Goal: Task Accomplishment & Management: Use online tool/utility

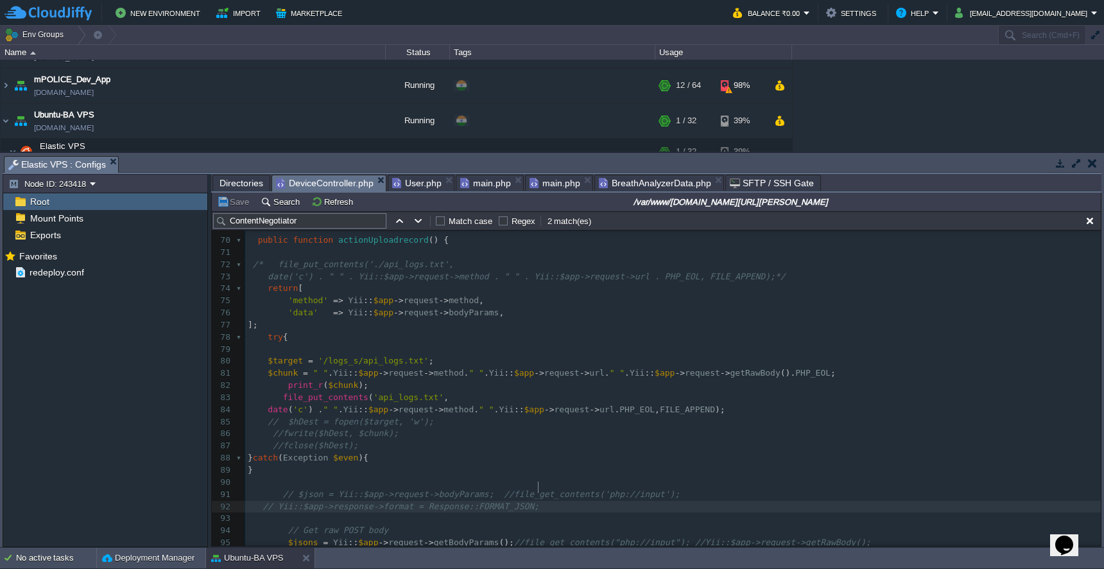
scroll to position [798, 0]
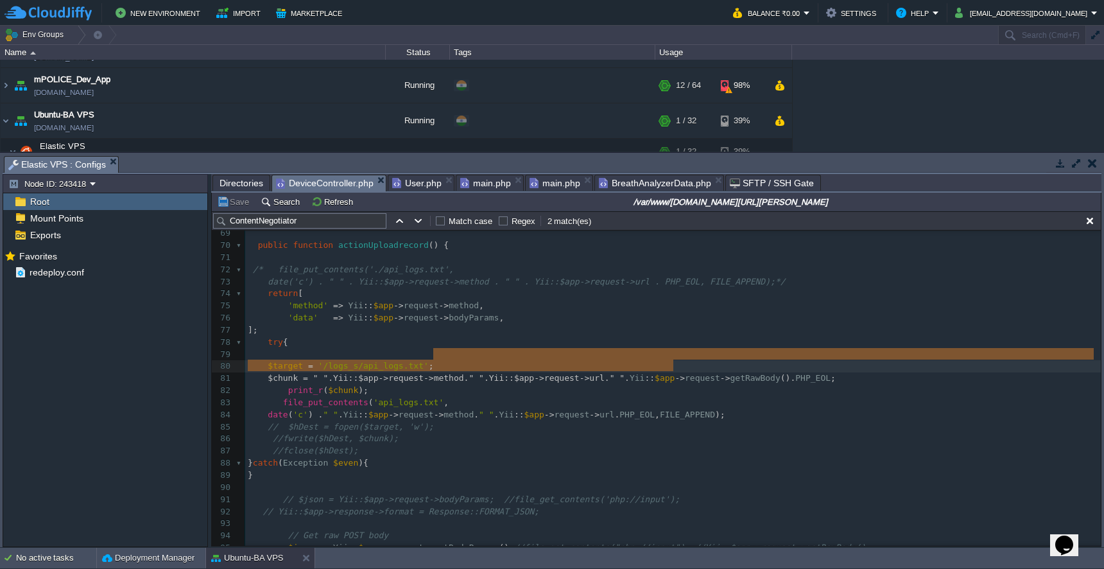
type textarea "Yii::$app->request->getRawBody()"
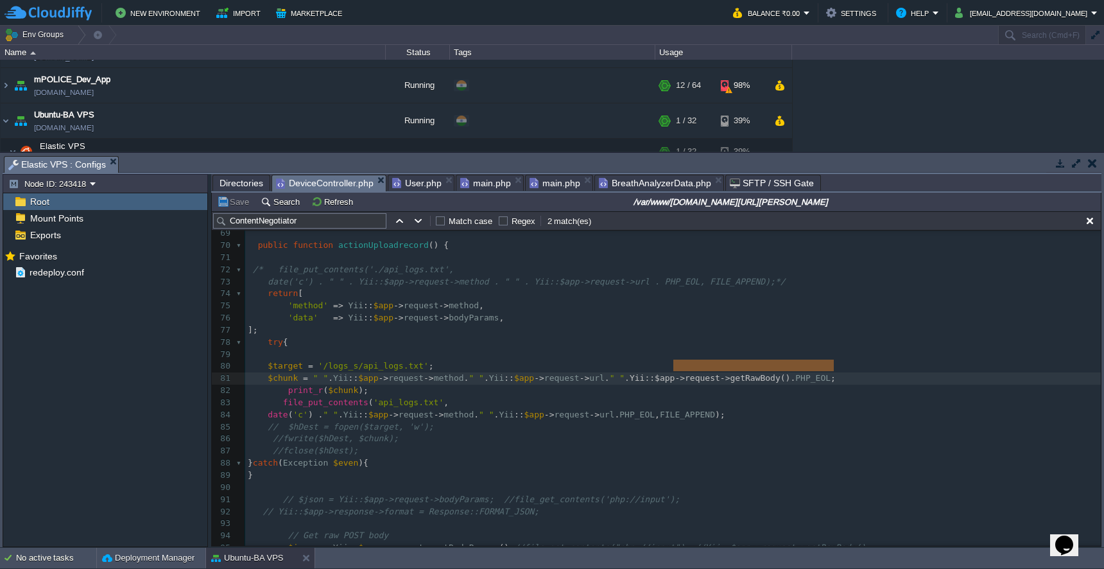
drag, startPoint x: 674, startPoint y: 367, endPoint x: 834, endPoint y: 361, distance: 159.9
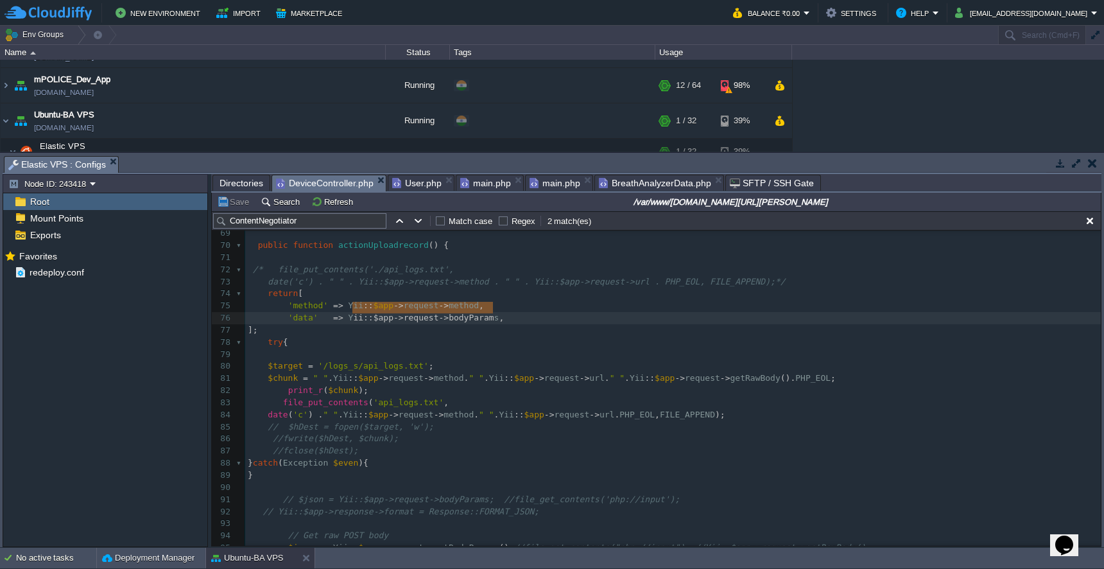
type textarea "ii::$app->request->bodyParams"
drag, startPoint x: 350, startPoint y: 311, endPoint x: 498, endPoint y: 306, distance: 147.7
paste textarea
click at [237, 204] on button "Save" at bounding box center [235, 202] width 36 height 12
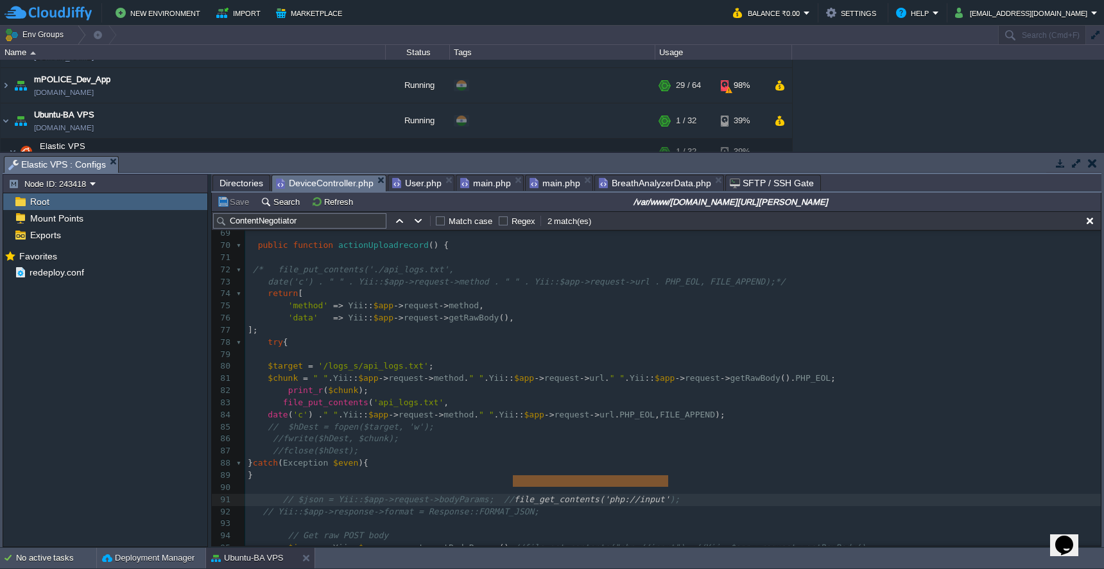
type textarea "file_get_contents('php://input')"
drag, startPoint x: 515, startPoint y: 483, endPoint x: 674, endPoint y: 484, distance: 159.2
click at [347, 313] on span at bounding box center [345, 318] width 5 height 10
paste textarea ";"
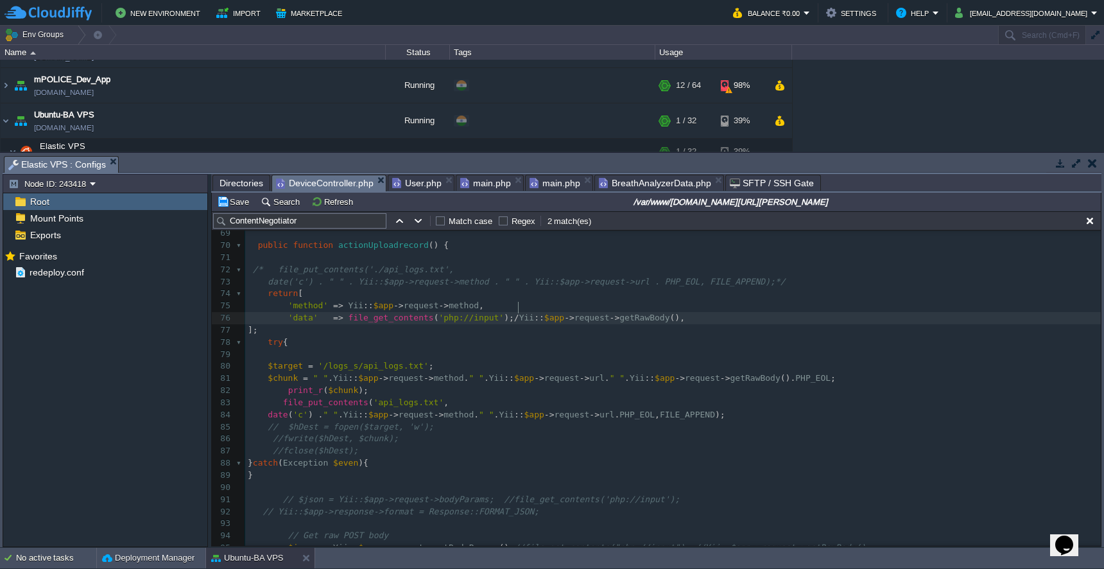
type textarea ";//"
click at [395, 348] on pre at bounding box center [672, 354] width 855 height 12
click at [513, 311] on div "x return $behaviors ; 57 // Remove authentication for specific actions 58 if (i…" at bounding box center [672, 384] width 855 height 605
type textarea ","
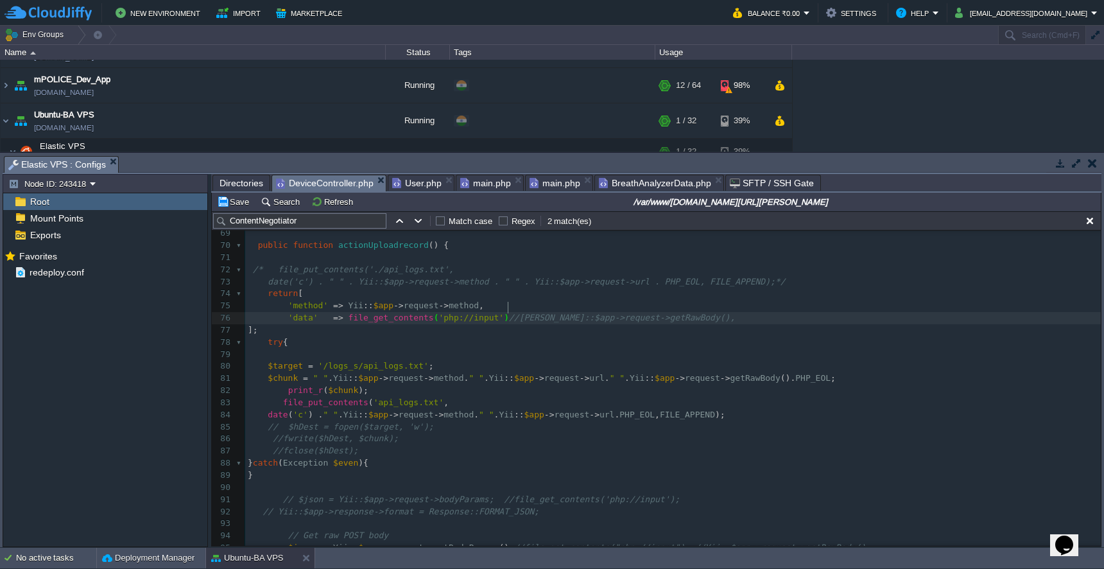
scroll to position [5, 2]
click at [506, 348] on pre at bounding box center [672, 354] width 855 height 12
click at [235, 205] on button "Save" at bounding box center [235, 202] width 36 height 12
type textarea "file_get_contents('php://input'),//"
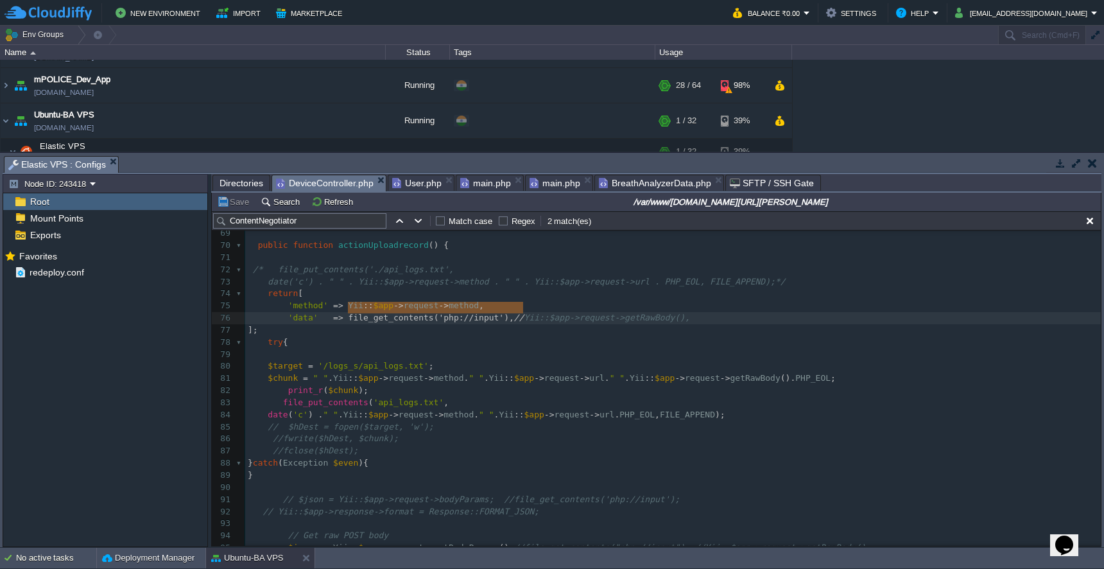
drag, startPoint x: 348, startPoint y: 311, endPoint x: 522, endPoint y: 309, distance: 173.3
click at [236, 211] on div "Save Search Refresh /var/www/[DOMAIN_NAME][URL][PERSON_NAME]" at bounding box center [656, 202] width 889 height 19
click at [236, 209] on td "Save" at bounding box center [235, 201] width 40 height 15
type textarea "return [ 'method' => Yii::$app->request->method, 'data' => Yii::$app->request->…"
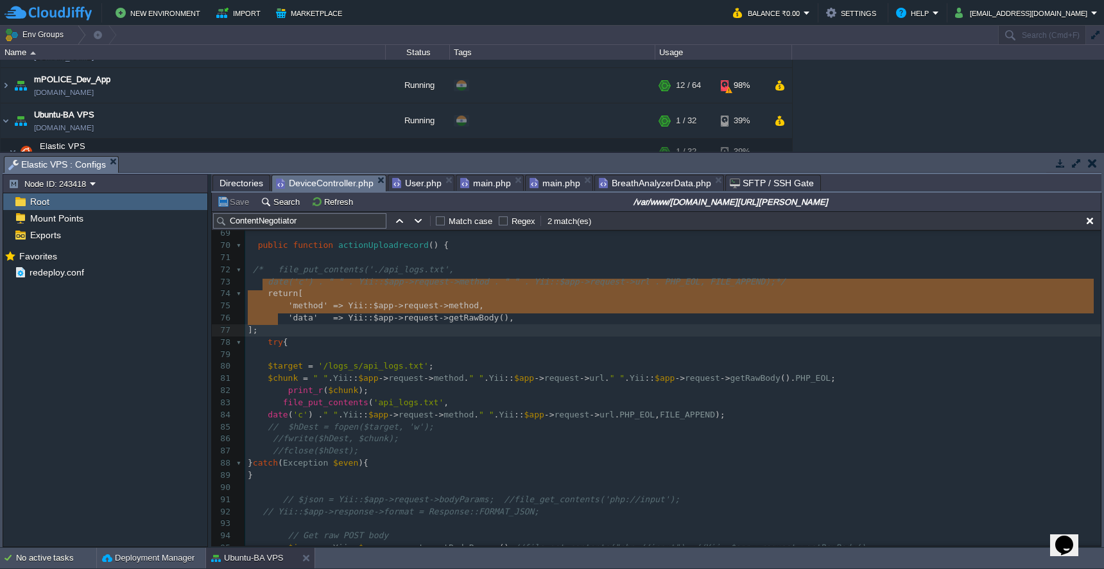
drag, startPoint x: 261, startPoint y: 287, endPoint x: 295, endPoint y: 318, distance: 45.9
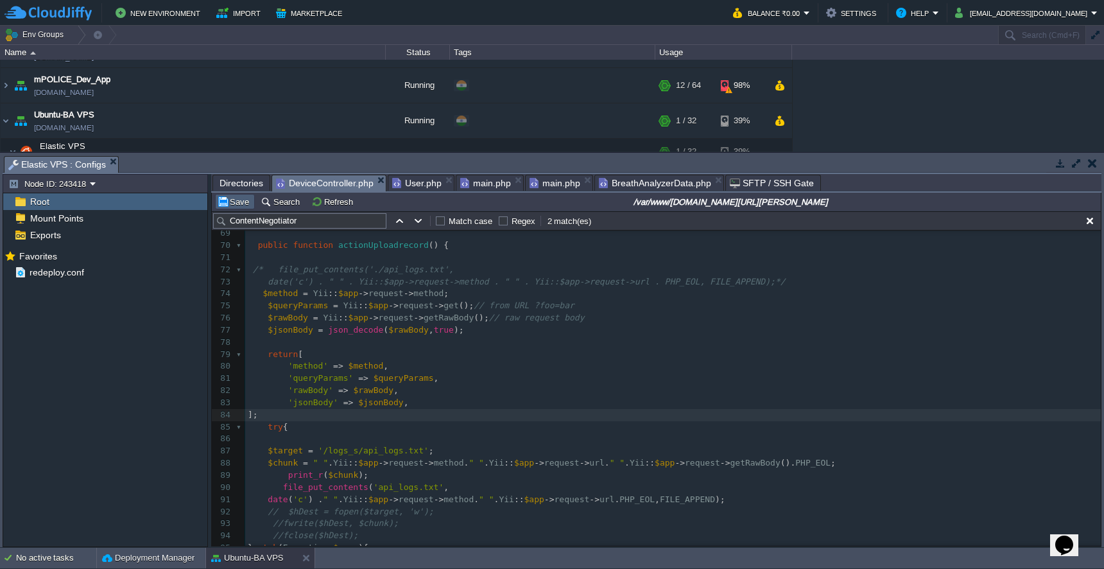
click at [232, 204] on button "Save" at bounding box center [235, 202] width 36 height 12
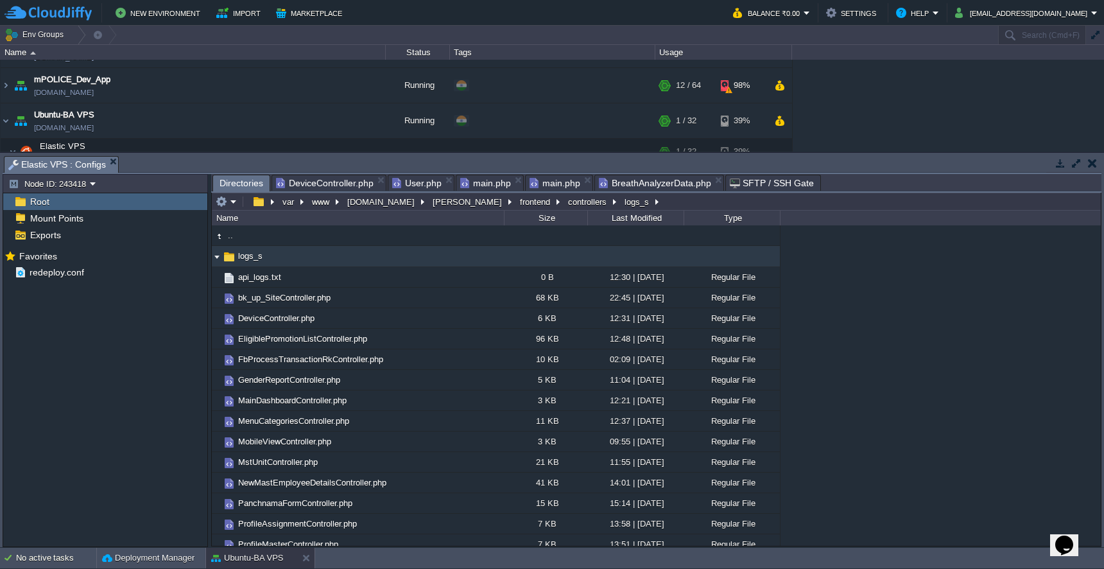
click at [239, 184] on span "Directories" at bounding box center [241, 183] width 44 height 16
click at [431, 206] on button "[PERSON_NAME]" at bounding box center [468, 202] width 74 height 12
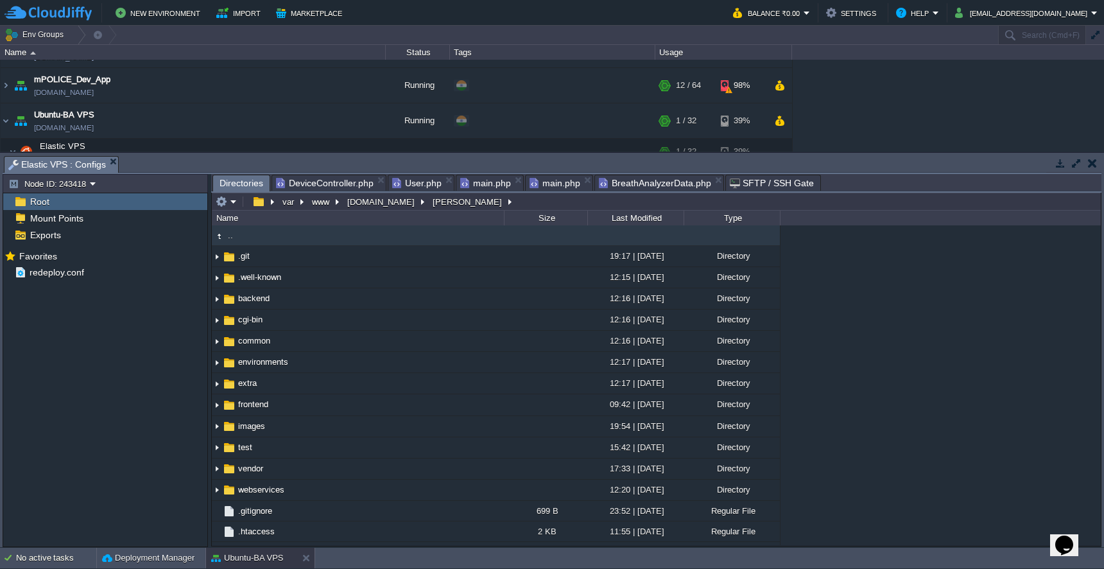
click at [330, 185] on span "DeviceController.php" at bounding box center [325, 182] width 98 height 15
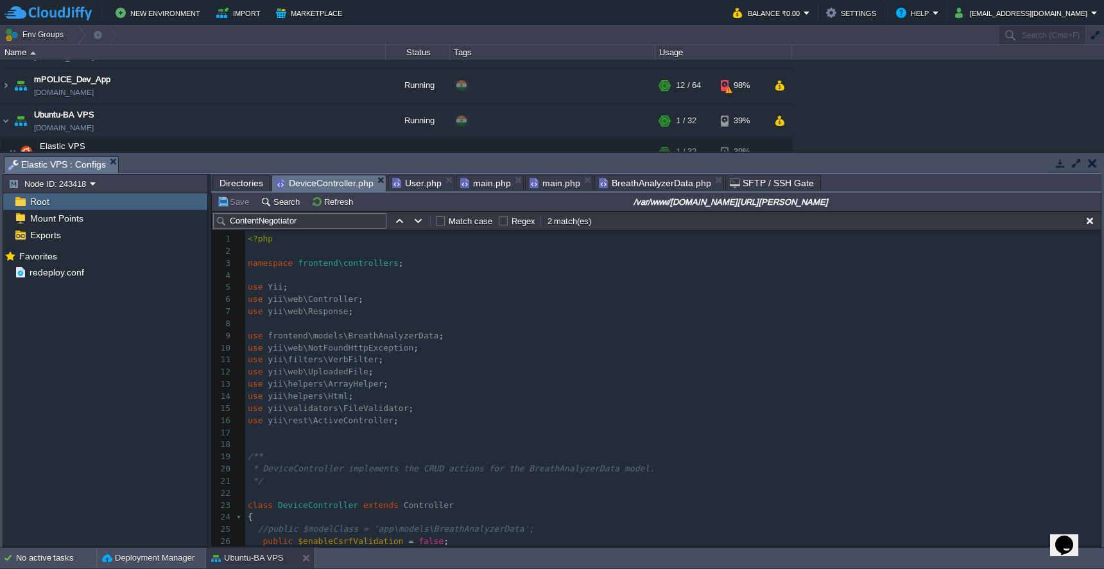
click at [241, 188] on span "Directories" at bounding box center [241, 182] width 44 height 15
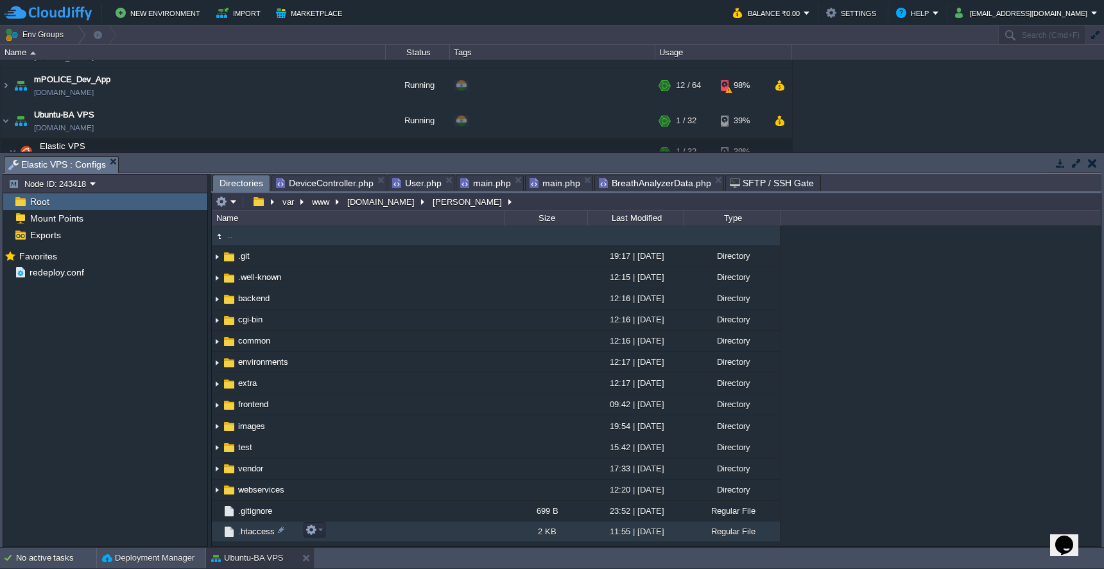
click at [354, 533] on td ".htaccess" at bounding box center [358, 531] width 292 height 21
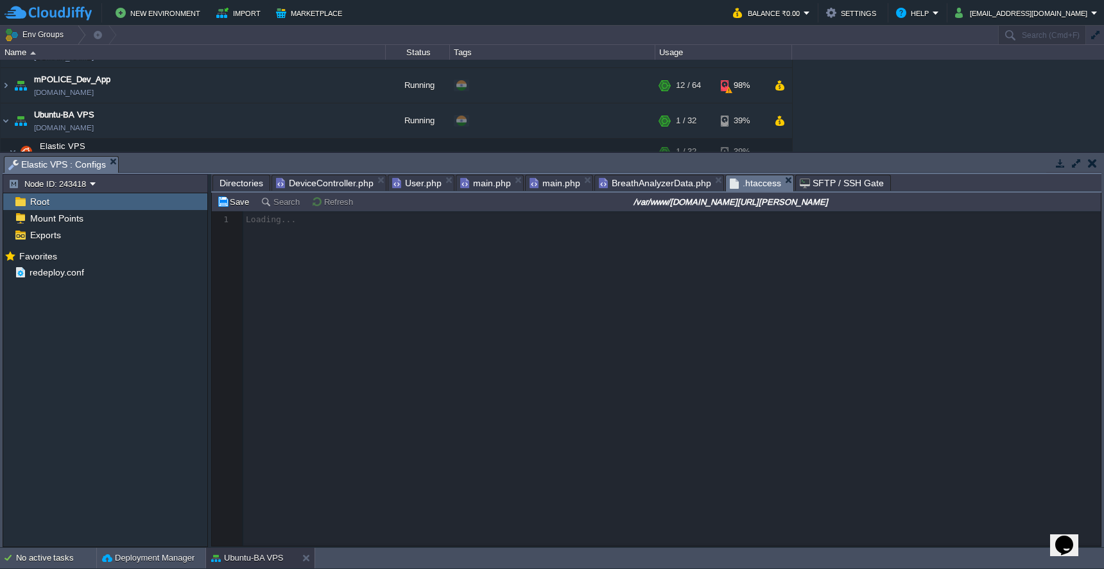
scroll to position [5, 0]
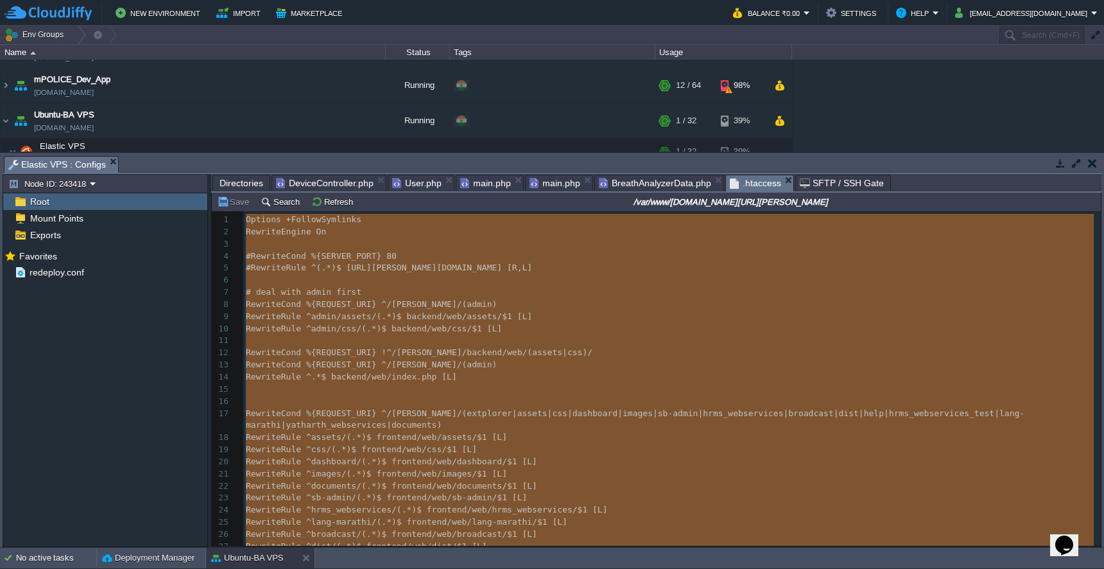
type textarea "Options +FollowSymlinks RewriteEngine On #RewriteCond %{SERVER_PORT} 80 #Rewrit…"
click at [243, 181] on span "Directories" at bounding box center [241, 182] width 44 height 15
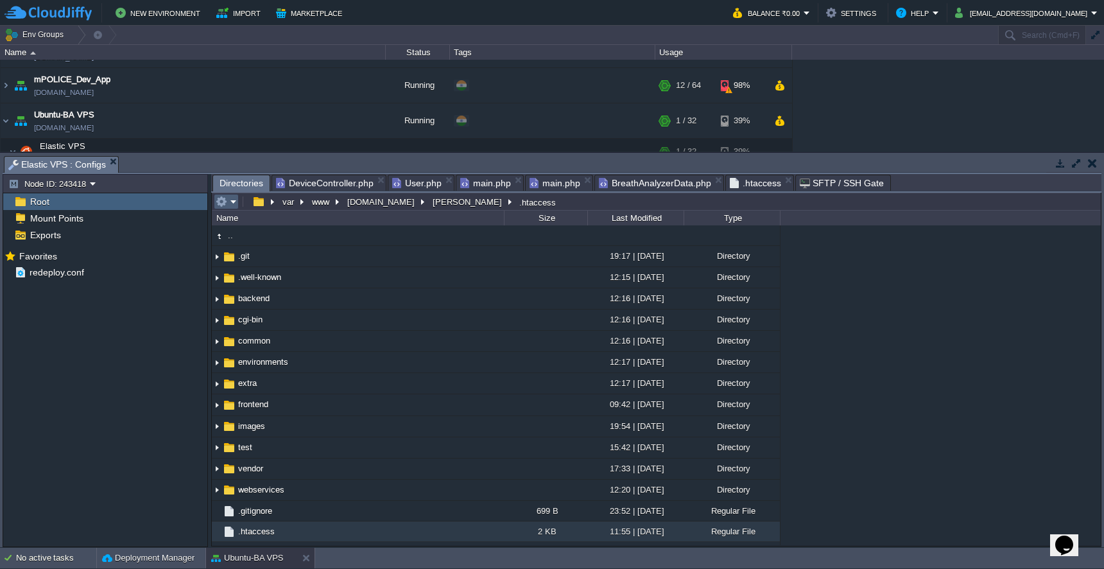
click at [233, 202] on em at bounding box center [226, 202] width 21 height 12
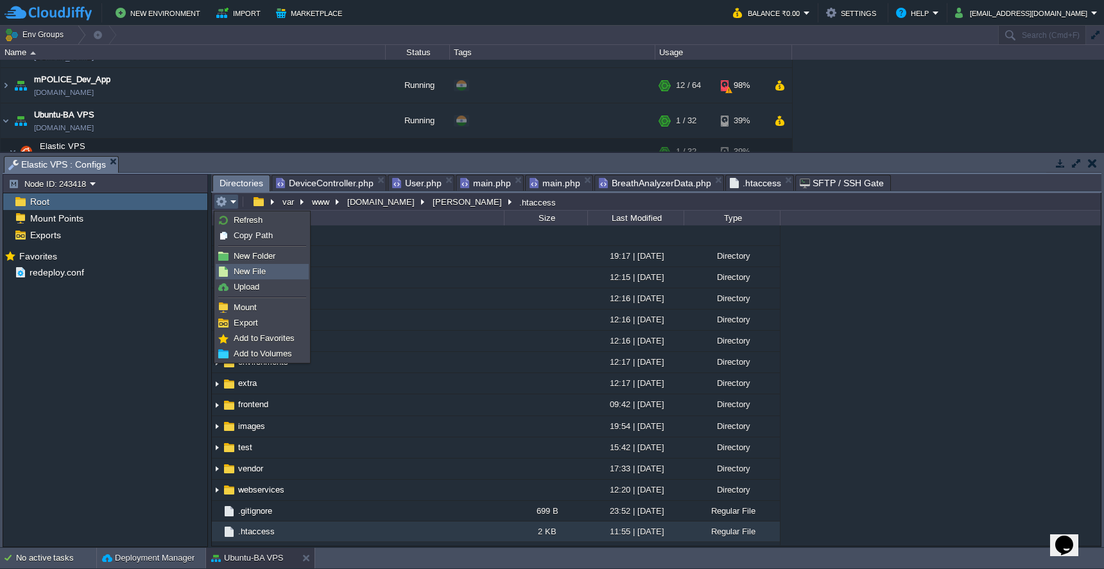
click at [246, 275] on span "New File" at bounding box center [250, 271] width 32 height 10
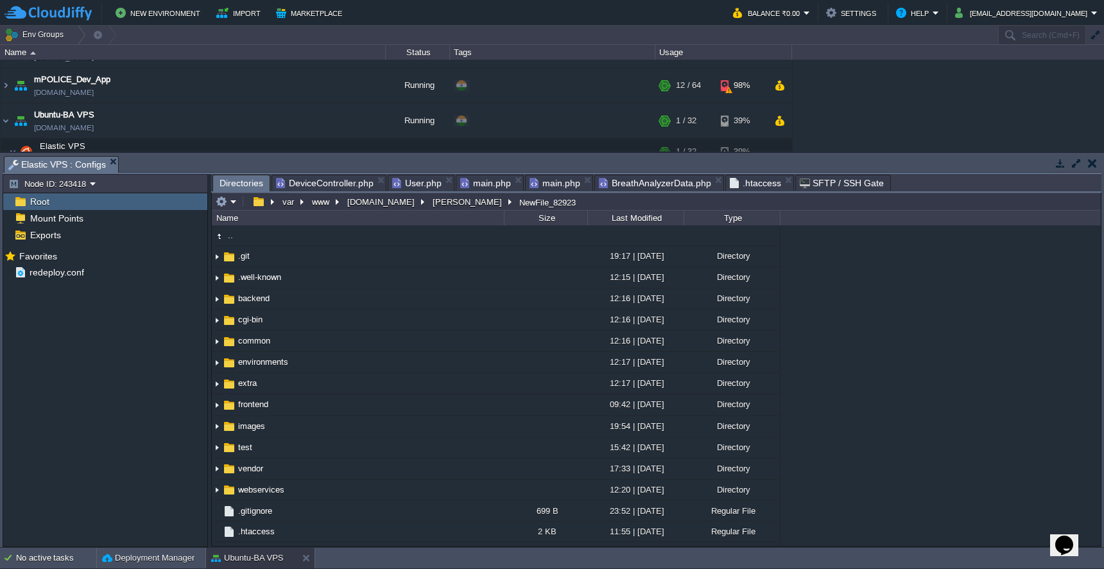
scroll to position [386, 0]
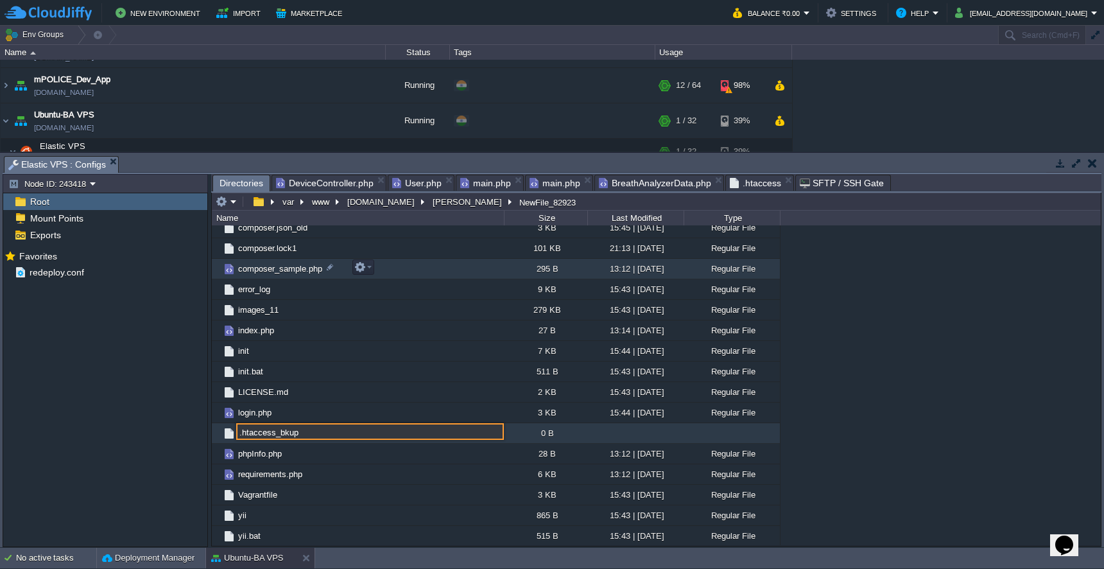
type input ".htaccess_bkup"
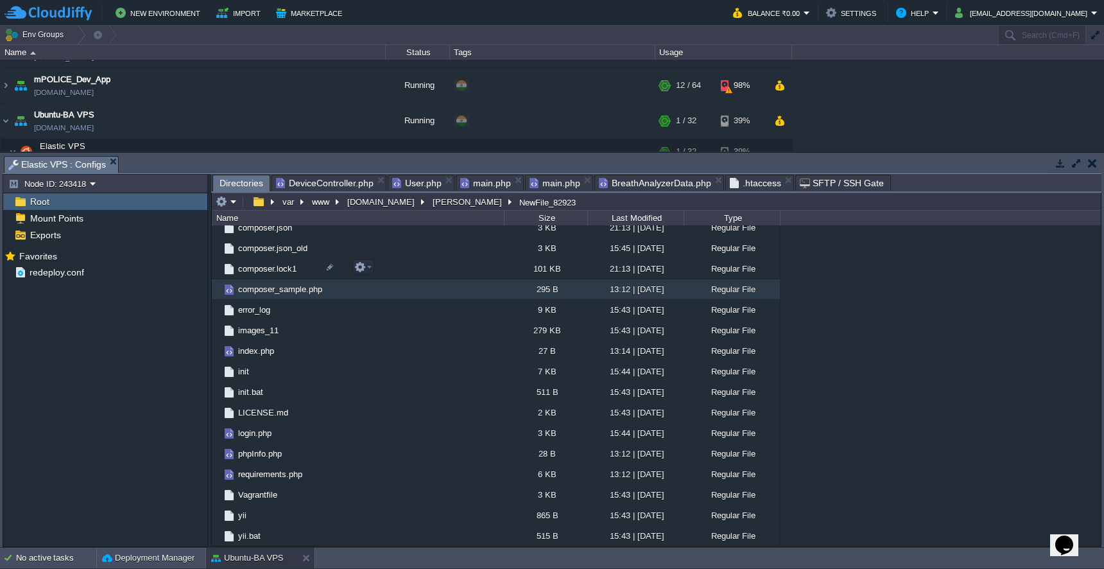
scroll to position [163, 0]
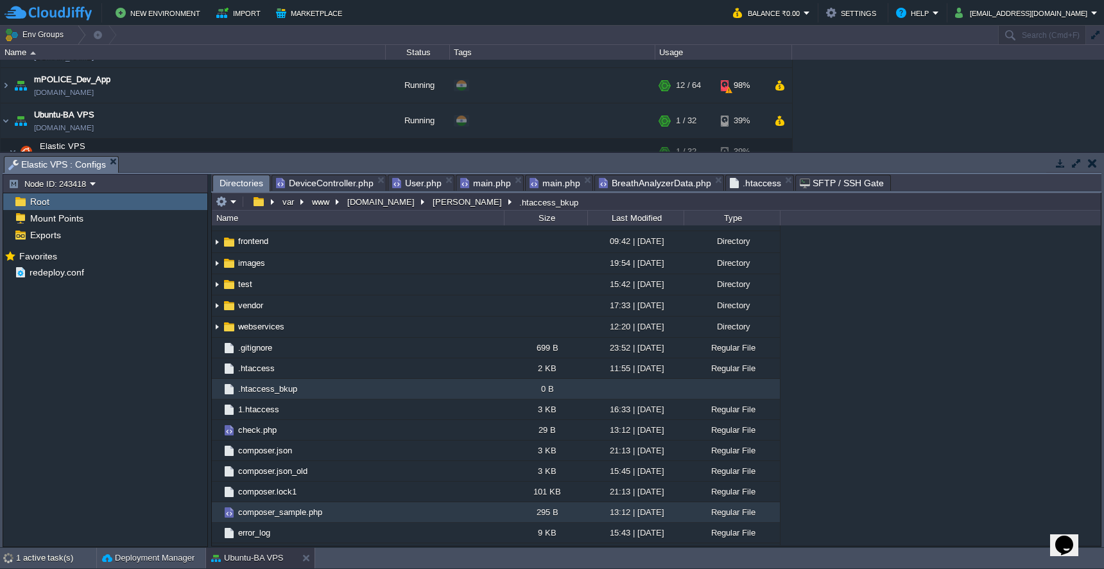
click at [271, 394] on span ".htaccess_bkup" at bounding box center [267, 388] width 63 height 11
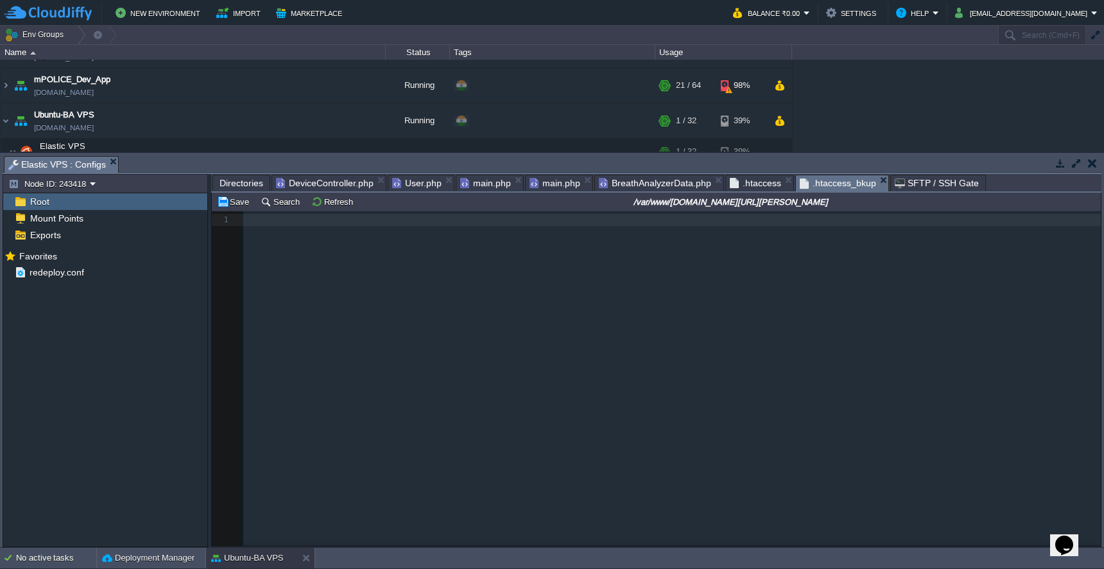
scroll to position [202, 0]
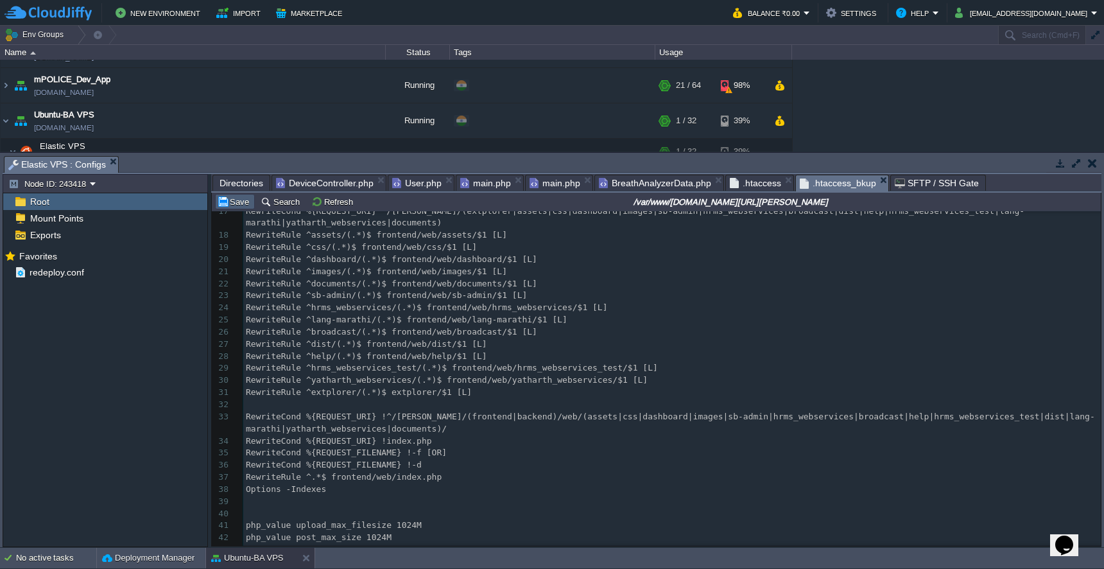
click at [230, 205] on button "Save" at bounding box center [235, 202] width 36 height 12
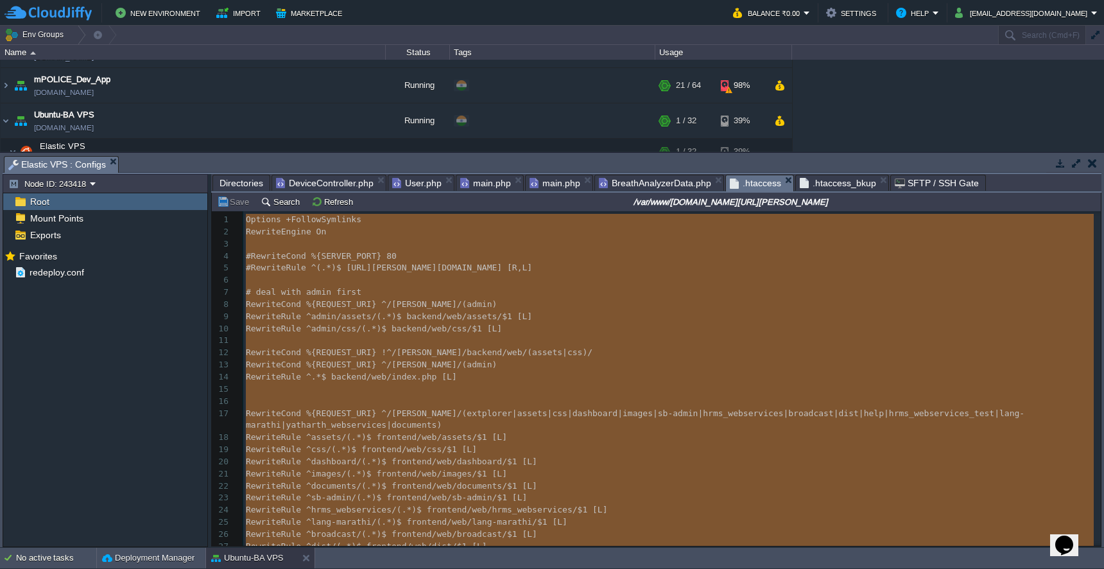
click at [750, 185] on span ".htaccess" at bounding box center [755, 183] width 51 height 16
type textarea "-"
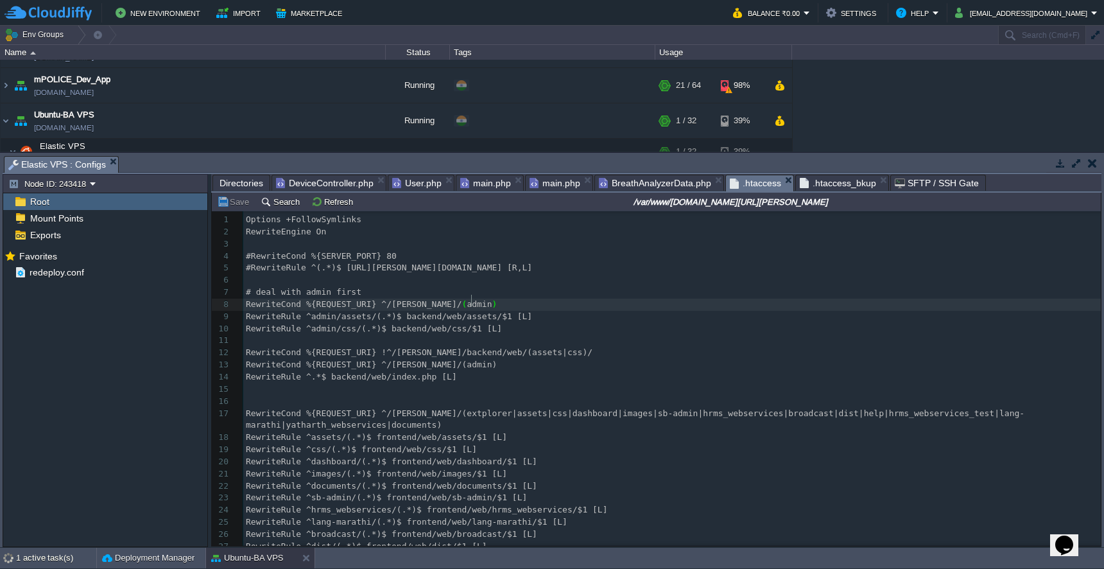
click at [866, 182] on body "New Environment Import Marketplace Bonus ₹0.00 Upgrade Account Balance ₹0.00 Se…" at bounding box center [552, 284] width 1104 height 569
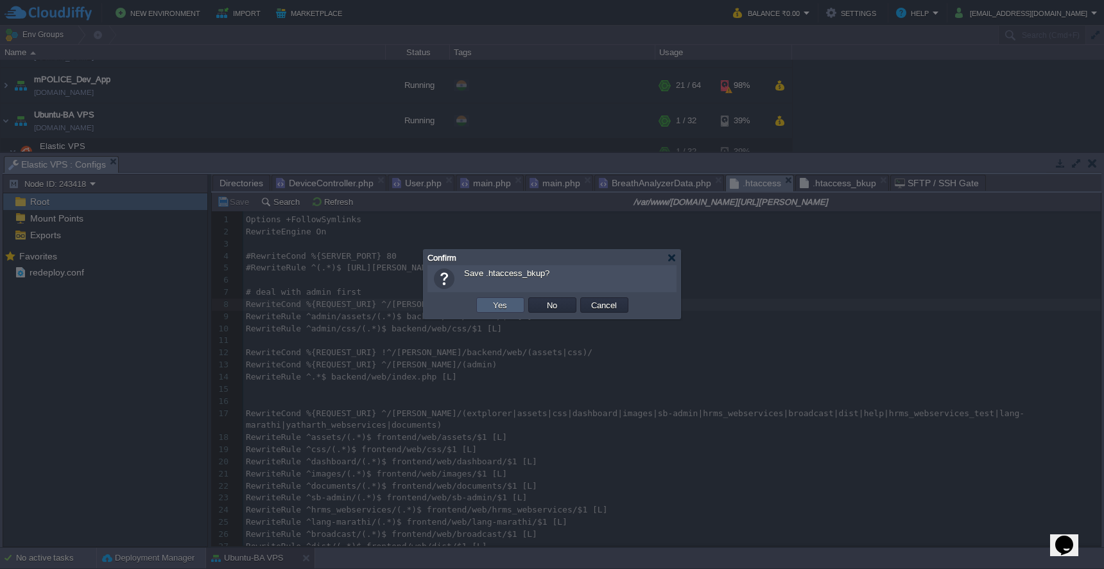
click at [516, 311] on td "Yes" at bounding box center [500, 304] width 48 height 15
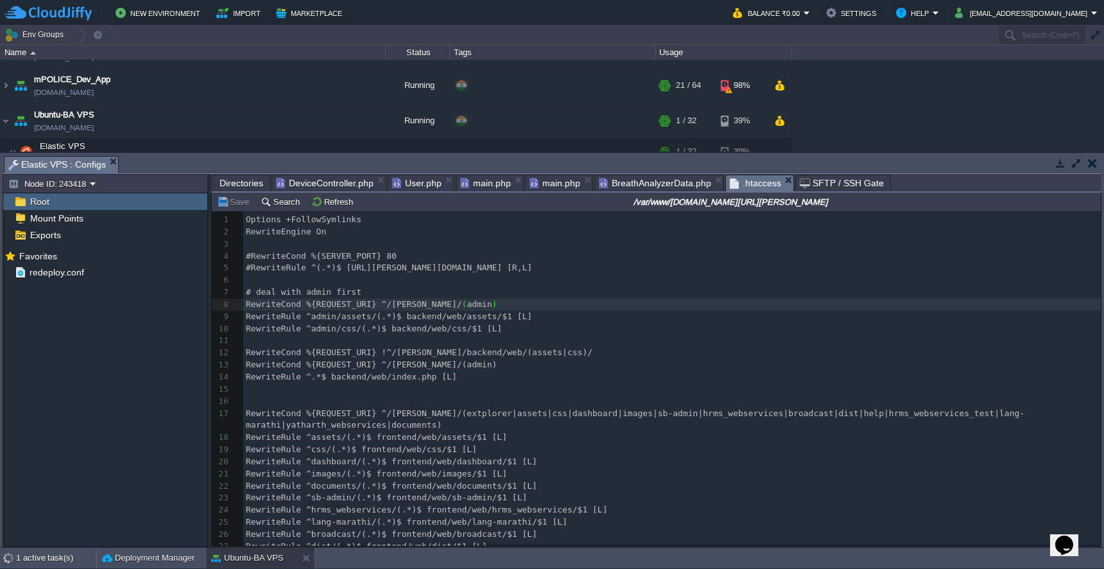
click at [748, 334] on pre "​" at bounding box center [671, 340] width 857 height 12
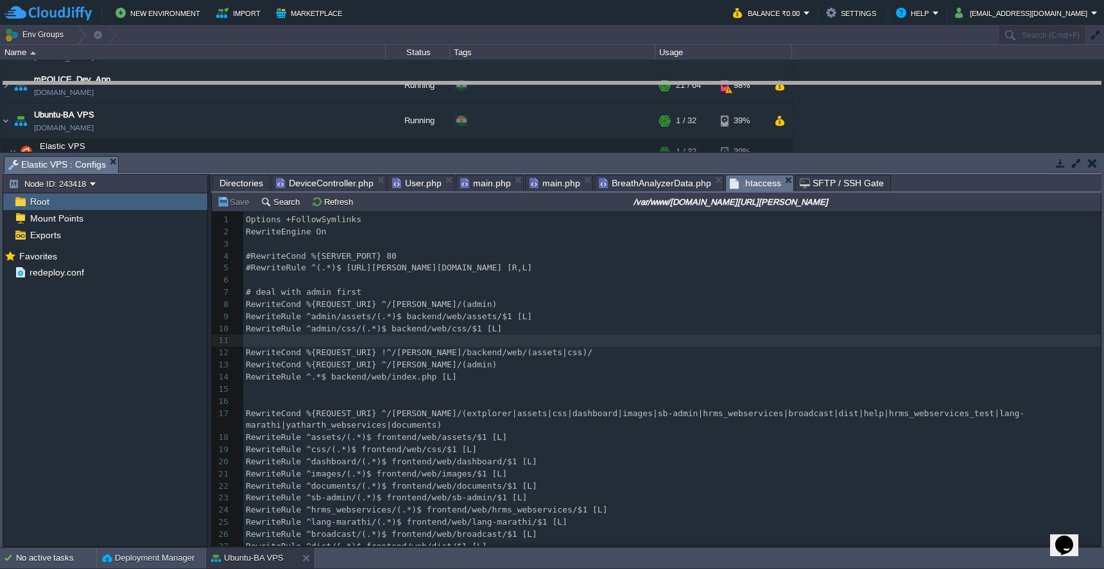
drag, startPoint x: 939, startPoint y: 161, endPoint x: 937, endPoint y: 76, distance: 85.4
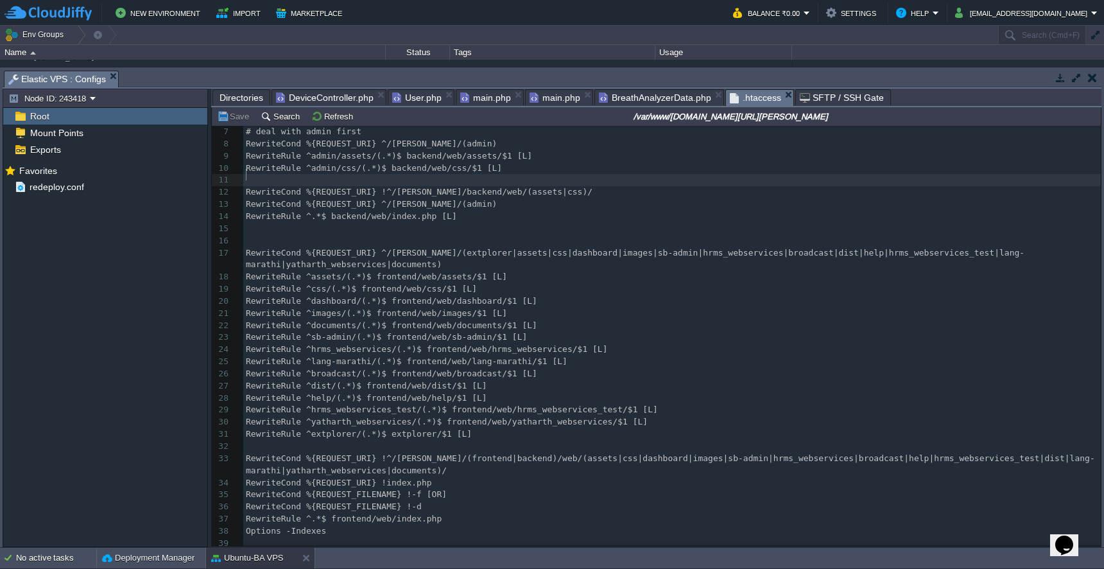
scroll to position [73, 0]
click at [249, 96] on span "Directories" at bounding box center [241, 97] width 44 height 15
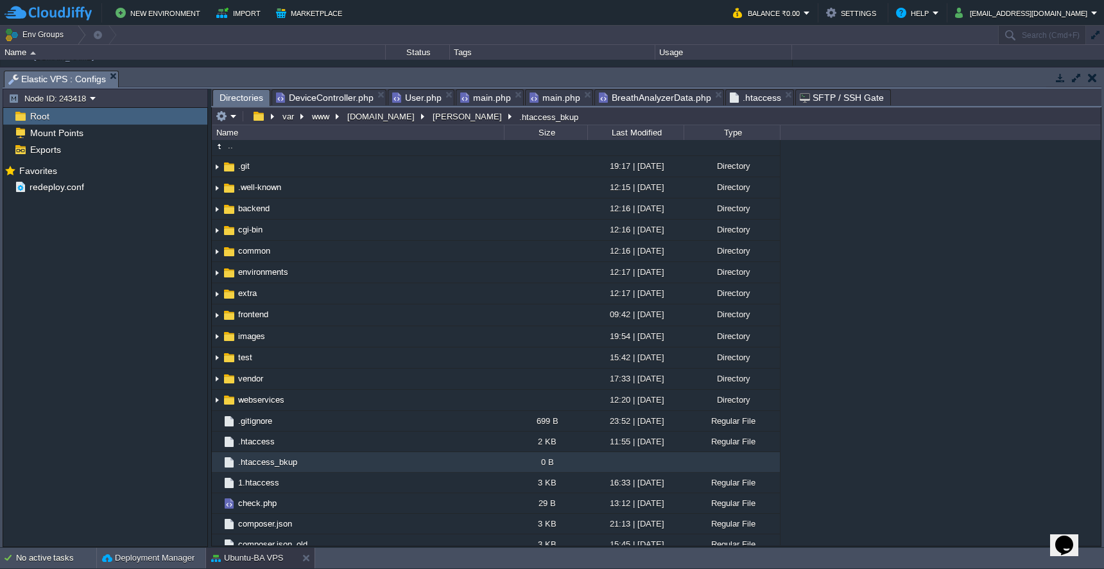
scroll to position [0, 0]
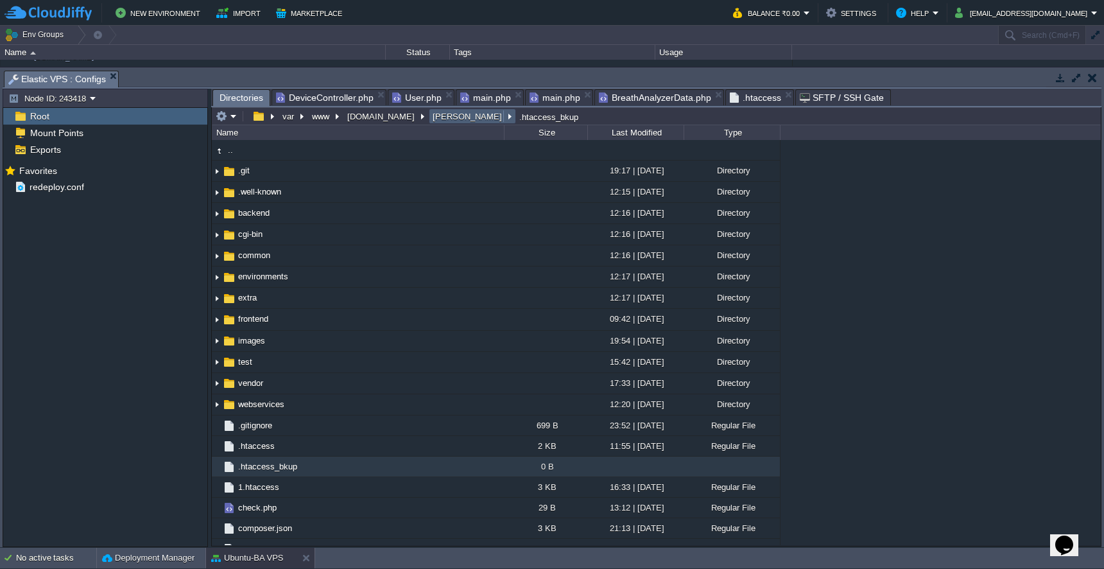
click at [433, 122] on button "[PERSON_NAME]" at bounding box center [468, 116] width 74 height 12
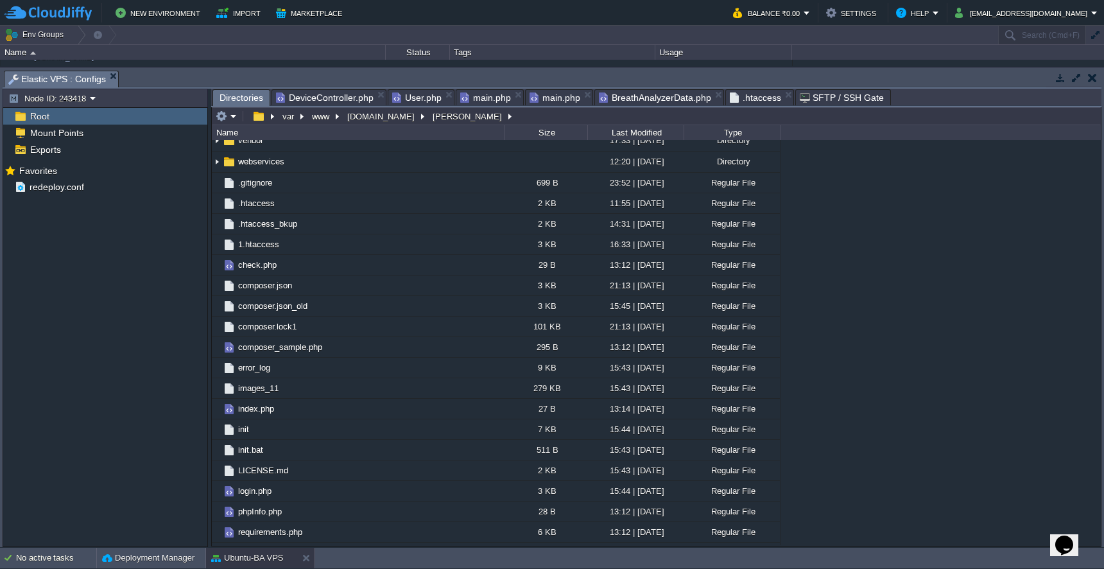
scroll to position [241, 0]
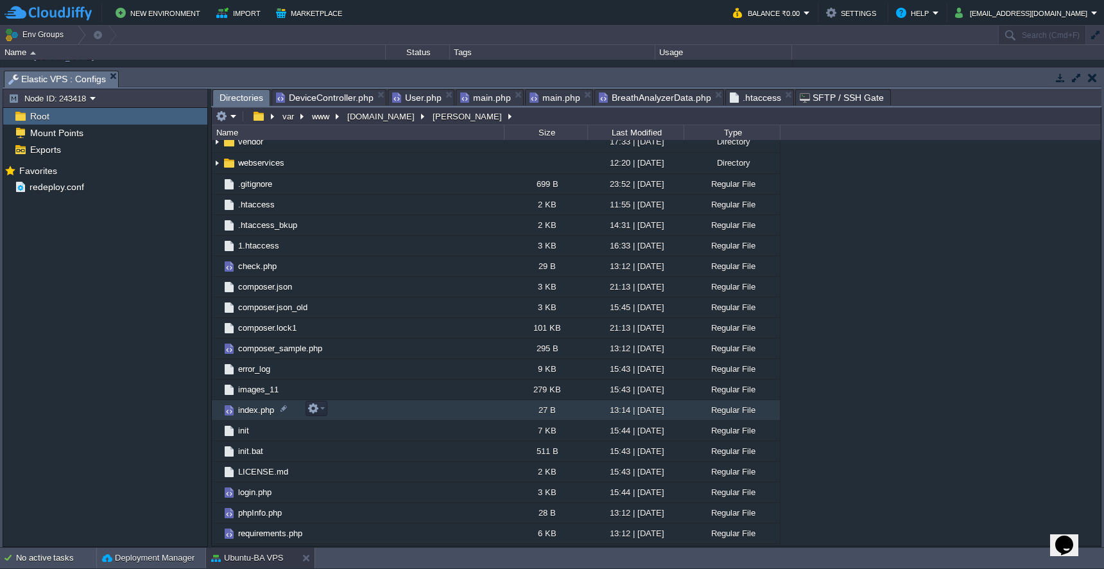
click at [258, 416] on td "index.php" at bounding box center [358, 410] width 292 height 21
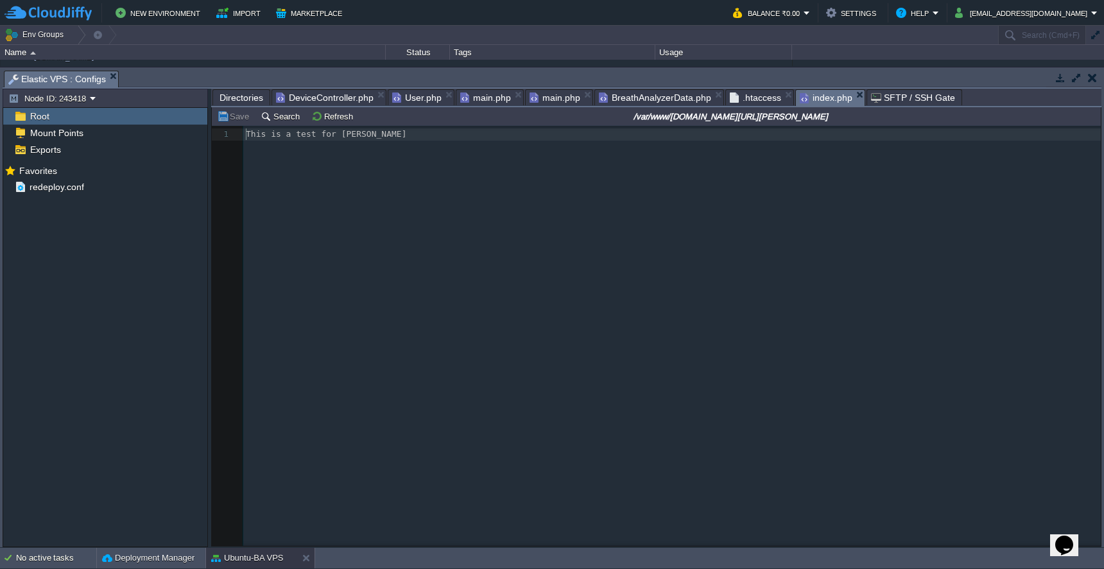
scroll to position [5, 0]
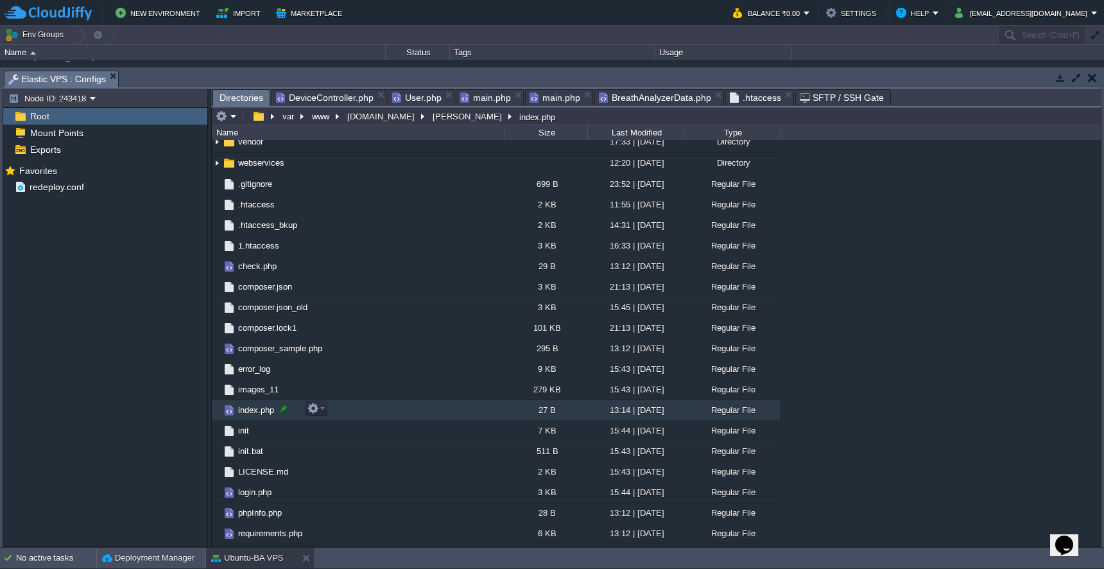
click at [282, 410] on div at bounding box center [284, 408] width 12 height 12
click at [260, 415] on input "index.php" at bounding box center [370, 408] width 268 height 17
type input "index.php1"
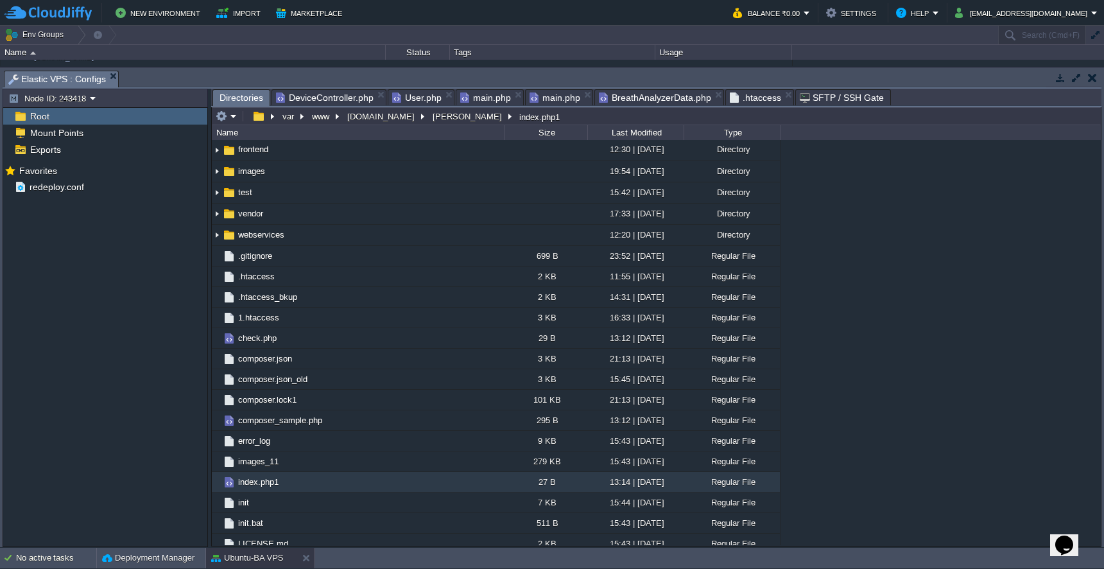
scroll to position [0, 0]
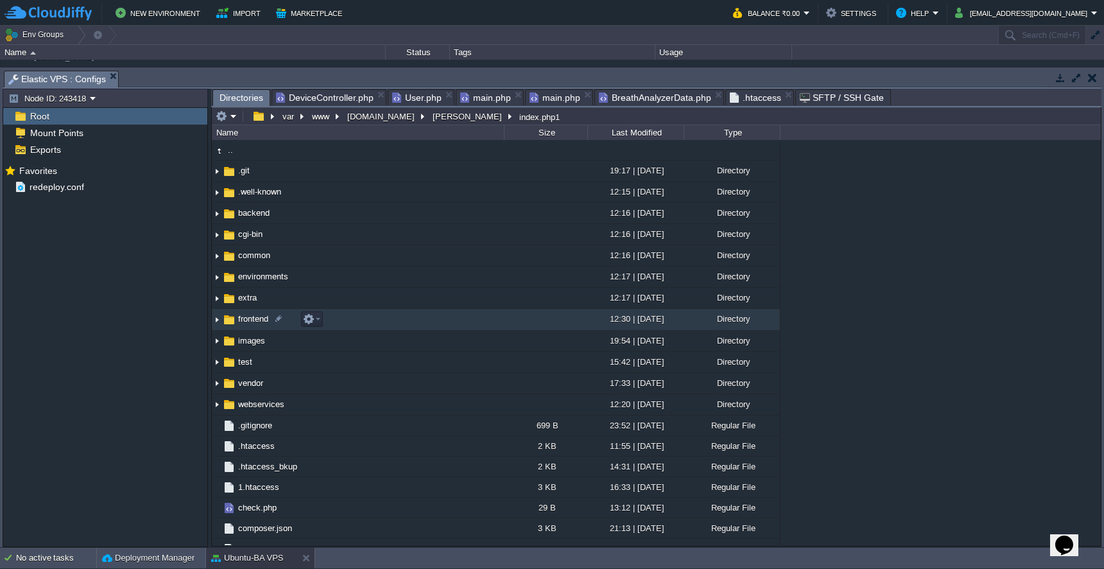
click at [386, 320] on td "frontend" at bounding box center [358, 319] width 292 height 21
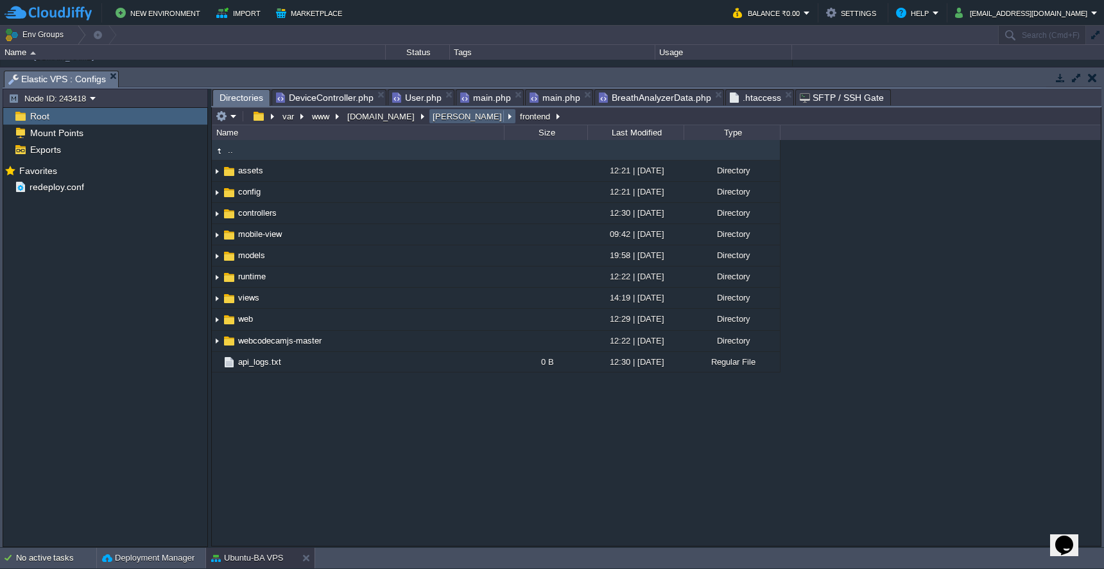
click at [431, 119] on button "[PERSON_NAME]" at bounding box center [468, 116] width 74 height 12
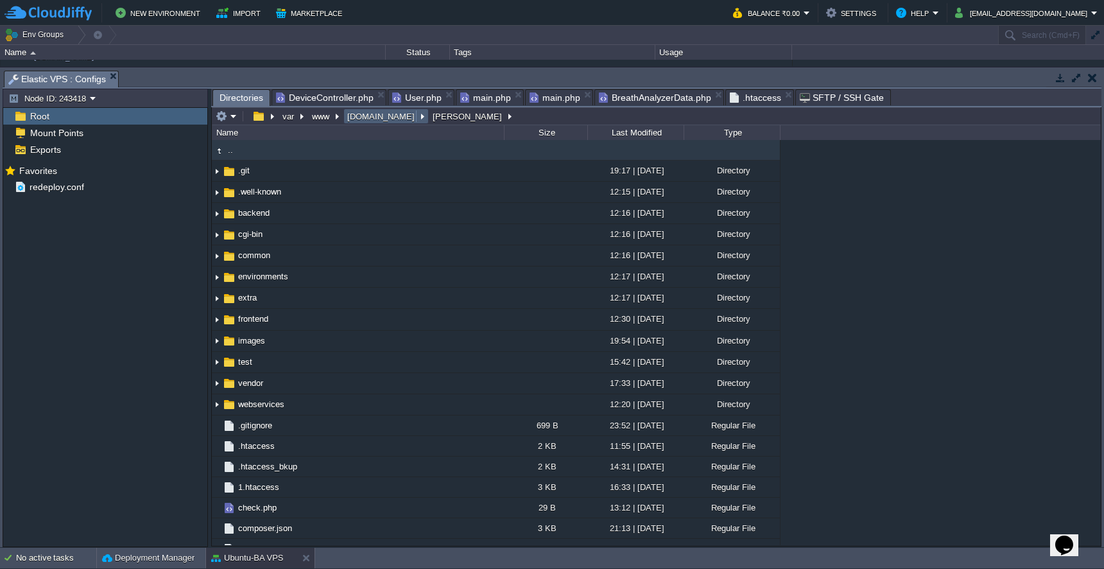
click at [374, 121] on button "[DOMAIN_NAME]" at bounding box center [381, 116] width 73 height 12
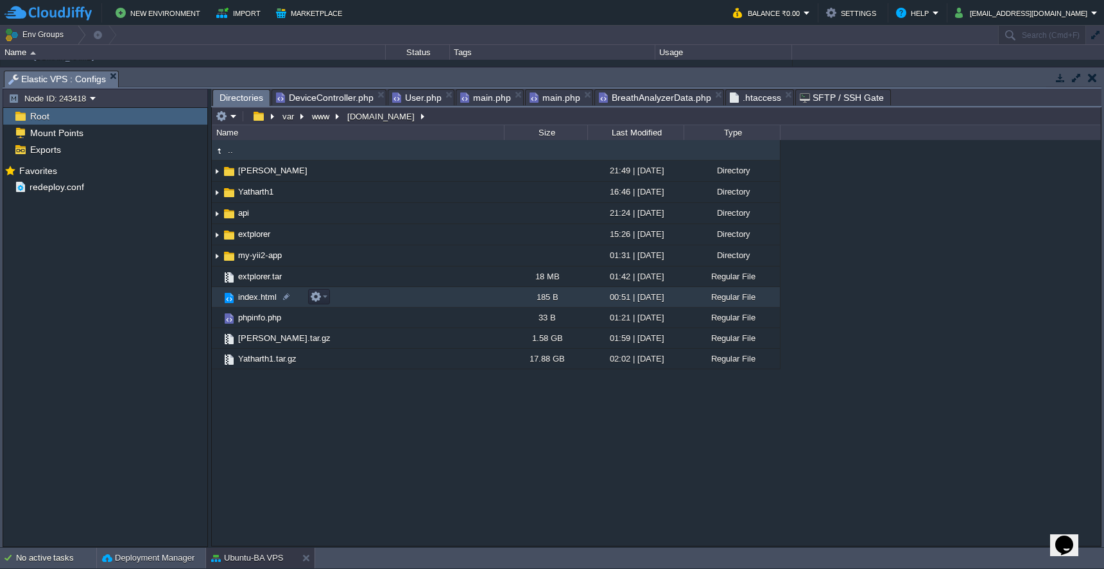
click at [253, 302] on span "index.html" at bounding box center [257, 296] width 42 height 11
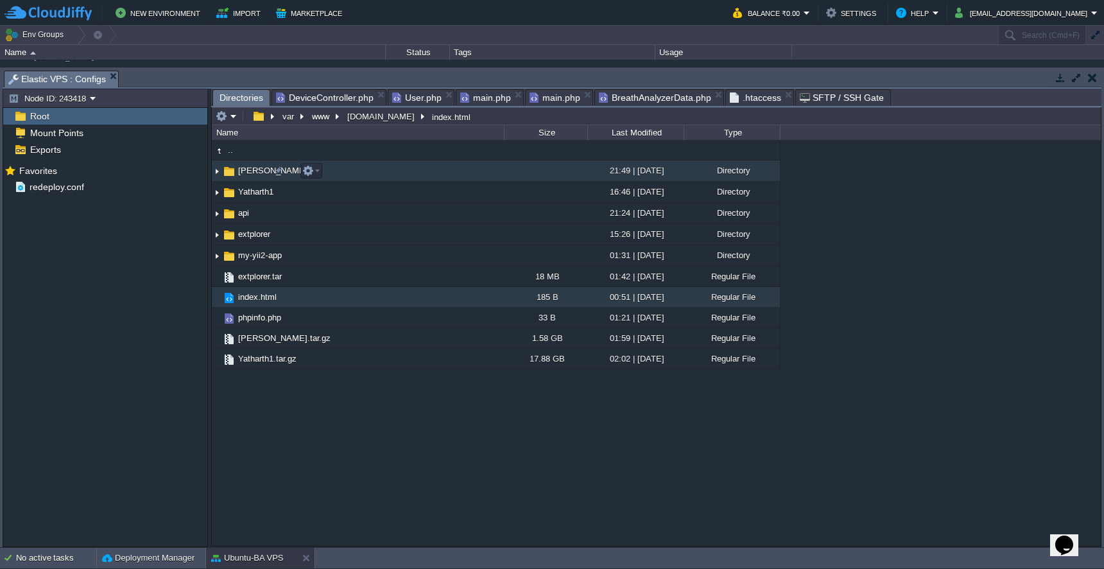
click at [246, 175] on span "[PERSON_NAME]" at bounding box center [272, 170] width 73 height 11
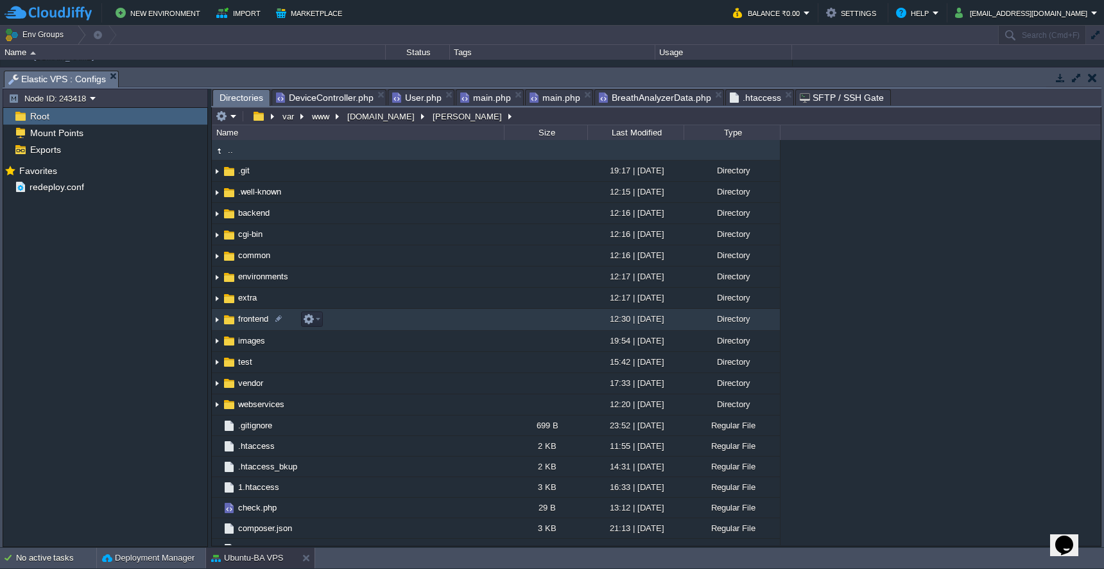
click at [249, 322] on span "frontend" at bounding box center [253, 318] width 34 height 11
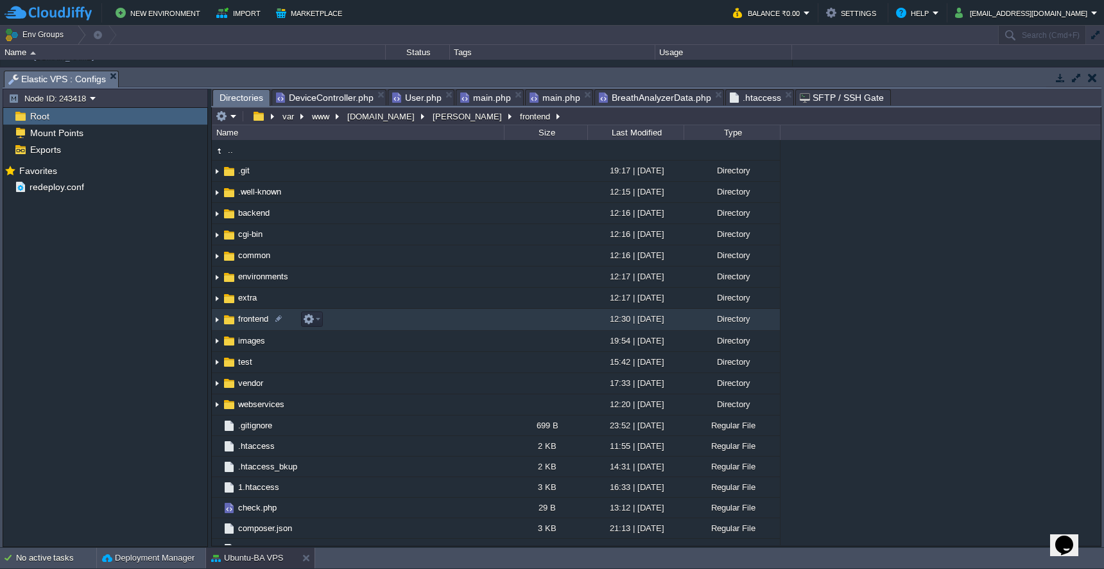
click at [249, 322] on span "frontend" at bounding box center [253, 318] width 34 height 11
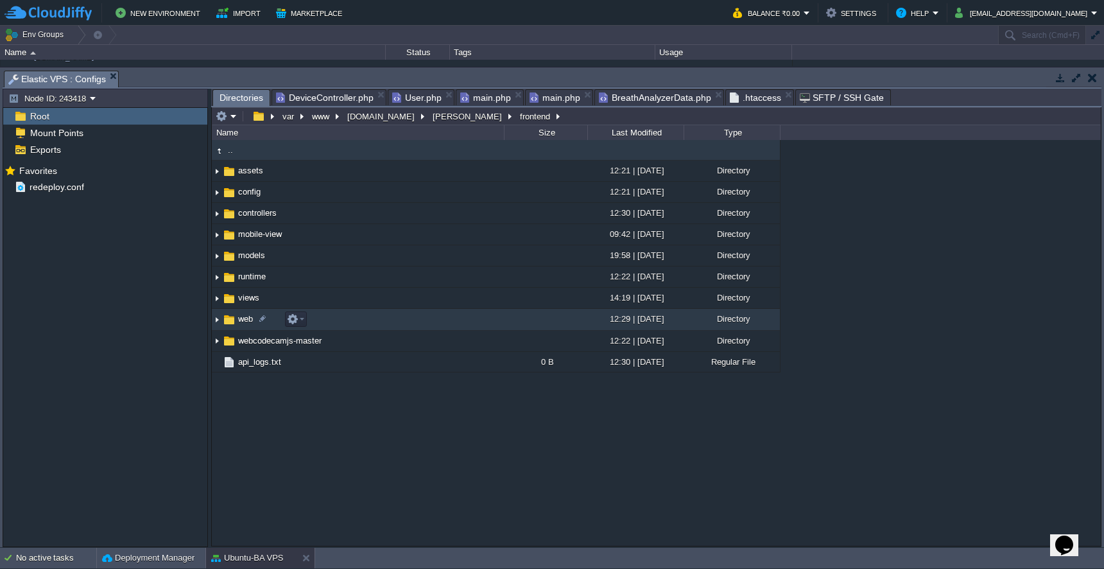
click at [249, 322] on span "web" at bounding box center [245, 318] width 19 height 11
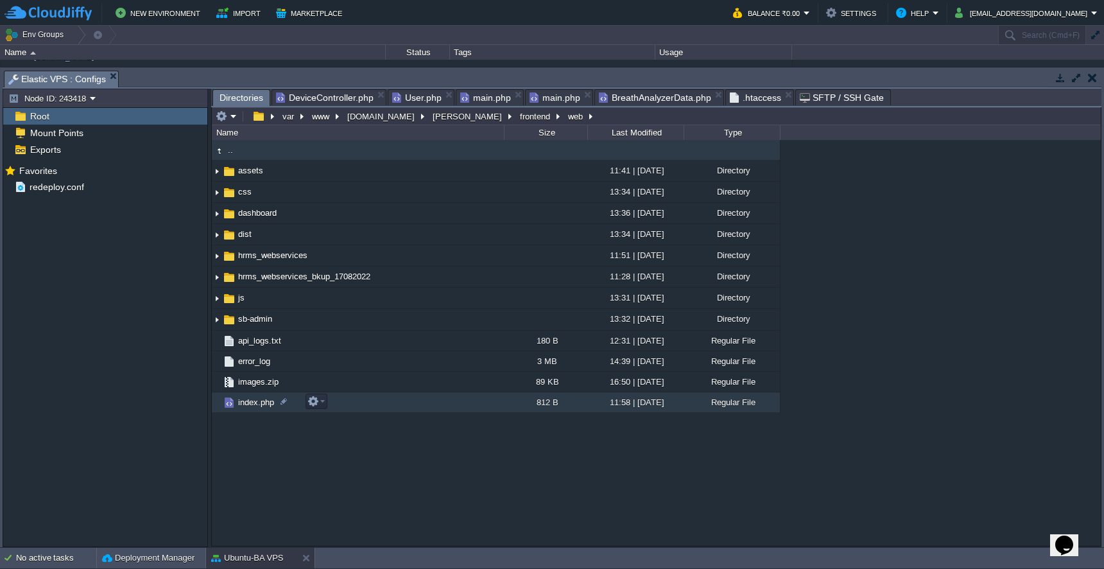
click at [254, 406] on span "index.php" at bounding box center [256, 402] width 40 height 11
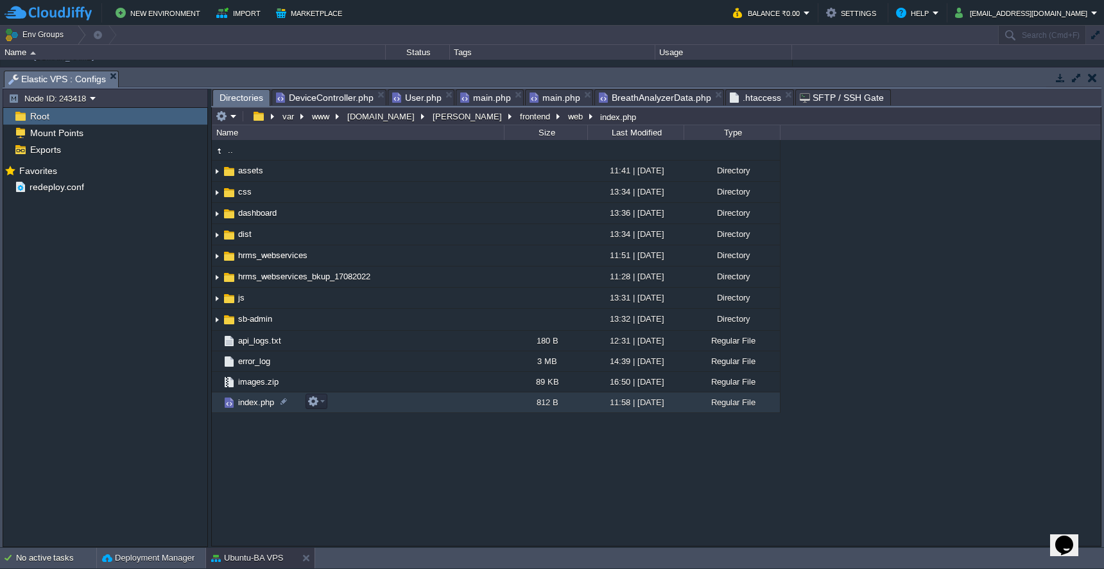
click at [254, 406] on span "index.php" at bounding box center [256, 402] width 40 height 11
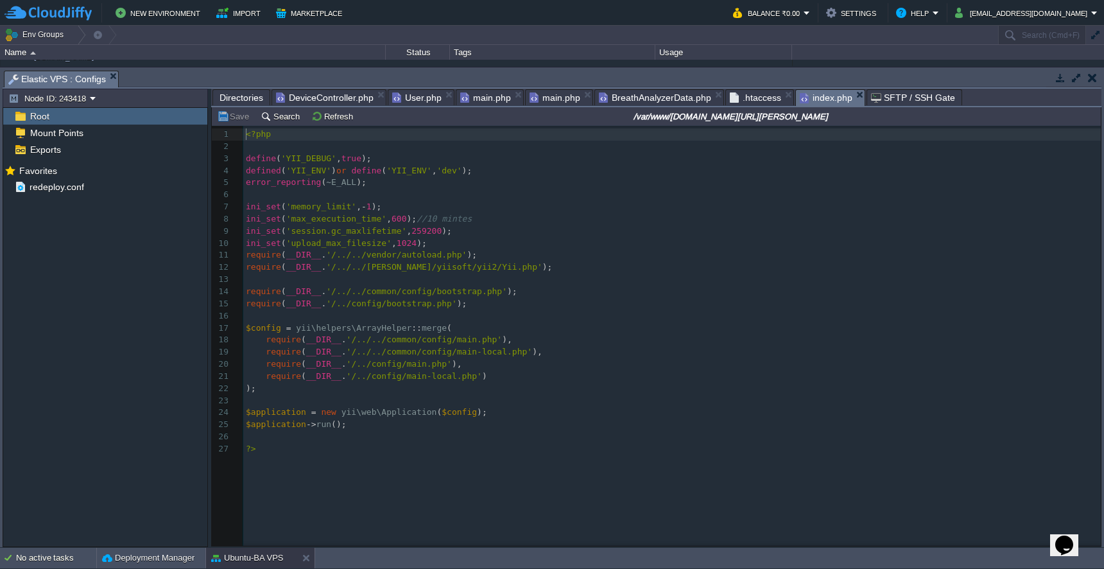
scroll to position [5, 0]
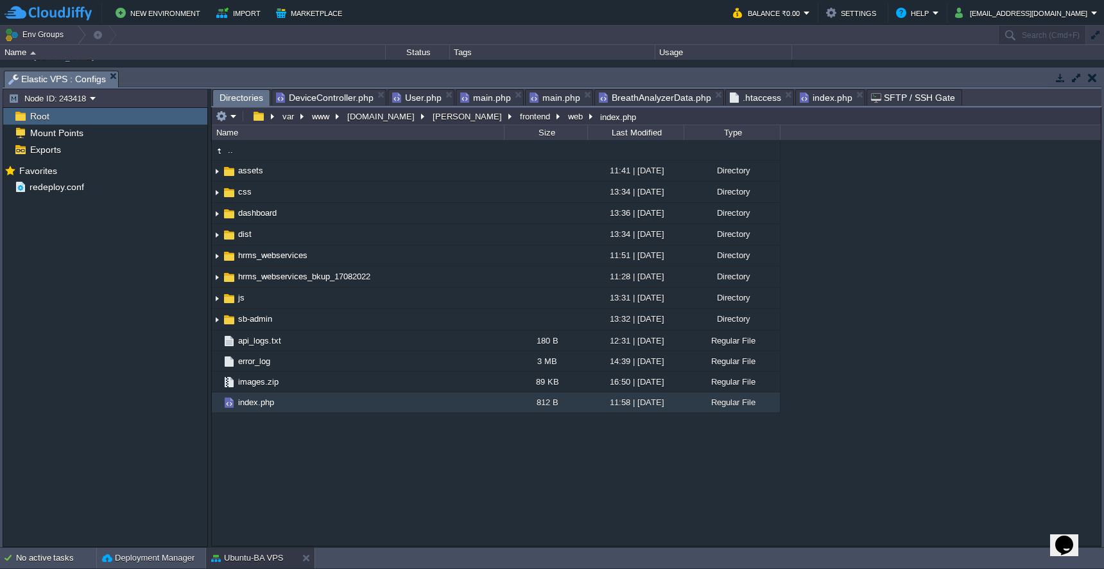
click at [237, 97] on span "Directories" at bounding box center [241, 98] width 44 height 16
click at [431, 116] on button "[PERSON_NAME]" at bounding box center [468, 116] width 74 height 12
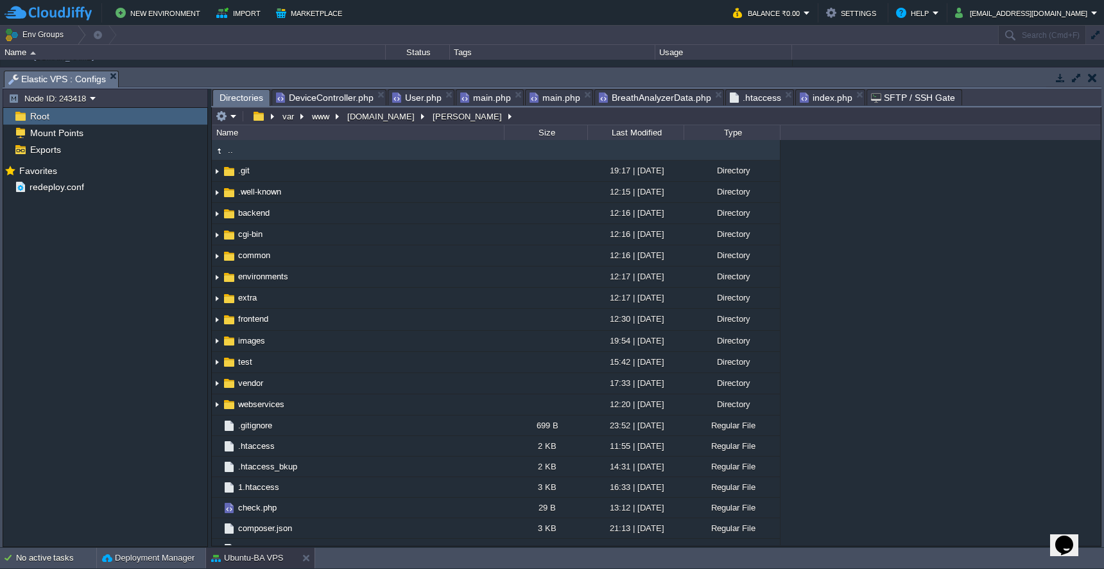
click at [382, 126] on div "Name" at bounding box center [358, 132] width 291 height 15
click at [382, 122] on button "[DOMAIN_NAME]" at bounding box center [381, 116] width 73 height 12
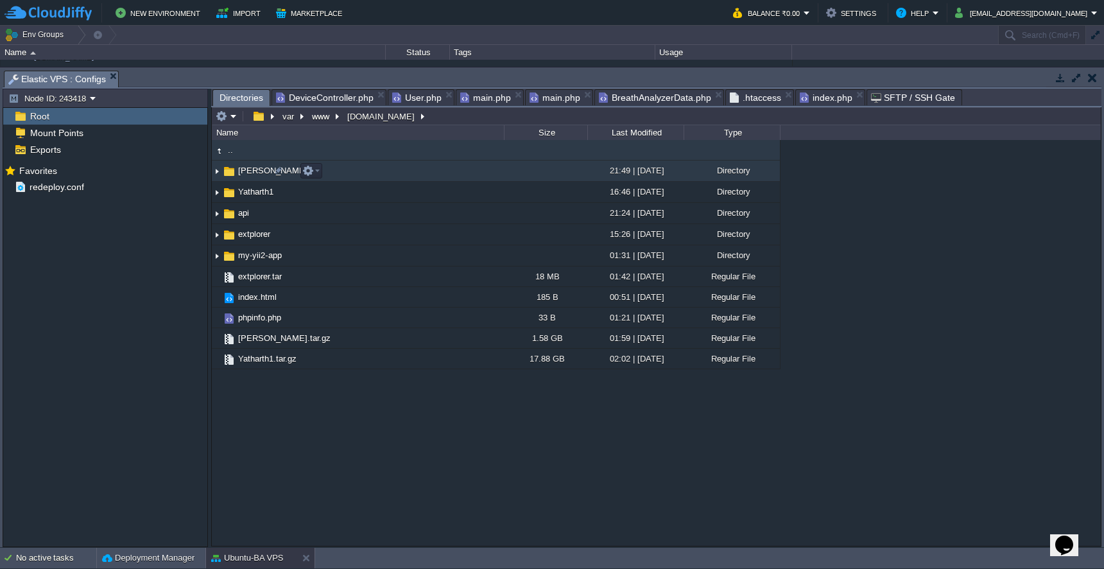
click at [256, 180] on td "[PERSON_NAME]" at bounding box center [358, 170] width 292 height 21
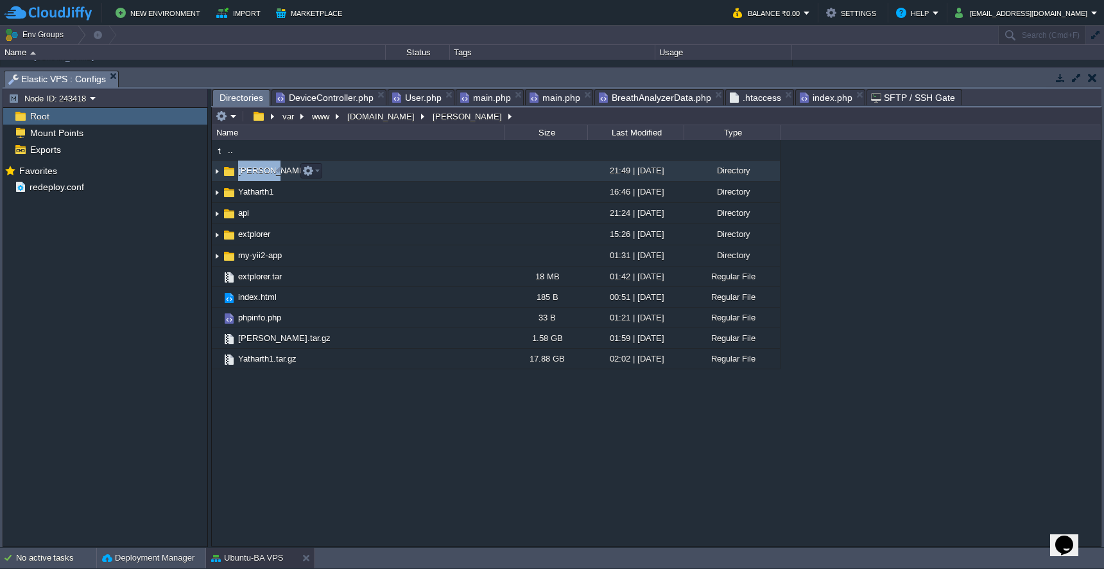
click at [256, 180] on td "[PERSON_NAME]" at bounding box center [358, 170] width 292 height 21
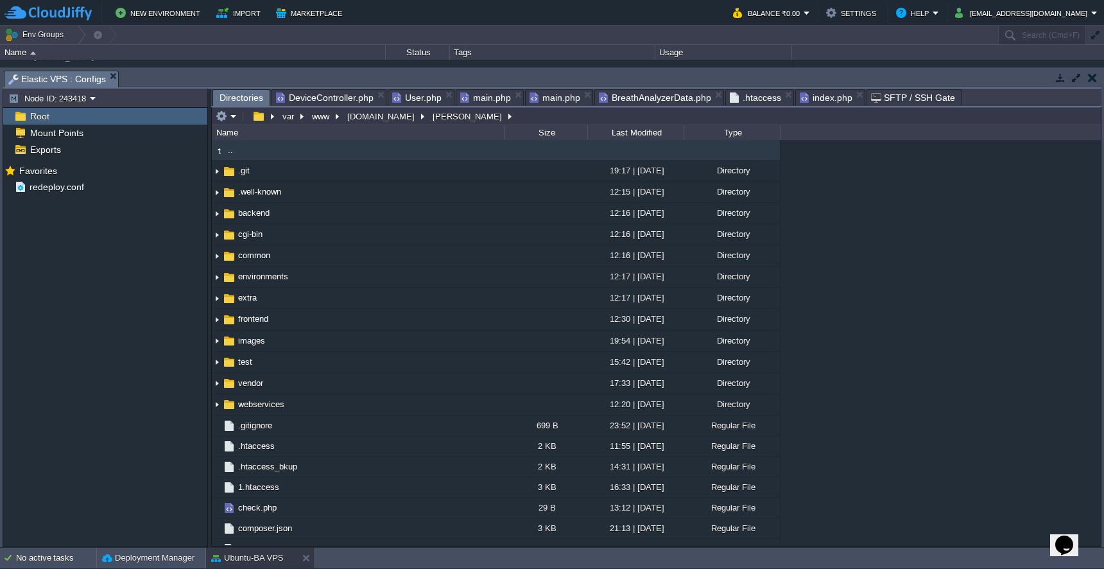
click at [744, 105] on span ".htaccess" at bounding box center [755, 97] width 51 height 15
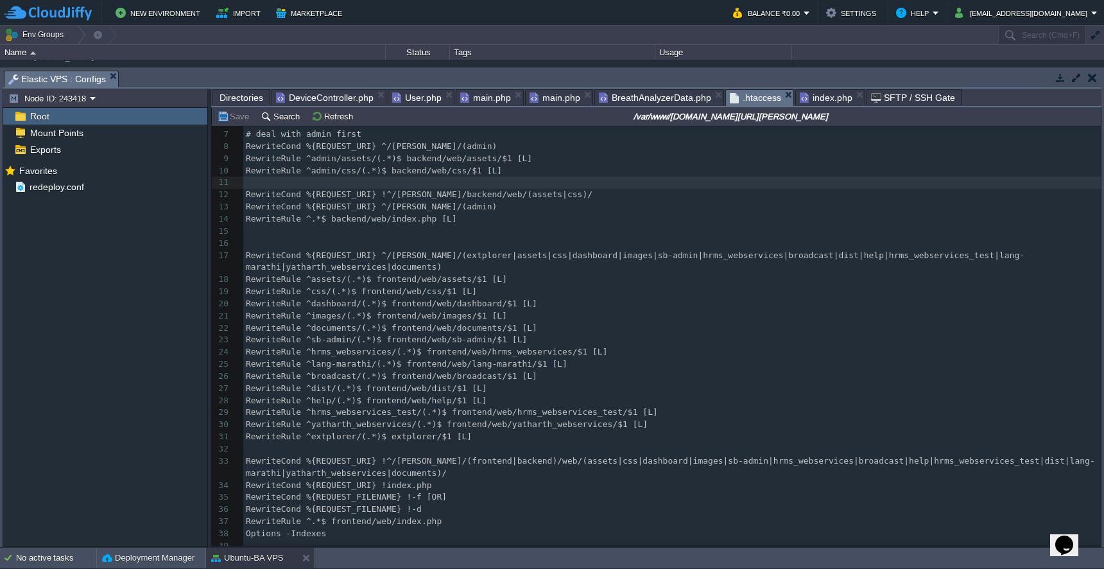
scroll to position [117, 0]
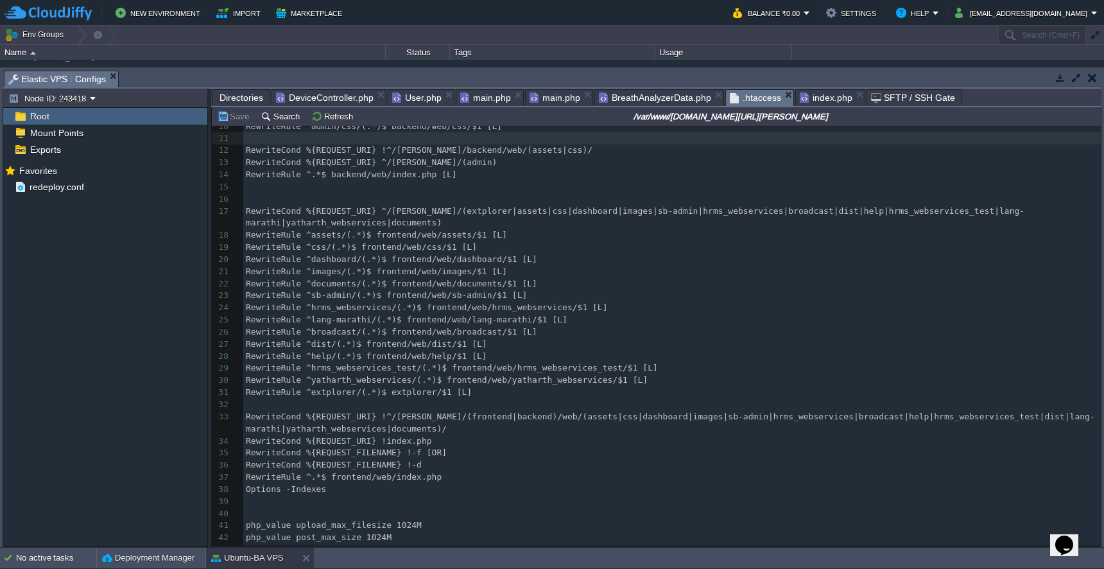
click at [248, 411] on pre "RewriteCond %{REQUEST_URI} !^/[PERSON_NAME]/(frontend|backend)/web/(assets|css|…" at bounding box center [671, 423] width 857 height 24
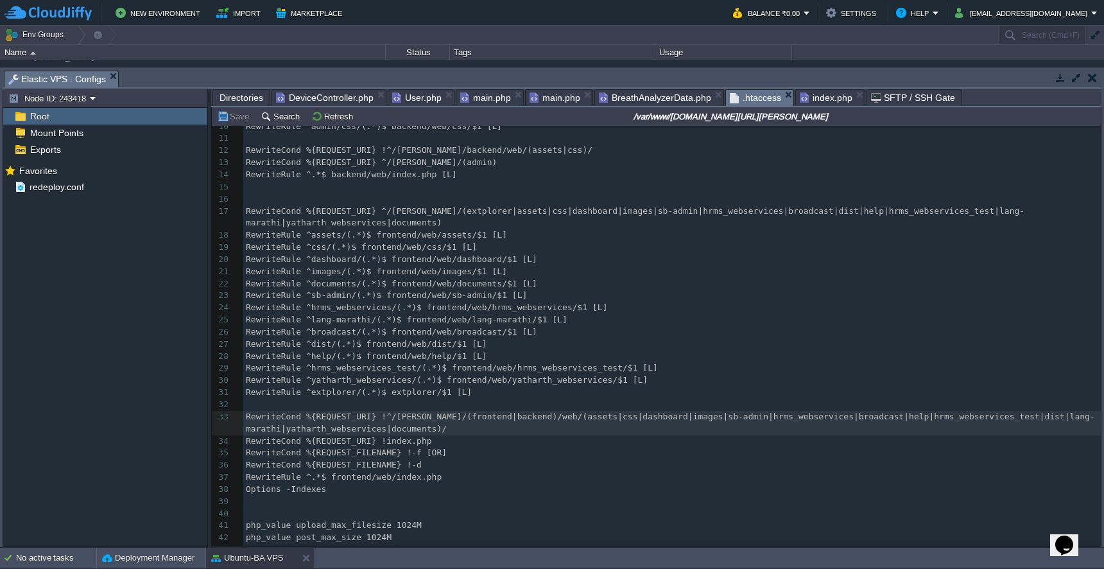
click at [443, 556] on pre "php_value max_input_time 300" at bounding box center [671, 562] width 857 height 12
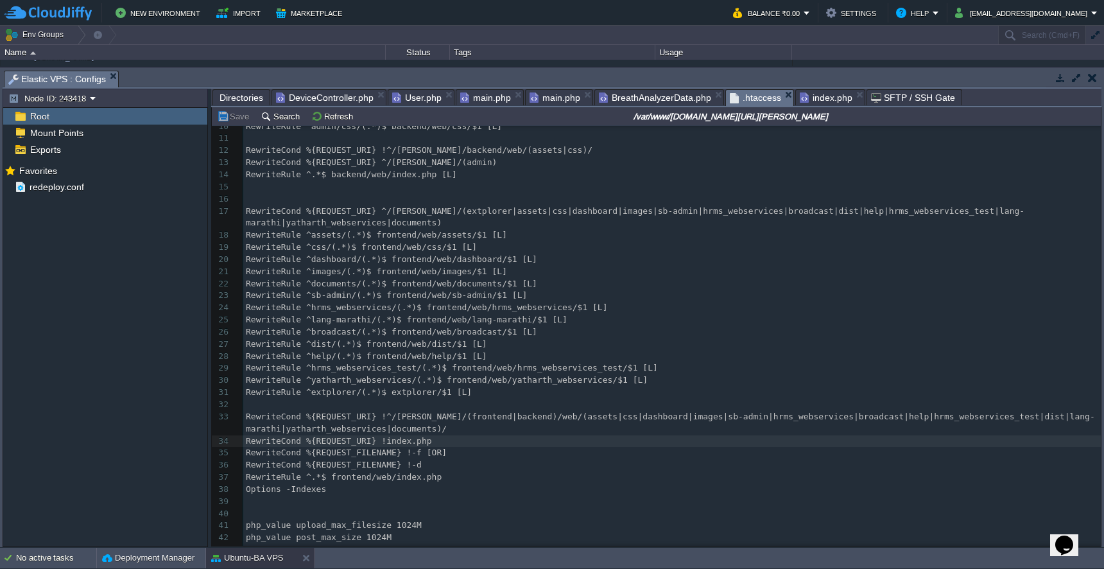
type textarea "#"
click at [234, 120] on button "Save" at bounding box center [235, 116] width 36 height 12
click at [250, 472] on span "#RewriteRule ^.*$ frontend/web/index.php" at bounding box center [346, 477] width 201 height 10
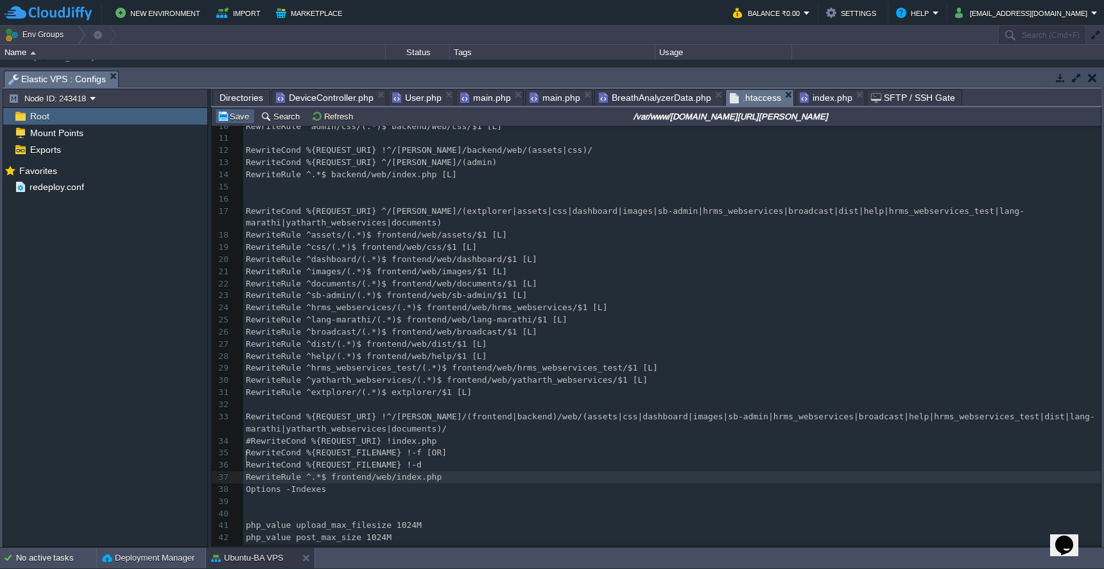
click at [234, 122] on button "Save" at bounding box center [235, 116] width 36 height 12
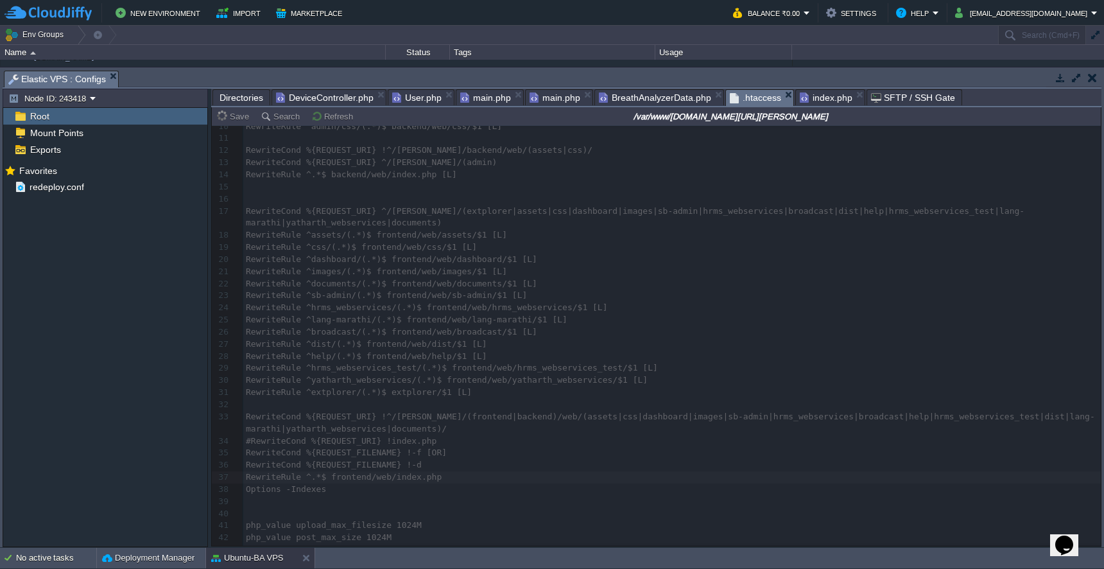
click at [808, 100] on span "index.php" at bounding box center [826, 97] width 53 height 15
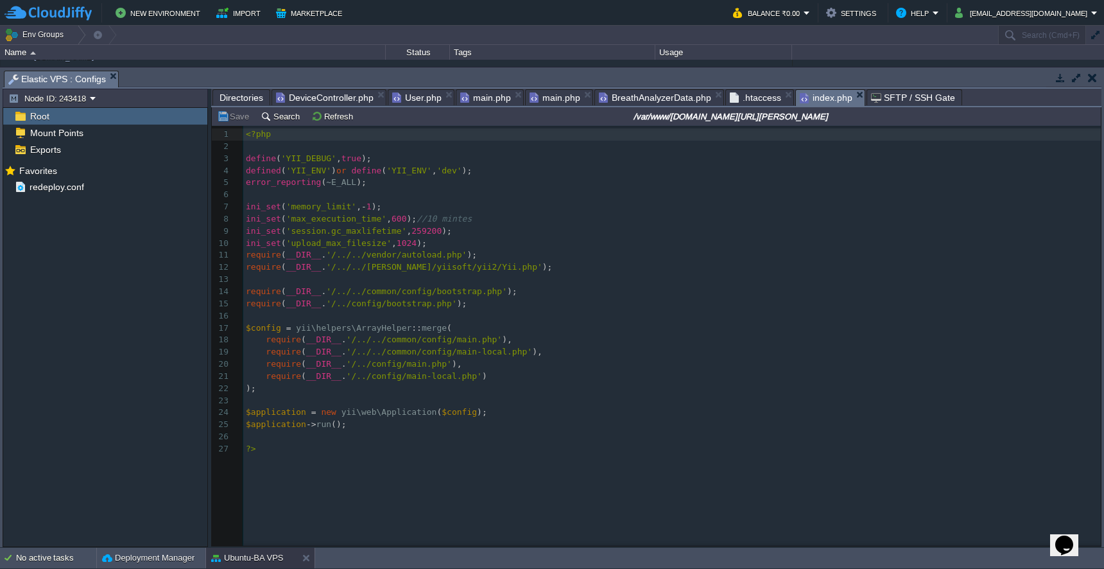
click at [739, 99] on span ".htaccess" at bounding box center [755, 97] width 51 height 15
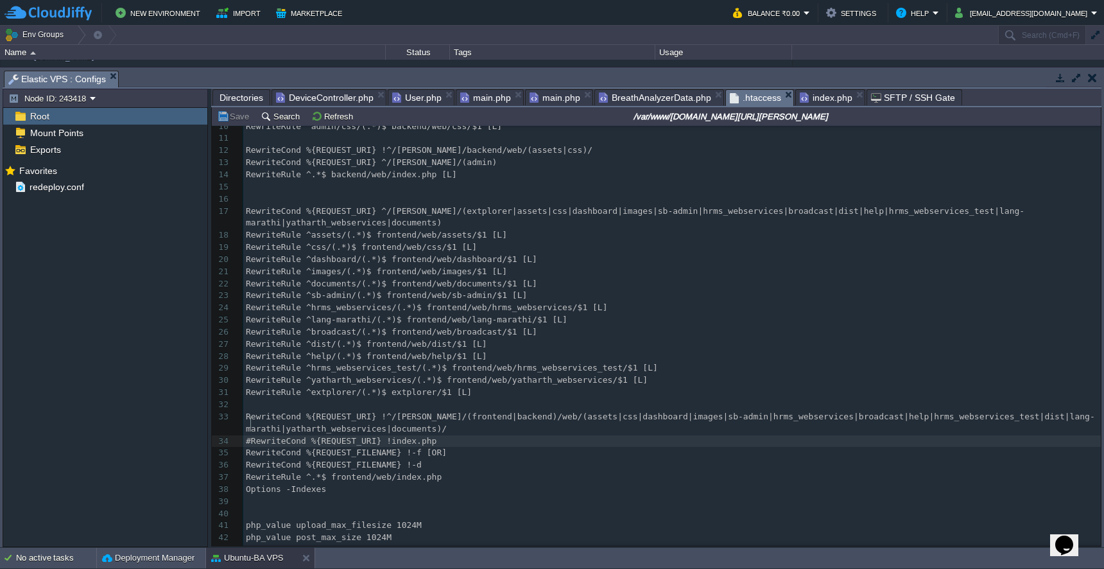
click at [252, 424] on div "xxxxxxxxxx 1 Options +FollowSymlinks 2 RewriteEngine On 3 ​ 4 #RewriteCond %{SE…" at bounding box center [671, 290] width 857 height 556
type textarea "#"
click at [238, 122] on button "Save" at bounding box center [235, 116] width 36 height 12
click at [247, 425] on div "xxxxxxxxxx 1 Options +FollowSymlinks 2 RewriteEngine On 3 ​ 4 #RewriteCond %{SE…" at bounding box center [671, 290] width 857 height 556
type textarea "#"
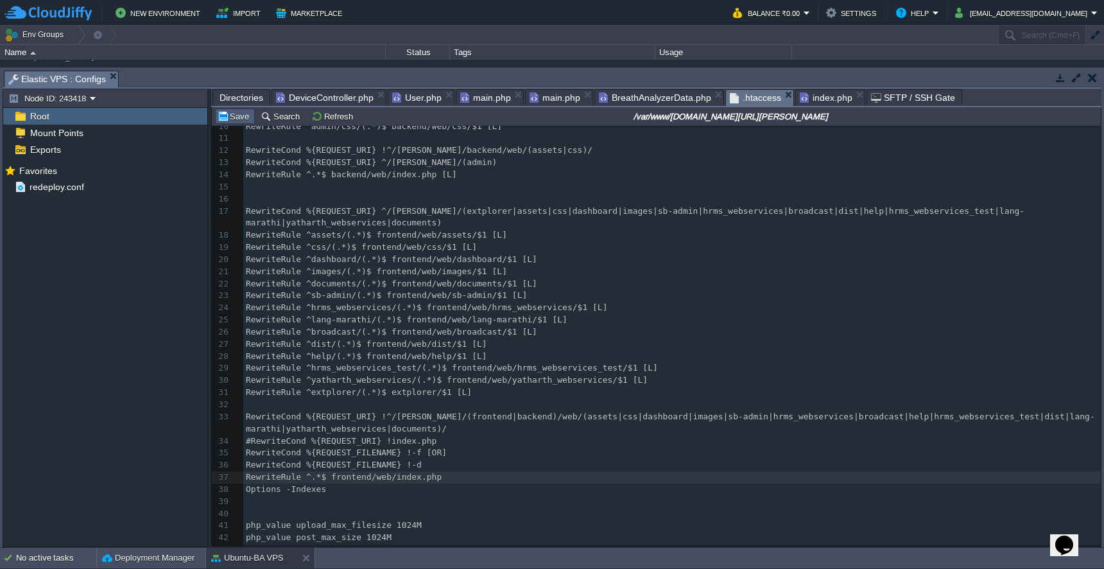
click at [233, 121] on button "Save" at bounding box center [235, 116] width 36 height 12
click at [340, 103] on span "DeviceController.php" at bounding box center [325, 97] width 98 height 15
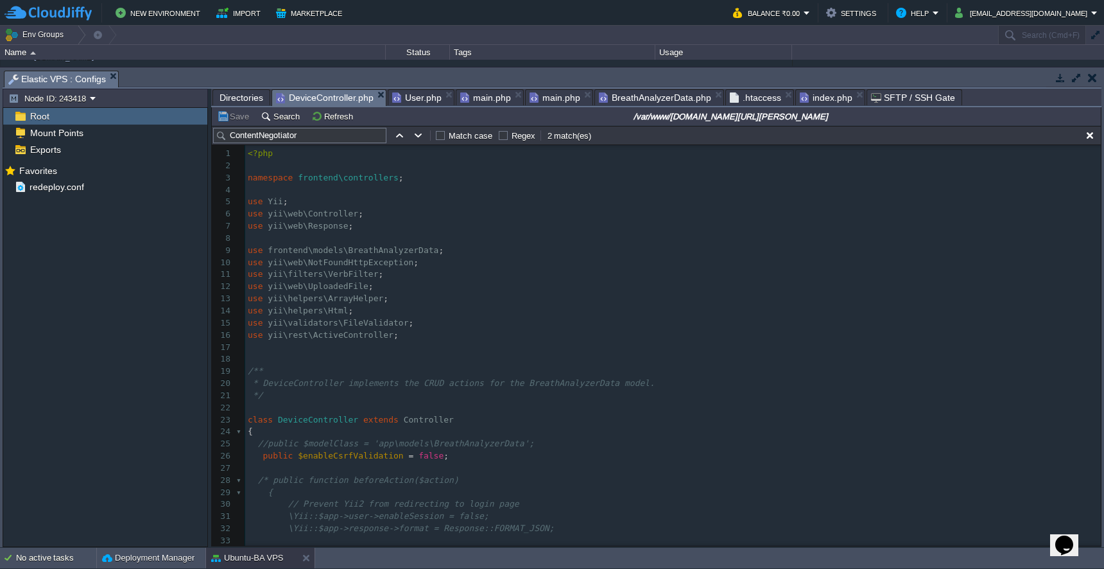
click at [612, 450] on pre "public $enableCsrfValidation = false ;" at bounding box center [672, 456] width 855 height 12
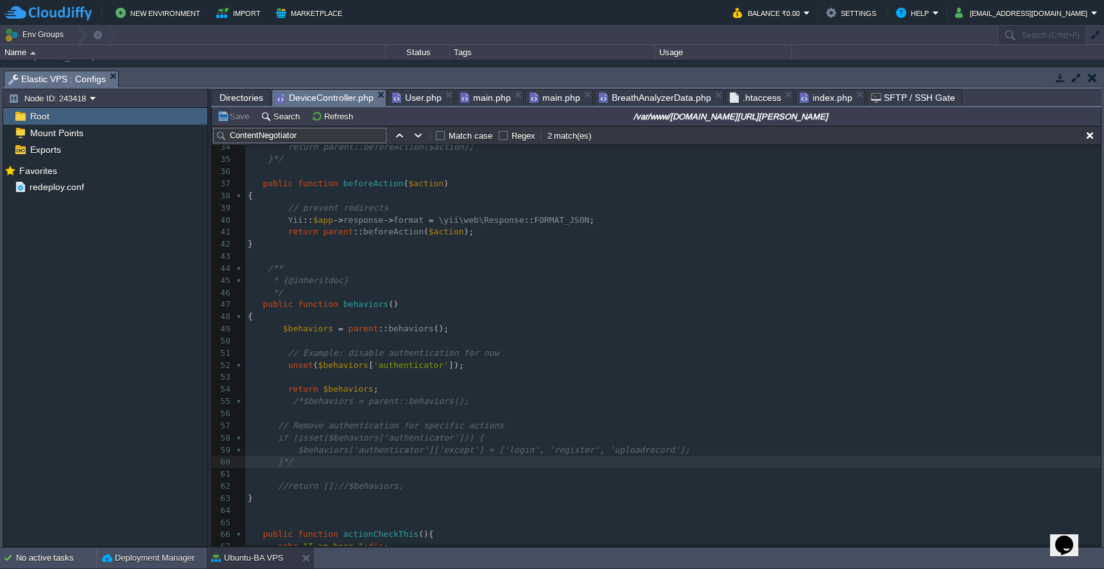
scroll to position [785, 0]
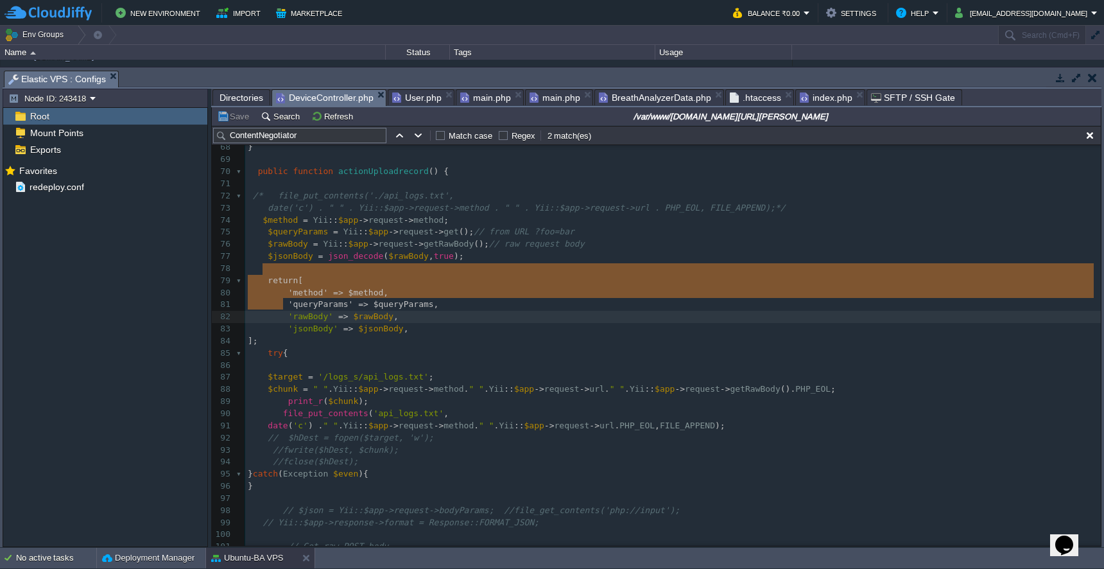
type textarea "return [ 'method' => $method, 'queryParams' => $queryParams, 'rawBody' => $rawB…"
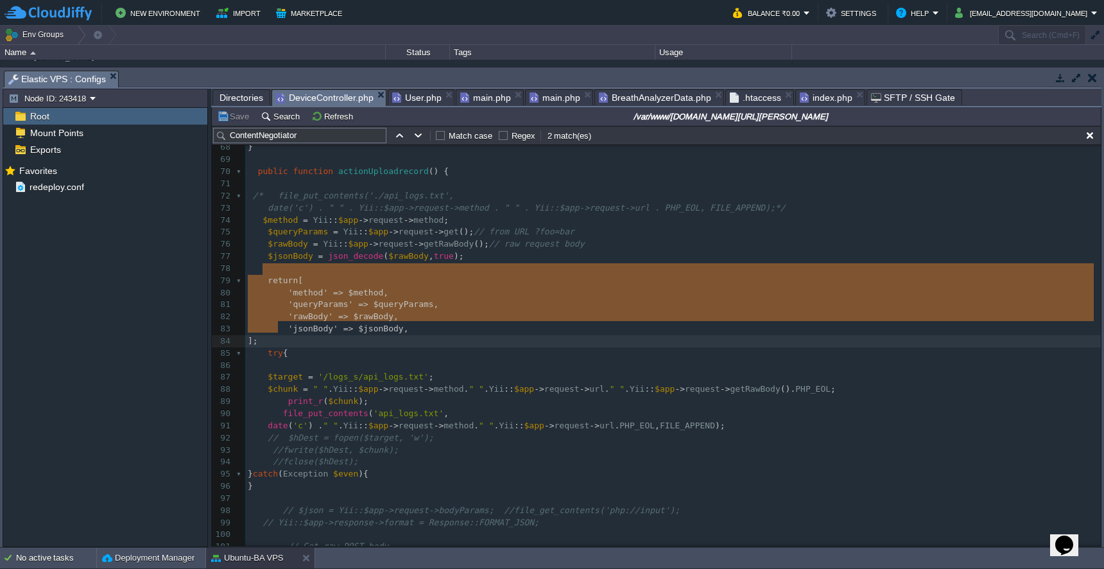
drag, startPoint x: 261, startPoint y: 271, endPoint x: 286, endPoint y: 327, distance: 60.9
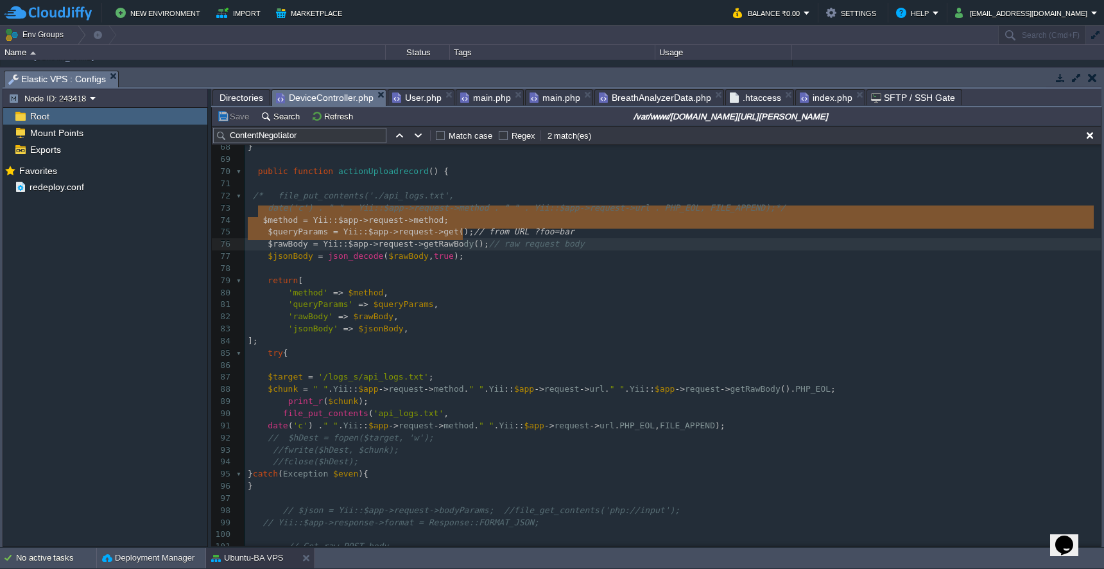
type textarea "$method = Yii::$app->request->method; $queryParams = Yii::$app->request->get();…"
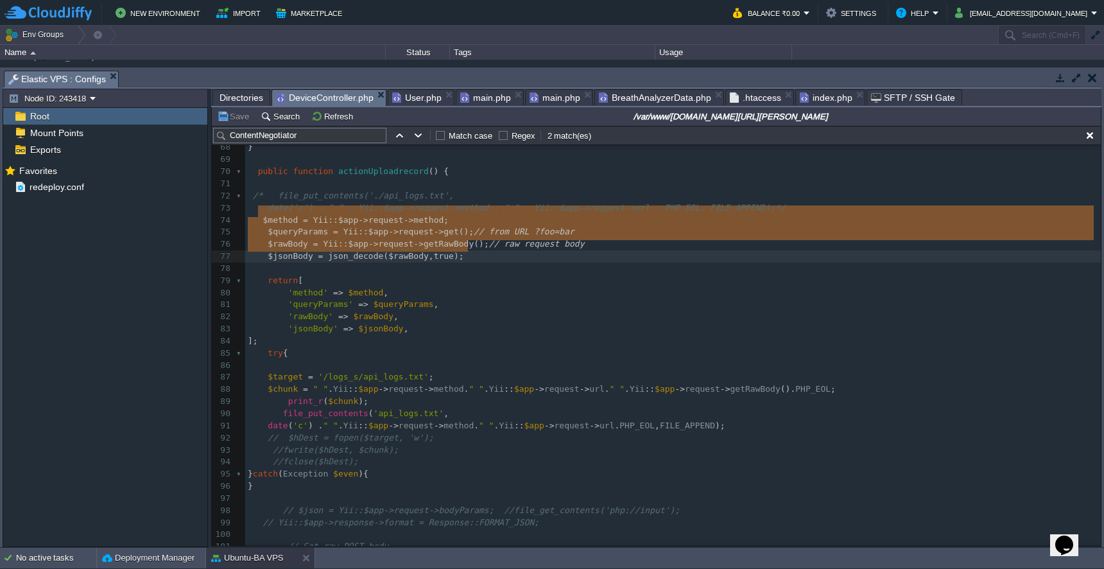
drag, startPoint x: 255, startPoint y: 208, endPoint x: 478, endPoint y: 247, distance: 226.1
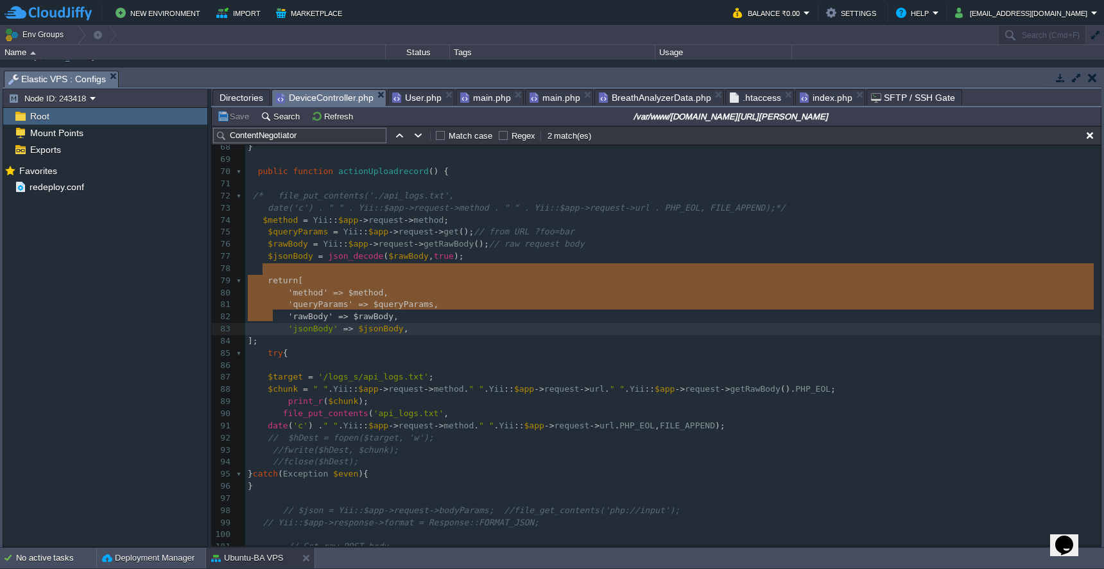
type textarea "return [ 'method' => $method, 'queryParams' => $queryParams, 'rawBody' => $rawB…"
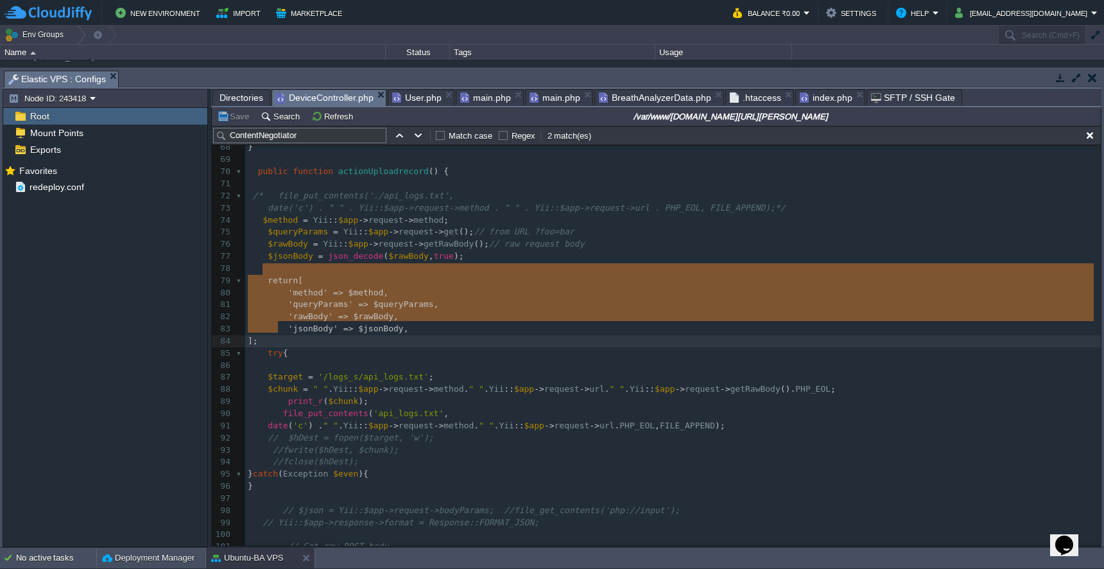
drag, startPoint x: 263, startPoint y: 273, endPoint x: 280, endPoint y: 330, distance: 60.3
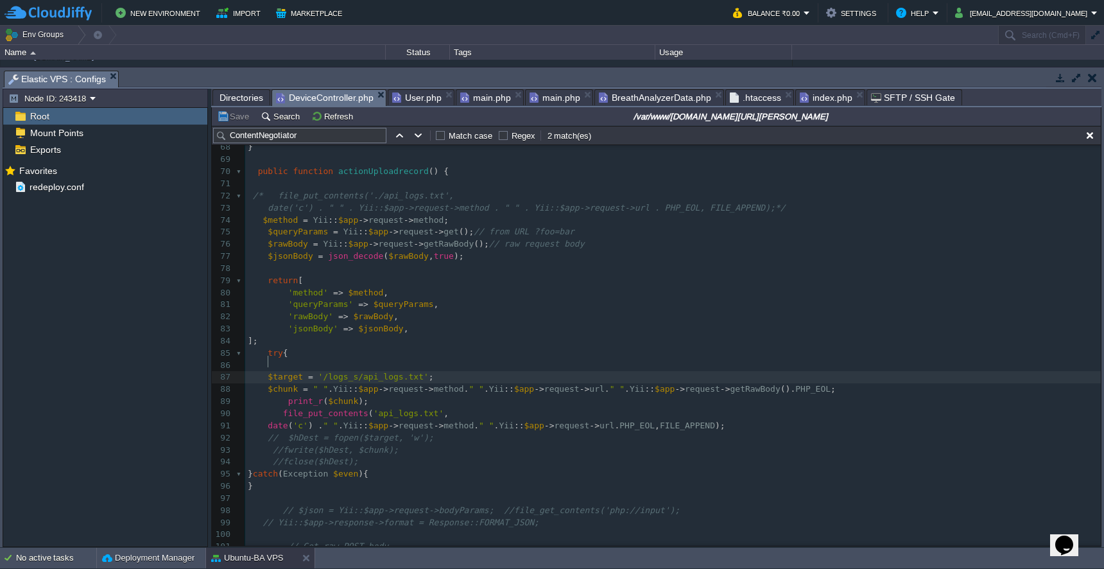
click at [270, 361] on div "x //fclose($hDest); 58 if (isset($behaviors['authenticator'])) { 59 $behaviors[…" at bounding box center [672, 353] width 855 height 665
click at [282, 275] on span "return" at bounding box center [283, 280] width 30 height 10
type textarea "return"
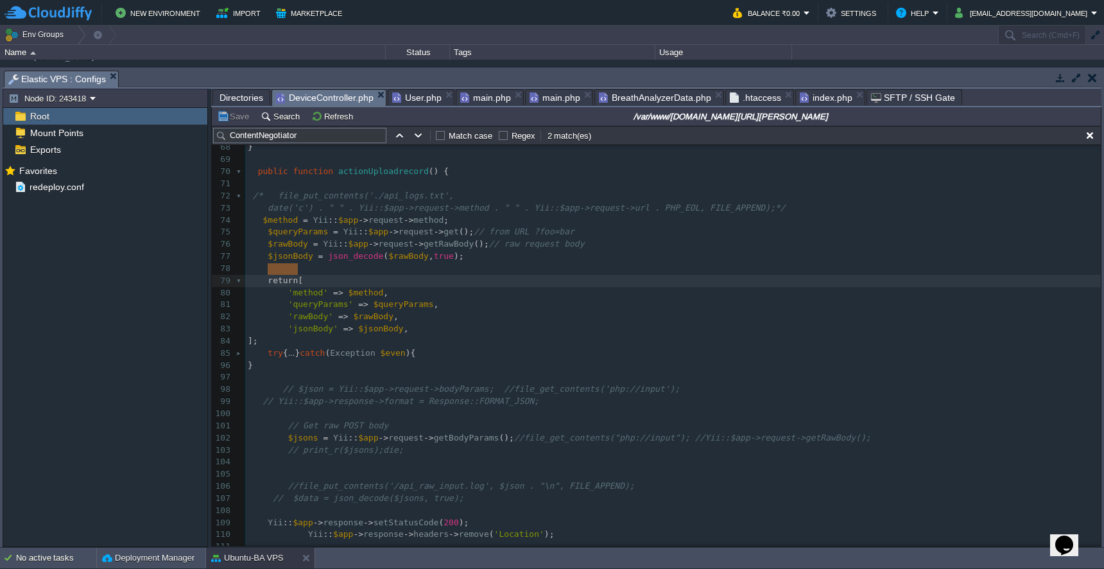
click at [263, 341] on div "x //fclose($hDest); 58 if (isset($behaviors['authenticator'])) { 59 $behaviors[…" at bounding box center [672, 353] width 855 height 665
type textarea "/*"
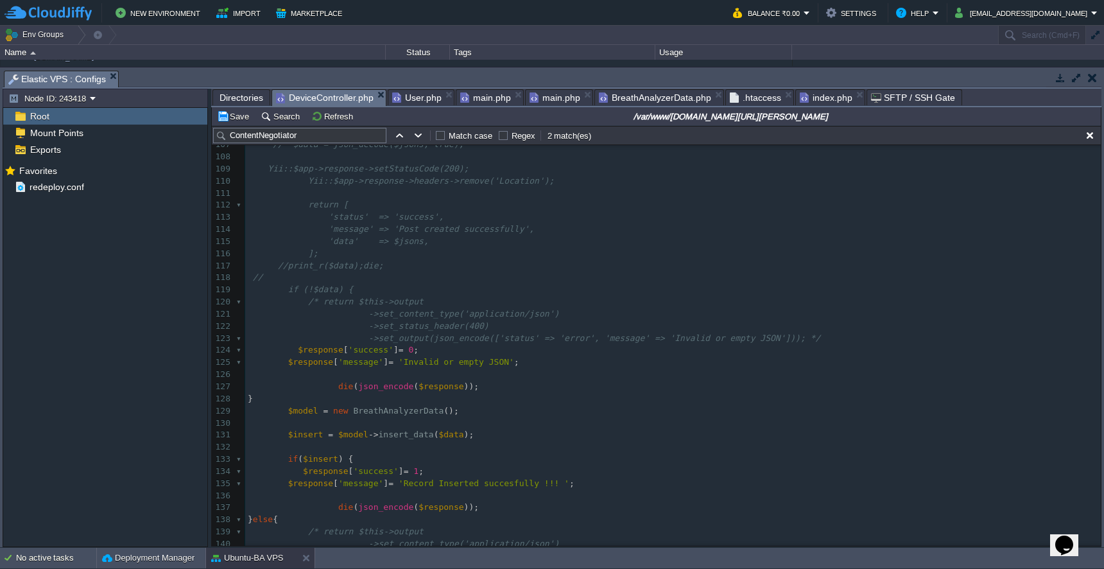
scroll to position [1136, 0]
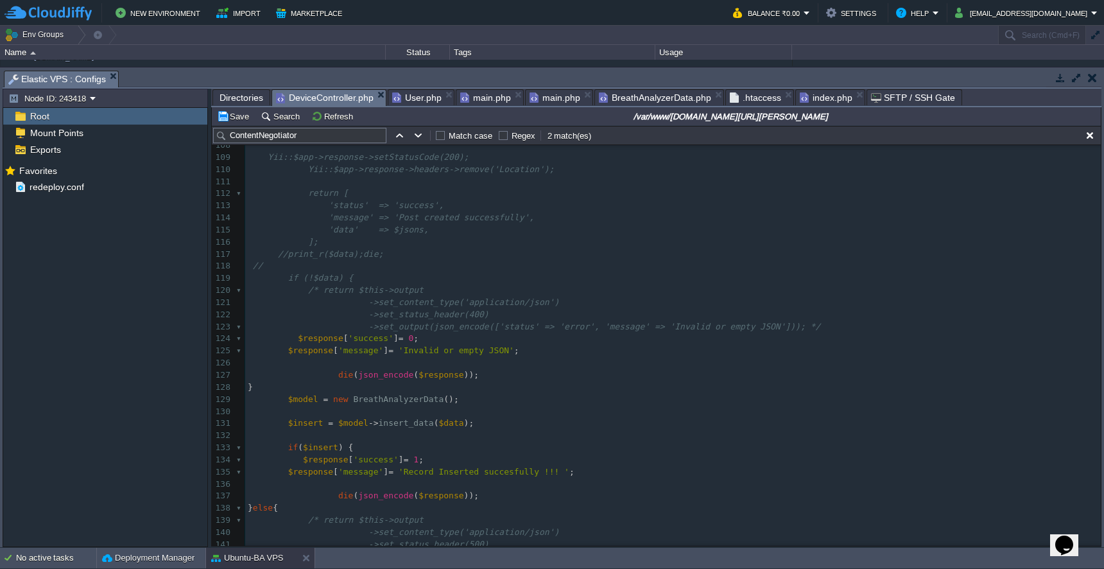
click at [296, 285] on span at bounding box center [278, 290] width 60 height 10
type textarea "/* return $this->output ->set_content_type('application/json') ->set_status_hea…"
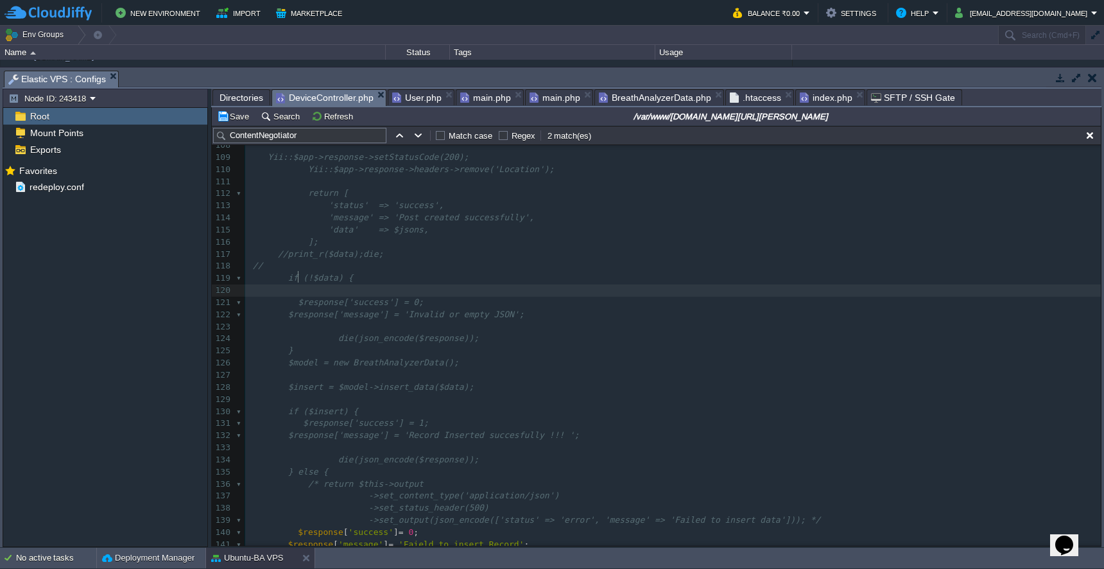
click at [304, 465] on div "x //fclose($hDest); 85 /* try{ ... }catch(Exception $even){ 96 } 97 98 // $json…" at bounding box center [672, 332] width 855 height 701
type textarea "/* return $this->output ->set_content_type('application/json') ->set_status_hea…"
type textarea "*/"
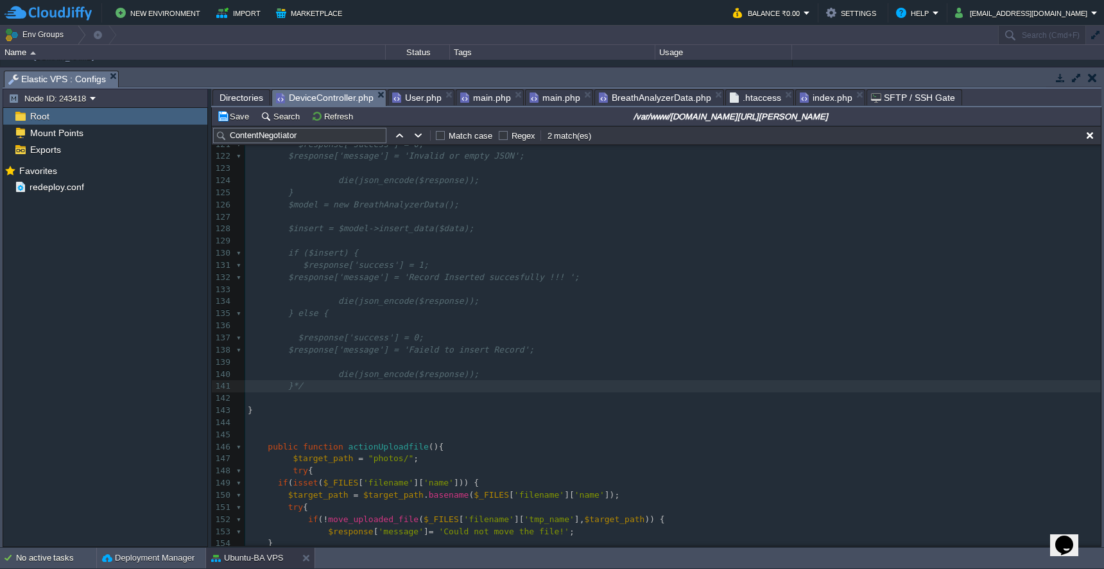
click at [467, 392] on pre at bounding box center [672, 398] width 855 height 12
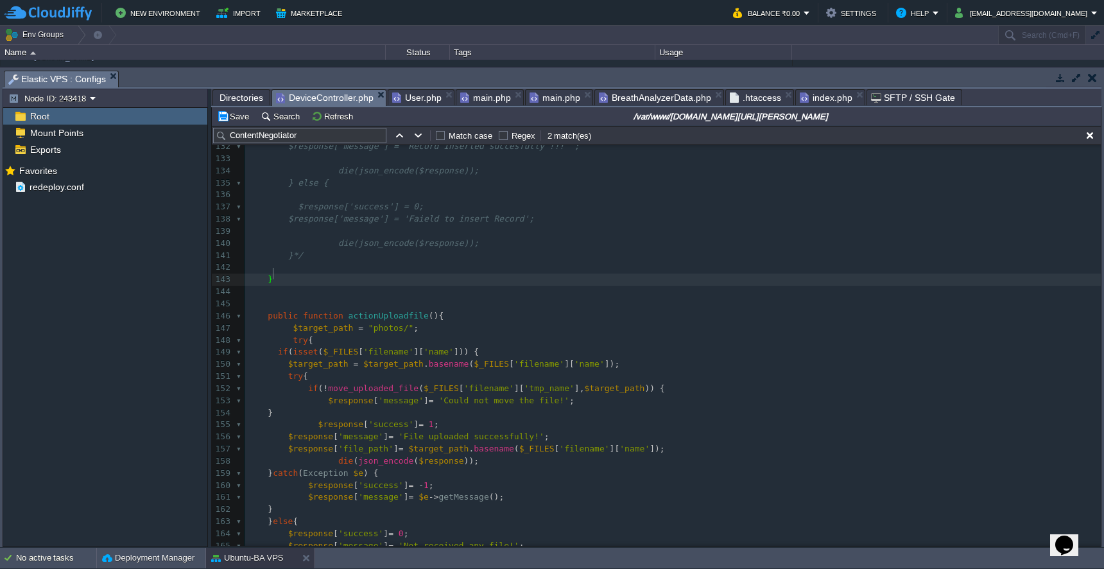
click at [316, 298] on pre at bounding box center [672, 304] width 855 height 12
type textarea "/*"
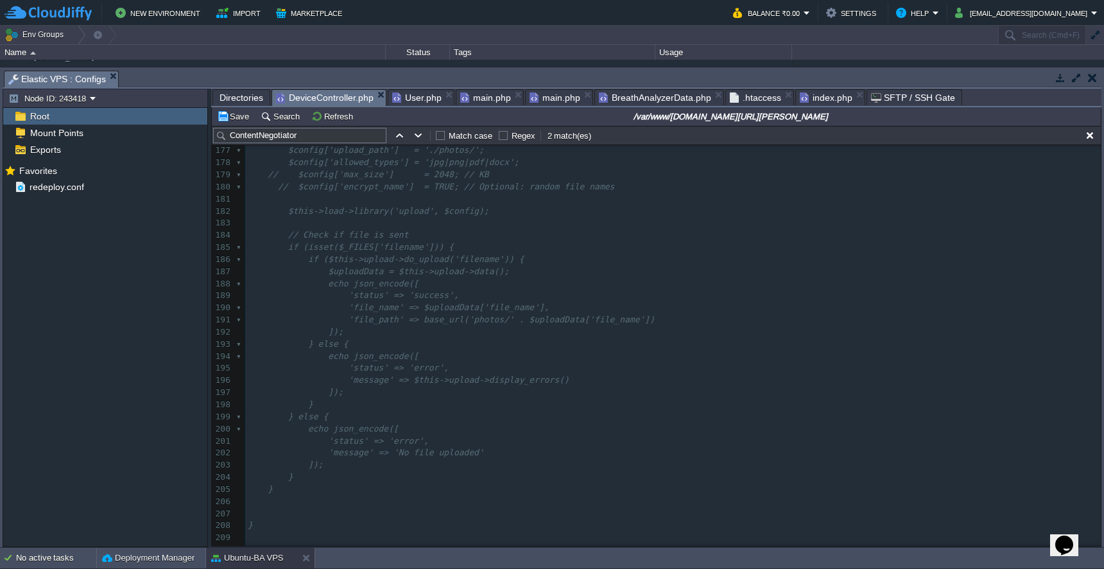
click at [452, 495] on pre at bounding box center [672, 501] width 855 height 12
type textarea "*/"
click at [234, 123] on td "Save" at bounding box center [235, 115] width 40 height 15
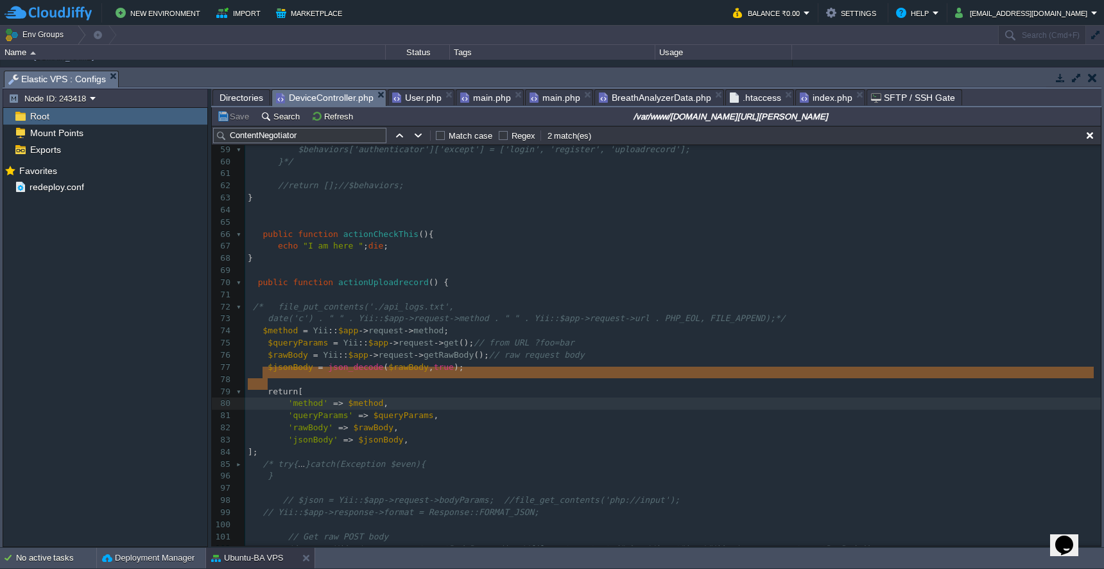
type textarea "return [ 'method' => $method, 'queryParams' => $queryParams, 'rawBody' => $rawB…"
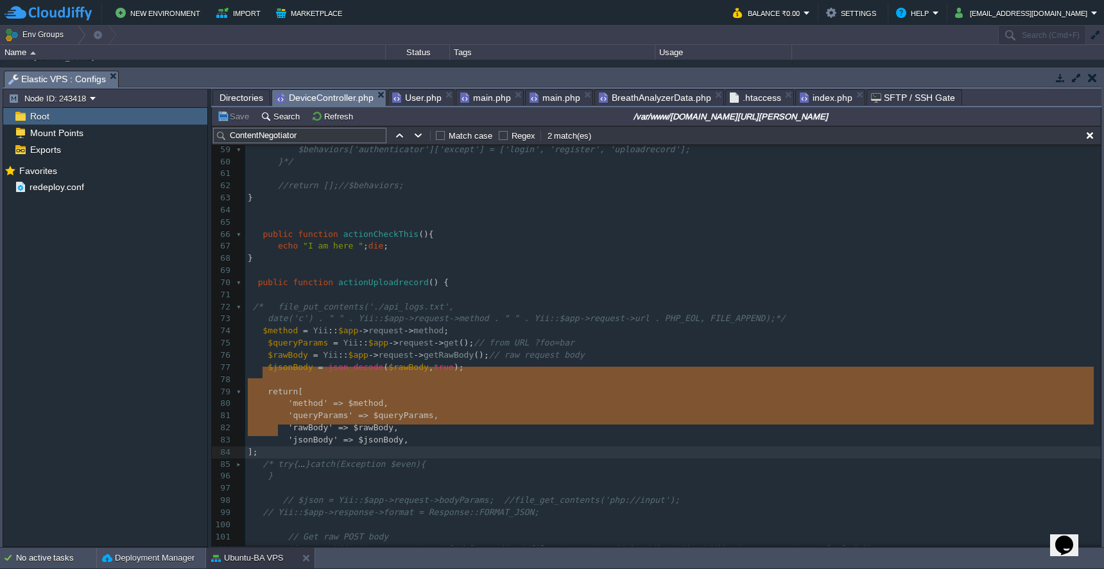
drag, startPoint x: 265, startPoint y: 376, endPoint x: 289, endPoint y: 428, distance: 57.4
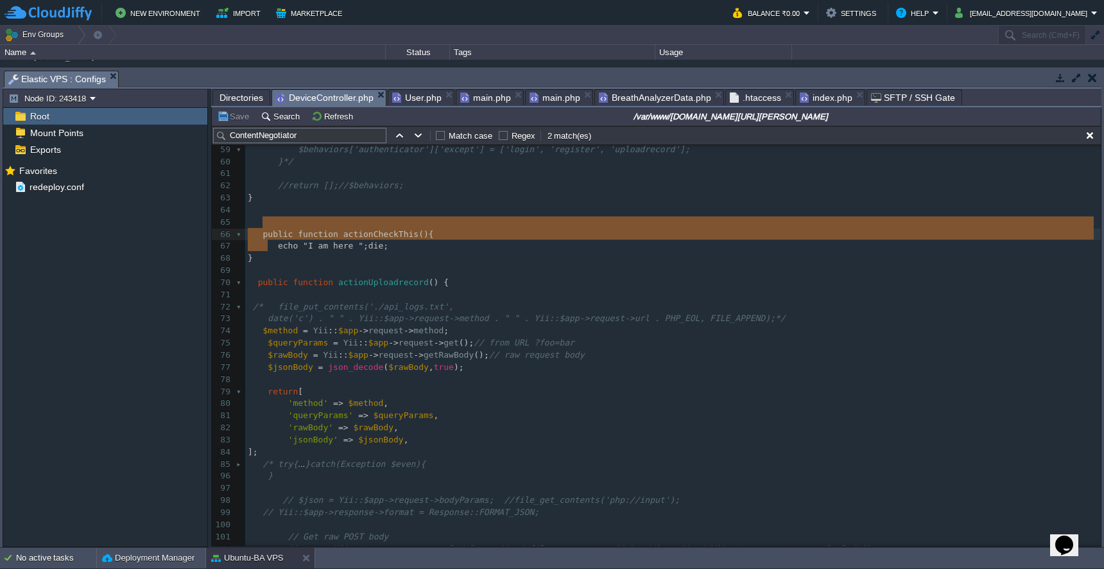
type textarea "public function actionCheckThis(){ echo "I am here "; die; }"
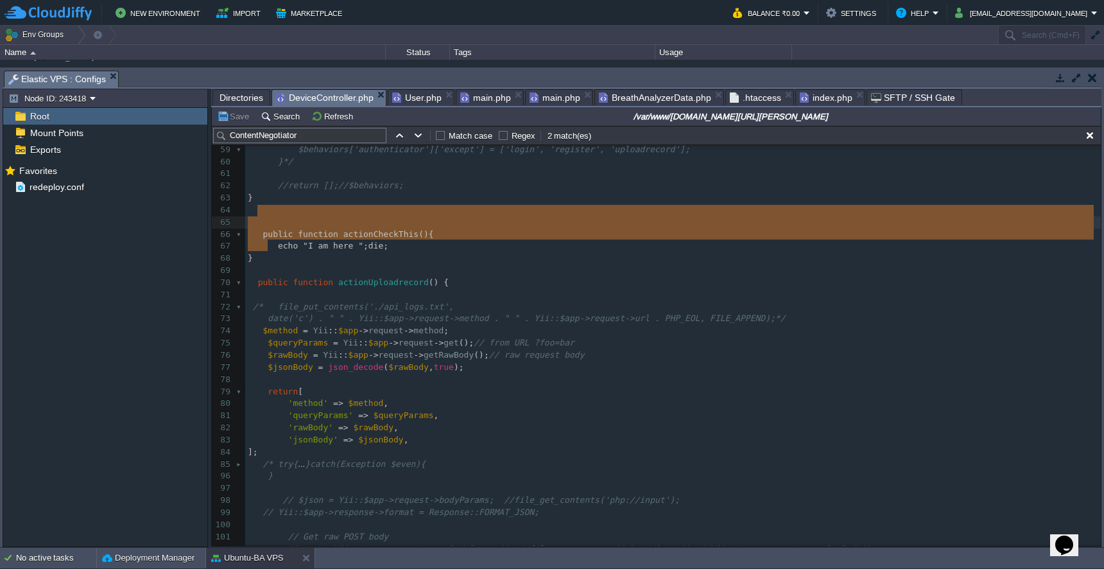
drag, startPoint x: 293, startPoint y: 250, endPoint x: 261, endPoint y: 217, distance: 45.8
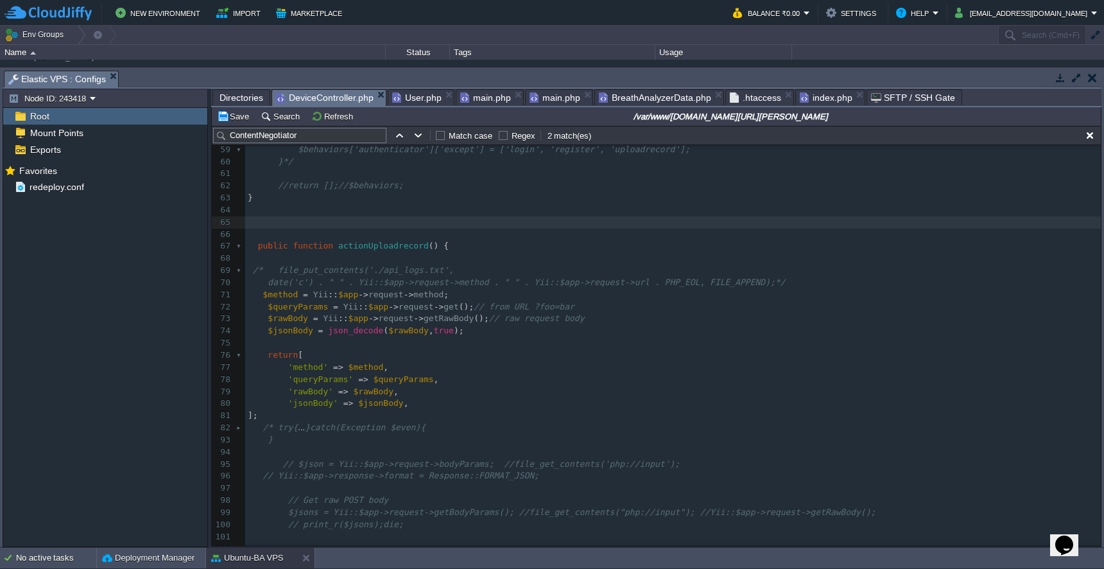
click at [238, 124] on td "Save" at bounding box center [235, 115] width 40 height 15
click at [411, 241] on span "actionUploadrecord" at bounding box center [383, 246] width 90 height 10
type textarea "actionUploadrecord"
click at [274, 408] on div "x } 44 /** 45 * {@inheritdoc} 46 */ 47 public function behaviors () 48 { 49 $be…" at bounding box center [672, 391] width 855 height 859
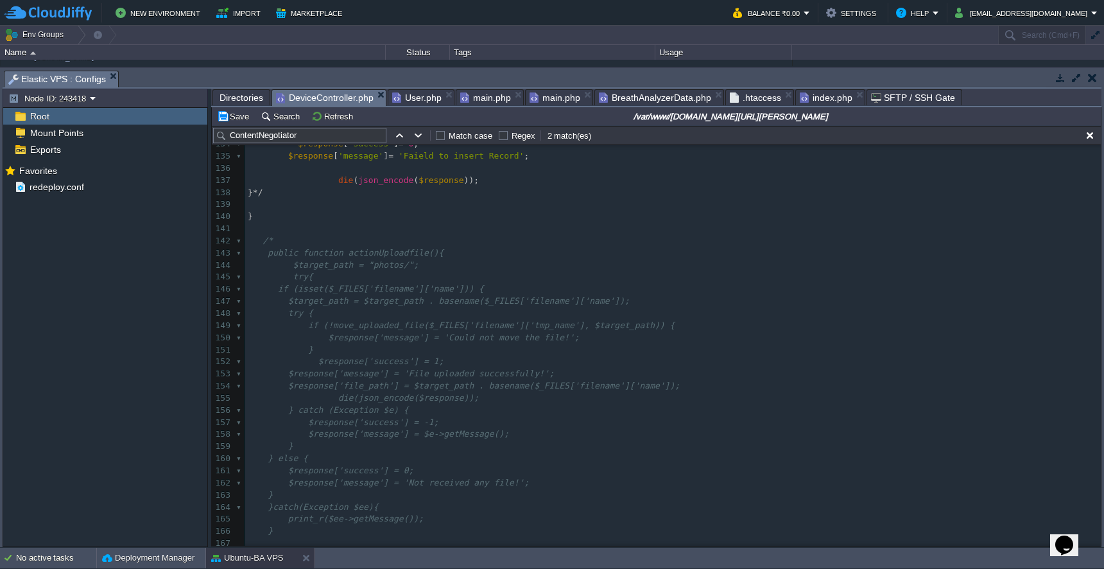
scroll to position [1429, 0]
click at [420, 198] on pre "} */" at bounding box center [672, 204] width 855 height 12
click at [732, 270] on pre "$target_path = "photos/";" at bounding box center [672, 276] width 855 height 12
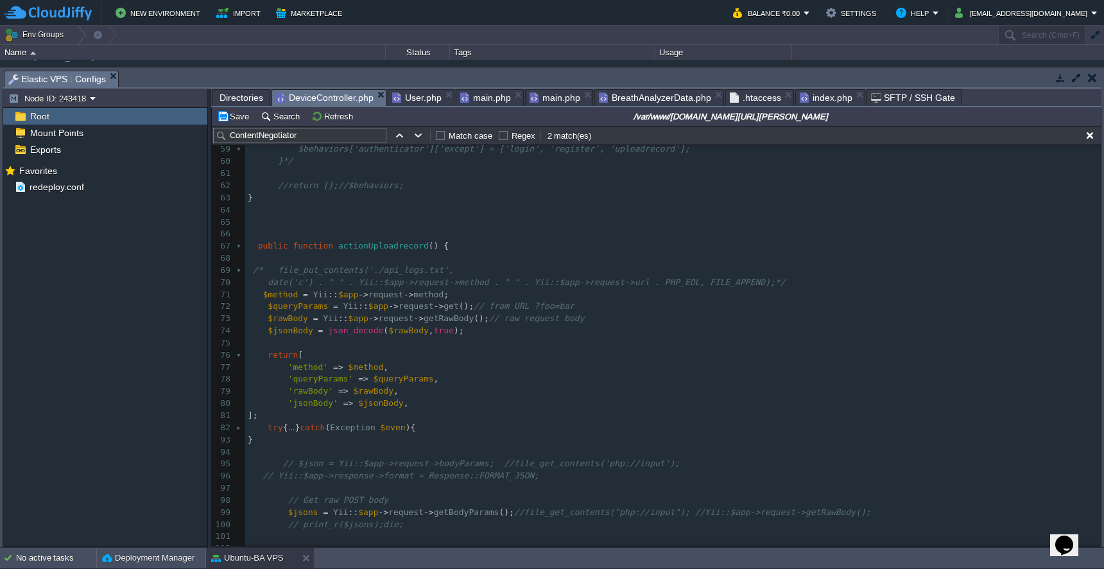
scroll to position [735, 0]
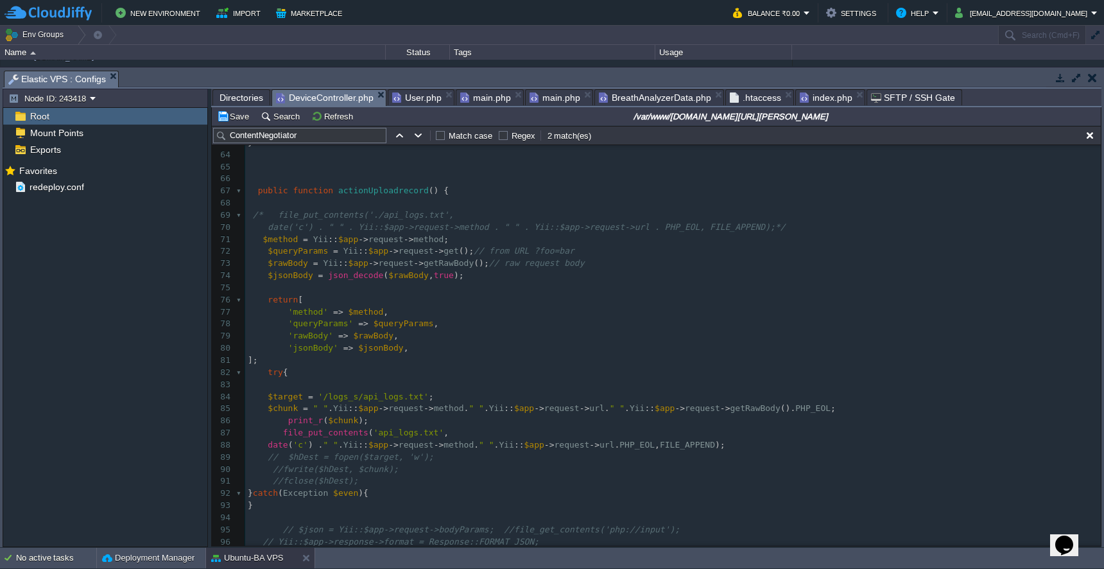
click at [259, 287] on div "x 'status' => 'success' , 49 $behaviors = parent :: behaviors (); 50 ​ 51 // Ex…" at bounding box center [672, 420] width 855 height 907
type textarea "/*"
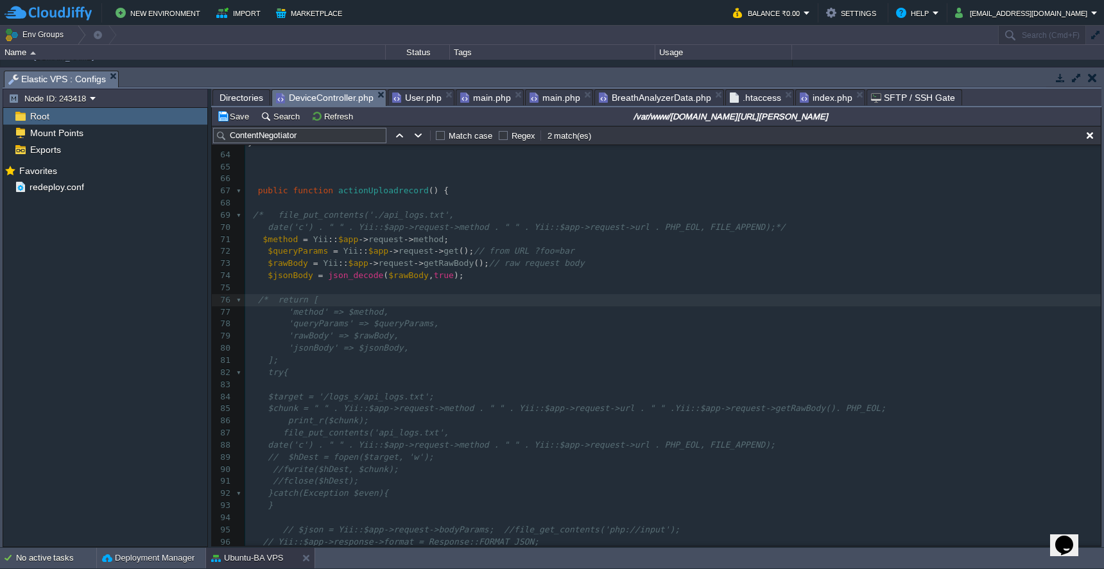
click at [305, 354] on pre "];" at bounding box center [672, 360] width 855 height 12
type textarea "*/"
click at [538, 354] on pre "];*/" at bounding box center [672, 360] width 855 height 12
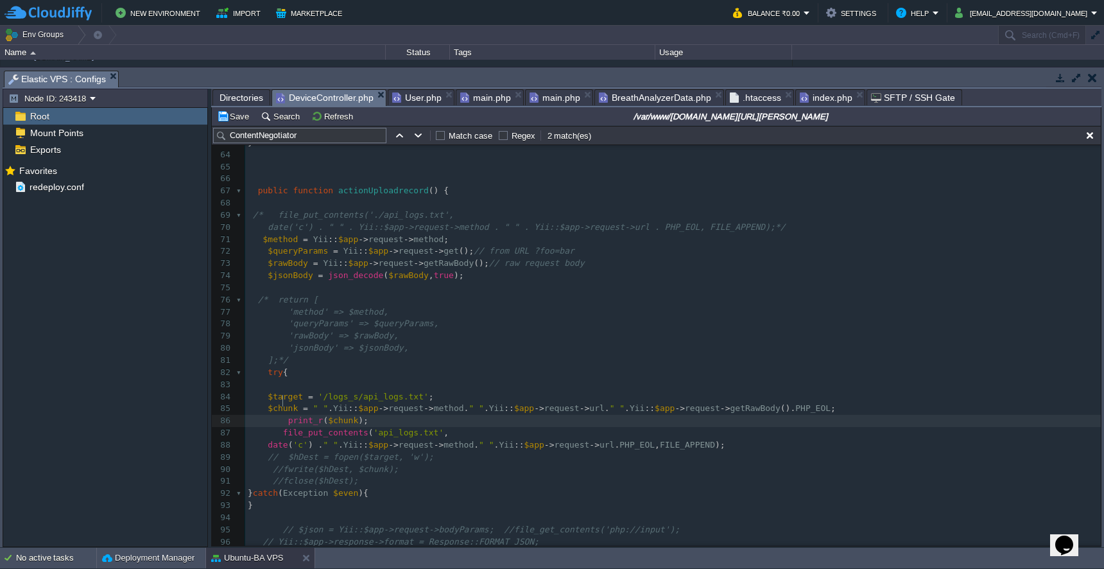
click at [285, 402] on div "x 'status' => 'success' , 49 $behaviors = parent :: behaviors (); 50 ​ 51 // Ex…" at bounding box center [672, 420] width 855 height 907
type textarea "//"
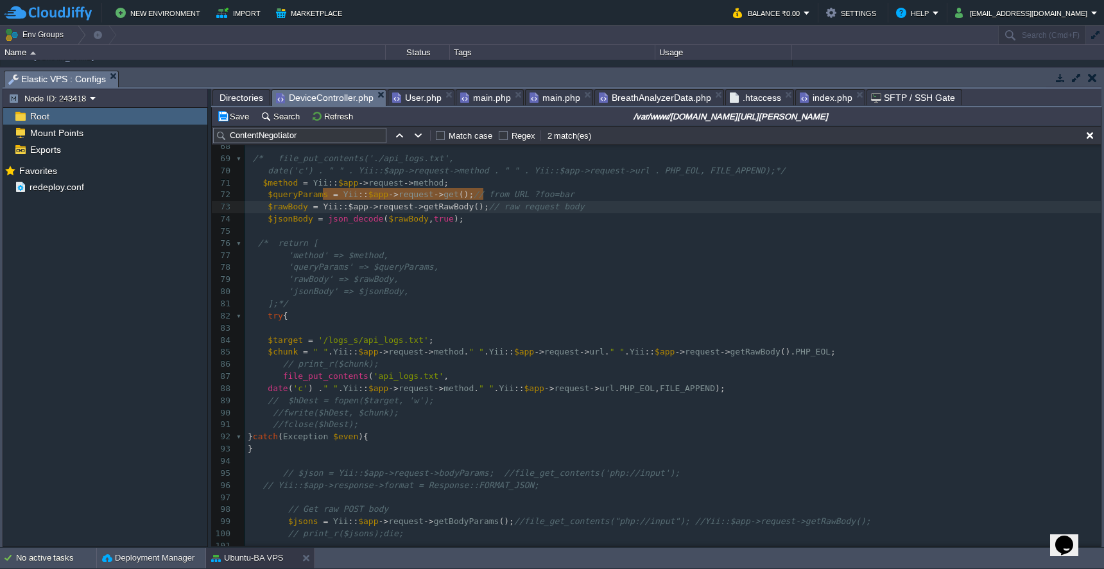
type textarea "Yii::$app->request->getRawBody();"
drag, startPoint x: 322, startPoint y: 196, endPoint x: 489, endPoint y: 198, distance: 166.9
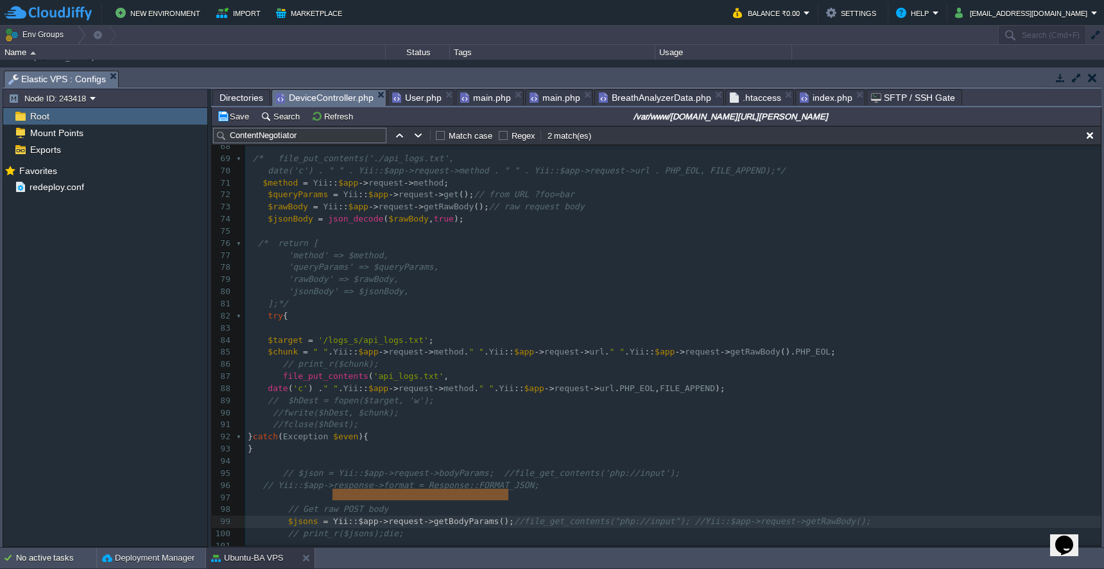
type textarea "Yii::$app->request->getBodyParams();"
drag, startPoint x: 333, startPoint y: 495, endPoint x: 511, endPoint y: 490, distance: 177.8
click at [233, 119] on button "Save" at bounding box center [235, 116] width 36 height 12
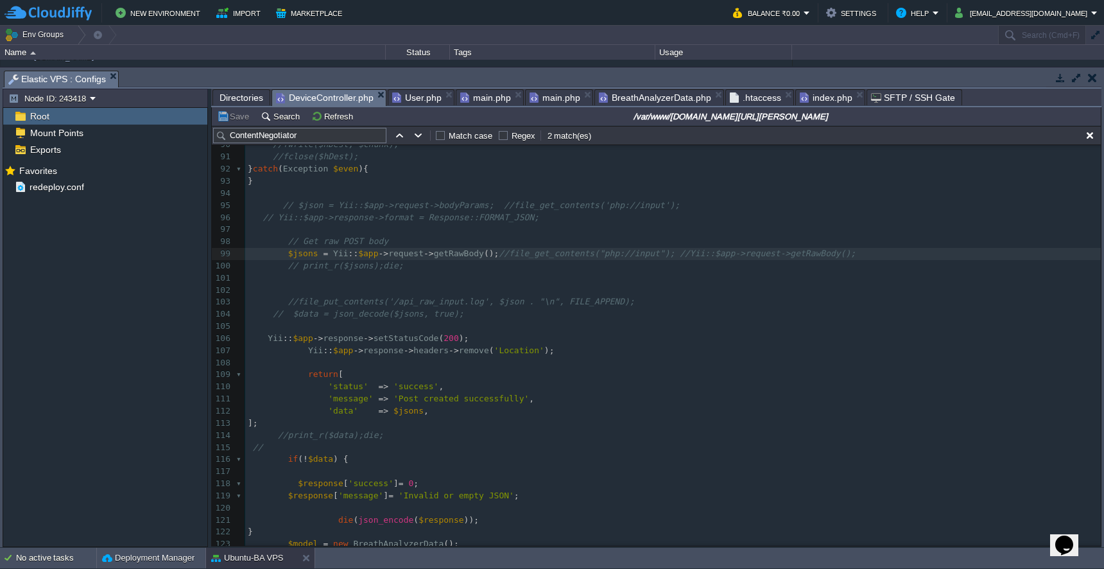
click at [305, 345] on pre "Yii :: $app -> response -> headers -> remove ( 'Location' );" at bounding box center [672, 351] width 855 height 12
type textarea "//"
click at [266, 333] on span at bounding box center [258, 338] width 20 height 10
type textarea "//"
click at [663, 429] on pre "//print_r($data);die;" at bounding box center [672, 435] width 855 height 12
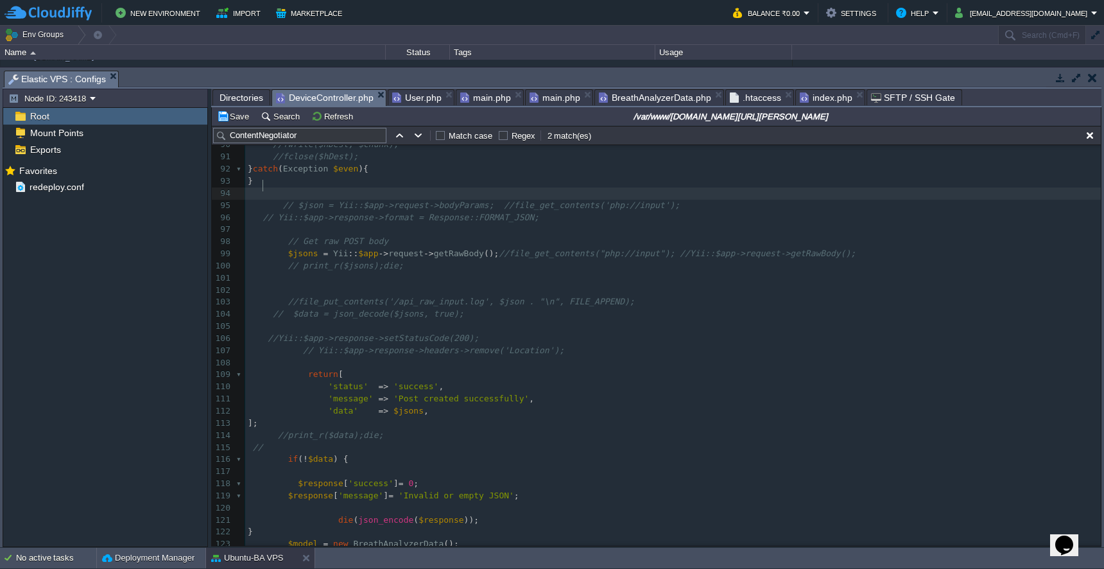
click at [732, 189] on pre at bounding box center [672, 193] width 855 height 12
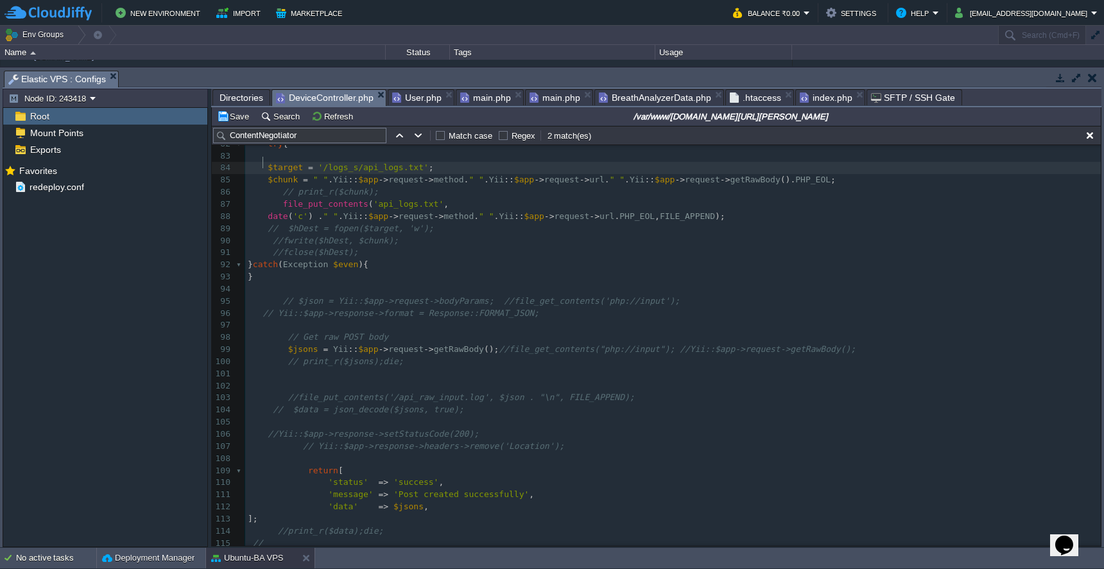
scroll to position [927, 0]
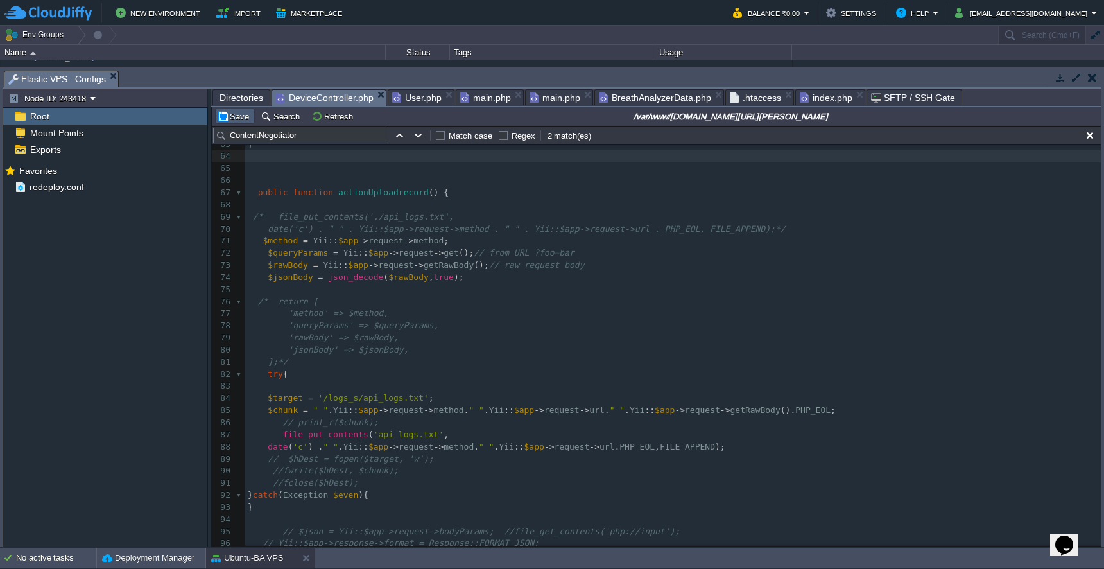
click at [232, 122] on button "Save" at bounding box center [235, 116] width 36 height 12
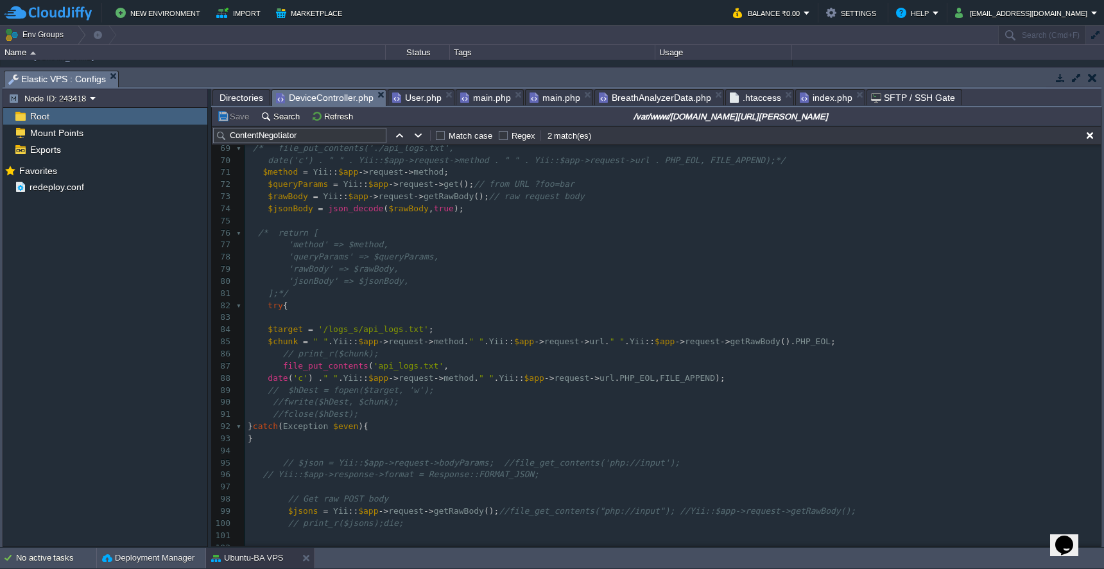
scroll to position [845, 0]
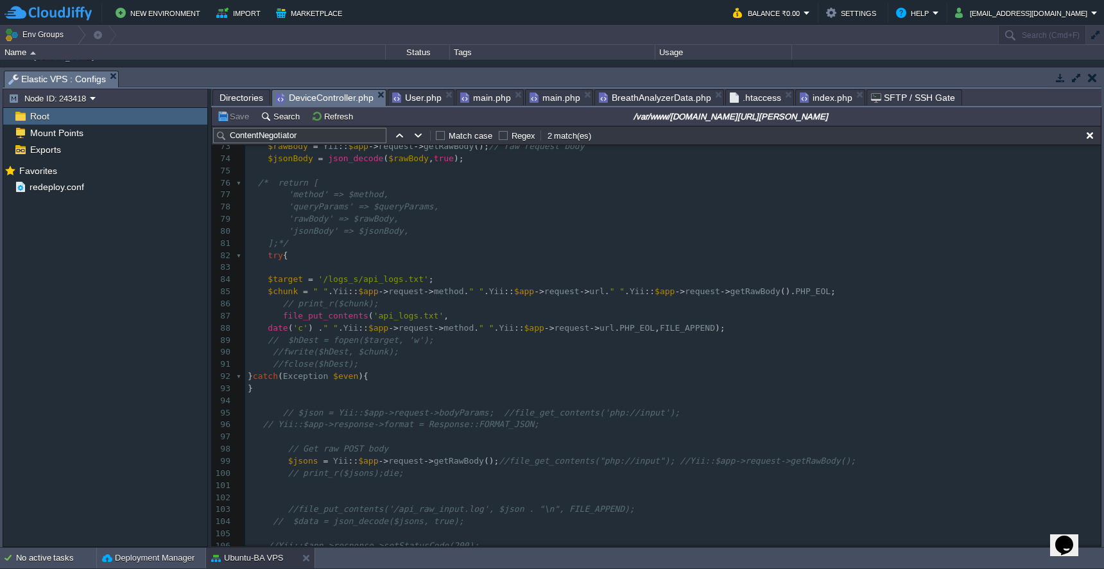
click at [274, 442] on div "x 'status' => 'success' , 54 return $behaviors ; 55 /*$behaviors = parent::beha…" at bounding box center [672, 279] width 855 height 737
type textarea "//"
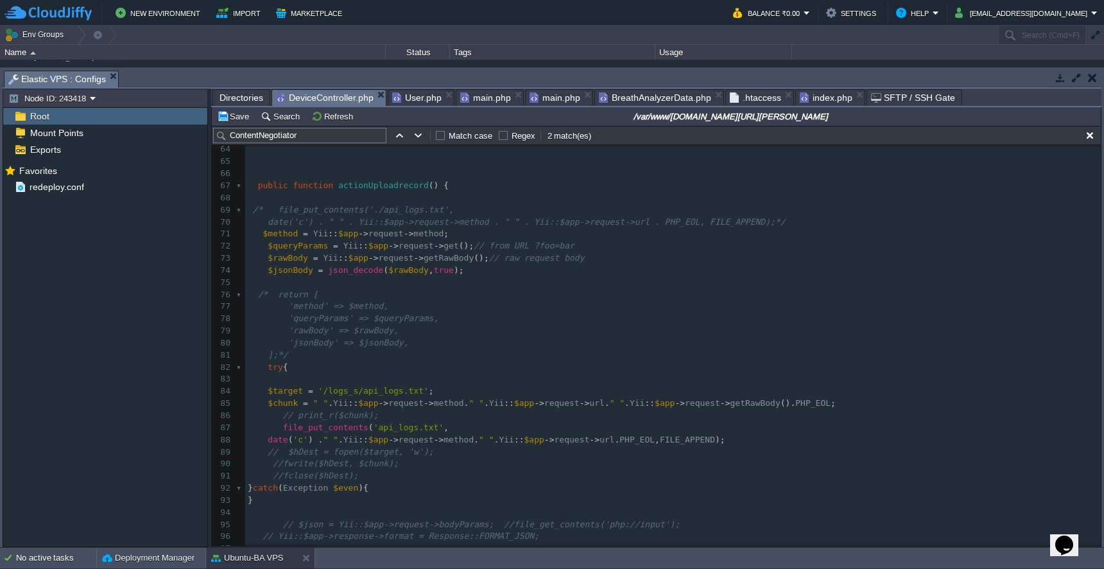
click at [286, 265] on span "$jsonBody" at bounding box center [290, 270] width 45 height 10
type textarea "$jsonBody"
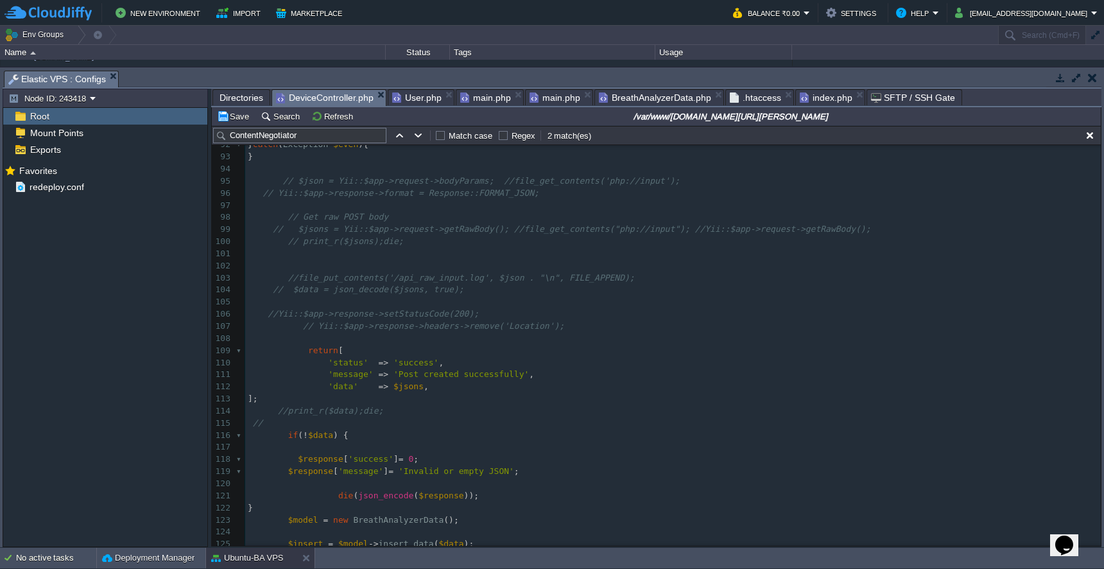
click at [416, 381] on span "$jsons" at bounding box center [408, 386] width 30 height 10
type textarea "$jsons"
click at [425, 381] on span "$jsonBody" at bounding box center [415, 386] width 45 height 10
type textarea "$jsonBody"
click at [326, 430] on span "$data" at bounding box center [320, 435] width 25 height 10
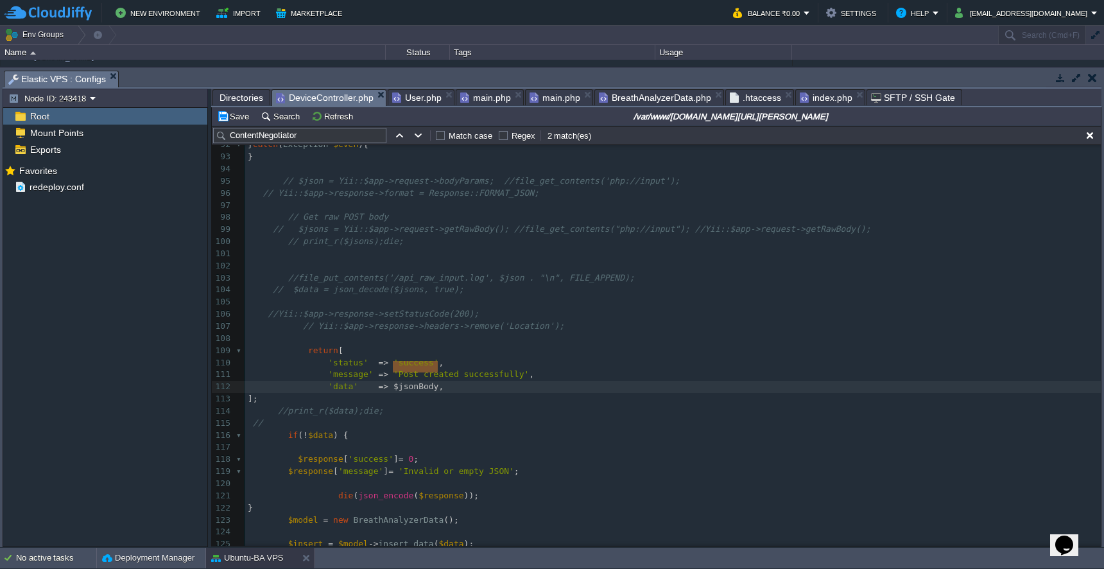
type textarea "$data"
paste textarea
click at [300, 336] on div "x $jsonBody = json_decode ( $rawBody , true ); 75 ​ 76 /* return [ 77 'method' …" at bounding box center [672, 314] width 855 height 762
type textarea "/*"
click at [237, 117] on button "Save" at bounding box center [235, 116] width 36 height 12
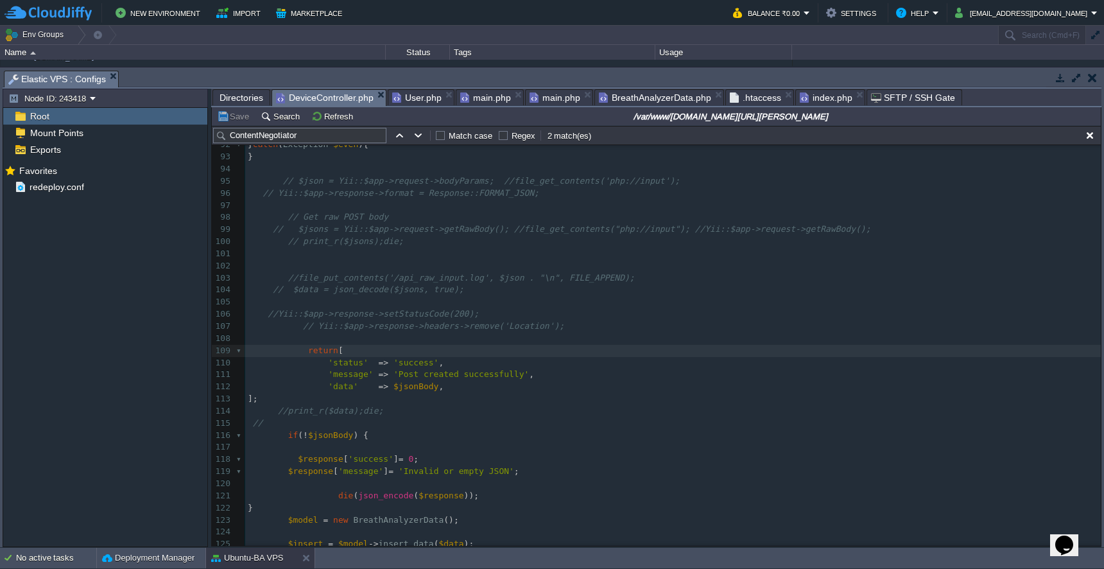
click at [303, 335] on div "x $jsonBody = json_decode ( $rawBody , true ); 75 ​ 76 /* return [ 77 'method' …" at bounding box center [672, 314] width 855 height 762
type textarea "/*"
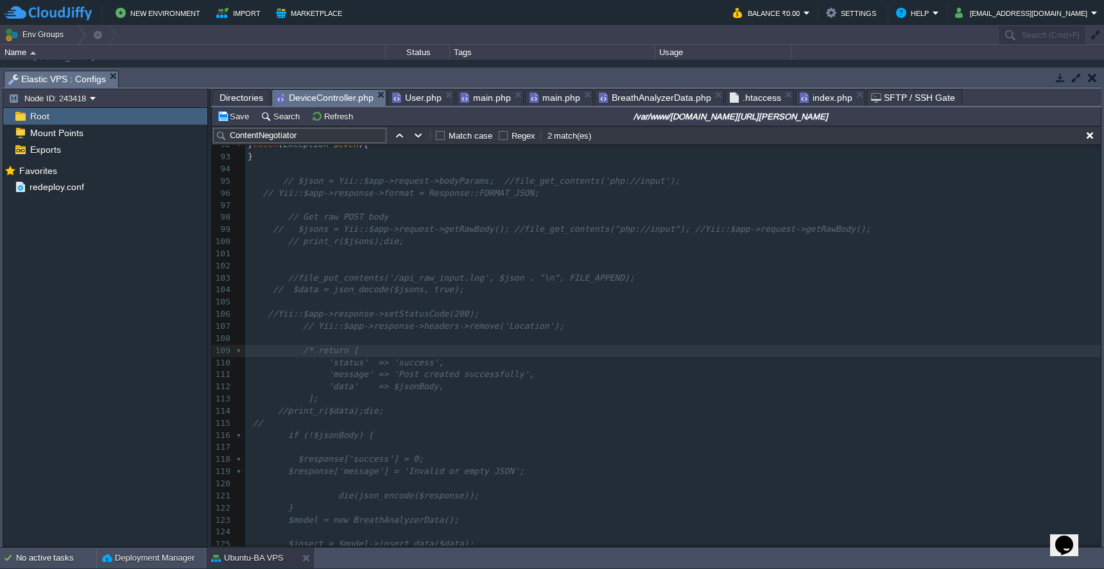
click at [333, 393] on pre "];" at bounding box center [672, 399] width 855 height 12
type textarea "*/ // Check res"
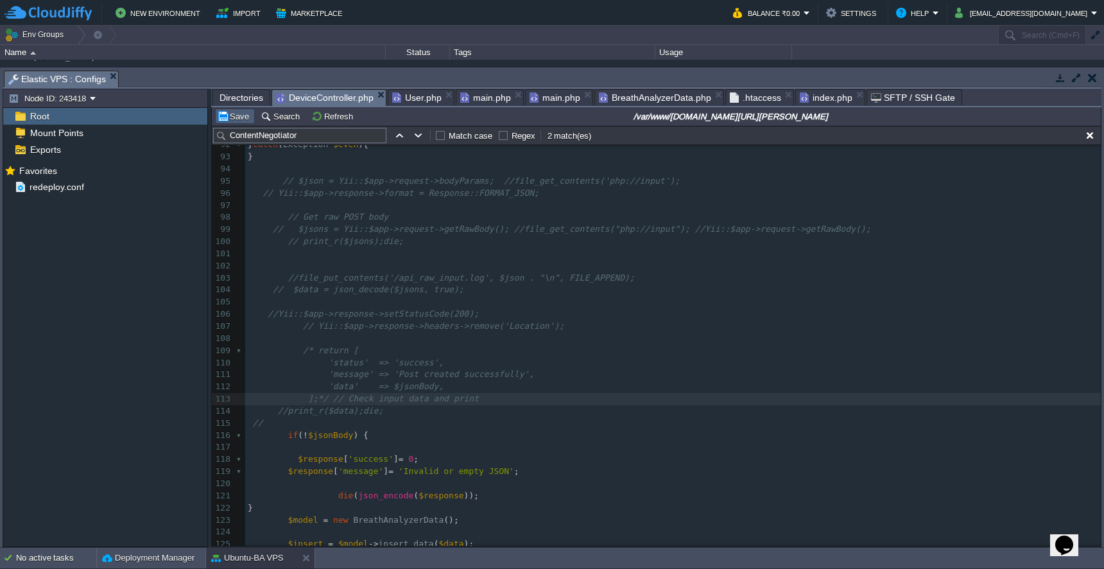
type textarea "input data and print"
click at [234, 119] on button "Save" at bounding box center [235, 116] width 36 height 12
click at [672, 99] on span "BreathAnalyzerData.php" at bounding box center [655, 97] width 112 height 15
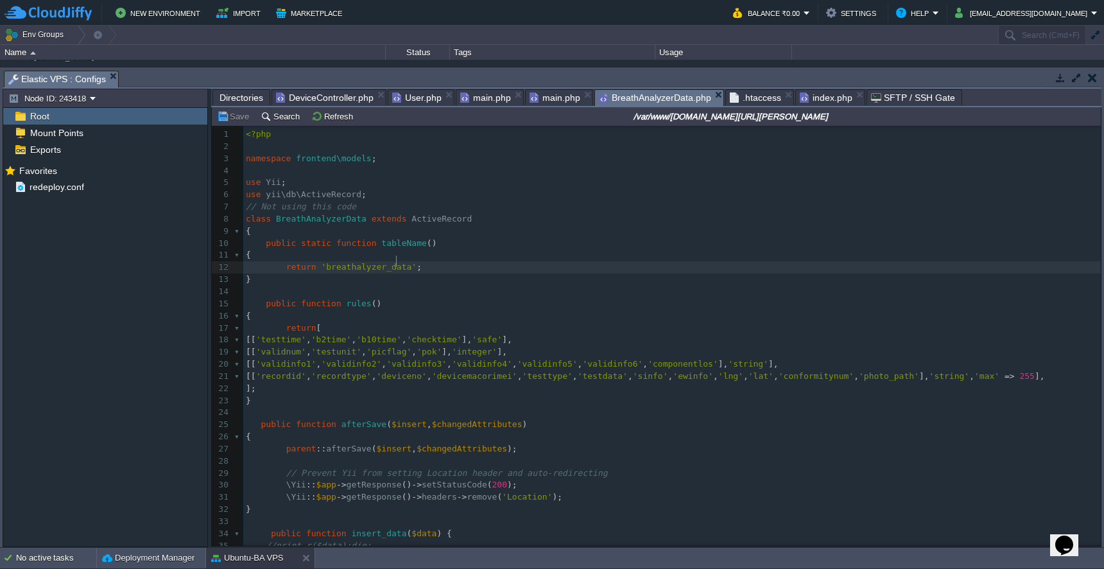
click at [398, 237] on div "1 <?php 2 ​ 3 namespace frontend\models ; 4 ​ 5 use Yii ; 6 use yii\db\ActiveRe…" at bounding box center [671, 412] width 857 height 569
type textarea "breathalyzer_data"
click at [250, 96] on span "Directories" at bounding box center [241, 97] width 44 height 15
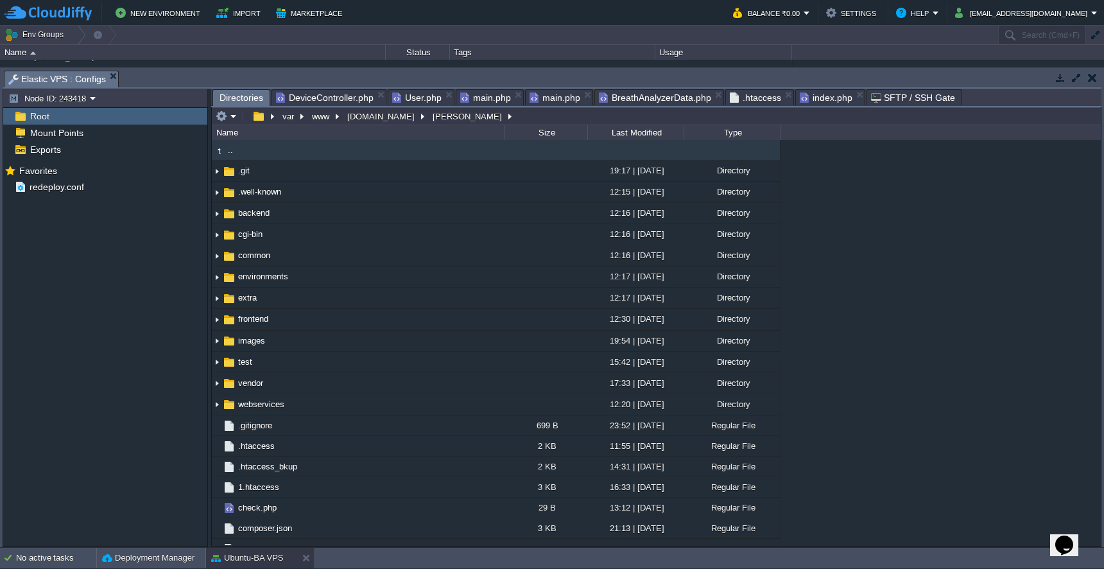
click at [480, 97] on span "main.php" at bounding box center [485, 97] width 51 height 15
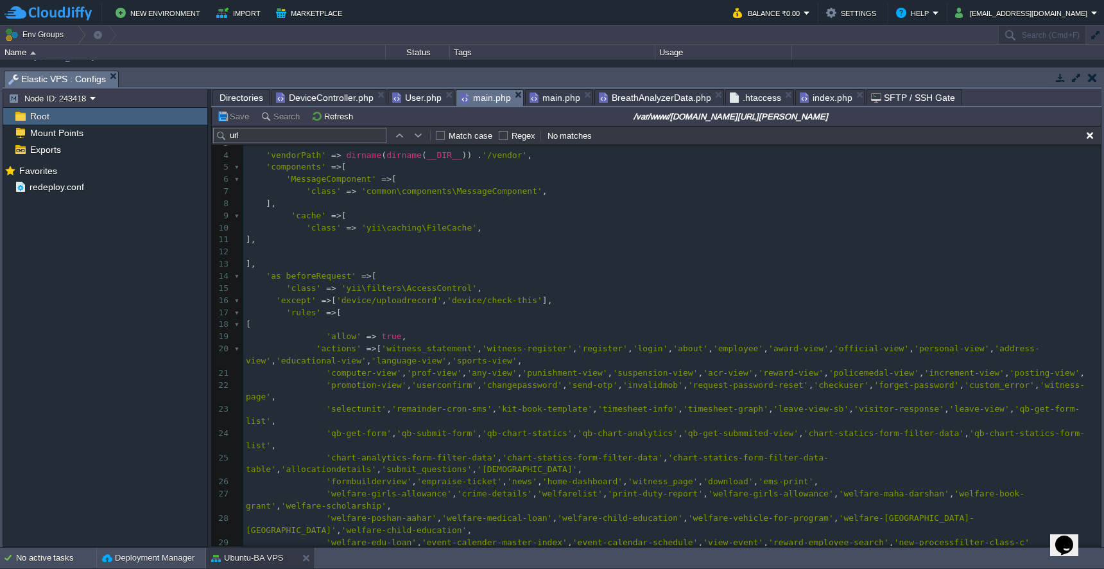
scroll to position [0, 0]
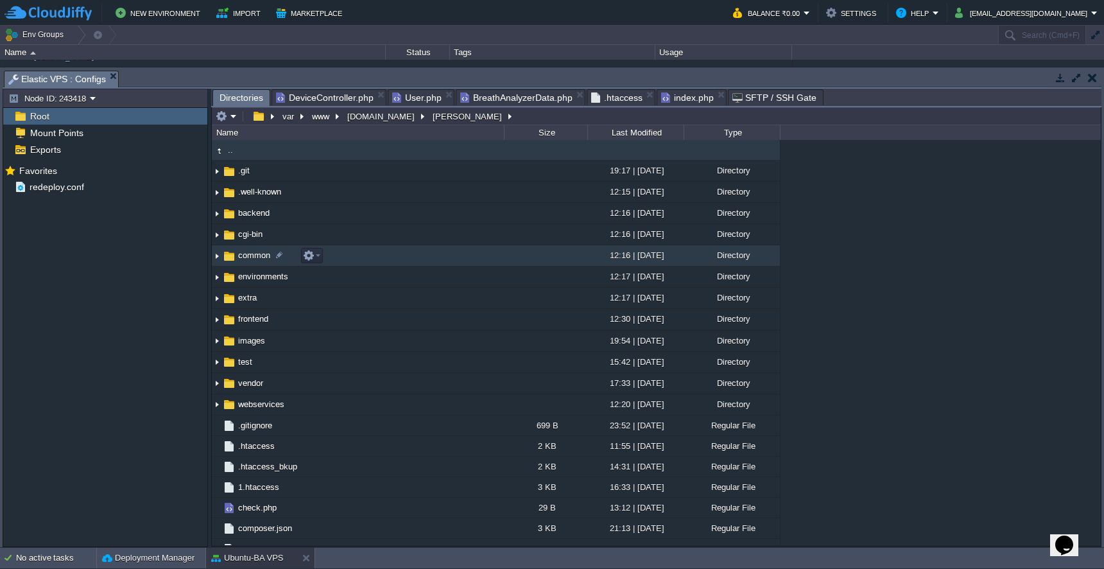
click at [394, 255] on td "common" at bounding box center [358, 255] width 292 height 21
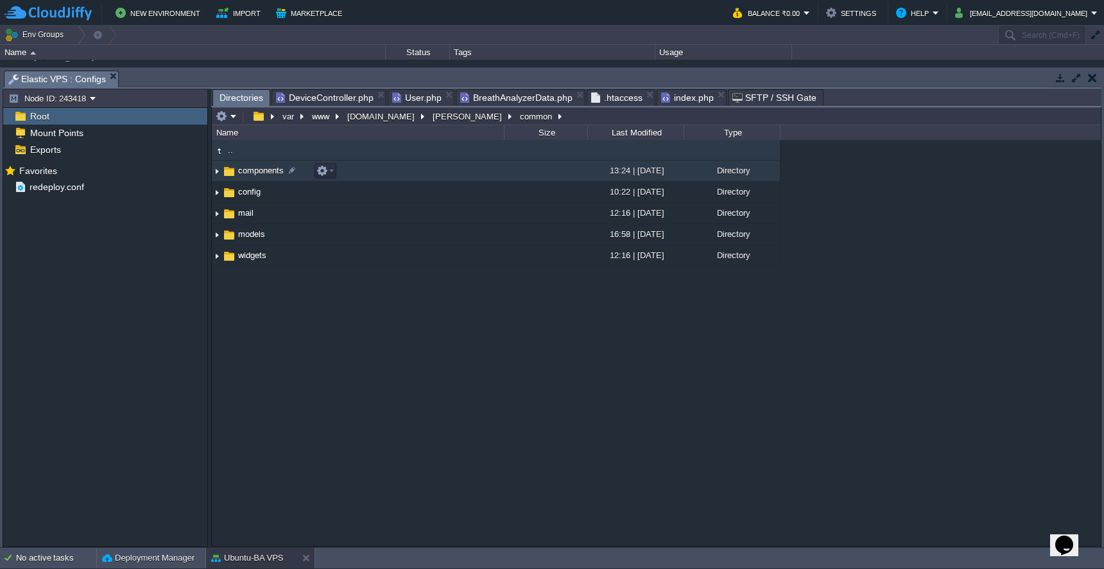
click at [362, 195] on td "config" at bounding box center [358, 192] width 292 height 21
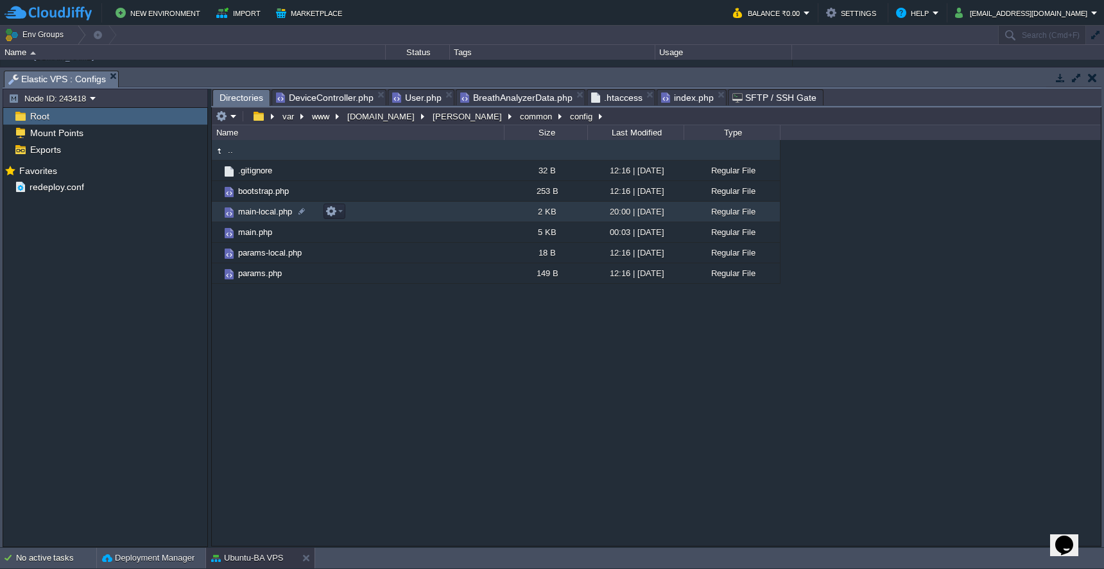
click at [370, 219] on td "main-local.php" at bounding box center [358, 212] width 292 height 21
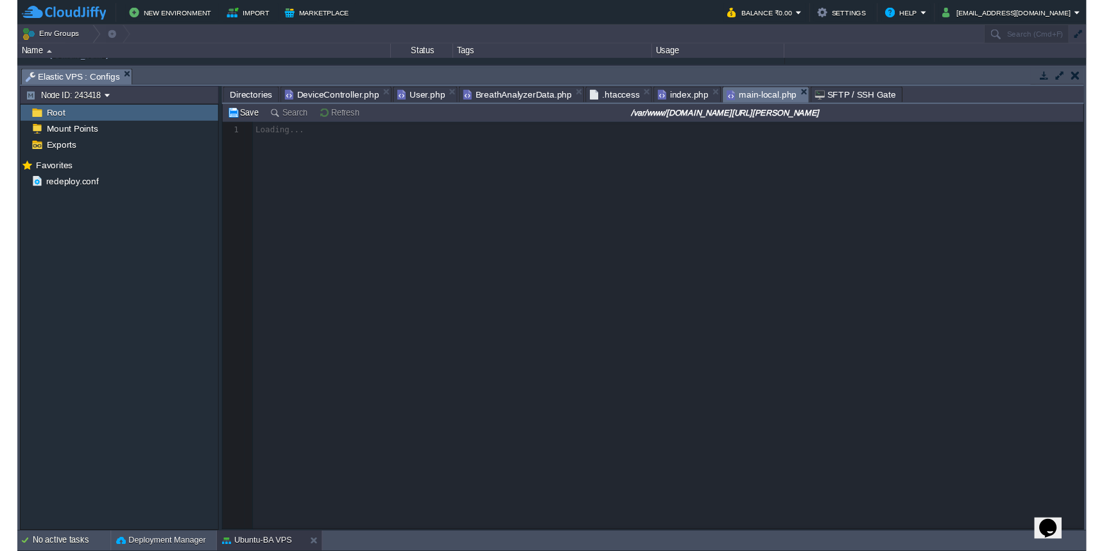
scroll to position [5, 0]
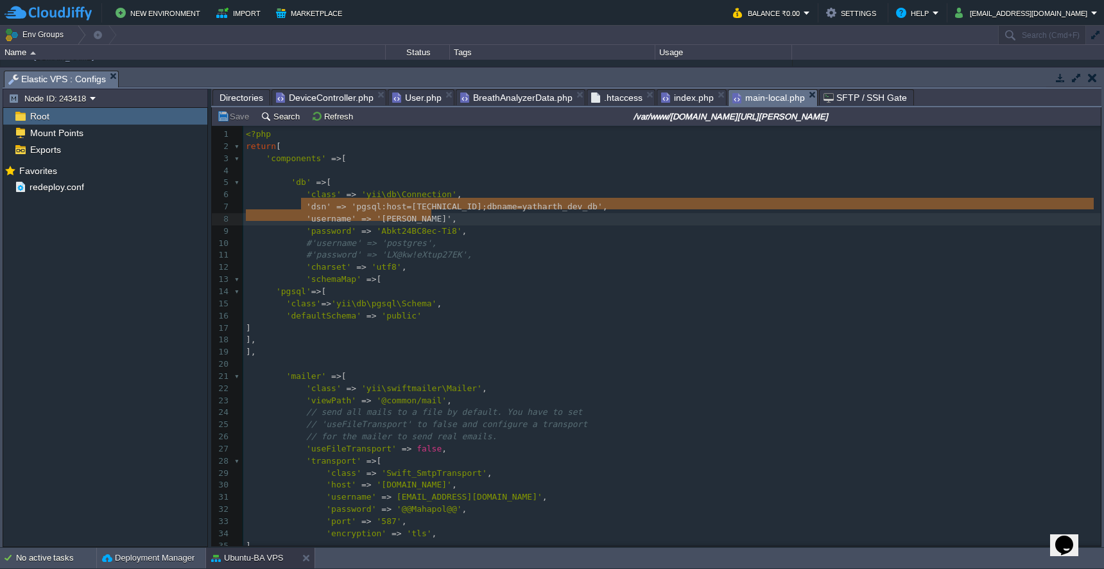
type textarea "'dsn' => 'pgsql:host=[TECHNICAL_ID];dbname=yatharth_dev_db', 'username' => '[PE…"
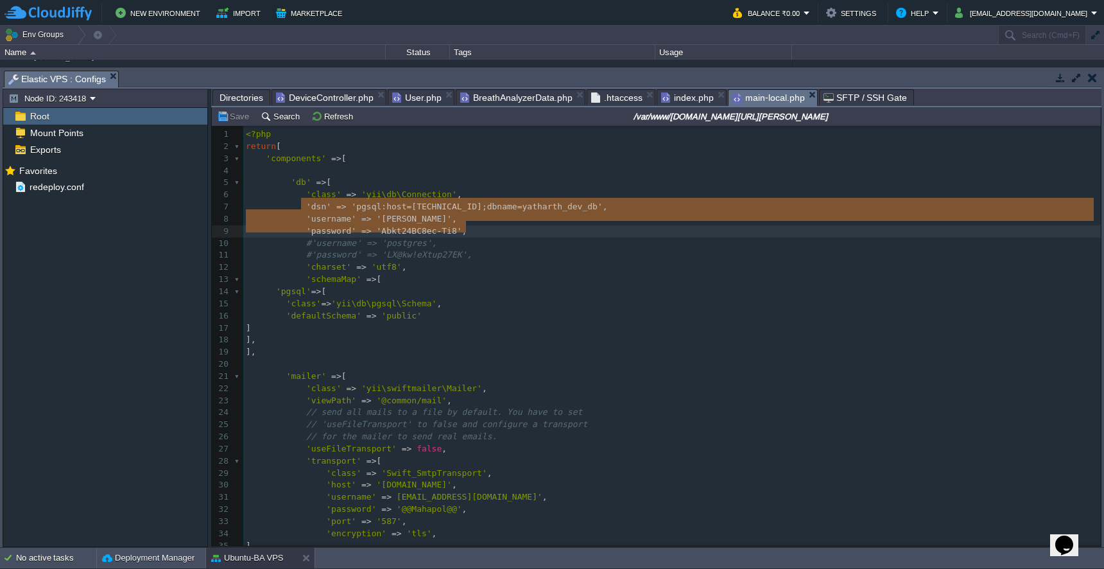
drag, startPoint x: 300, startPoint y: 205, endPoint x: 504, endPoint y: 224, distance: 205.6
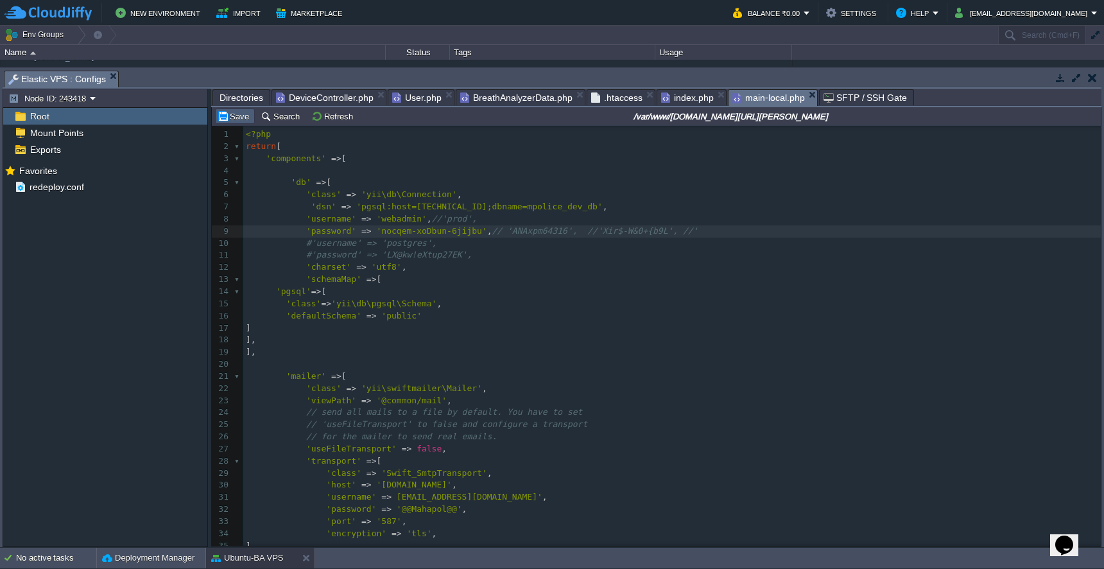
click at [239, 120] on button "Save" at bounding box center [235, 116] width 36 height 12
click at [504, 99] on span "BreathAnalyzerData.php" at bounding box center [516, 97] width 112 height 15
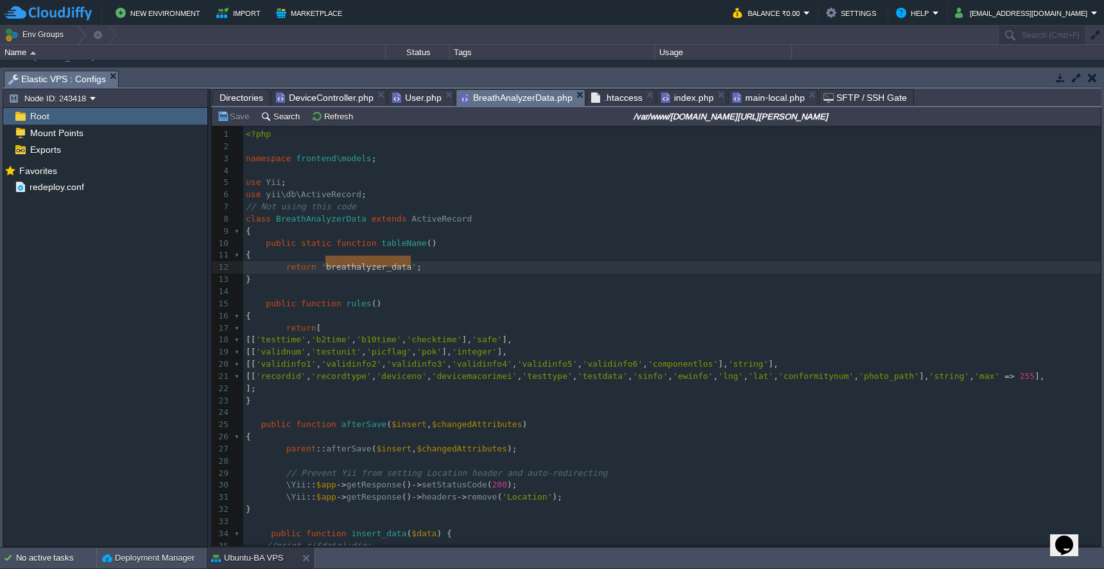
click at [527, 286] on pre "​" at bounding box center [671, 292] width 857 height 12
type textarea "public function afterSave($insert, $changedAttributes) { parent::afterSave($ins…"
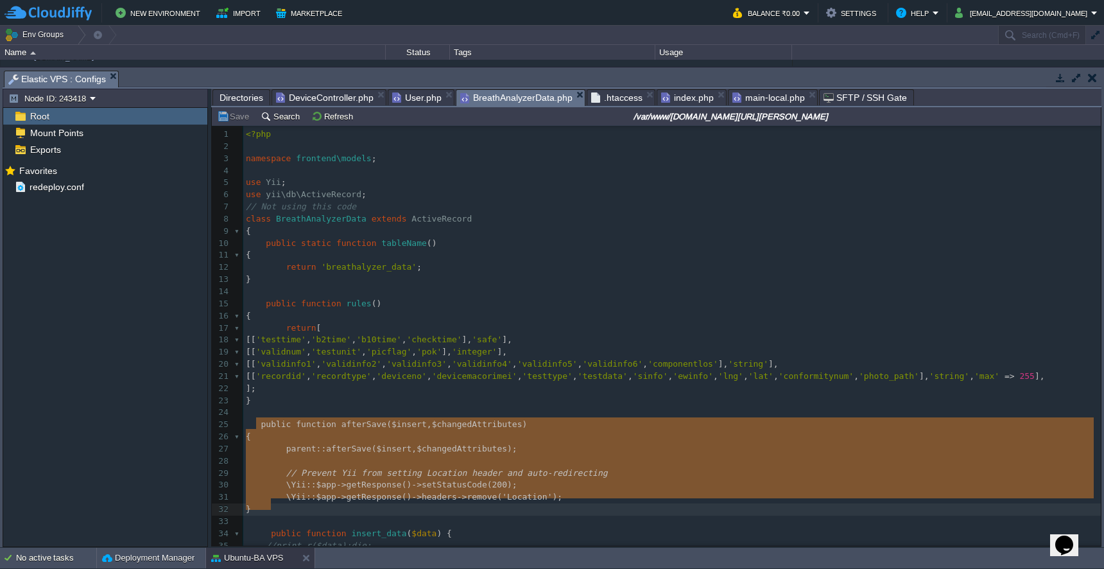
drag, startPoint x: 255, startPoint y: 404, endPoint x: 301, endPoint y: 487, distance: 95.4
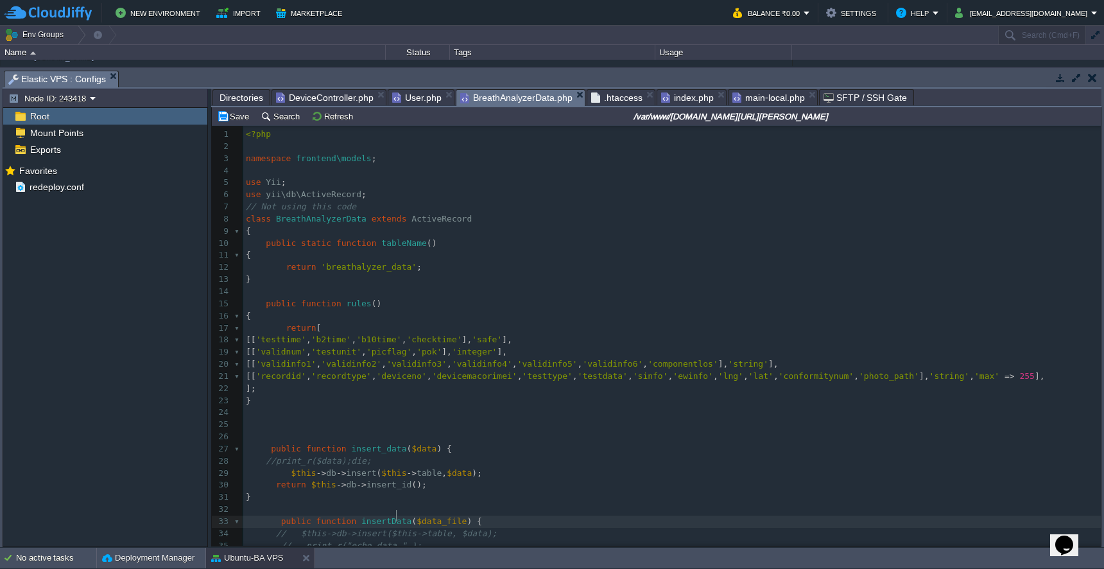
click at [398, 499] on div "xxxxxxxxxx 1 <?php 2 ​ 3 namespace frontend\models ; 4 ​ 5 use Yii ; 6 use yii\…" at bounding box center [671, 412] width 857 height 569
type textarea "insertData"
click at [337, 100] on span "DeviceController.php" at bounding box center [325, 97] width 98 height 15
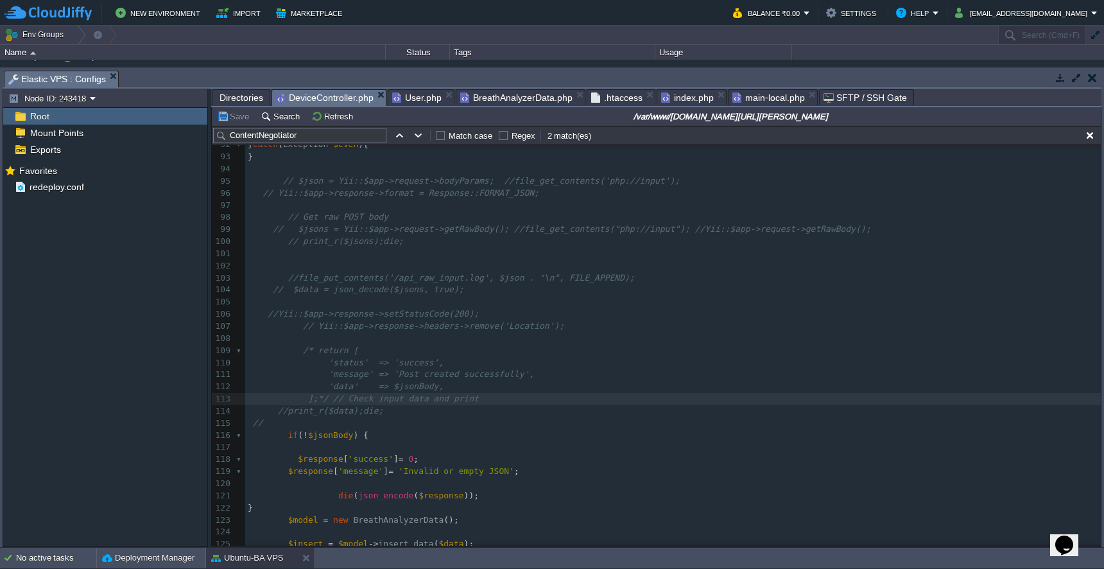
click at [337, 100] on span "DeviceController.php" at bounding box center [325, 98] width 98 height 16
click at [413, 519] on div "x $jsonBody = json_decode ( $rawBody , true ); 75 ​ 76 /* return [ 77 'method' …" at bounding box center [672, 314] width 855 height 762
type textarea "insert_data"
click at [332, 411] on div "x $jsonBody = json_decode ( $rawBody , true ); 75 ​ 76 /* return [ 77 'method' …" at bounding box center [672, 314] width 855 height 762
type textarea "$jsonBody"
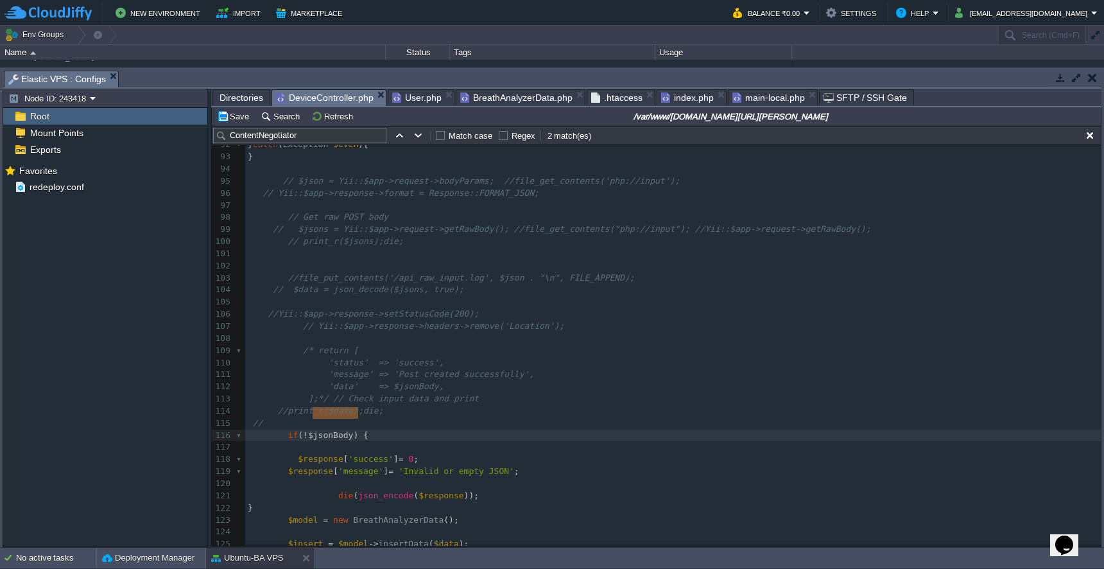
click at [443, 520] on div "x $jsonBody = json_decode ( $rawBody , true ); 75 ​ 76 /* return [ 77 'method' …" at bounding box center [672, 314] width 855 height 762
type textarea "$data"
click at [237, 113] on button "Save" at bounding box center [235, 116] width 36 height 12
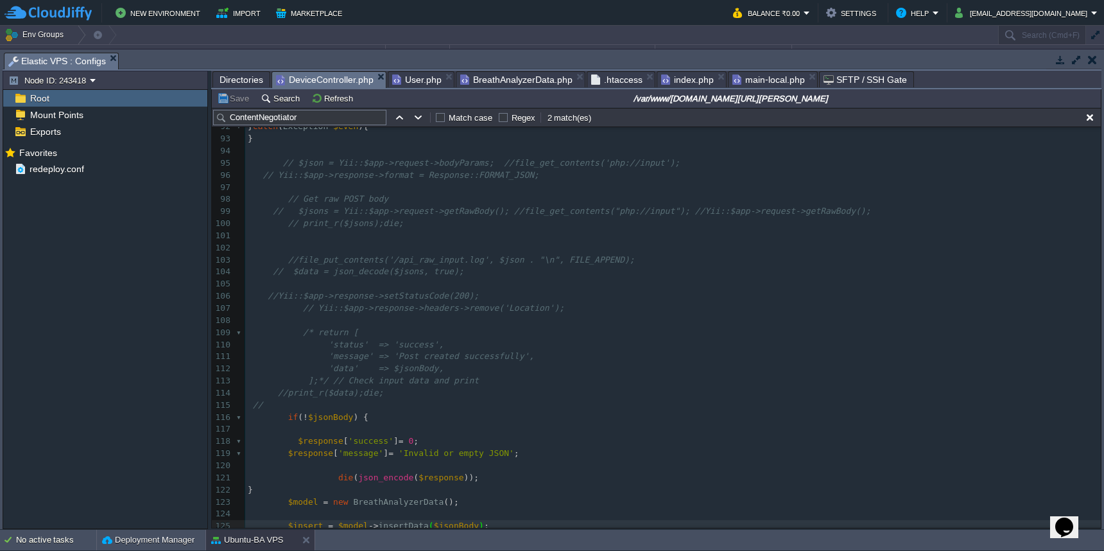
click at [749, 83] on span "main-local.php" at bounding box center [768, 79] width 73 height 15
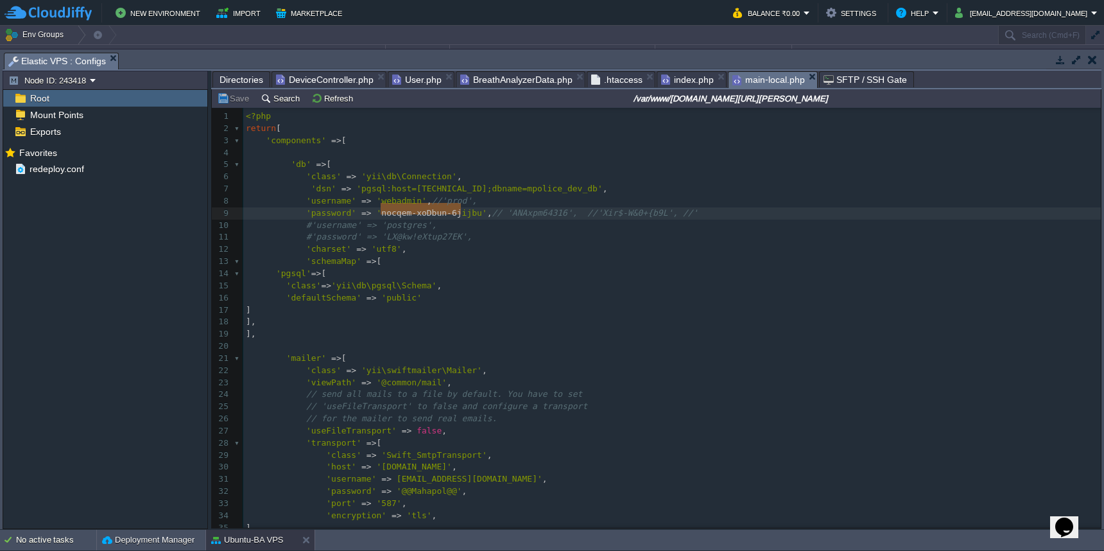
type textarea "nocqem-xoDbun-6jijbu"
drag, startPoint x: 383, startPoint y: 208, endPoint x: 480, endPoint y: 212, distance: 97.0
click at [692, 388] on pre "// send all mails to a file by default. You have to set" at bounding box center [671, 394] width 857 height 12
click at [498, 81] on span "BreathAnalyzerData.php" at bounding box center [516, 79] width 112 height 15
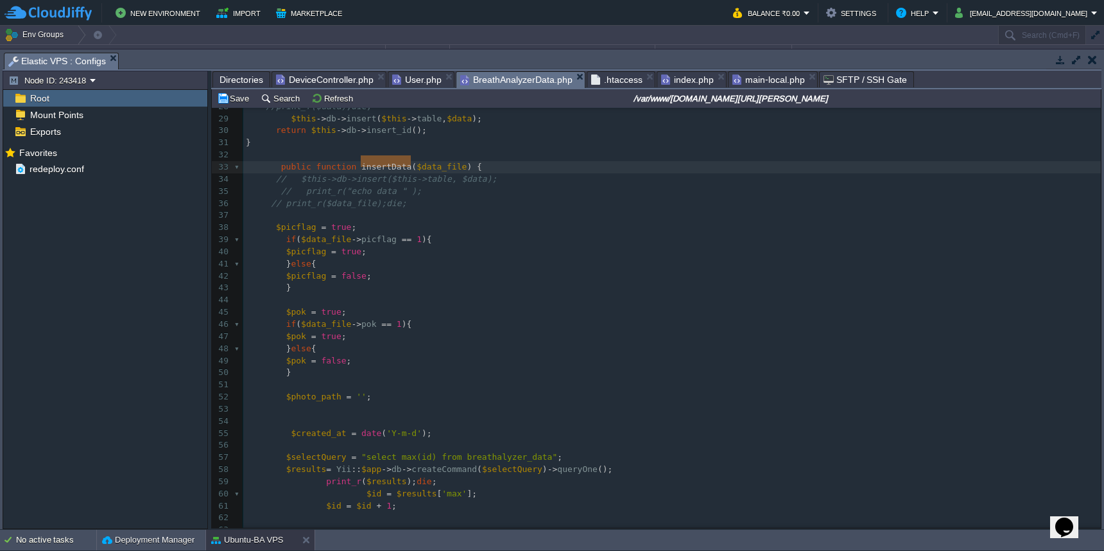
scroll to position [336, 0]
click at [322, 466] on div "x 1 <?php 2 ​ 3 namespace frontend\models ; 4 ​ 5 use Yii ; 6 use yii\db\Active…" at bounding box center [671, 203] width 857 height 859
type textarea "//"
click at [237, 105] on td "Save" at bounding box center [235, 97] width 40 height 15
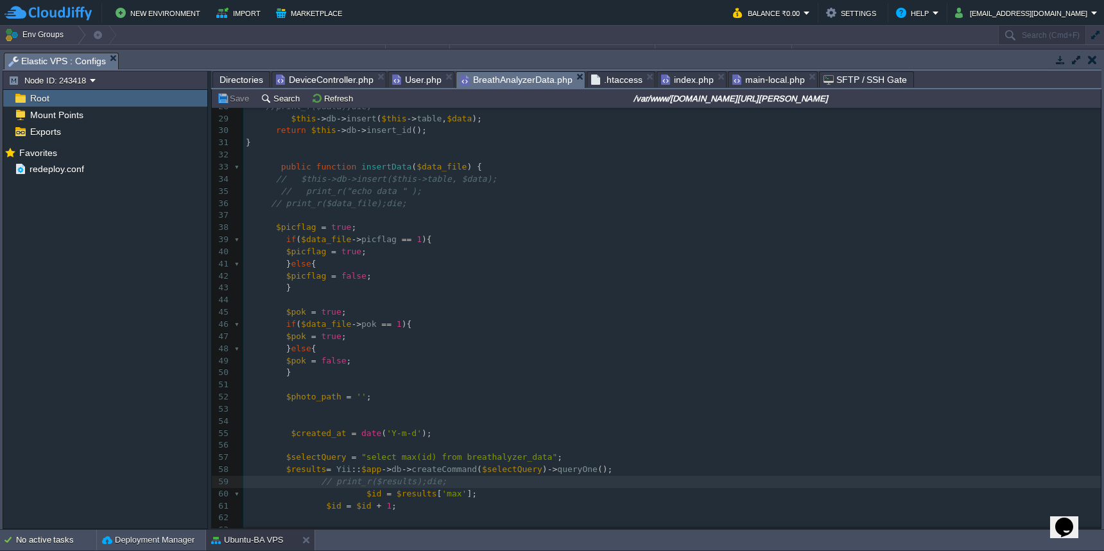
click at [329, 81] on span "DeviceController.php" at bounding box center [325, 79] width 98 height 15
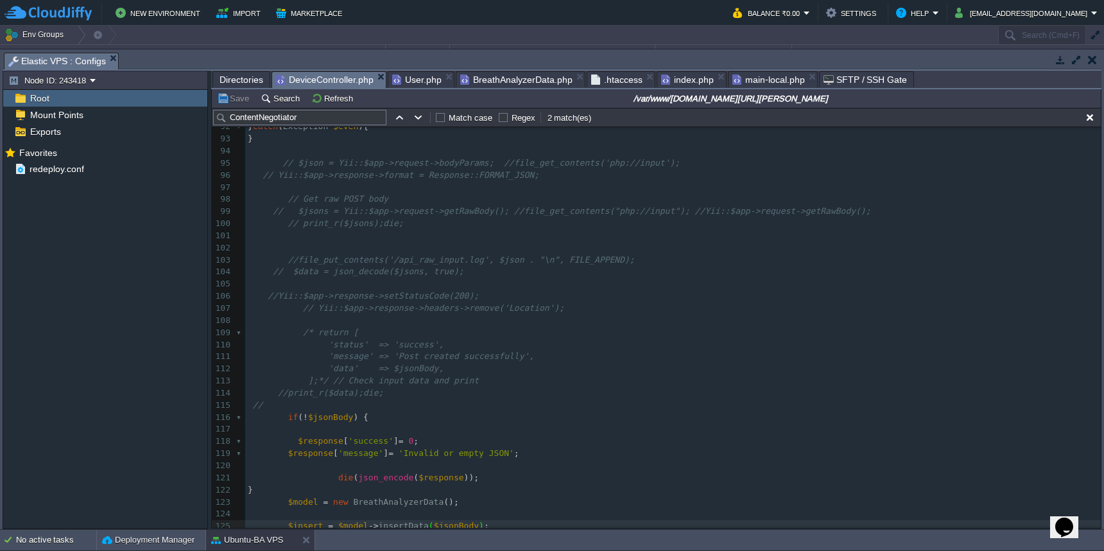
scroll to position [453, 0]
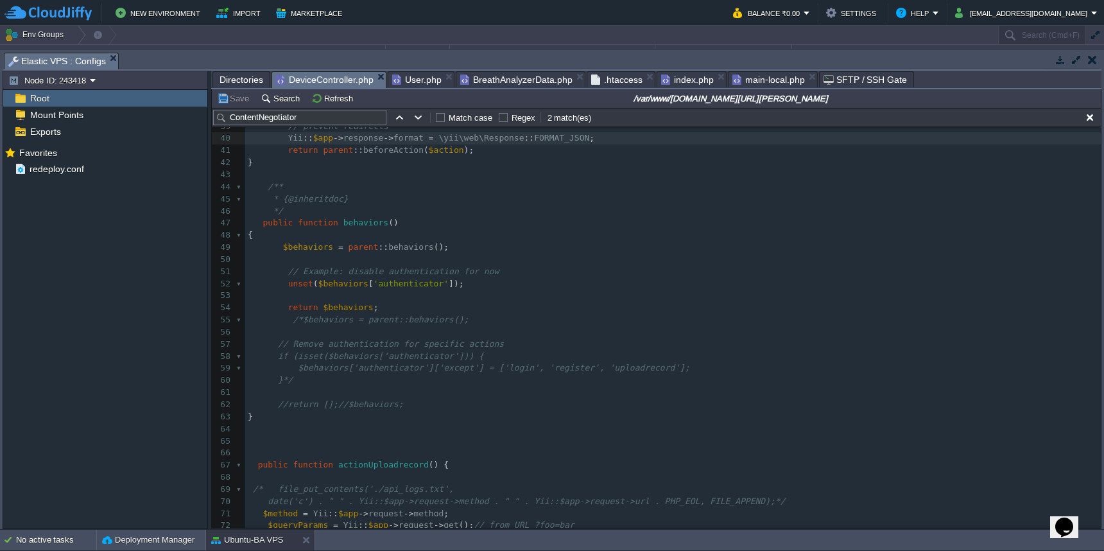
type textarea "$data"
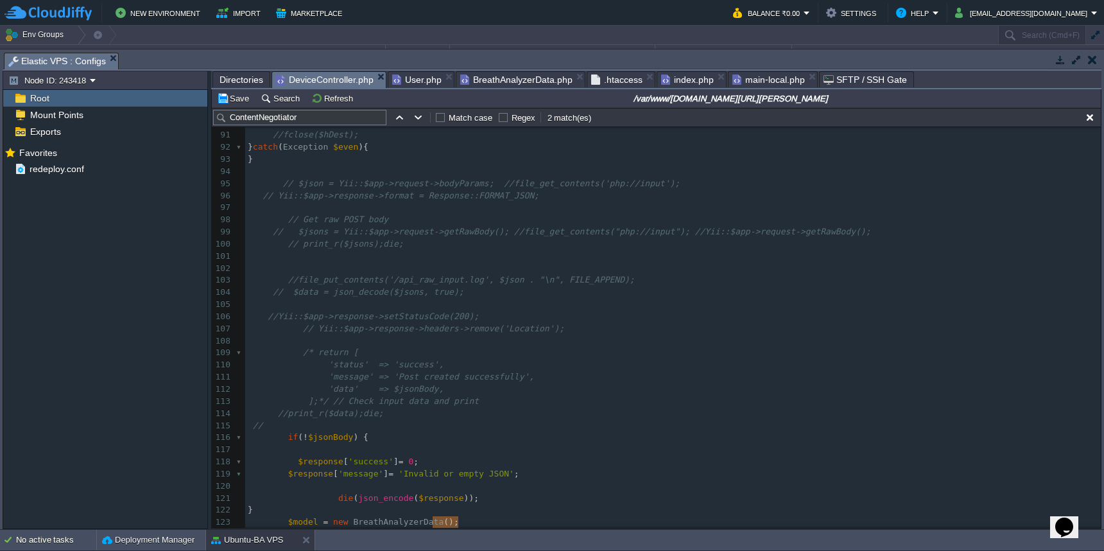
click at [287, 398] on div "x Yii :: $app -> response -> format = \yii\web\Response :: FORMAT_JSON ; 80 'js…" at bounding box center [672, 334] width 855 height 677
click at [340, 420] on div "x Yii :: $app -> response -> format = \yii\web\Response :: FORMAT_JSON ; 80 'js…" at bounding box center [672, 334] width 855 height 677
type textarea "$jsonBody"
click at [336, 408] on span "$data" at bounding box center [330, 413] width 25 height 10
type textarea "$data"
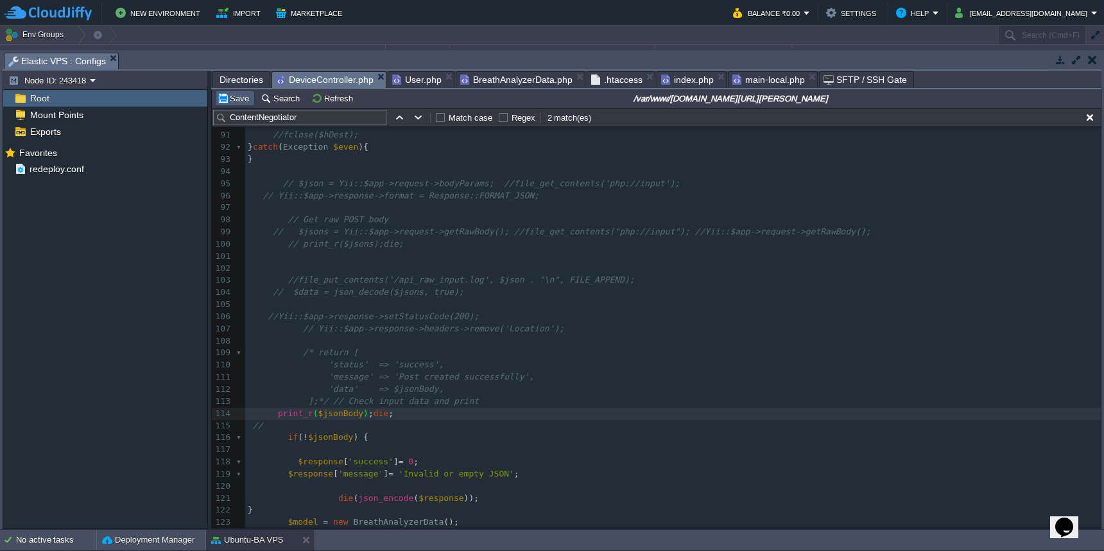
click at [239, 99] on button "Save" at bounding box center [235, 98] width 36 height 12
type textarea "//"
click at [236, 99] on button "Save" at bounding box center [235, 98] width 36 height 12
click at [504, 81] on span "BreathAnalyzerData.php" at bounding box center [516, 79] width 112 height 15
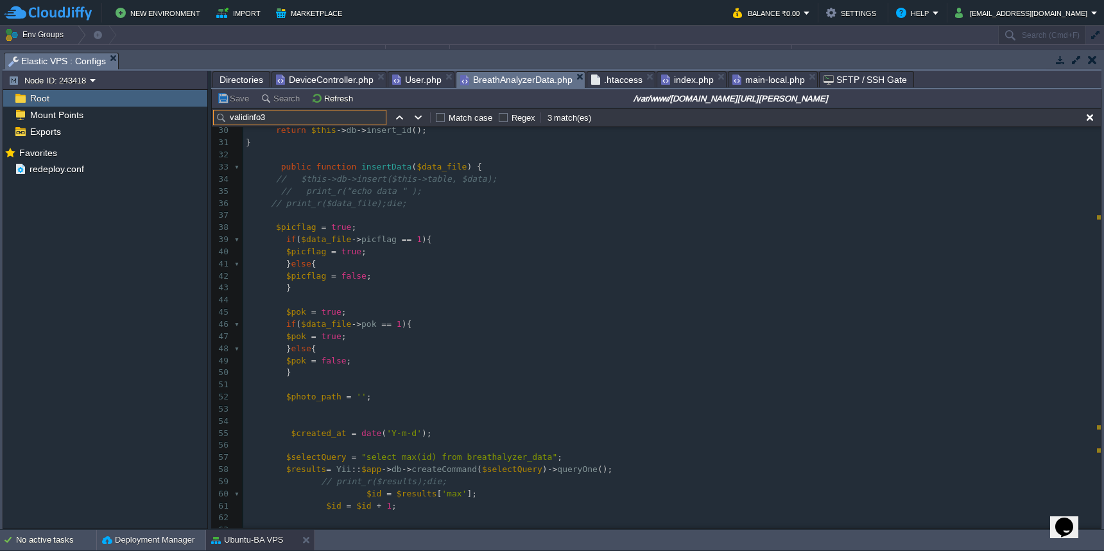
scroll to position [186, 0]
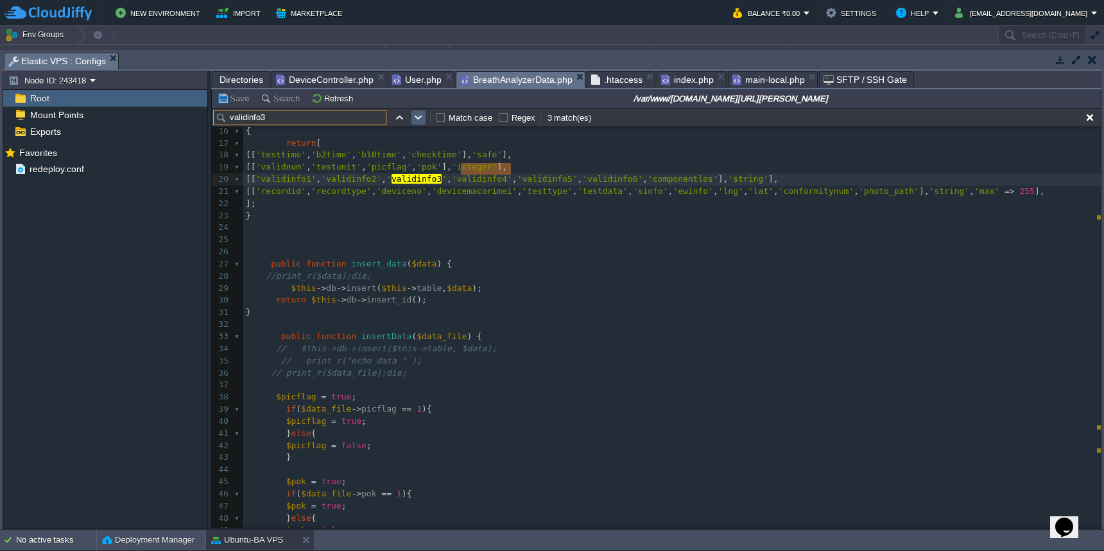
type input "validinfo3"
click at [418, 121] on button "button" at bounding box center [419, 118] width 12 height 12
type textarea "validinfo3"
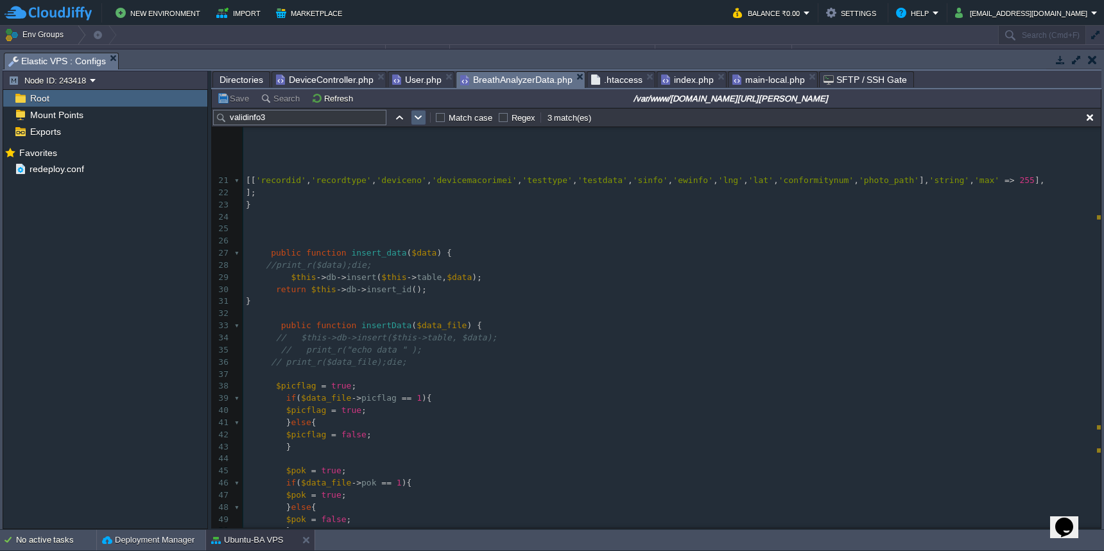
scroll to position [377, 0]
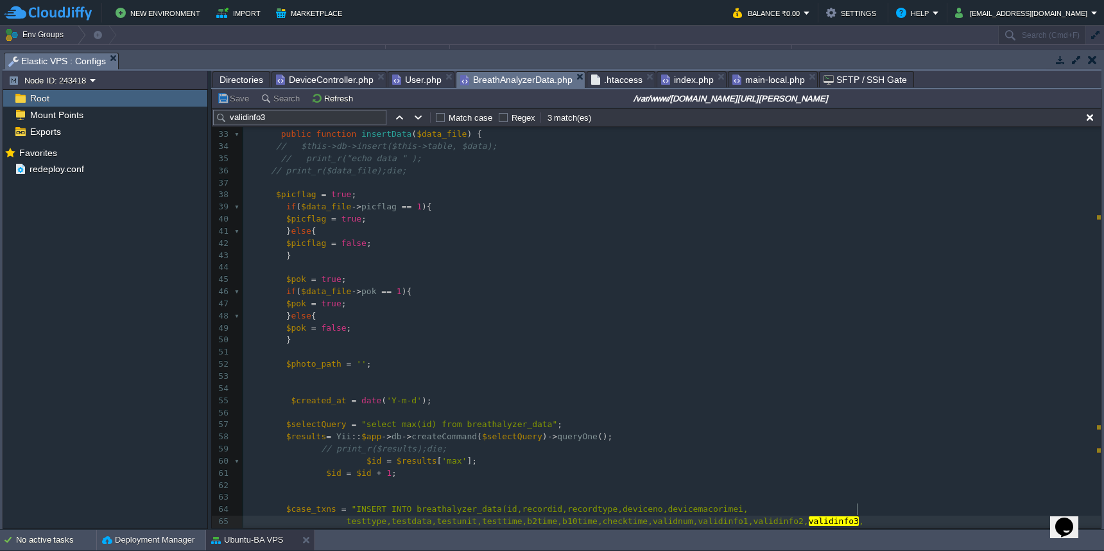
drag, startPoint x: 1095, startPoint y: 388, endPoint x: 1103, endPoint y: 440, distance: 53.2
click at [1103, 440] on div "Tasks Activity Log Archive Git / SVN Elastic VPS : Configs Upload Delete Deploy…" at bounding box center [552, 288] width 1104 height 479
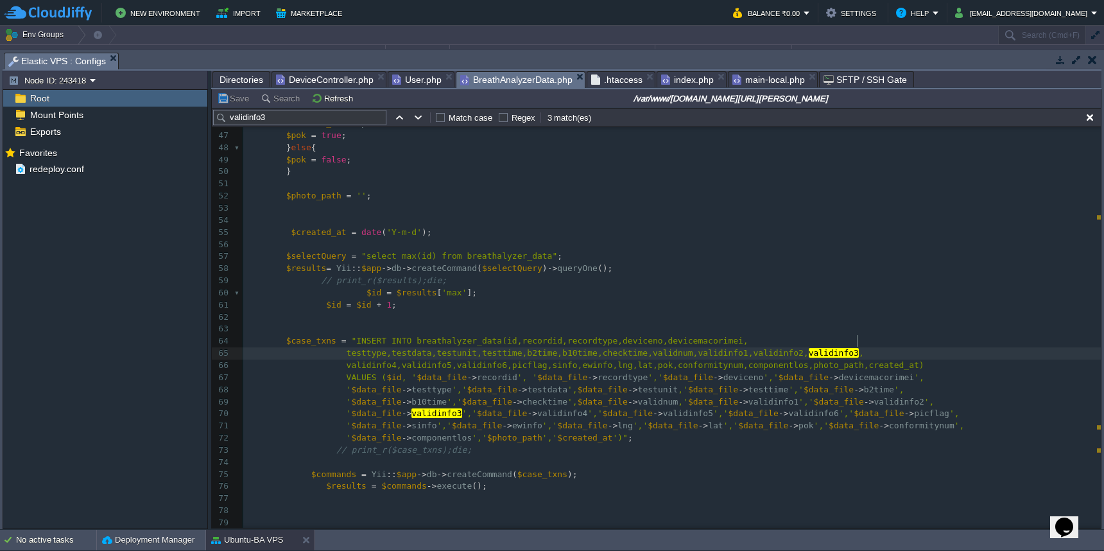
scroll to position [550, 0]
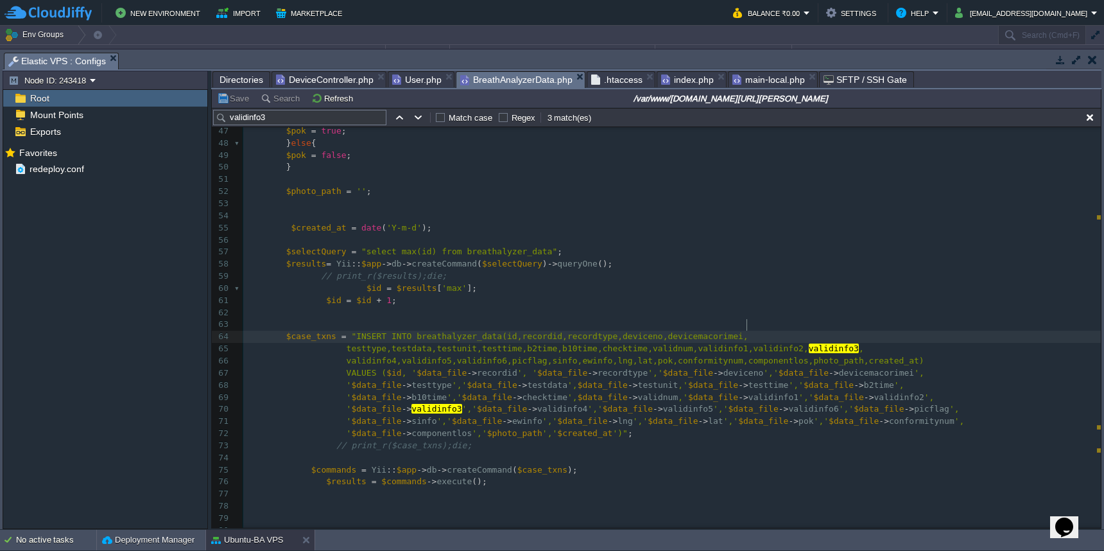
click at [748, 327] on div "xxxxxxxxxx 21 [[ 'recordid' , 'recordtype' , 'deviceno' , 'devicemacorimei' , '…" at bounding box center [671, 204] width 857 height 786
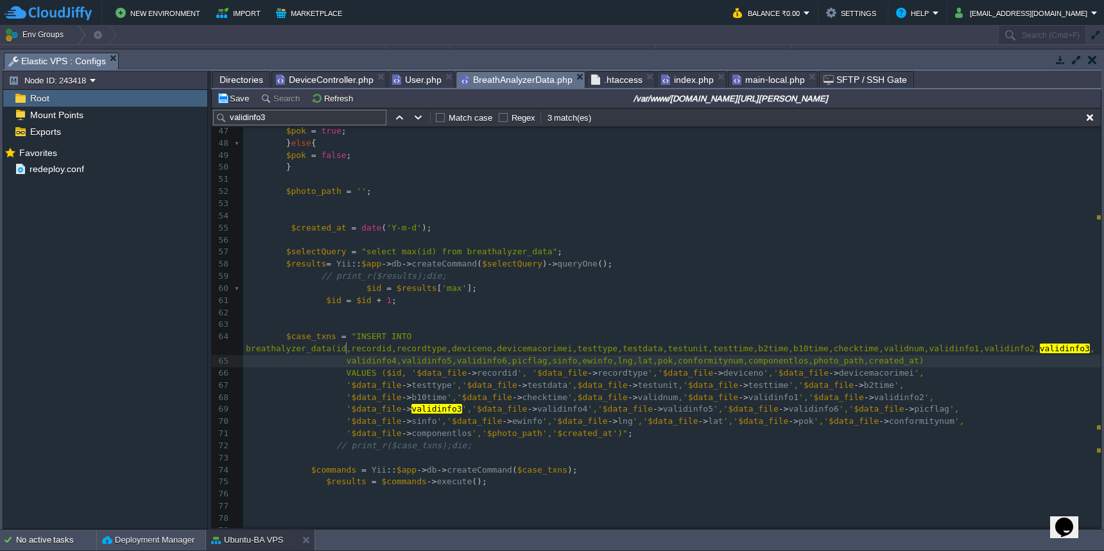
click at [344, 356] on span at bounding box center [296, 361] width 101 height 10
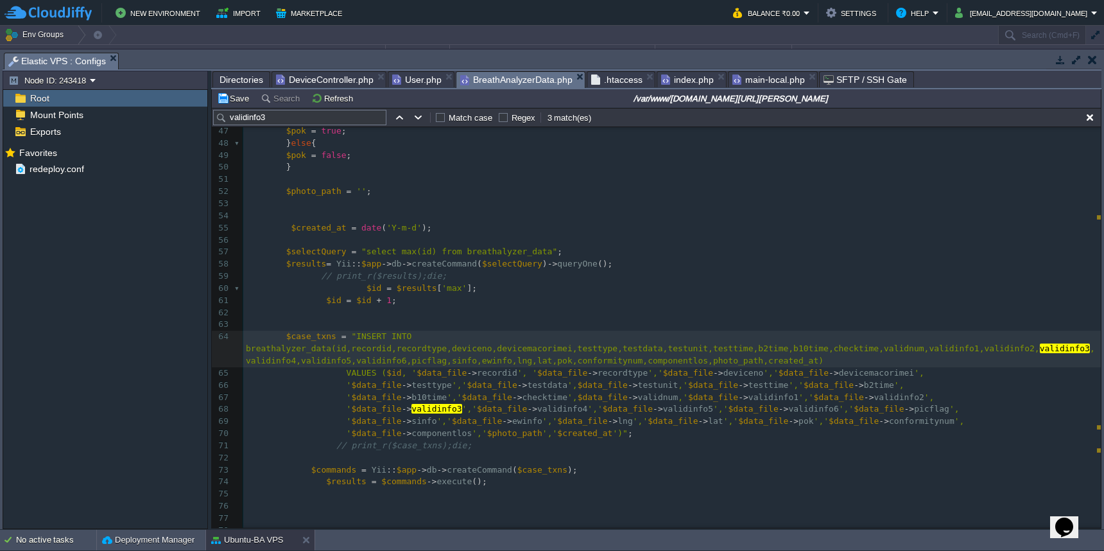
click at [828, 353] on div "xxxxxxxxxx 21 [[ 'recordid' , 'recordtype' , 'deviceno' , 'devicemacorimei' , '…" at bounding box center [671, 204] width 857 height 786
click at [577, 364] on div "xxxxxxxxxx 21 [[ 'recordid' , 'recordtype' , 'deviceno' , 'devicemacorimei' , '…" at bounding box center [671, 204] width 857 height 786
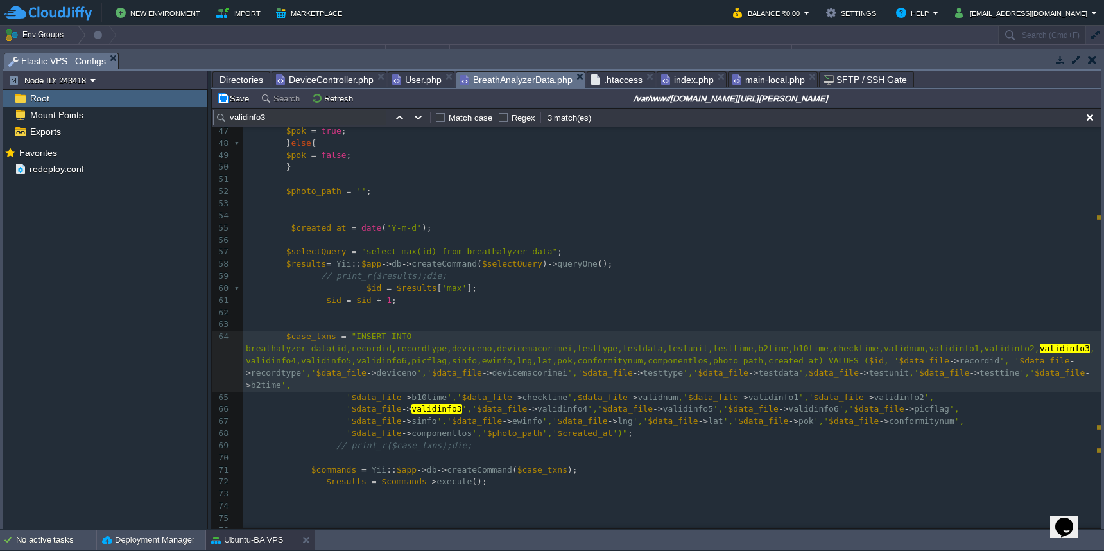
click at [295, 373] on div "xxxxxxxxxx 21 [[ 'recordid' , 'recordtype' , 'deviceno' , 'devicemacorimei' , '…" at bounding box center [671, 204] width 857 height 786
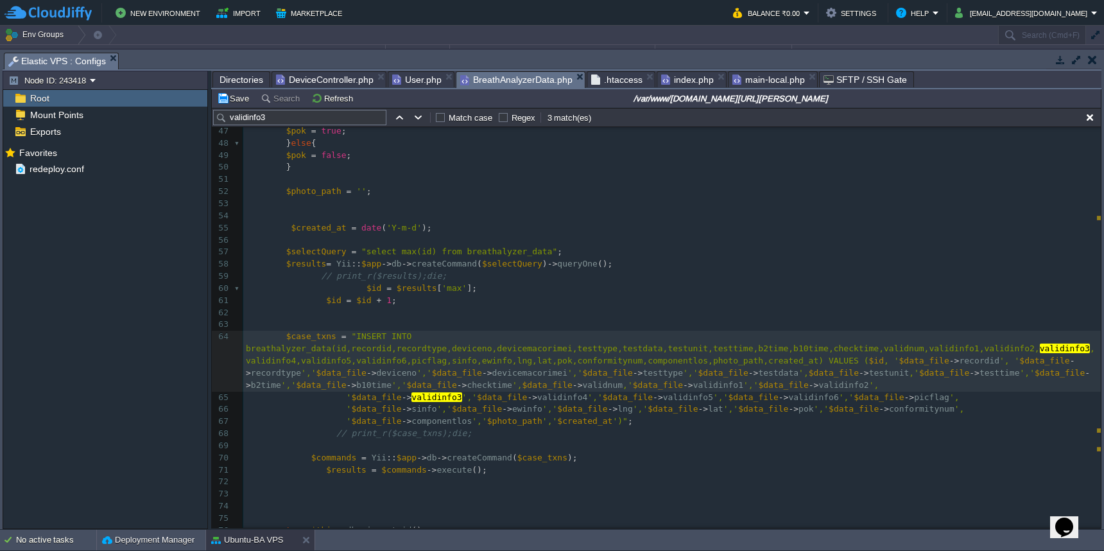
click at [879, 374] on div "xxxxxxxxxx 21 [[ 'recordid' , 'recordtype' , 'deviceno' , 'devicemacorimei' , '…" at bounding box center [671, 198] width 857 height 774
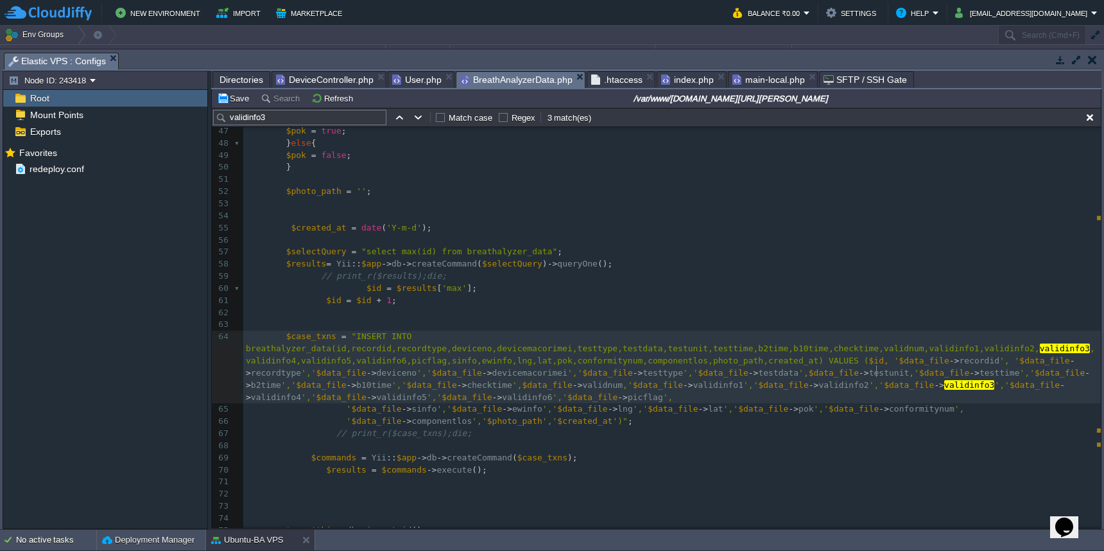
click at [676, 384] on div "xxxxxxxxxx 21 [[ 'recordid' , 'recordtype' , 'deviceno' , 'devicemacorimei' , '…" at bounding box center [671, 198] width 857 height 774
click at [517, 395] on pre "$case_txns = "INSERT INTO breathalyzer_data(id,recordid,recordtype,deviceno,dev…" at bounding box center [671, 372] width 857 height 85
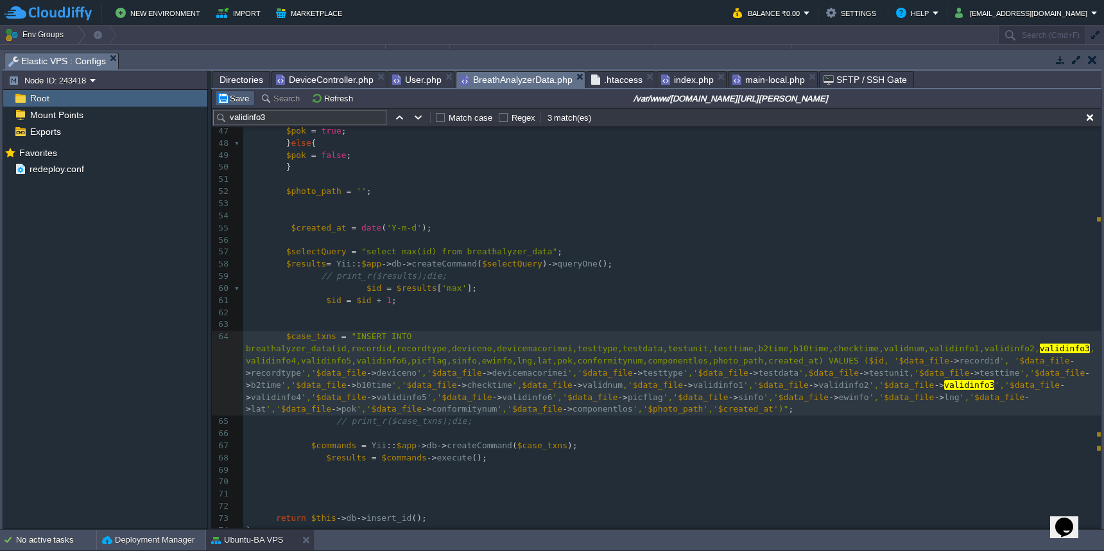
click at [231, 96] on button "Save" at bounding box center [235, 98] width 36 height 12
click at [825, 350] on span ",validinfo4,validinfo5,validinfo6,picflag,sinfo,ewinfo,lng,lat,pok,conformitynu…" at bounding box center [670, 354] width 849 height 22
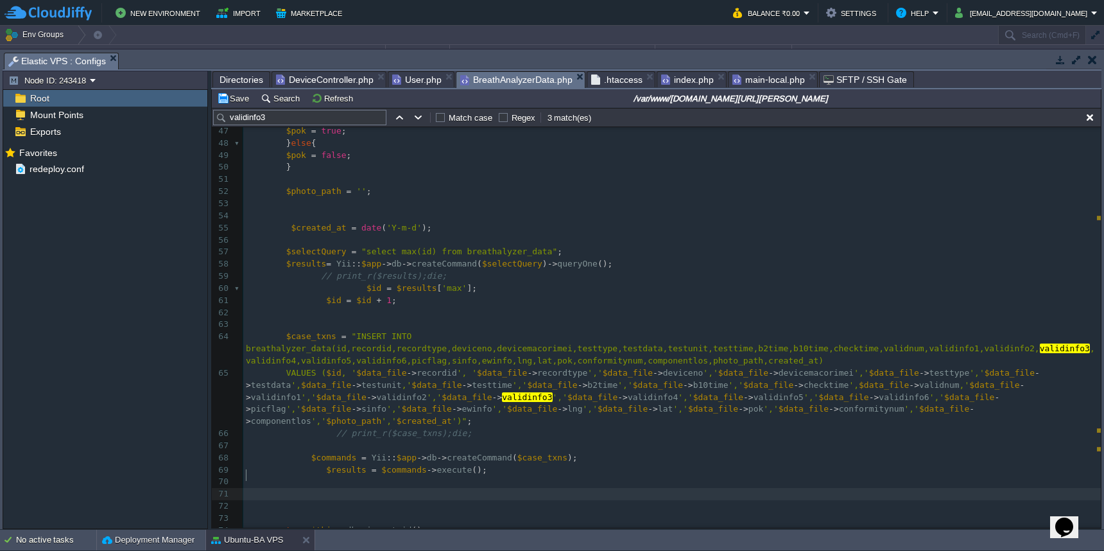
click at [709, 488] on pre "​" at bounding box center [671, 494] width 857 height 12
click at [465, 416] on span "')"" at bounding box center [459, 421] width 15 height 10
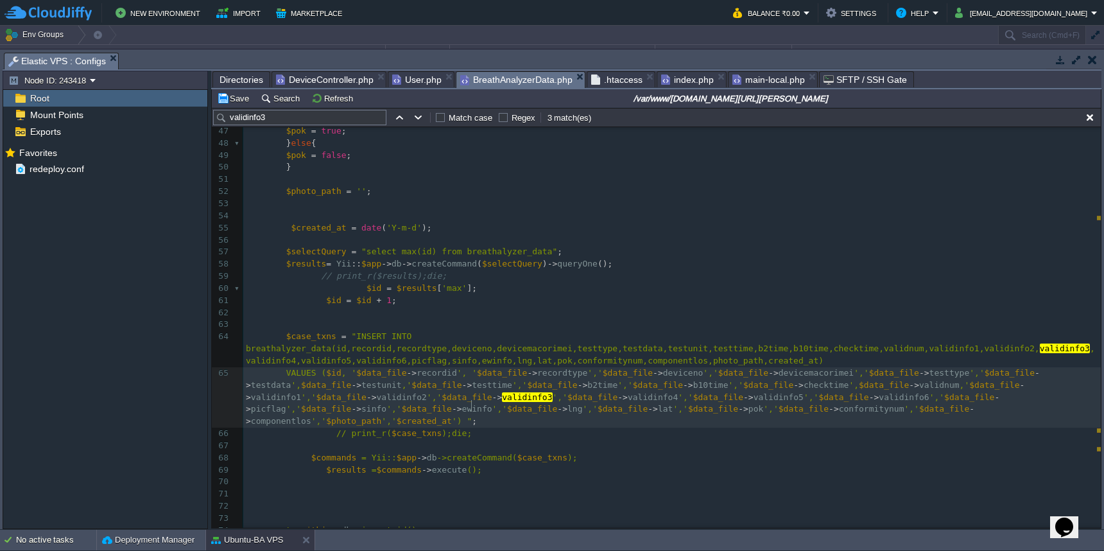
scroll to position [5, 6]
type textarea """
click at [241, 101] on button "Save" at bounding box center [235, 98] width 36 height 12
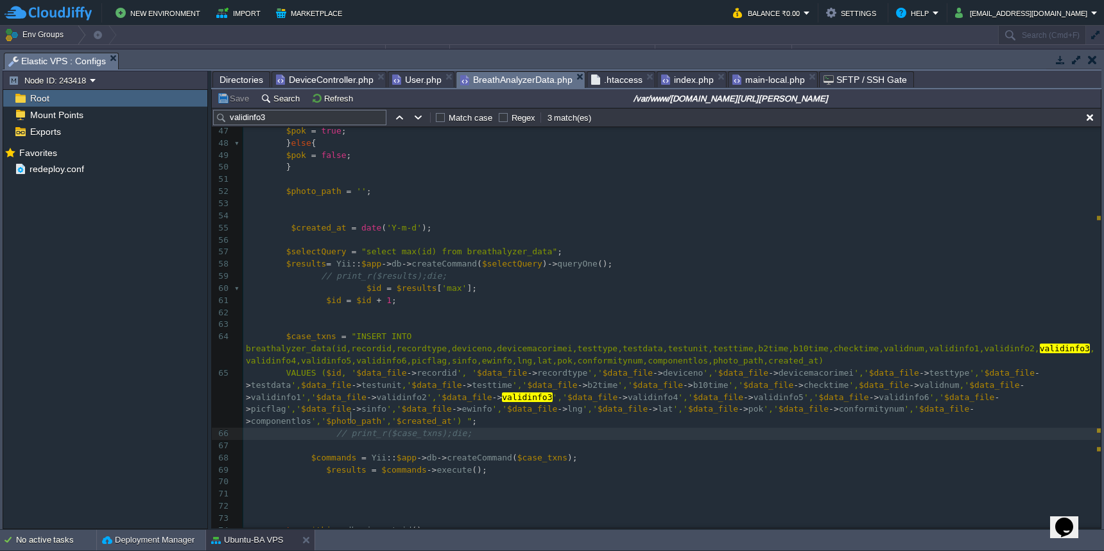
click at [350, 428] on span "// print_r($case_txns);die;" at bounding box center [403, 433] width 135 height 10
click at [239, 97] on button "Save" at bounding box center [235, 98] width 36 height 12
click at [547, 210] on pre at bounding box center [671, 216] width 857 height 12
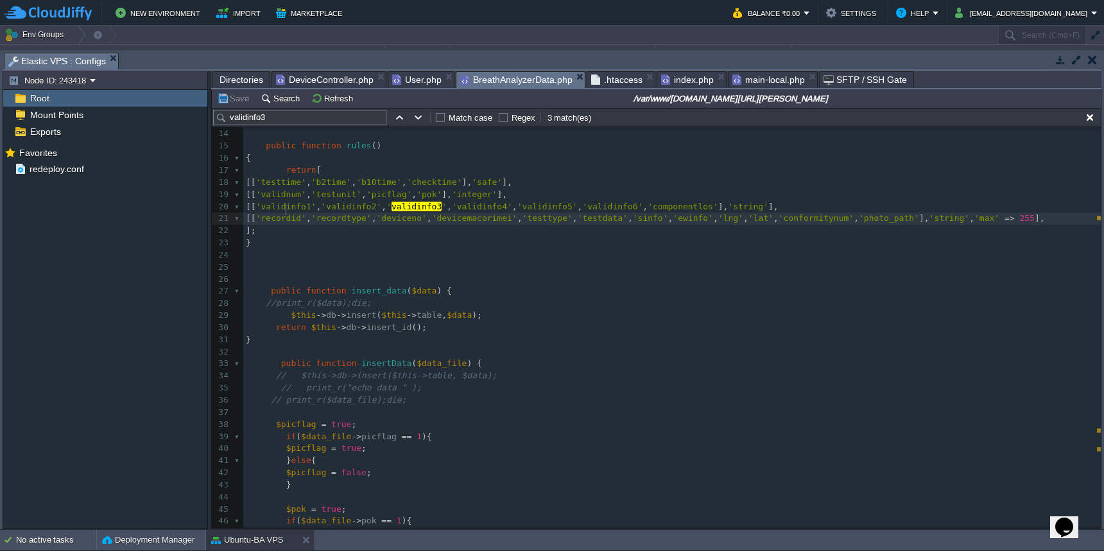
click at [281, 395] on div "xxxxxxxxxx 4 ​ 5 use Yii ; 6 use yii\db\ActiveRecord ; 7 // Not using this code…" at bounding box center [671, 333] width 857 height 653
click at [237, 101] on button "Save" at bounding box center [235, 98] width 36 height 12
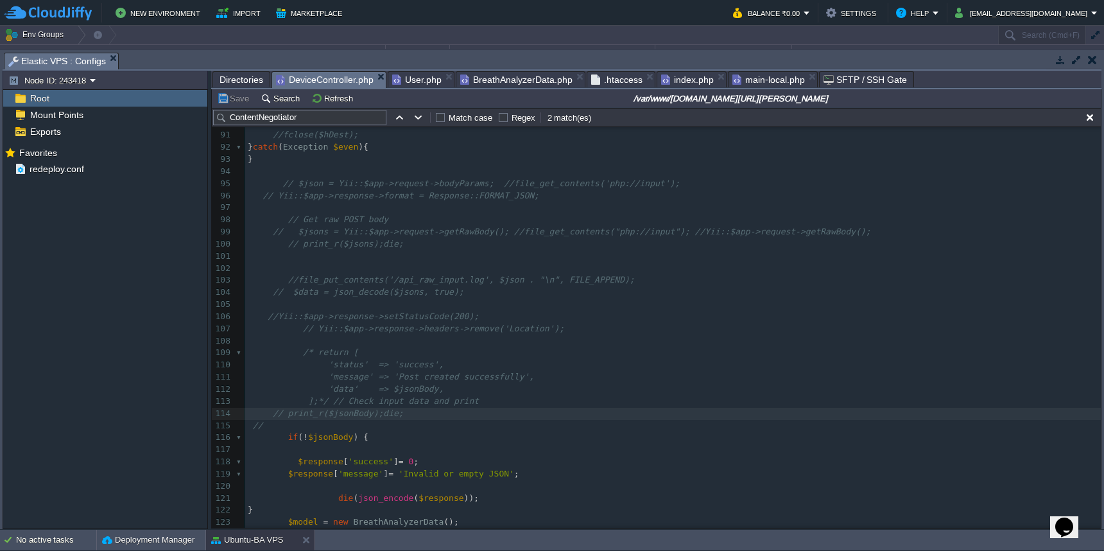
click at [319, 85] on span "DeviceController.php" at bounding box center [325, 80] width 98 height 16
click at [339, 421] on div "x Yii :: $app -> response -> format = \yii\web\Response :: FORMAT_JSON ; 80 'js…" at bounding box center [672, 334] width 855 height 677
type textarea "$jsonBody"
click at [450, 522] on div "x Yii :: $app -> response -> format = \yii\web\Response :: FORMAT_JSON ; 80 'js…" at bounding box center [672, 334] width 855 height 677
type textarea "$data"
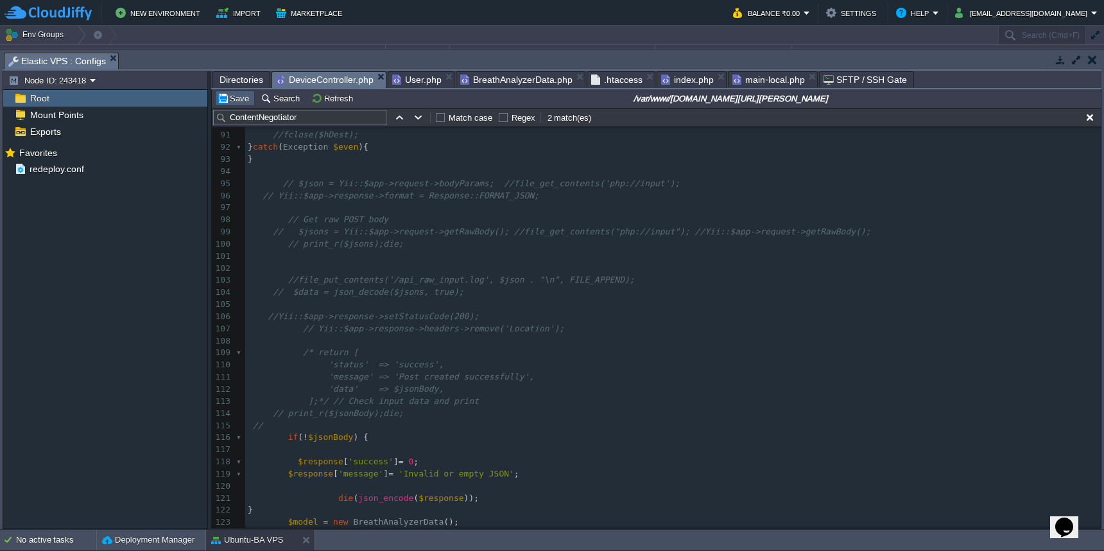
click at [234, 101] on button "Save" at bounding box center [235, 98] width 36 height 12
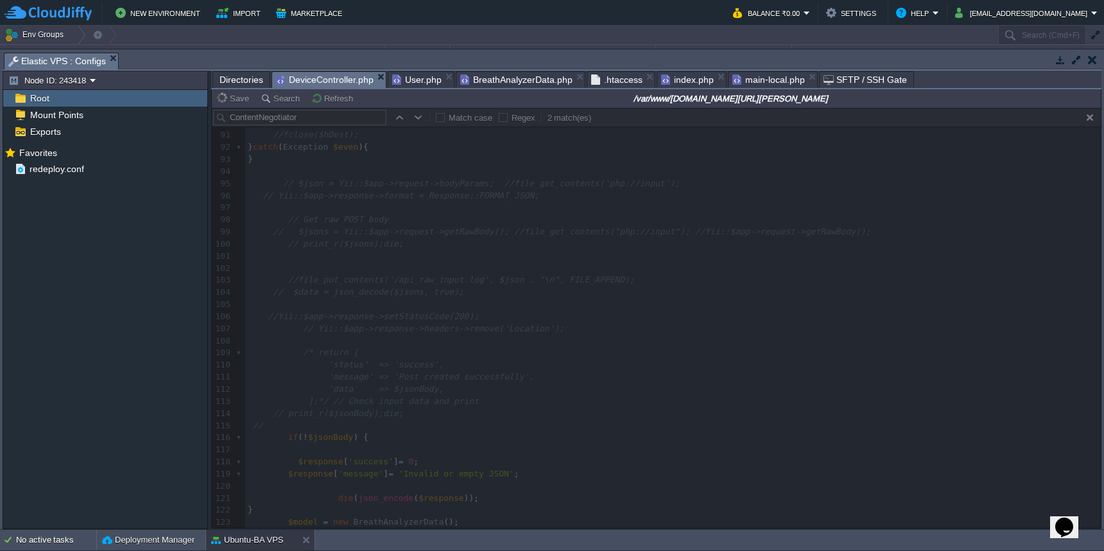
click at [506, 78] on span "BreathAnalyzerData.php" at bounding box center [516, 79] width 112 height 15
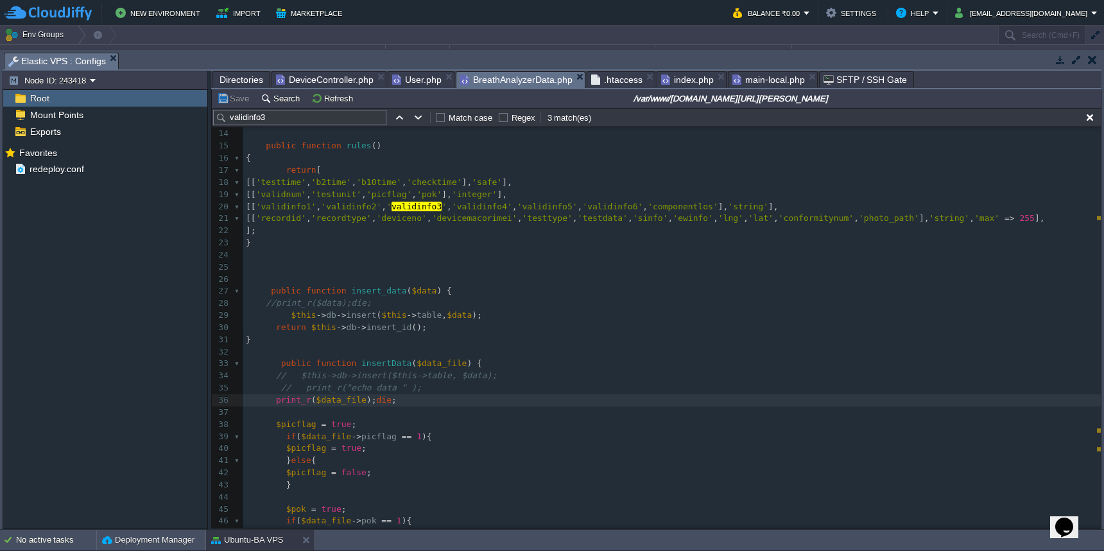
click at [275, 399] on div "xxxxxxxxxx VALUES ( $id , ' $data_file -> recordid ', ' $data_file -> recordtyp…" at bounding box center [671, 333] width 857 height 653
type textarea "//"
click at [236, 105] on td "Save" at bounding box center [235, 97] width 40 height 15
click at [286, 399] on div "xxxxxxxxxx VALUES ( $id , ' $data_file -> recordid ', ' $data_file -> recordtyp…" at bounding box center [671, 333] width 857 height 653
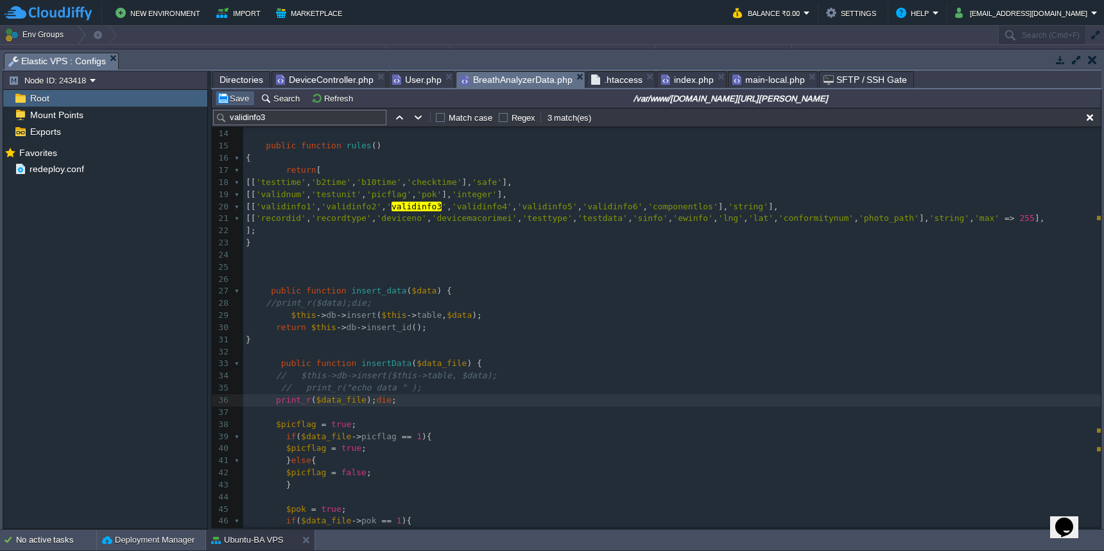
click at [234, 106] on td "Save" at bounding box center [235, 97] width 40 height 15
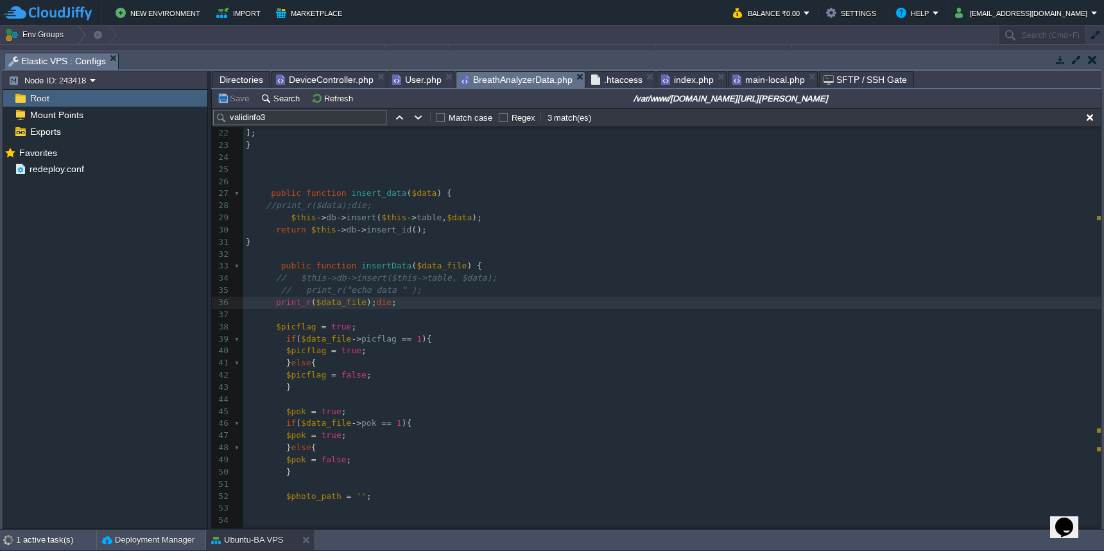
scroll to position [258, 0]
click at [273, 298] on div "xxxxxxxxxx VALUES ( $id , ' $data_file -> recordid ', ' $data_file -> recordtyp…" at bounding box center [671, 232] width 857 height 653
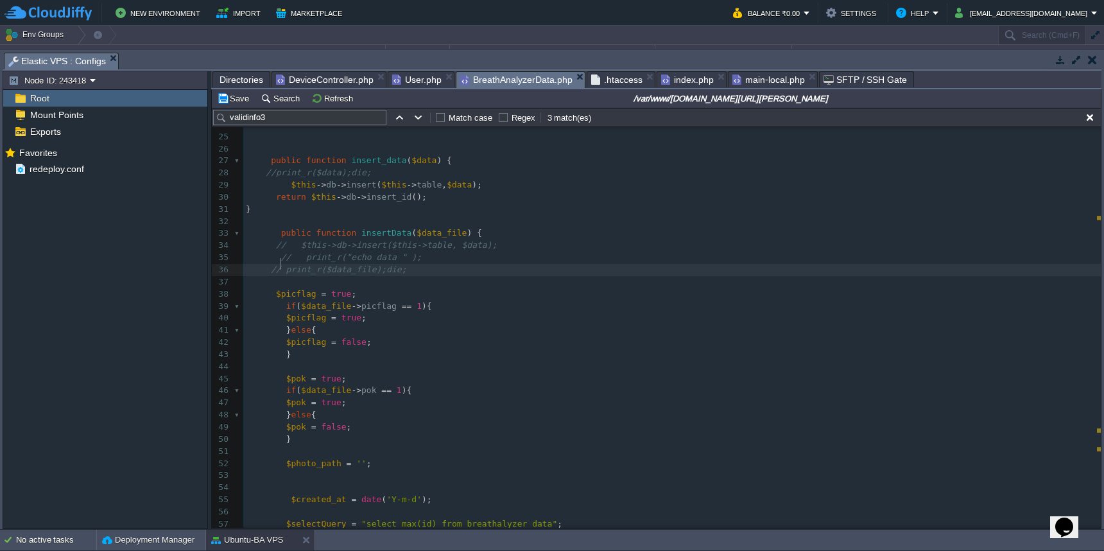
scroll to position [287, 0]
type textarea "//"
click at [242, 102] on button "Save" at bounding box center [235, 98] width 36 height 12
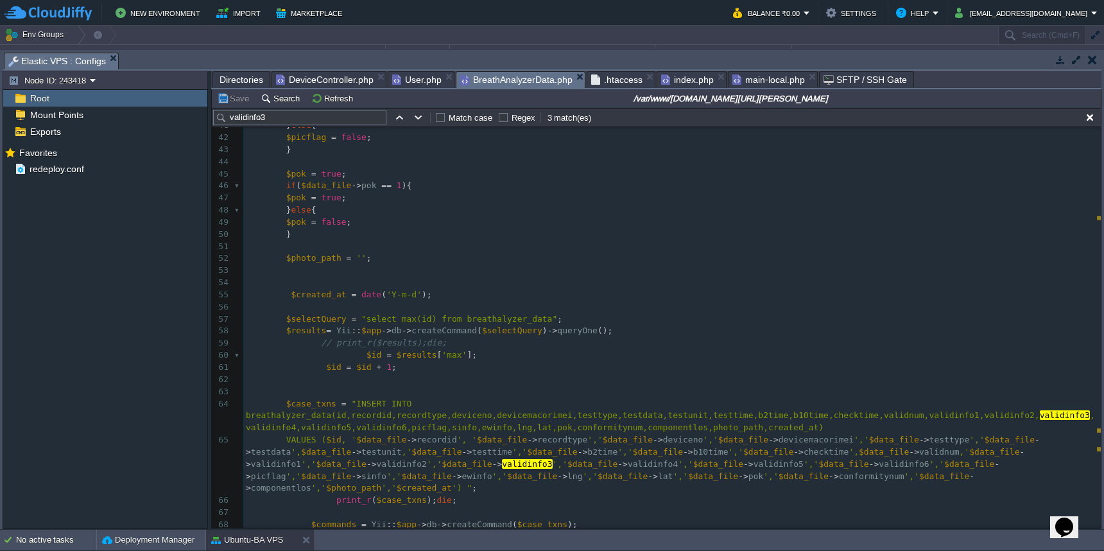
scroll to position [492, 0]
click at [416, 421] on div "xxxxxxxxxx 29 $this -> db -> insert ( $this -> table , $data ); 30 return $this…" at bounding box center [671, 311] width 857 height 677
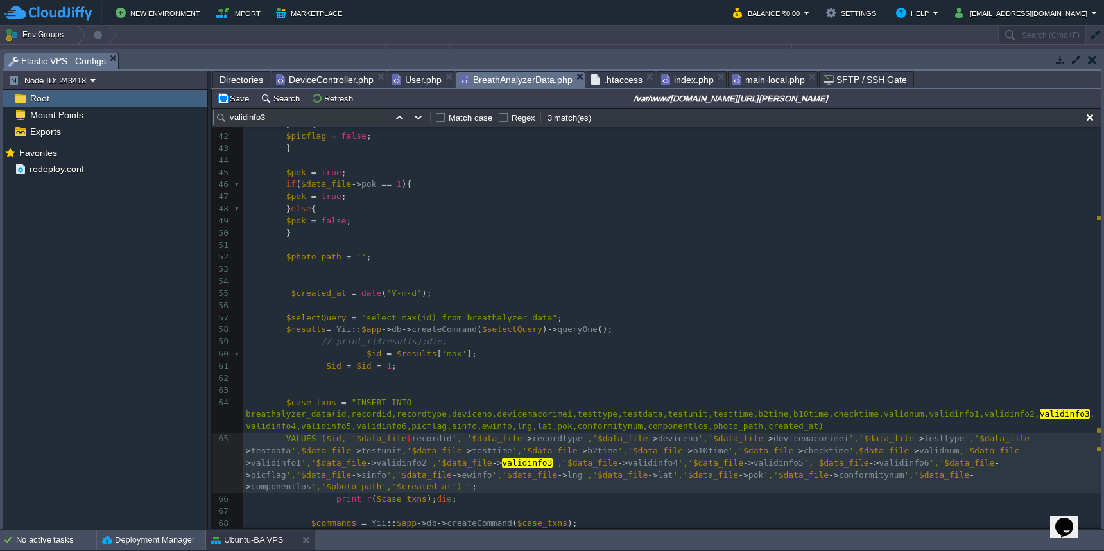
type textarea "['"
type textarea "]'"
click at [564, 397] on pre "$case_txns = "INSERT INTO breathalyzer_data(id,recordid,recordtype,deviceno,dev…" at bounding box center [671, 415] width 857 height 37
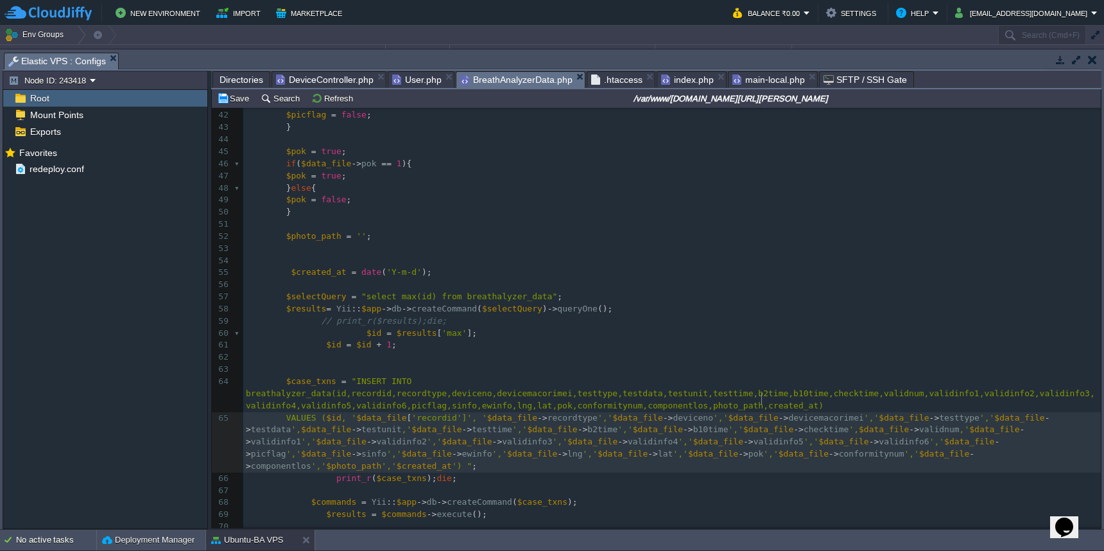
scroll to position [472, 0]
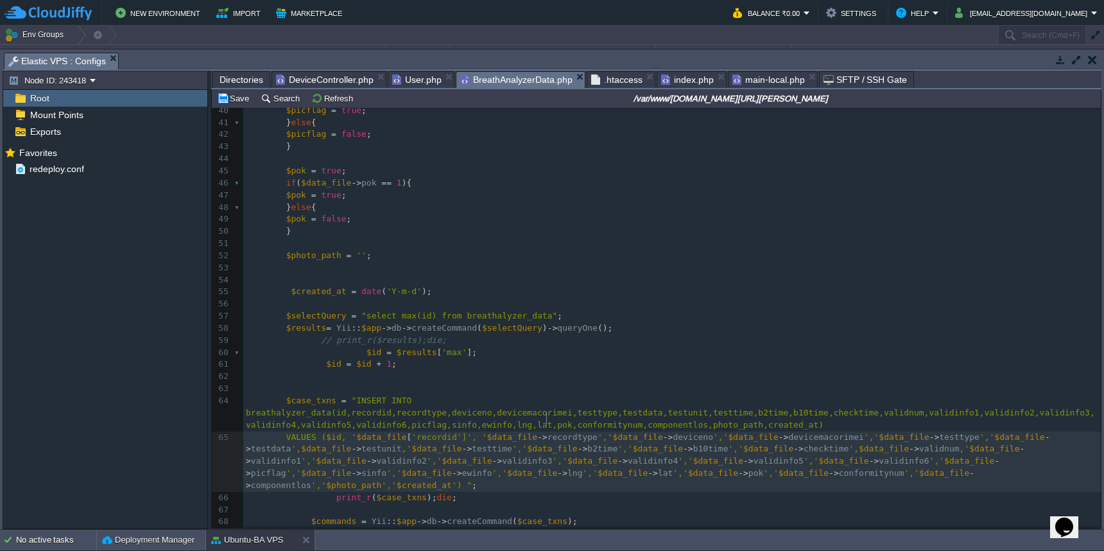
click at [546, 422] on div "xxxxxxxxxx 32 33 public function insertData ( $data_file ) { 34 // $this->db->i…" at bounding box center [671, 328] width 857 height 641
type textarea "['"
type textarea "']"
click at [318, 422] on div "xxxxxxxxxx 30 return $this -> db -> insert_id (); 31 } 32 33 public function in…" at bounding box center [671, 317] width 857 height 665
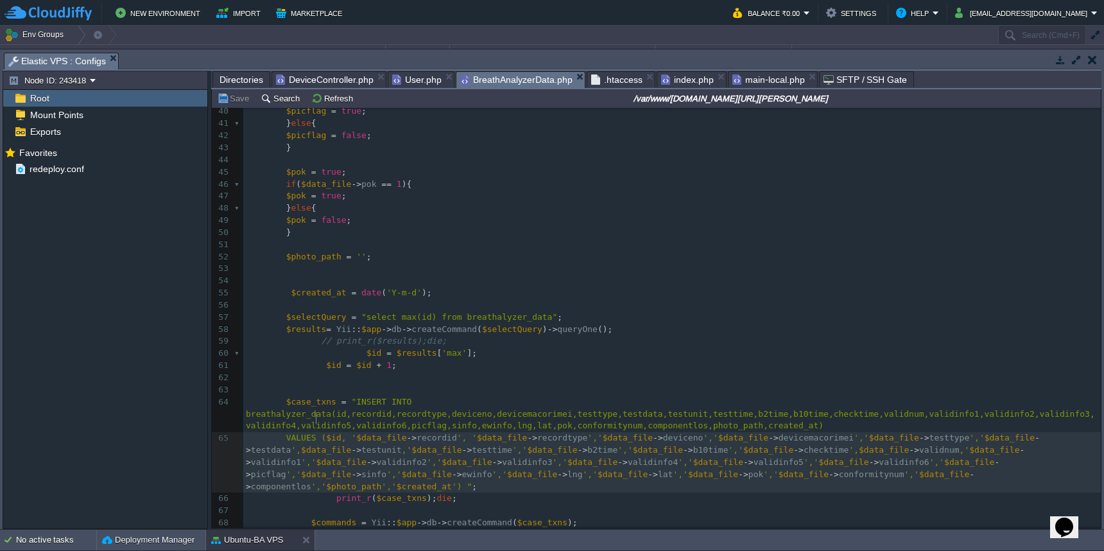
type textarea "($id, '$data_file->recordid', '$data_file->recordtype','$data_file->deviceno','…"
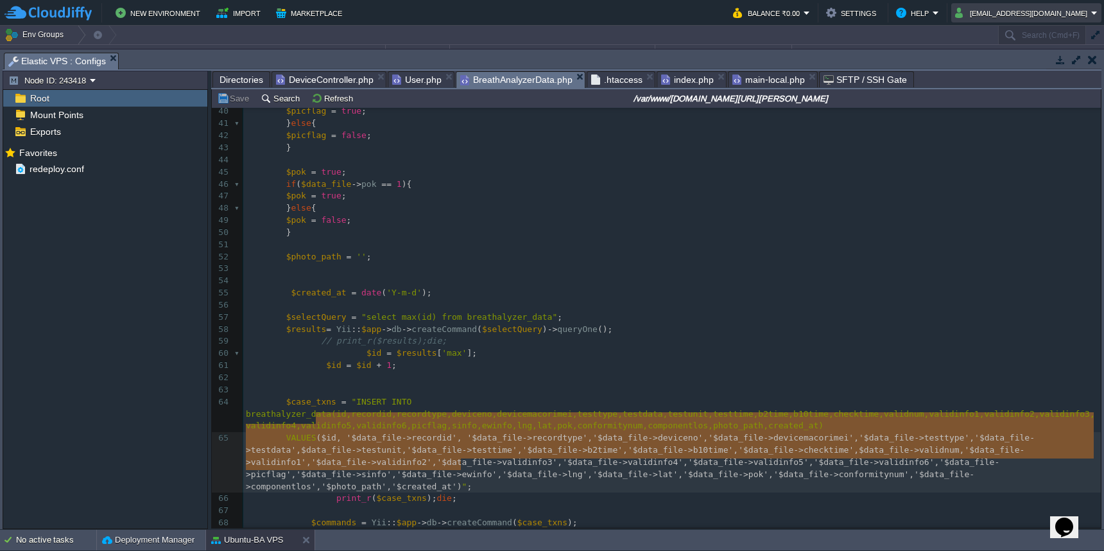
scroll to position [5, 93]
paste textarea
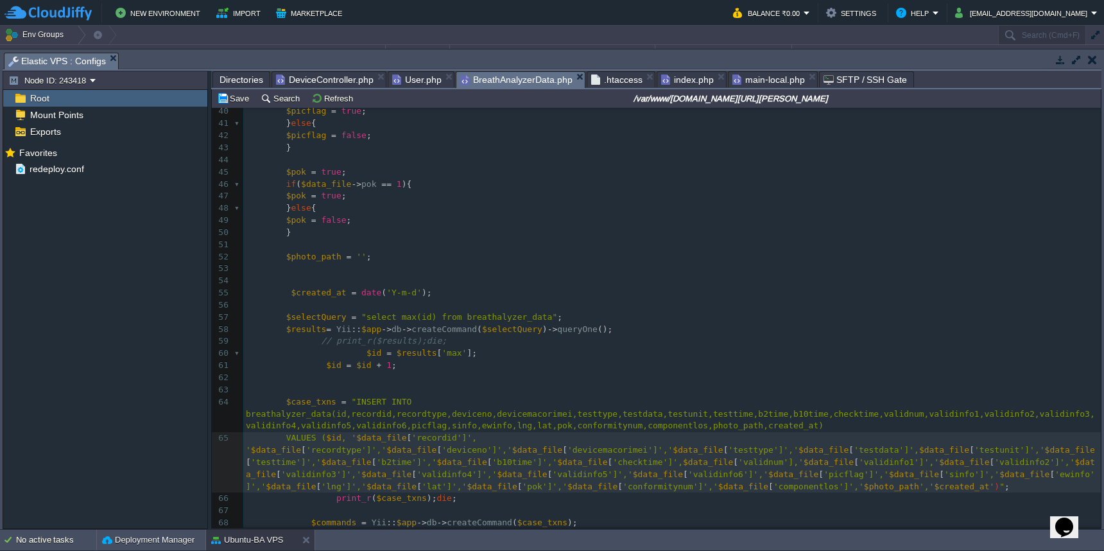
click at [537, 384] on pre at bounding box center [671, 390] width 857 height 12
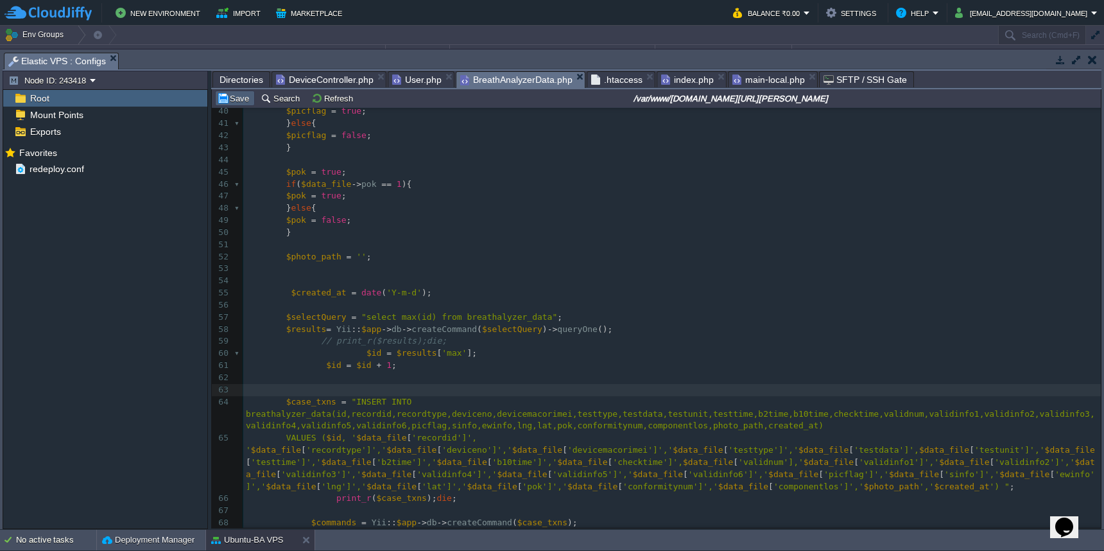
click at [231, 100] on button "Save" at bounding box center [235, 98] width 36 height 12
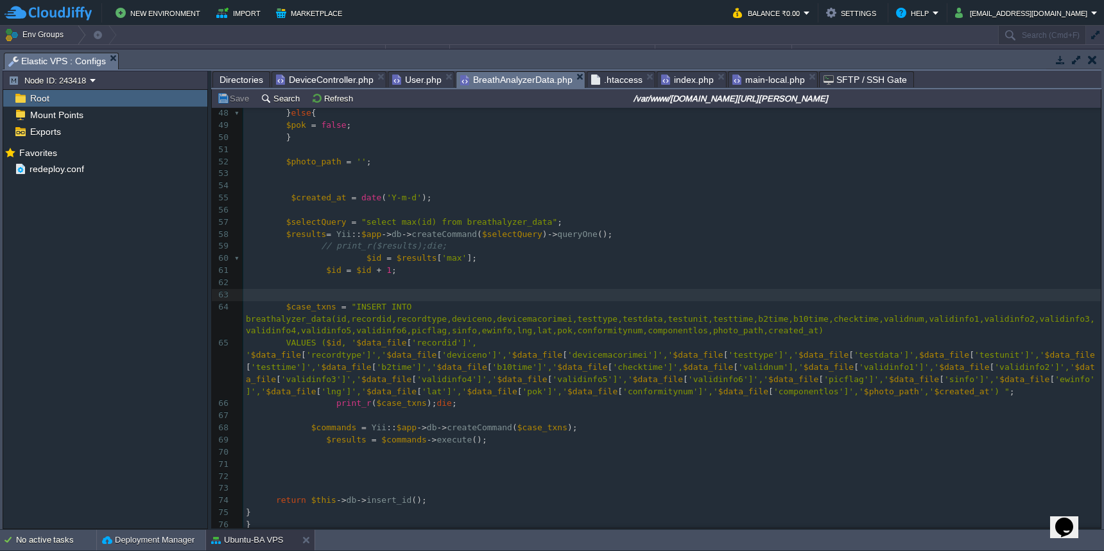
scroll to position [5, 0]
click at [1034, 336] on div "xxxxxxxxxx 30 return $this -> db -> insert_id (); 31 } 32 33 public function in…" at bounding box center [671, 222] width 857 height 665
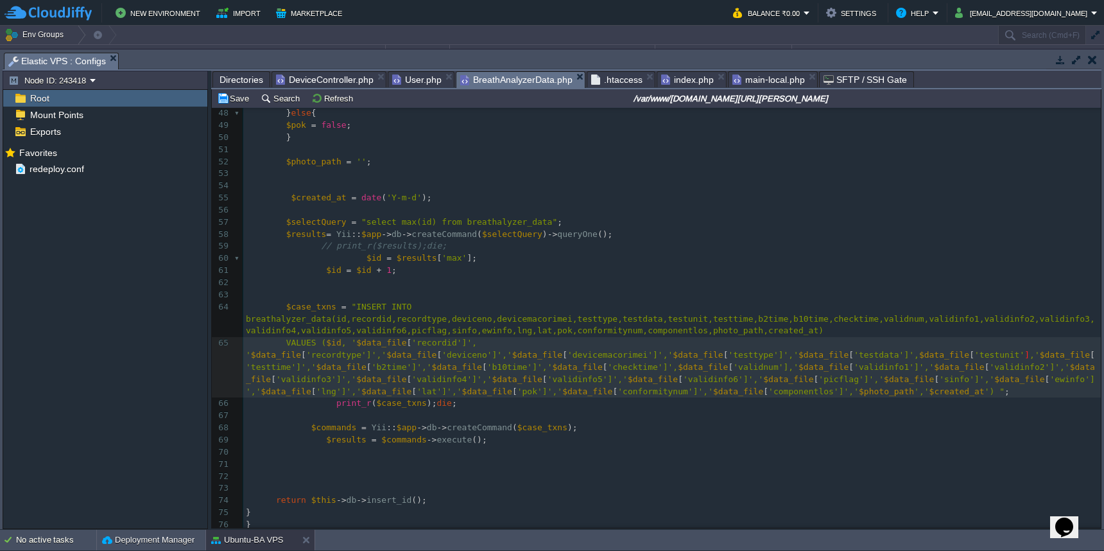
click at [952, 470] on pre at bounding box center [671, 476] width 857 height 12
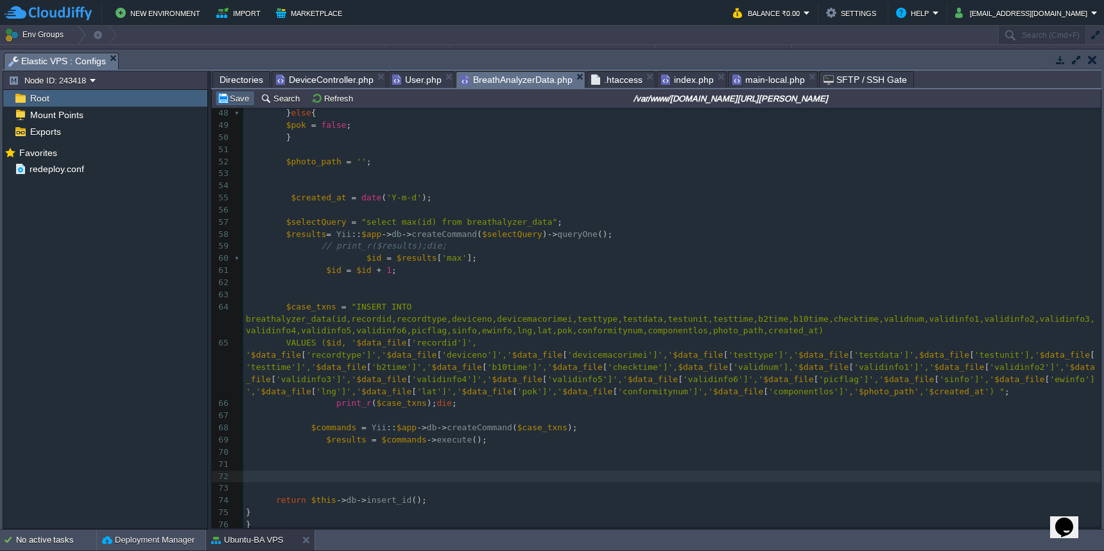
click at [234, 102] on button "Save" at bounding box center [235, 98] width 36 height 12
click at [486, 337] on pre "VALUES ( $id , ' $data_file [ 'recordid']', ' $data_file [ 'recordtype']',' $da…" at bounding box center [671, 367] width 857 height 60
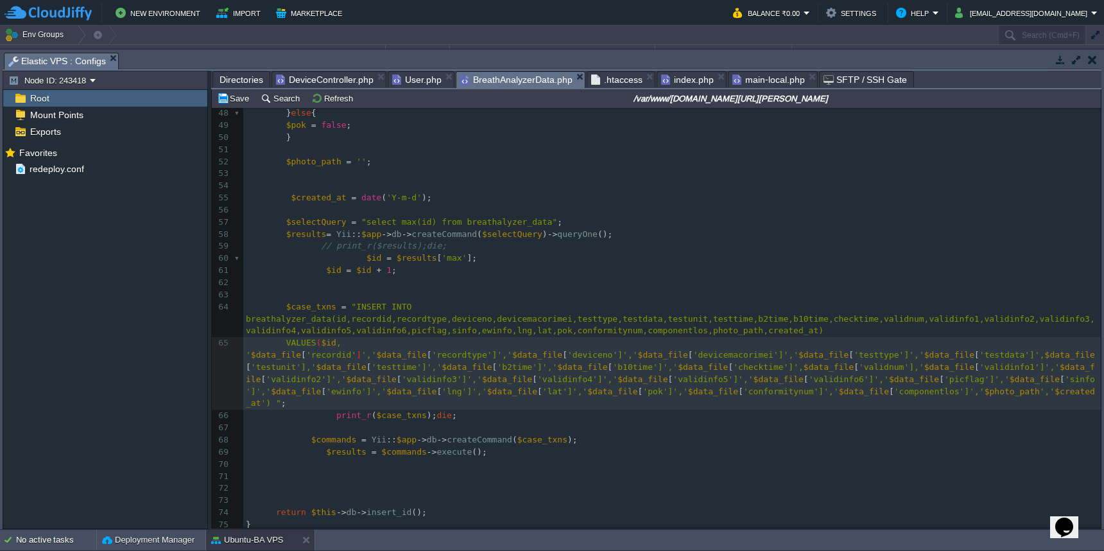
scroll to position [5, 2]
click at [401, 309] on div "xxxxxxxxxx 30 return $this -> db -> insert_id (); 31 } 32 33 public function in…" at bounding box center [671, 228] width 857 height 677
type textarea "]"
type textarea "$data_file['recordid']"
drag, startPoint x: 252, startPoint y: 336, endPoint x: 359, endPoint y: 337, distance: 107.8
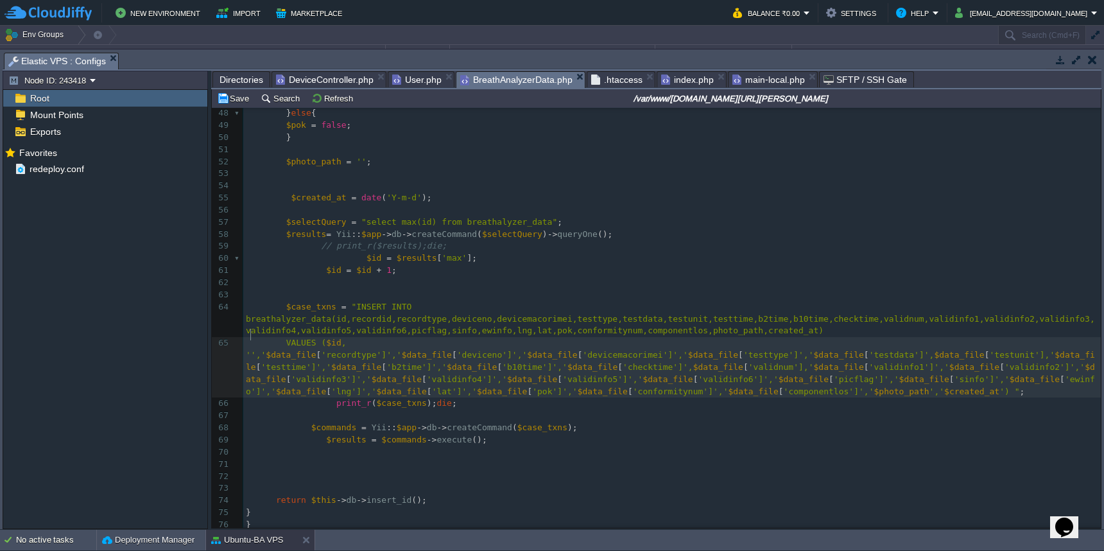
click at [434, 289] on pre at bounding box center [671, 295] width 857 height 12
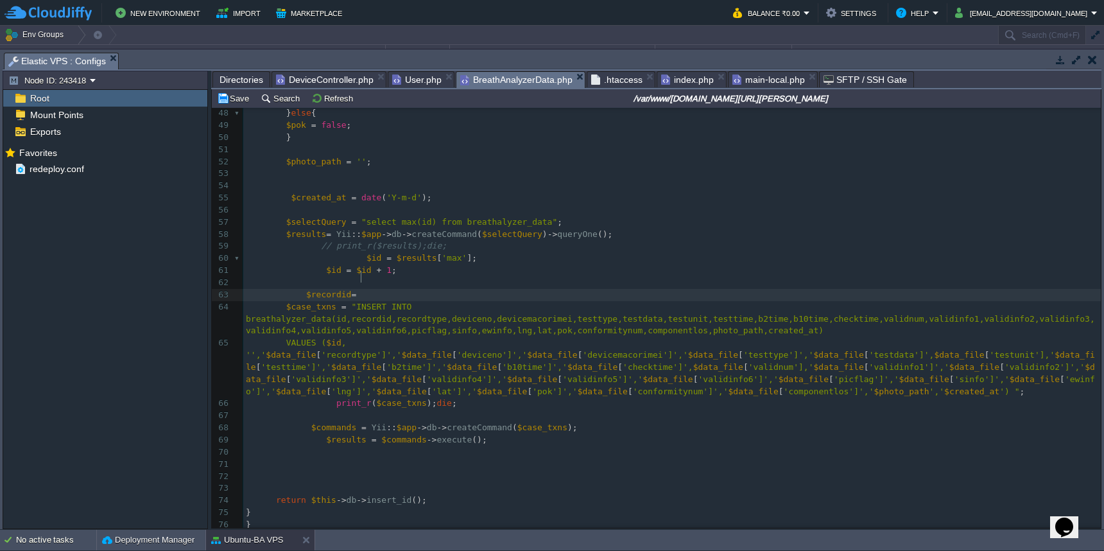
paste textarea ";"
type textarea "$recordid= ;"
click at [324, 289] on span "$recordid" at bounding box center [328, 294] width 45 height 10
type textarea "$recordid"
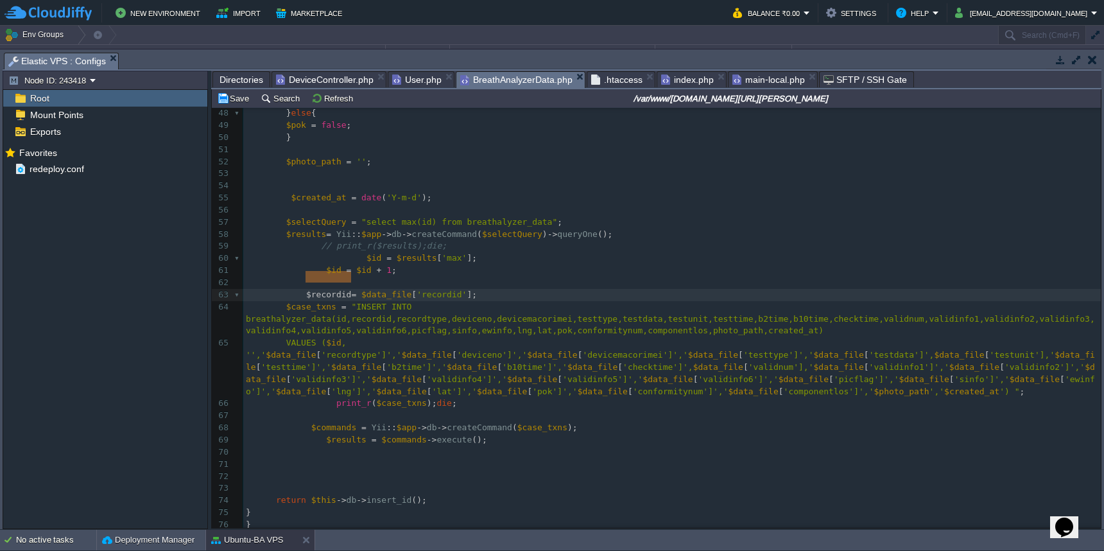
click at [252, 336] on div "xxxxxxxxxx 30 return $this -> db -> insert_id (); 31 } 32 33 public function in…" at bounding box center [671, 222] width 857 height 665
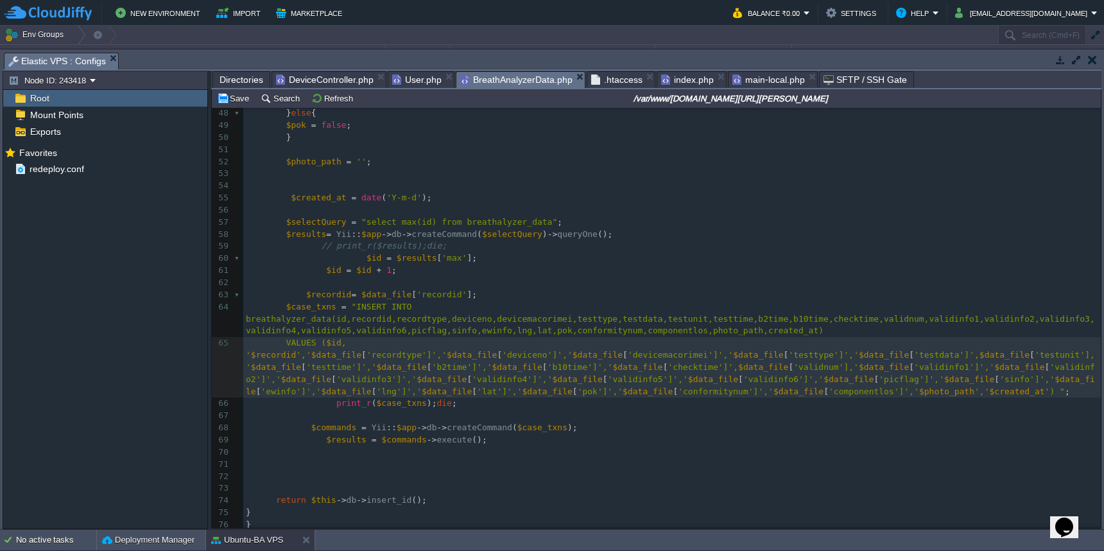
click at [286, 411] on div "xxxxxxxxxx 30 return $this -> db -> insert_id (); 31 } 32 33 public function in…" at bounding box center [671, 222] width 857 height 665
type textarea "$data_file['recordtype']"
drag, startPoint x: 311, startPoint y: 338, endPoint x: 424, endPoint y: 338, distance: 112.3
click at [511, 289] on pre "$recordid = $data_file [ 'recordid' ];" at bounding box center [671, 295] width 857 height 12
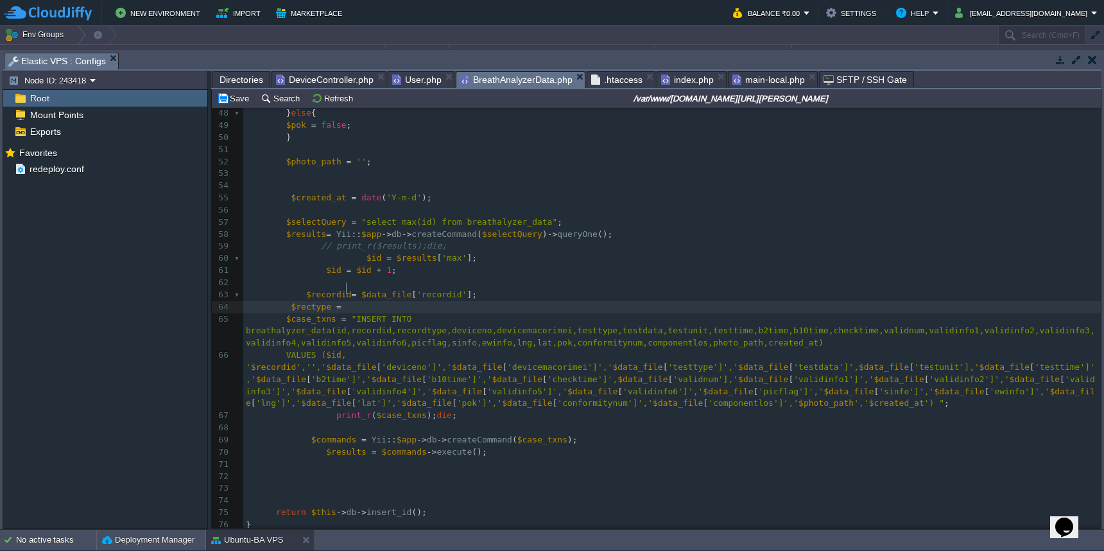
paste textarea ";"
type textarea "$rectype = ;"
click at [323, 302] on span "$rectype" at bounding box center [311, 307] width 40 height 10
type textarea "$rectype"
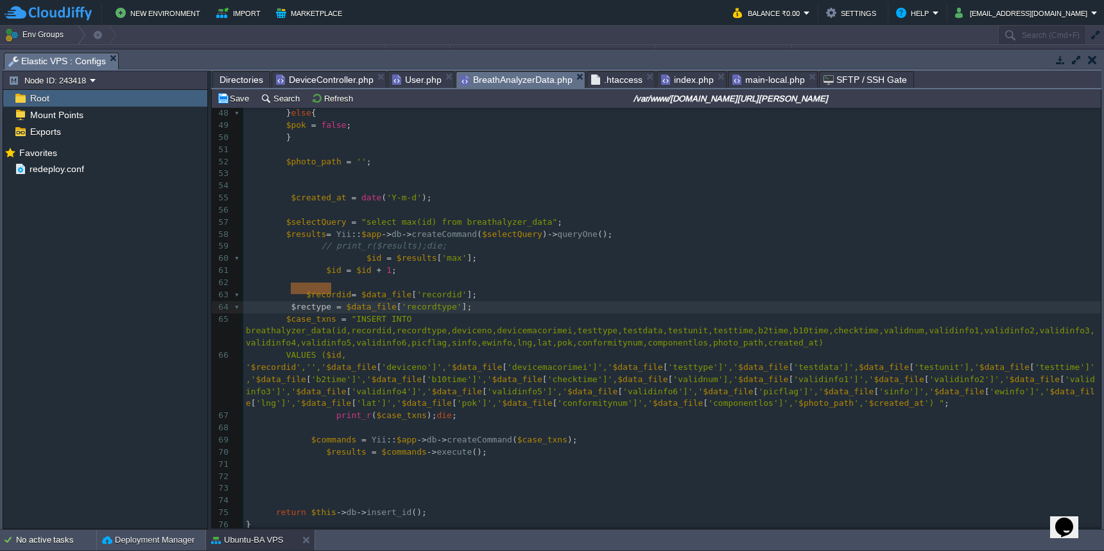
click at [311, 348] on div "xxxxxxxxxx 30 return $this -> db -> insert_id (); 31 } 32 33 public function in…" at bounding box center [671, 228] width 857 height 677
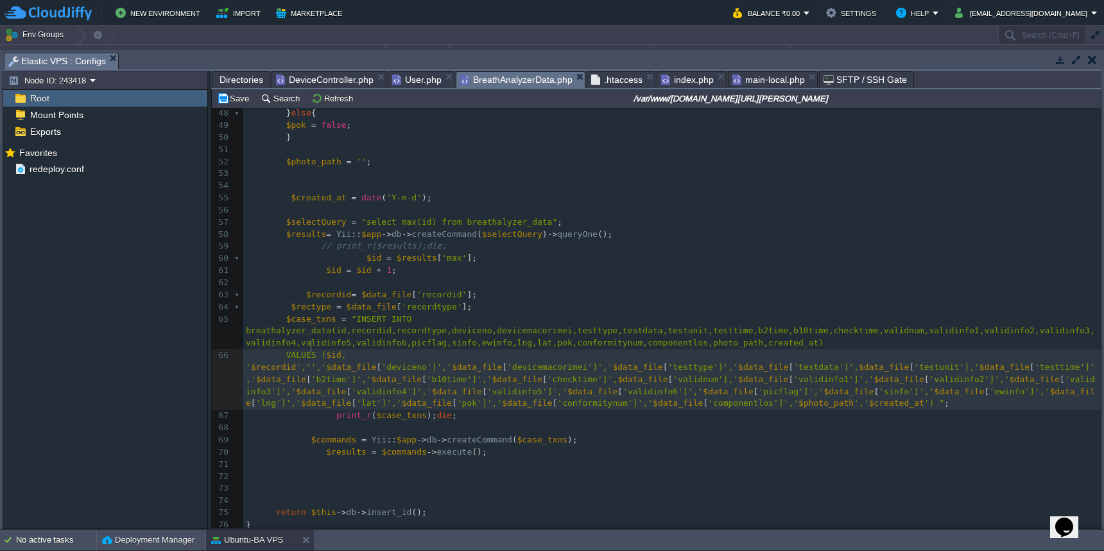
paste textarea "$"
type textarea "$data_file['deviceno']"
drag, startPoint x: 366, startPoint y: 348, endPoint x: 474, endPoint y: 349, distance: 107.2
type textarea "device"
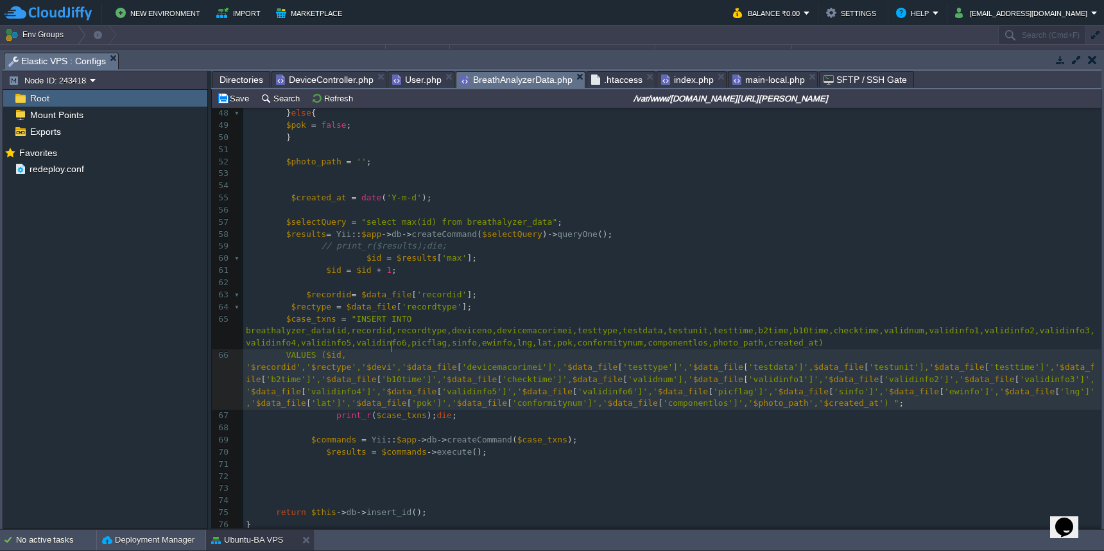
type textarea "$[PERSON_NAME]"
click at [540, 301] on pre "$rectype = $data_file [ 'recordtype' ];" at bounding box center [671, 307] width 857 height 12
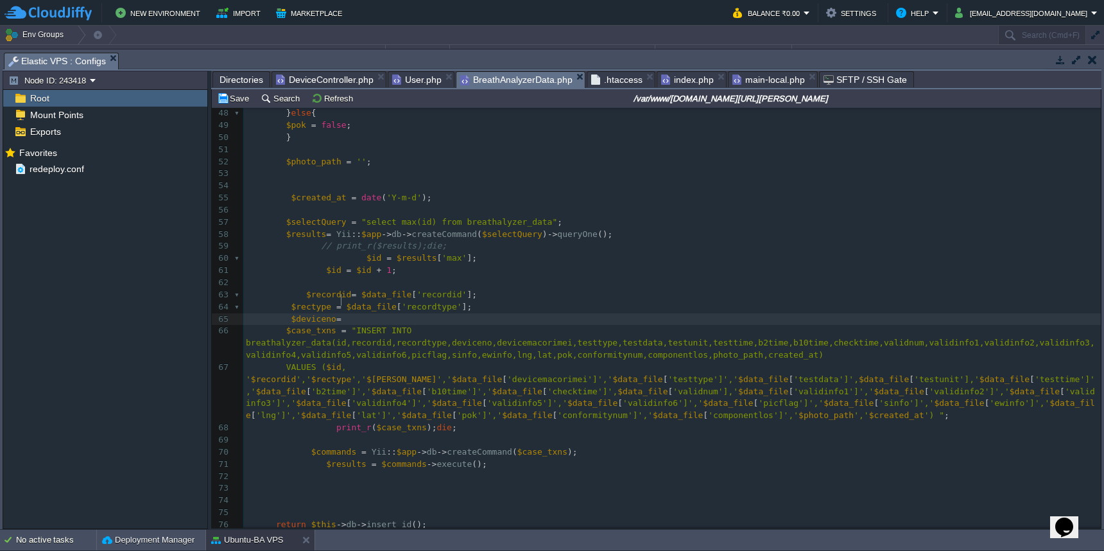
scroll to position [5, 40]
paste textarea ";"
type textarea "$deviceno=;"
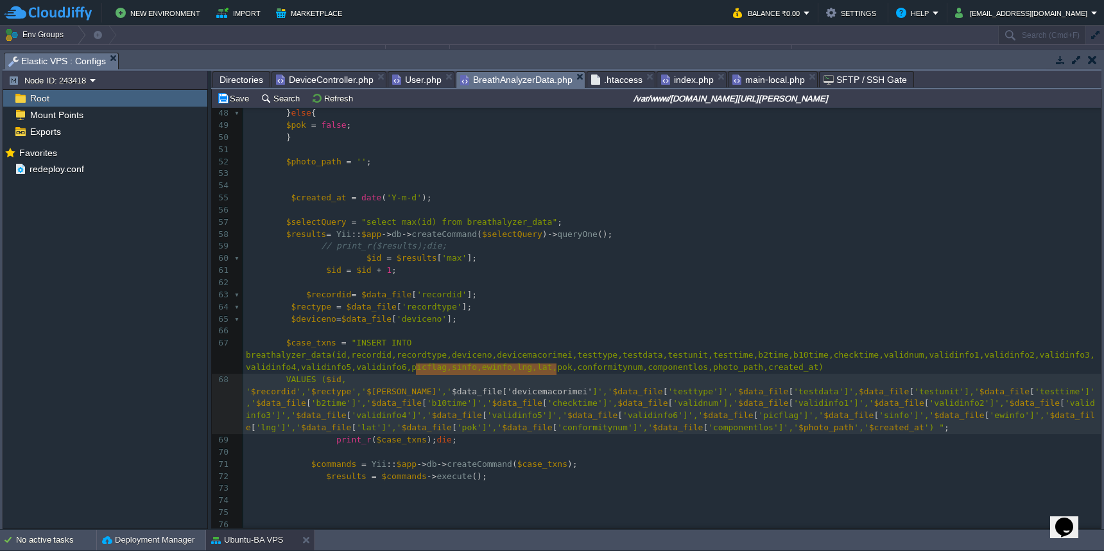
type textarea "$data_file['devicemacorimei']"
drag, startPoint x: 416, startPoint y: 373, endPoint x: 561, endPoint y: 371, distance: 145.0
click at [508, 313] on pre "$deviceno = $data_file [ 'deviceno' ];" at bounding box center [671, 319] width 857 height 12
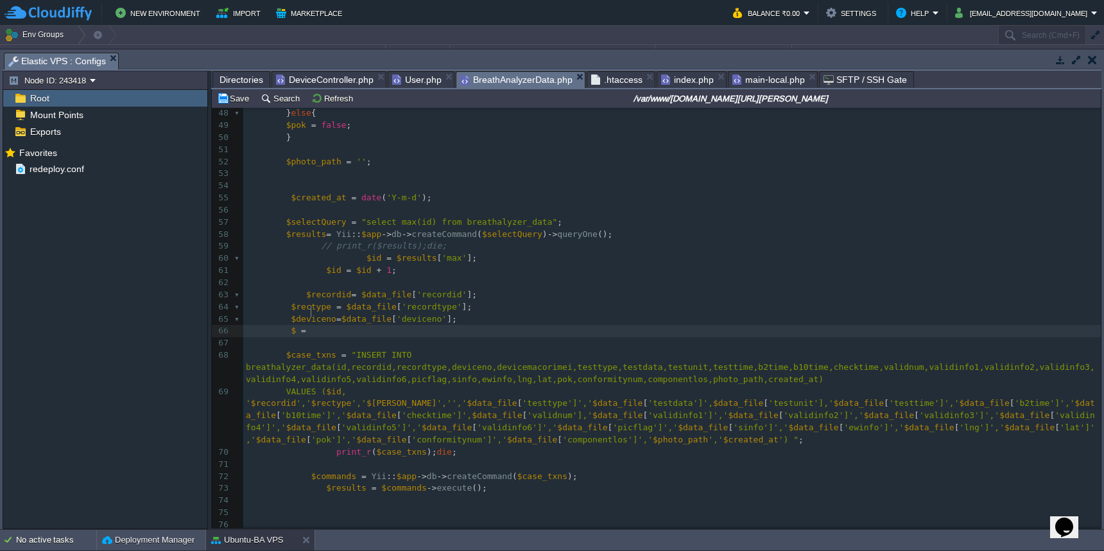
paste textarea ";"
type textarea "$ = ;"
click at [420, 325] on span "'devicemacorimei'" at bounding box center [408, 330] width 85 height 10
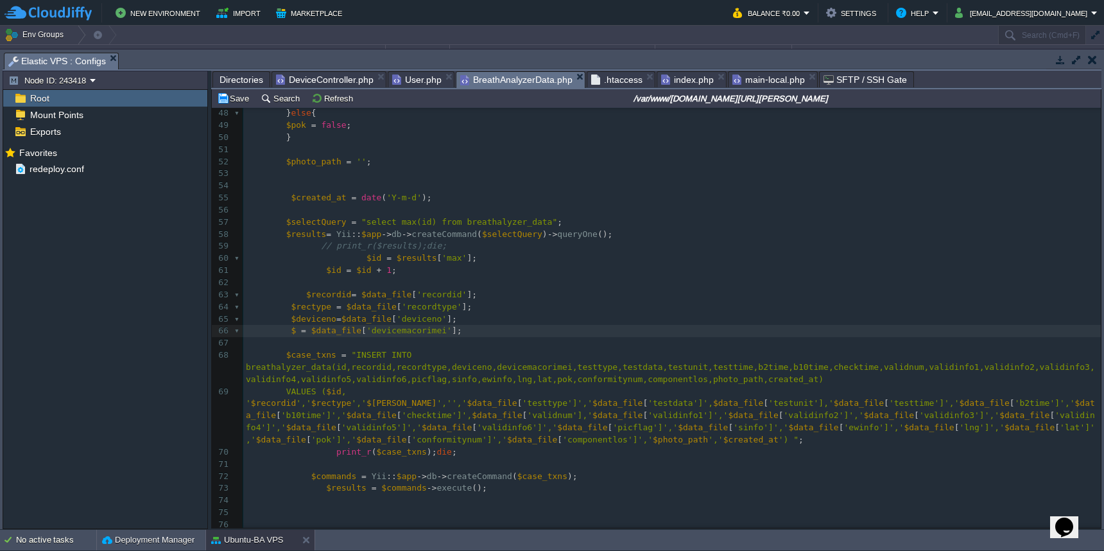
type textarea "devicemacorimei"
paste textarea "$devicemacorimei"
click at [295, 325] on span "$devicemacorimei" at bounding box center [331, 330] width 80 height 10
type textarea "$devicemacorimei"
click at [436, 398] on span "','','" at bounding box center [451, 403] width 30 height 10
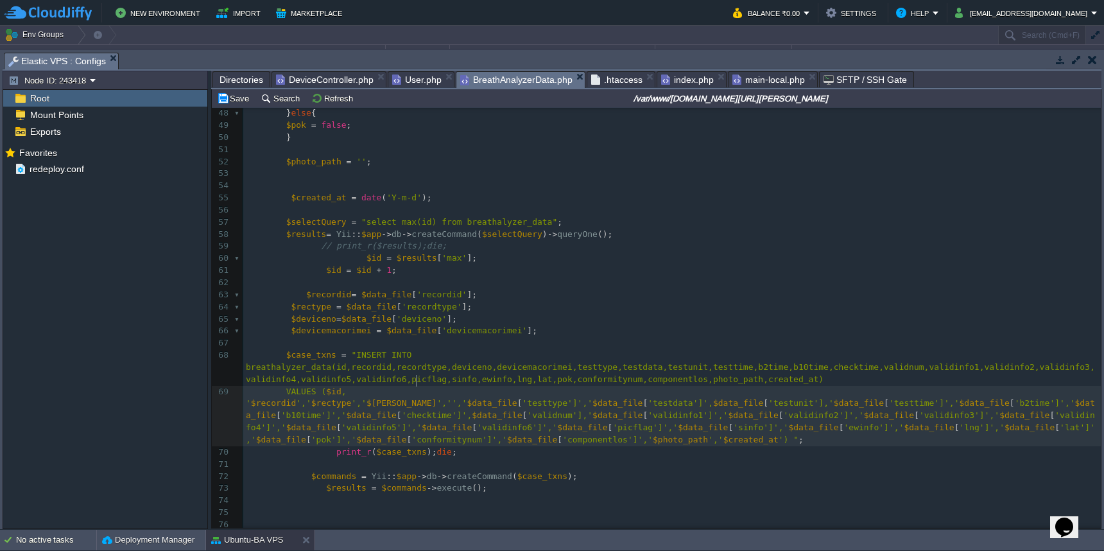
paste textarea "$"
type textarea "$data_file['testtype']"
drag, startPoint x: 511, startPoint y: 383, endPoint x: 619, endPoint y: 384, distance: 108.5
click at [569, 325] on pre "$devicemacorimei = $data_file [ 'devicemacorimei' ];" at bounding box center [671, 331] width 857 height 12
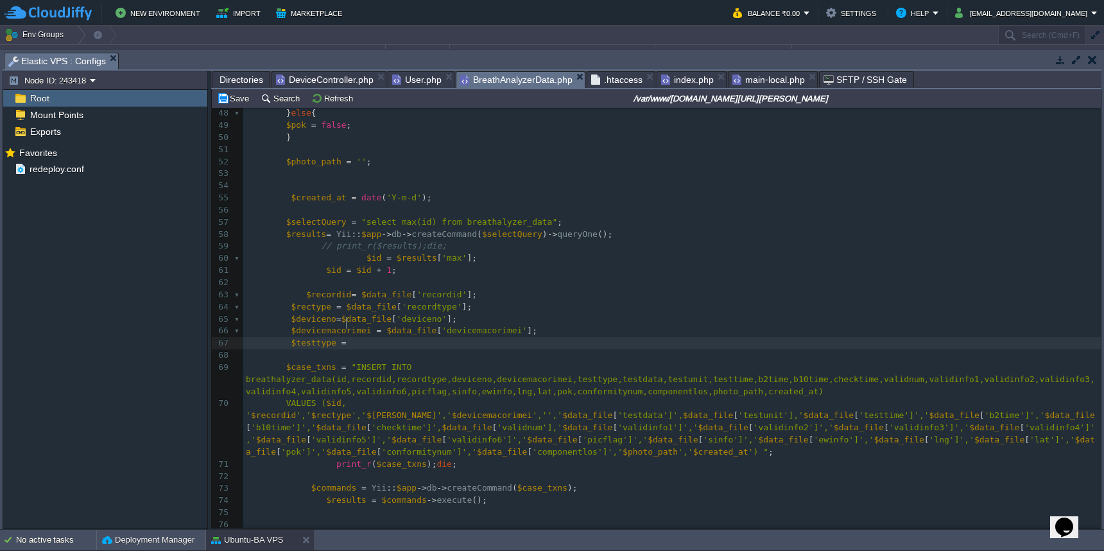
paste textarea ";"
type textarea "$testtype =;"
click at [318, 328] on div "xxxxxxxxxx 30 return $this -> db -> insert_id (); 31 } 32 33 public function in…" at bounding box center [671, 253] width 857 height 726
type textarea "$testtype"
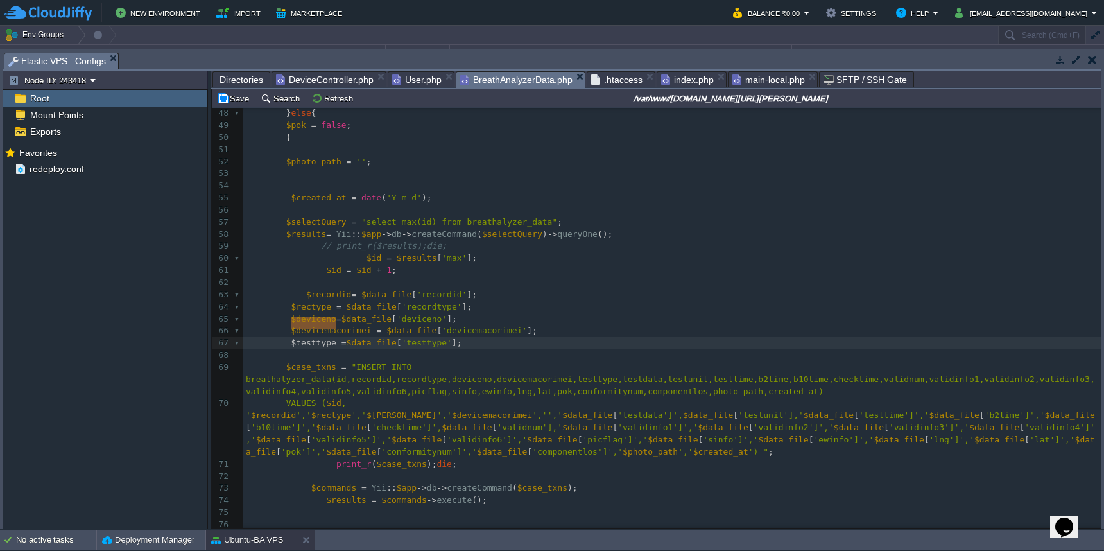
click at [511, 395] on div "xxxxxxxxxx 30 return $this -> db -> insert_id (); 31 } 32 33 public function in…" at bounding box center [671, 253] width 857 height 726
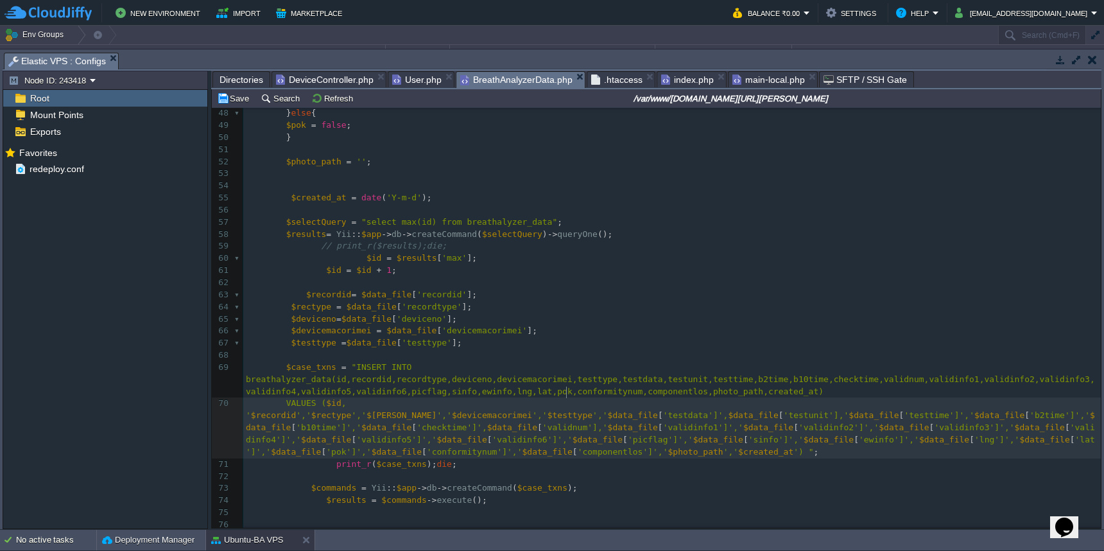
click at [568, 393] on div "xxxxxxxxxx 30 return $this -> db -> insert_id (); 31 } 32 33 public function in…" at bounding box center [671, 253] width 857 height 726
type textarea "'$data_file['testdata']',$data_file['testunit'],'$data_file['testtime']','$data…"
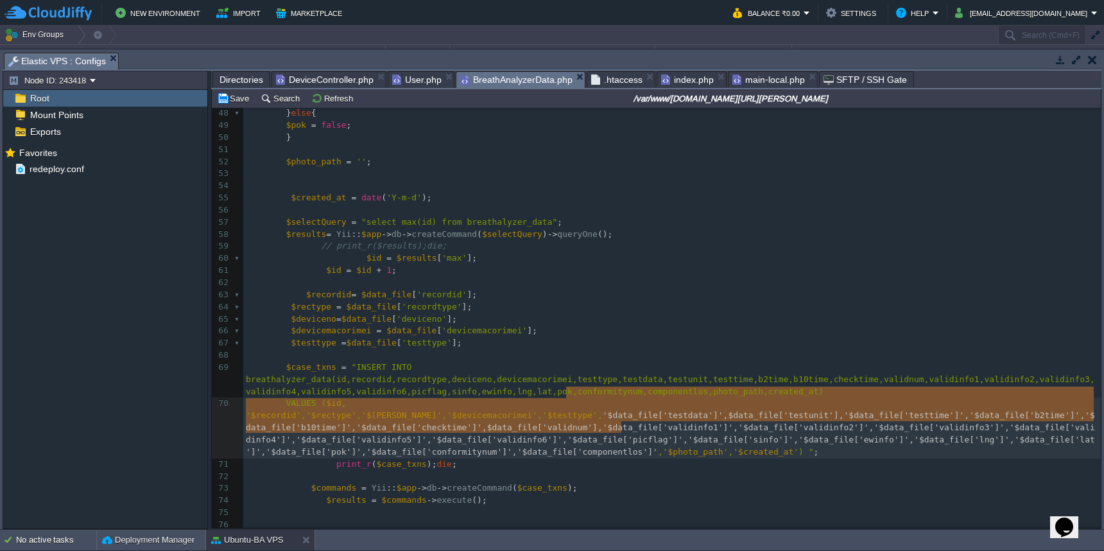
click at [579, 349] on pre at bounding box center [671, 355] width 857 height 12
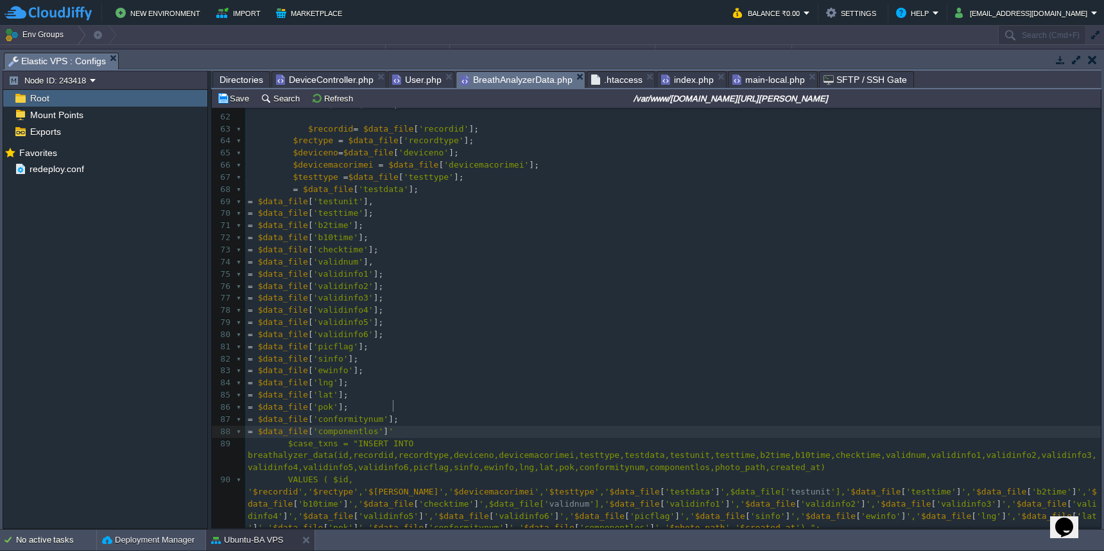
scroll to position [733, 0]
click at [334, 182] on div "xxxxxxxxxx 103 41 } else { 42 $picflag = false ; 43 } 44 45 $pok = true ; 46 if…" at bounding box center [672, 237] width 855 height 774
type textarea "testunit"
paste textarea
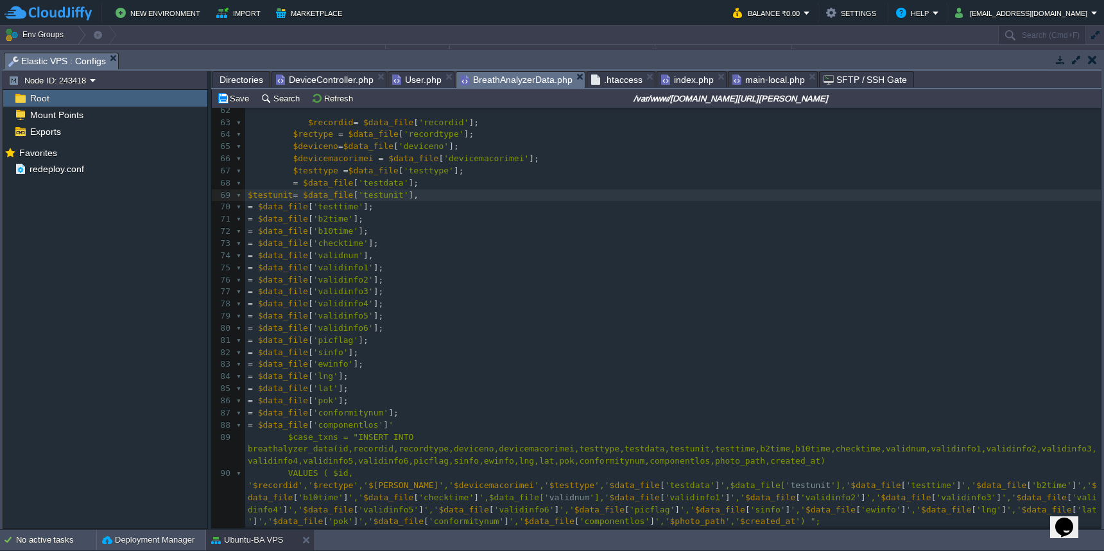
type textarea "$"
click at [392, 178] on span "'testdata'" at bounding box center [383, 183] width 50 height 10
type textarea "testdata"
type textarea "#"
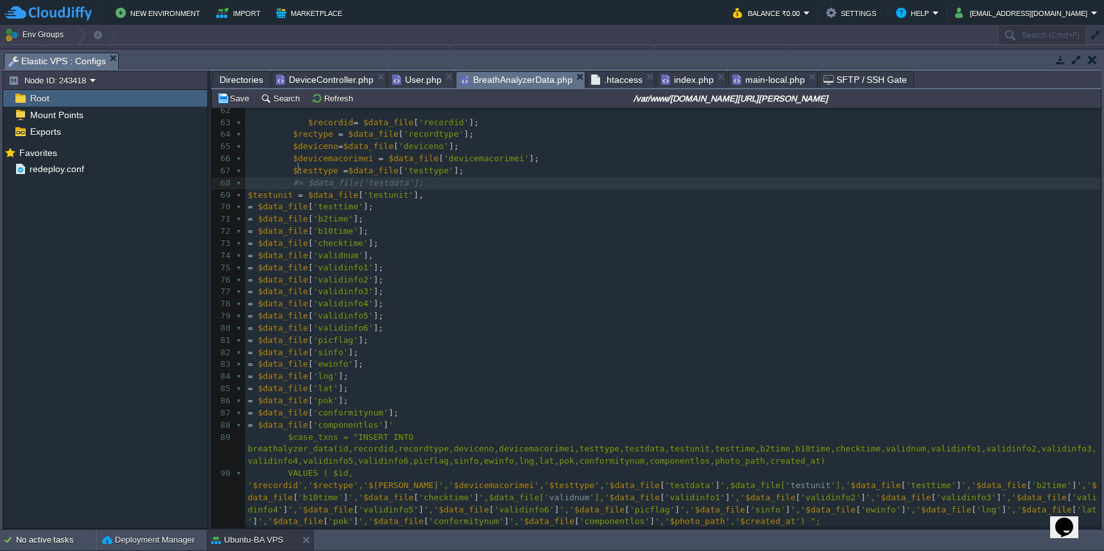
scroll to position [5, 4]
paste textarea
type textarea "$"
click at [338, 193] on div "xxxxxxxxxx 103 41 } else { 42 $picflag = false ; 43 } 44 45 $pok = true ; 46 if…" at bounding box center [672, 261] width 855 height 822
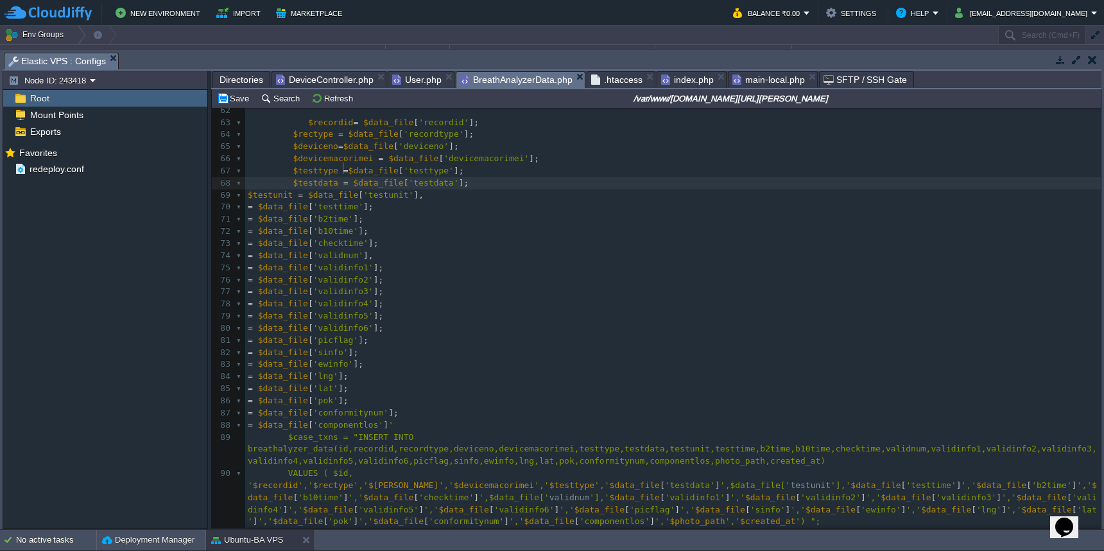
type textarea "testtime"
type textarea "%"
type textarea "$"
paste textarea
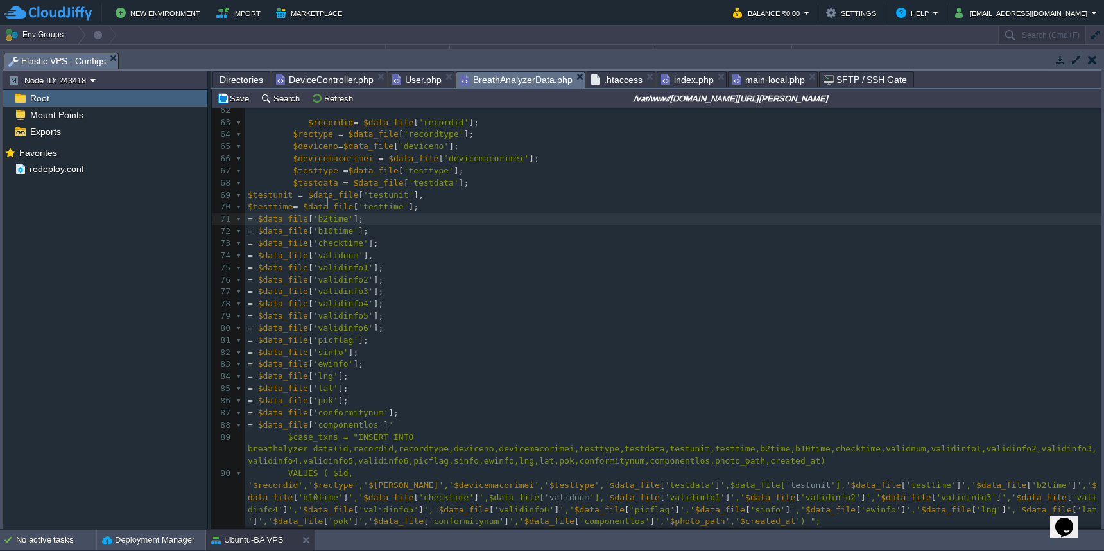
click at [329, 207] on div "xxxxxxxxxx 103 41 } else { 42 $picflag = false ; 43 } 44 45 $pok = true ; 46 if…" at bounding box center [672, 261] width 855 height 822
type textarea "b2time"
type textarea "$"
paste textarea
click at [340, 216] on div "xxxxxxxxxx 103 41 } else { 42 $picflag = false ; 43 } 44 45 $pok = true ; 46 if…" at bounding box center [672, 261] width 855 height 822
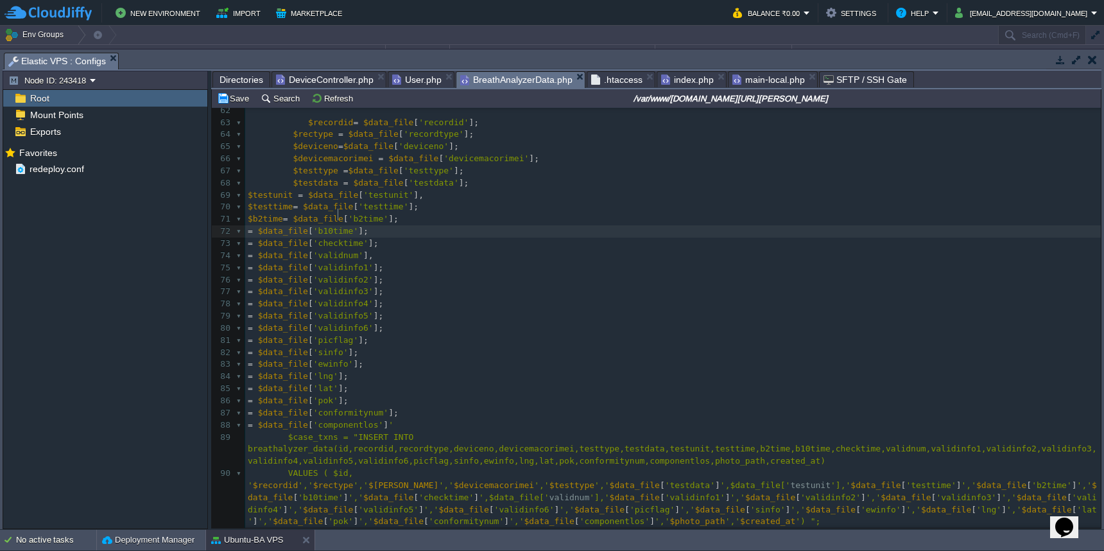
type textarea "b10time"
type textarea "$"
paste textarea
click at [330, 238] on span "'checktime'" at bounding box center [340, 243] width 55 height 10
type textarea "checktime"
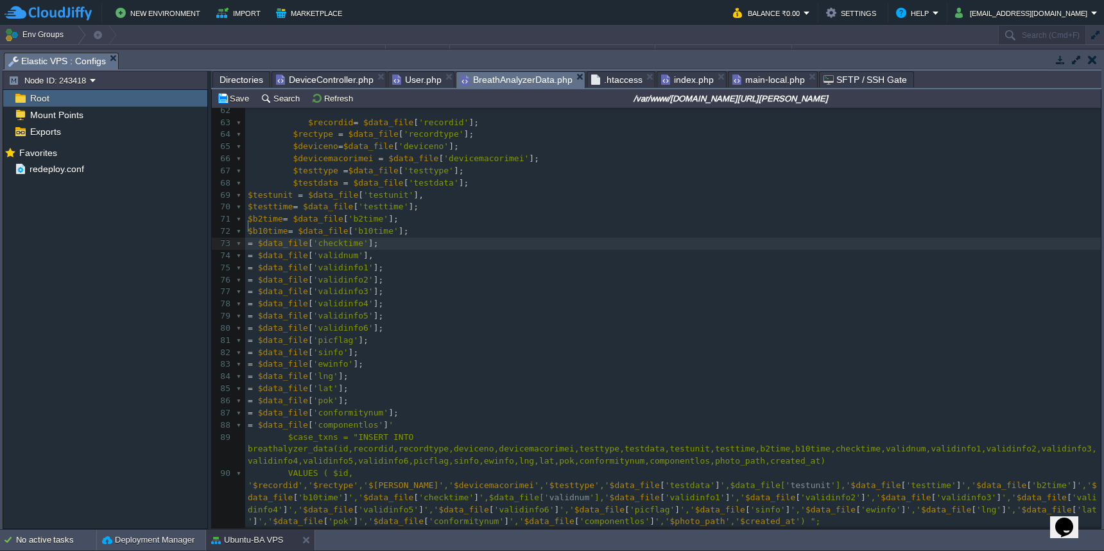
type textarea "$"
paste textarea
click at [346, 250] on span "'validnum'" at bounding box center [338, 255] width 50 height 10
type textarea "validnum"
type textarea "$"
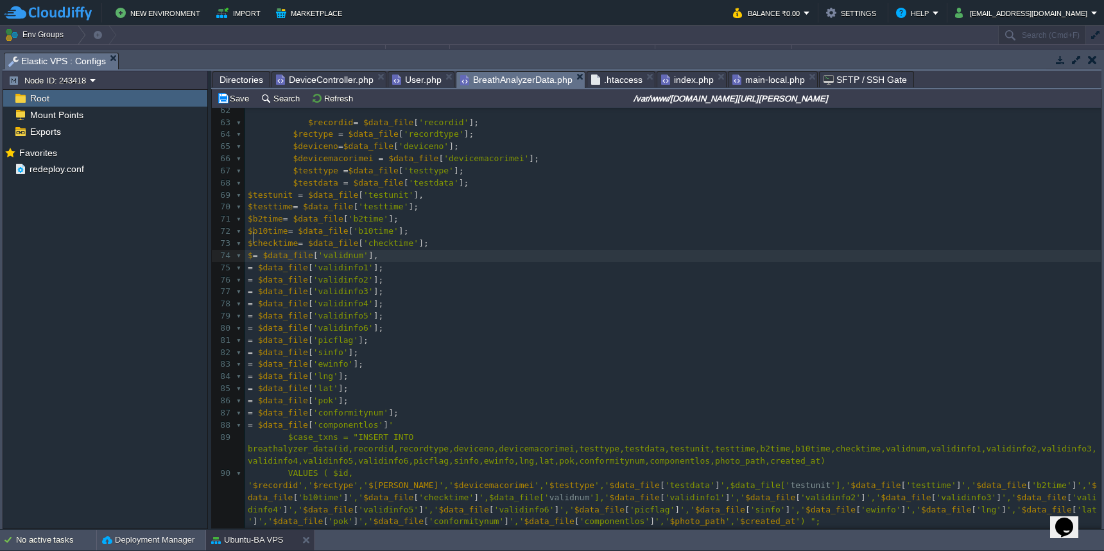
paste textarea
click at [248, 240] on div "xxxxxxxxxx 103 41 } else { 42 $picflag = false ; 43 } 44 45 $pok = true ; 46 if…" at bounding box center [672, 261] width 855 height 822
click at [341, 262] on span "'validinfo1'" at bounding box center [343, 267] width 60 height 10
type textarea "validinfo1"
type textarea "$"
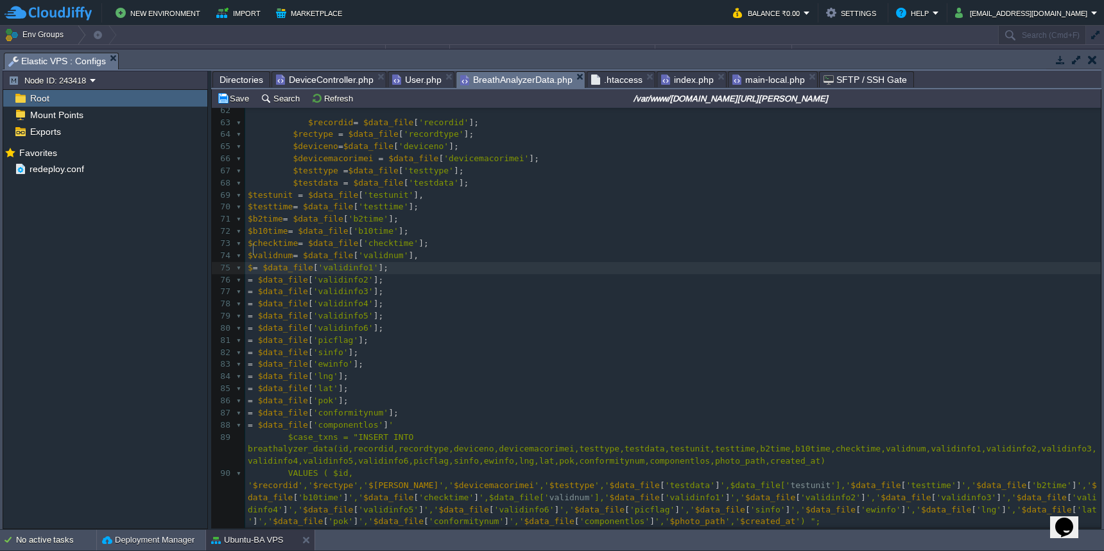
paste textarea
click at [345, 258] on div "xxxxxxxxxx 103 41 } else { 42 $picflag = false ; 43 } 44 45 $pok = true ; 46 if…" at bounding box center [672, 261] width 855 height 822
type textarea "validinfo2"
type textarea "$"
paste textarea
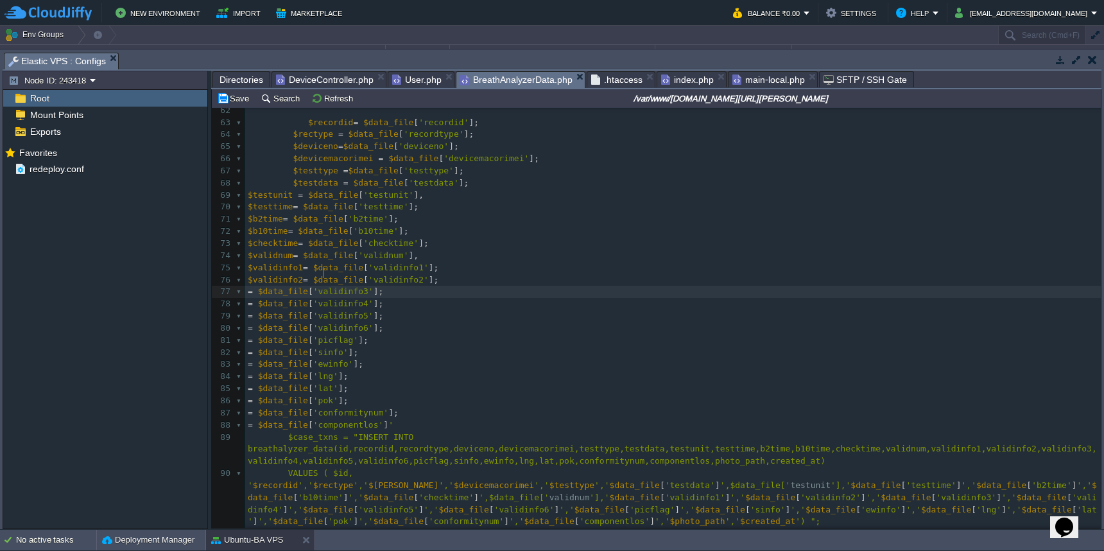
click at [321, 286] on span "'validinfo3'" at bounding box center [343, 291] width 60 height 10
type textarea "validinfo3"
type textarea "$"
paste textarea
click at [334, 284] on div "xxxxxxxxxx 103 41 } else { 42 $picflag = false ; 43 } 44 45 $pok = true ; 46 if…" at bounding box center [672, 261] width 855 height 822
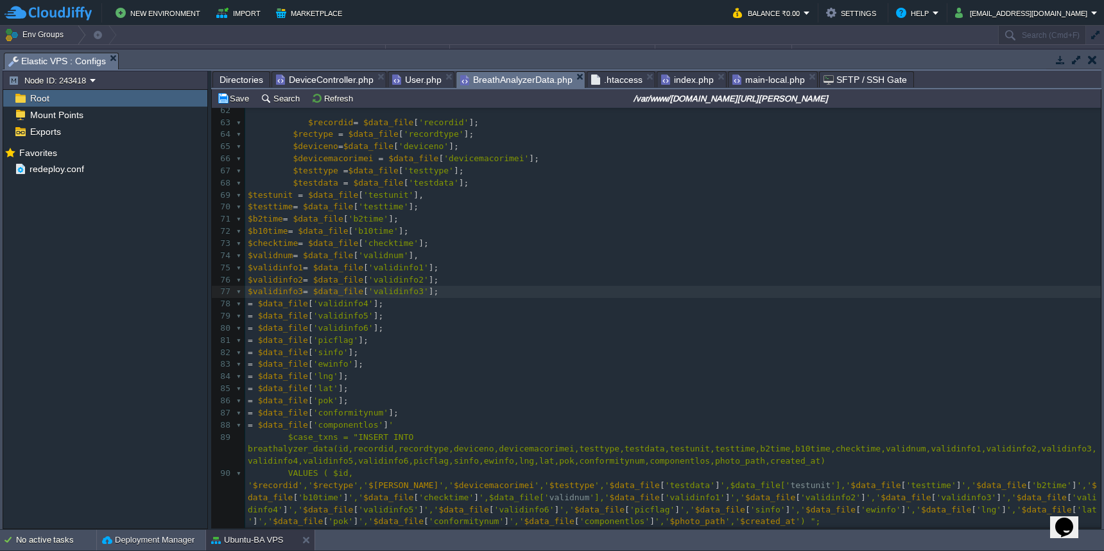
type textarea "validinfo4"
type textarea "$"
paste textarea
click at [332, 311] on span "'validinfo5'" at bounding box center [343, 316] width 60 height 10
type textarea "validinfo5"
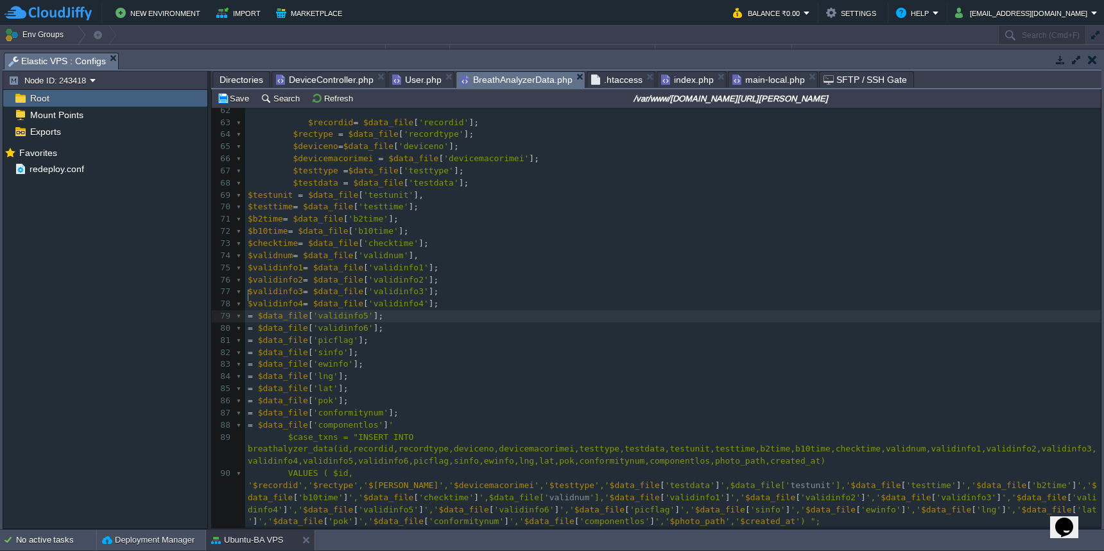
type textarea "$"
paste textarea
click at [339, 309] on div "xxxxxxxxxx 103 41 } else { 42 $picflag = false ; 43 } 44 45 $pok = true ; 46 if…" at bounding box center [672, 261] width 855 height 822
type textarea "validinfo6"
type textarea "$"
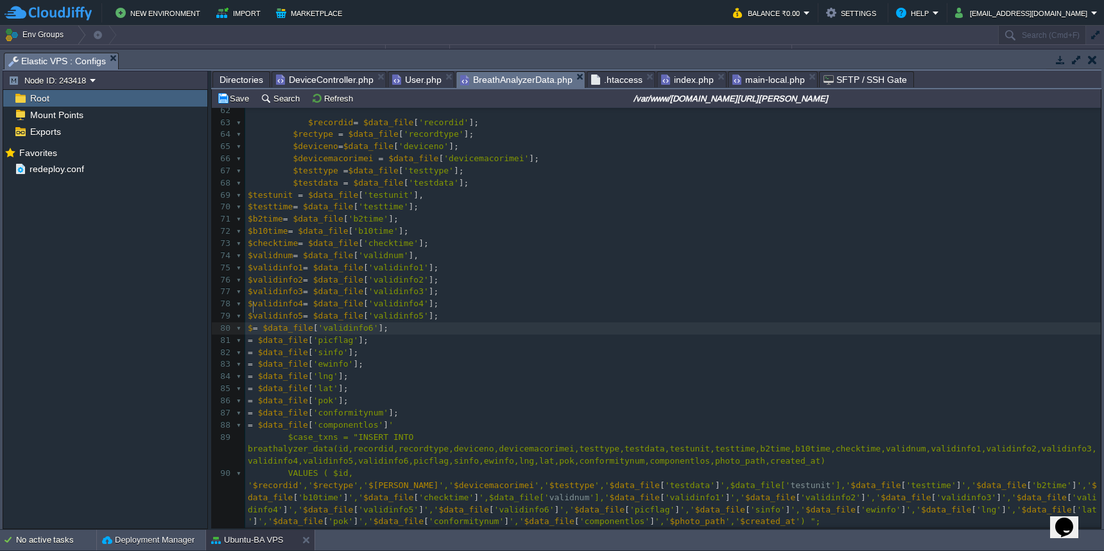
paste textarea
click at [329, 320] on div "xxxxxxxxxx 103 41 } else { 42 $picflag = false ; 43 } 44 45 $pok = true ; 46 if…" at bounding box center [672, 261] width 855 height 822
click at [329, 335] on span "'picflag'" at bounding box center [335, 340] width 45 height 10
type textarea "picflag"
type textarea "$"
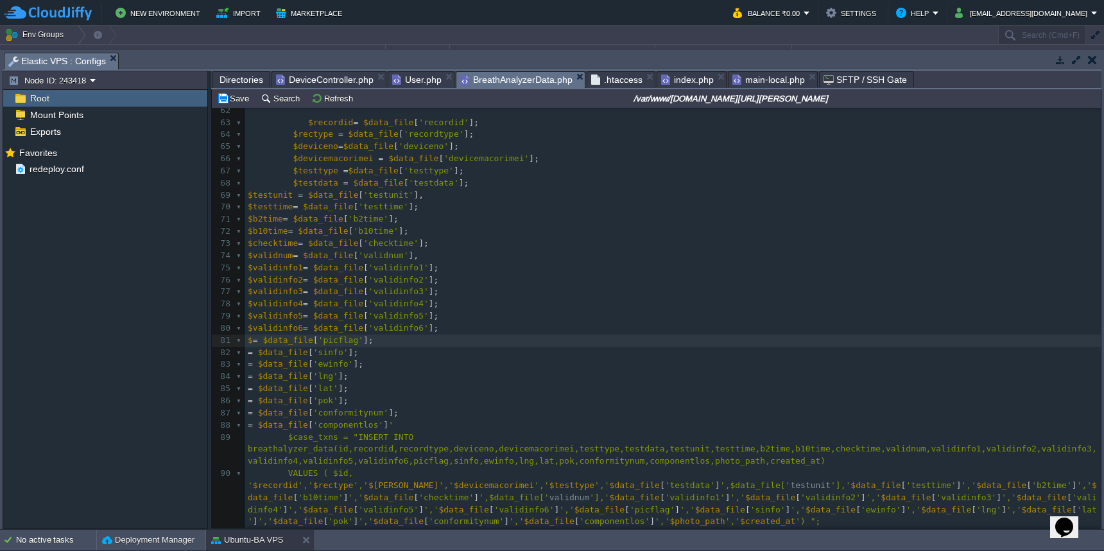
paste textarea
click at [330, 347] on span "'sinfo'" at bounding box center [330, 352] width 35 height 10
type textarea "sinfo"
type textarea "$"
paste textarea
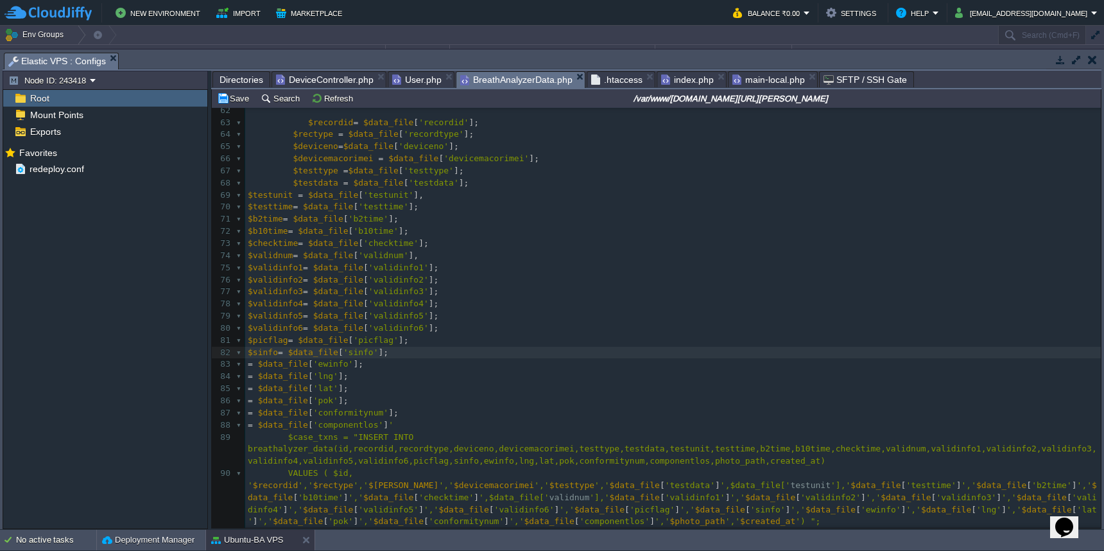
click at [332, 359] on span "'ewinfo'" at bounding box center [333, 364] width 40 height 10
type textarea "ewinfo"
type textarea "$"
paste textarea
click at [327, 356] on div "xxxxxxxxxx 103 41 } else { 42 $picflag = false ; 43 } 44 45 $pok = true ; 46 if…" at bounding box center [672, 261] width 855 height 822
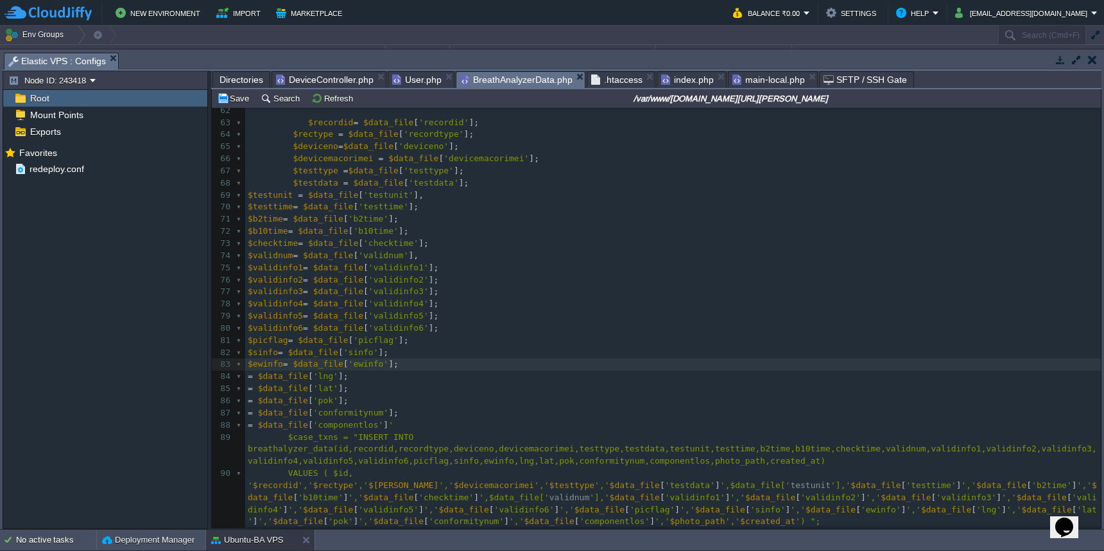
type textarea "lng"
type textarea "$"
paste textarea
click at [323, 365] on div "xxxxxxxxxx 103 41 } else { 42 $picflag = false ; 43 } 44 45 $pok = true ; 46 if…" at bounding box center [672, 261] width 855 height 822
type textarea "lat"
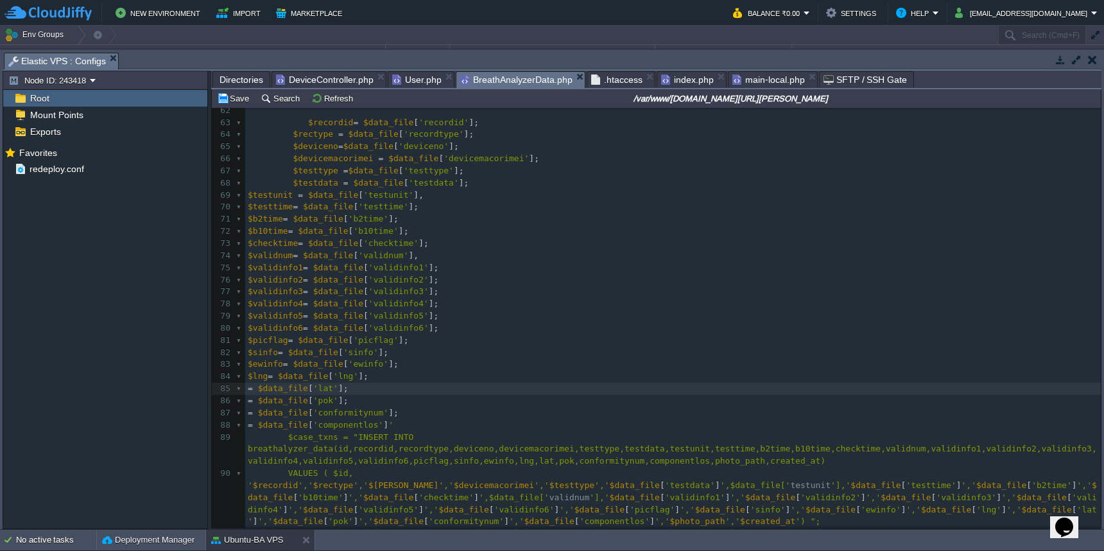
type textarea "$"
paste textarea
click at [328, 377] on div "xxxxxxxxxx 103 41 } else { 42 $picflag = false ; 43 } 44 45 $pok = true ; 46 if…" at bounding box center [672, 261] width 855 height 822
type textarea "pok"
type textarea "$"
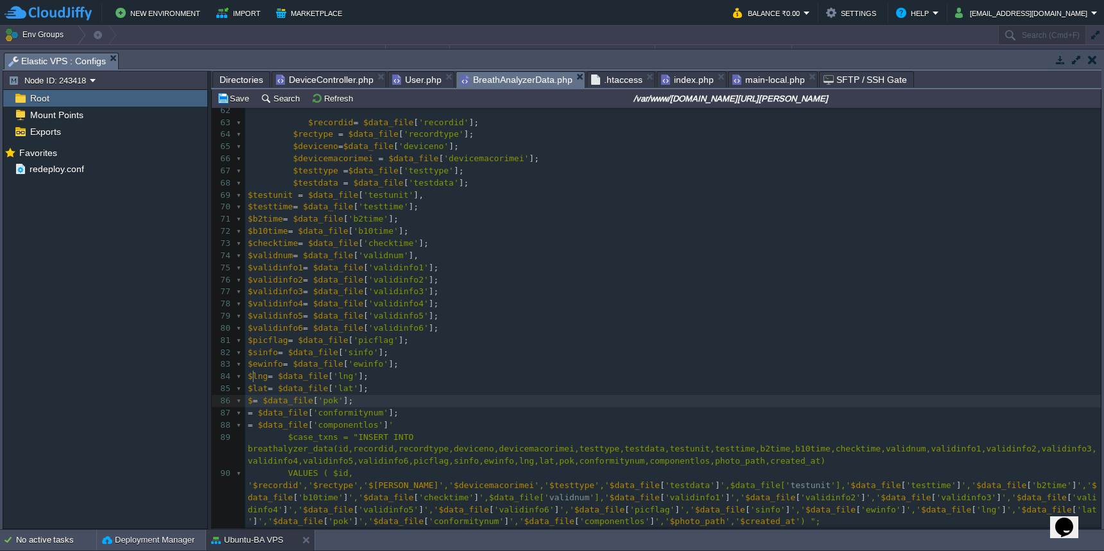
paste textarea
click at [346, 407] on span "'conformitynum'" at bounding box center [350, 412] width 75 height 10
type textarea "conformitynum"
type textarea "$"
paste textarea
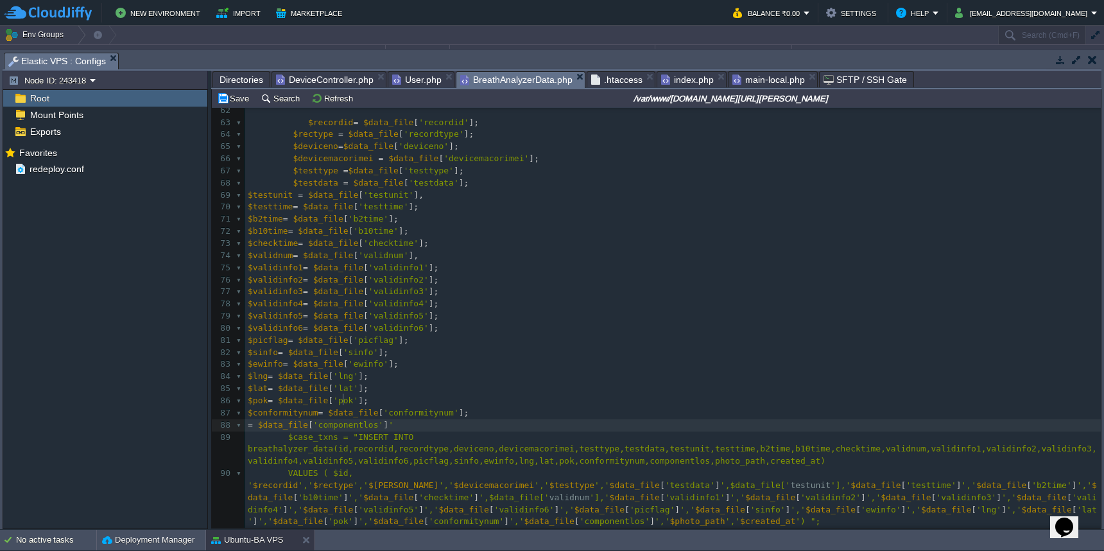
click at [345, 399] on div "xxxxxxxxxx 103 41 } else { 42 $picflag = false ; 43 } 44 45 $pok = true ; 46 if…" at bounding box center [672, 261] width 855 height 822
type textarea "componentlos"
type textarea ";"
click at [248, 400] on div "xxxxxxxxxx 103 41 } else { 42 $picflag = false ; 43 } 44 45 $pok = true ; 46 if…" at bounding box center [672, 261] width 855 height 822
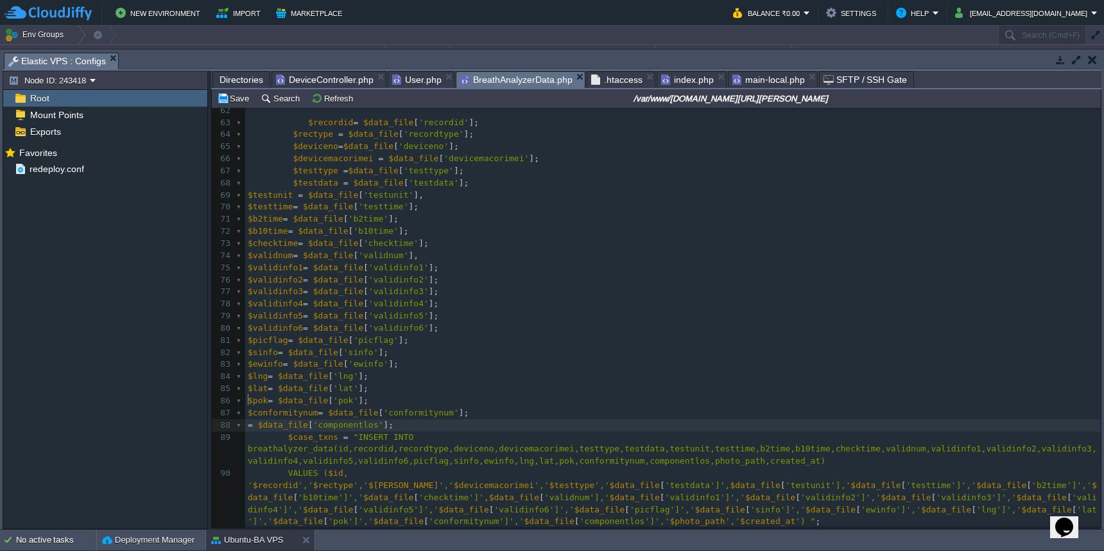
type textarea "$"
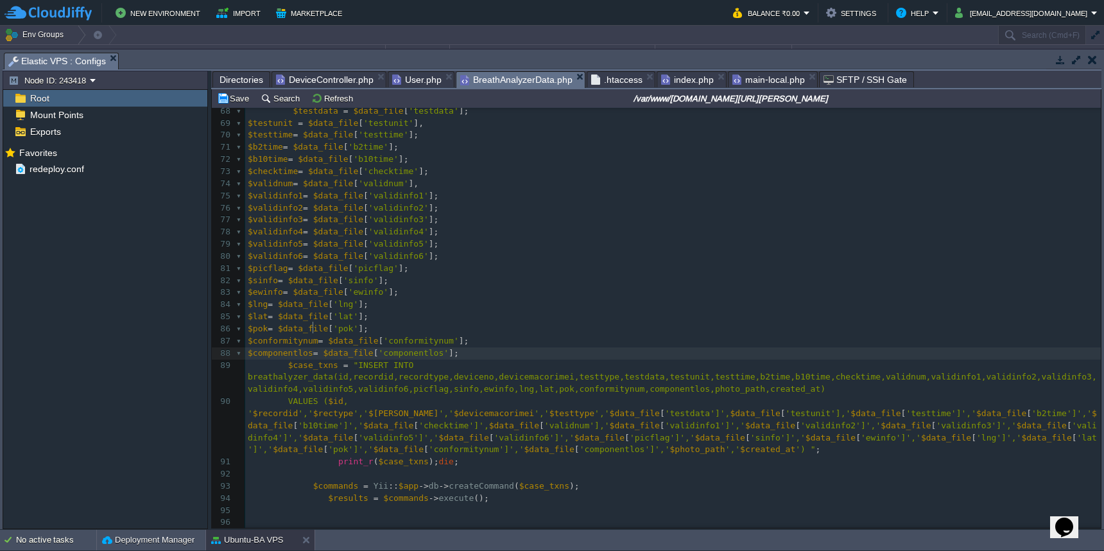
click at [665, 408] on span "'testdata']'," at bounding box center [697, 413] width 65 height 10
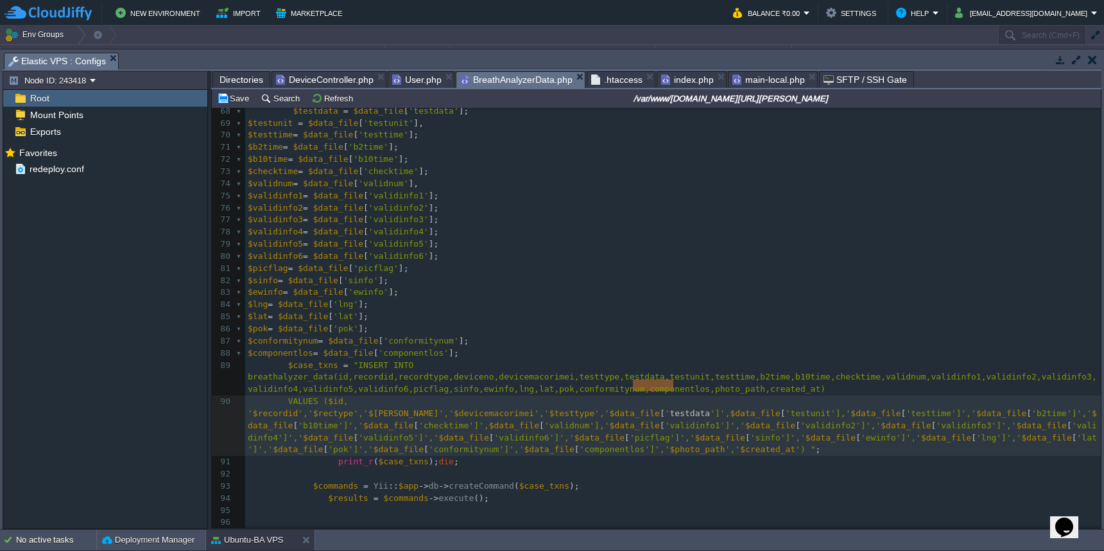
type textarea "testdata"
type textarea "data_file['testdata']"
drag, startPoint x: 579, startPoint y: 386, endPoint x: 683, endPoint y: 387, distance: 104.0
paste textarea
click at [715, 388] on div "xxxxxxxxxx 103 41 } else { 42 $picflag = false ; 43 } 44 45 $pok = true ; 46 if…" at bounding box center [672, 196] width 855 height 834
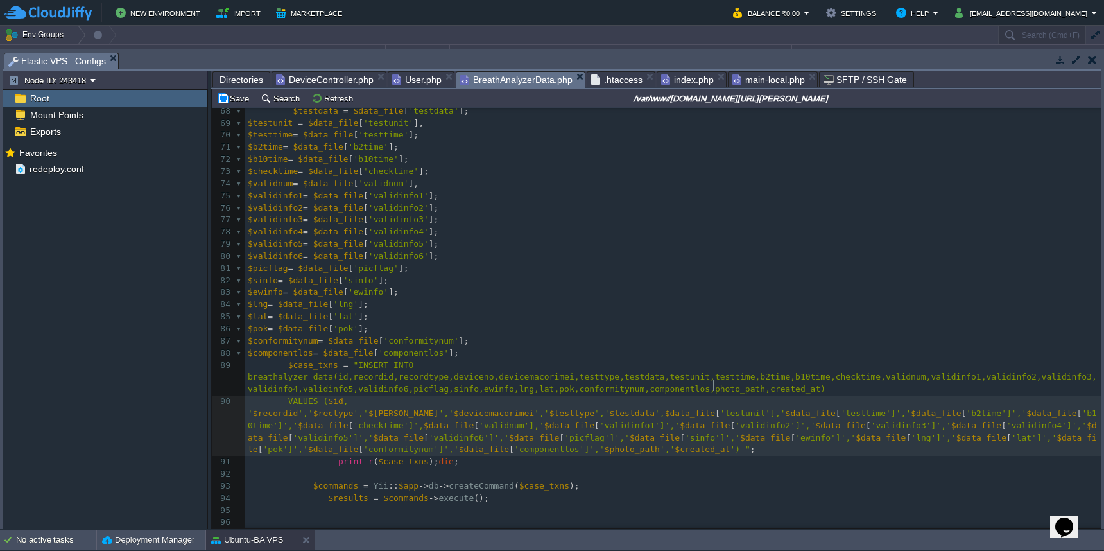
click at [715, 388] on div "xxxxxxxxxx 103 41 } else { 42 $picflag = false ; 43 } 44 45 $pok = true ; 46 if…" at bounding box center [672, 196] width 855 height 834
type textarea "testunit"
type textarea "data_file['testunit']"
drag, startPoint x: 631, startPoint y: 387, endPoint x: 738, endPoint y: 384, distance: 107.2
paste textarea
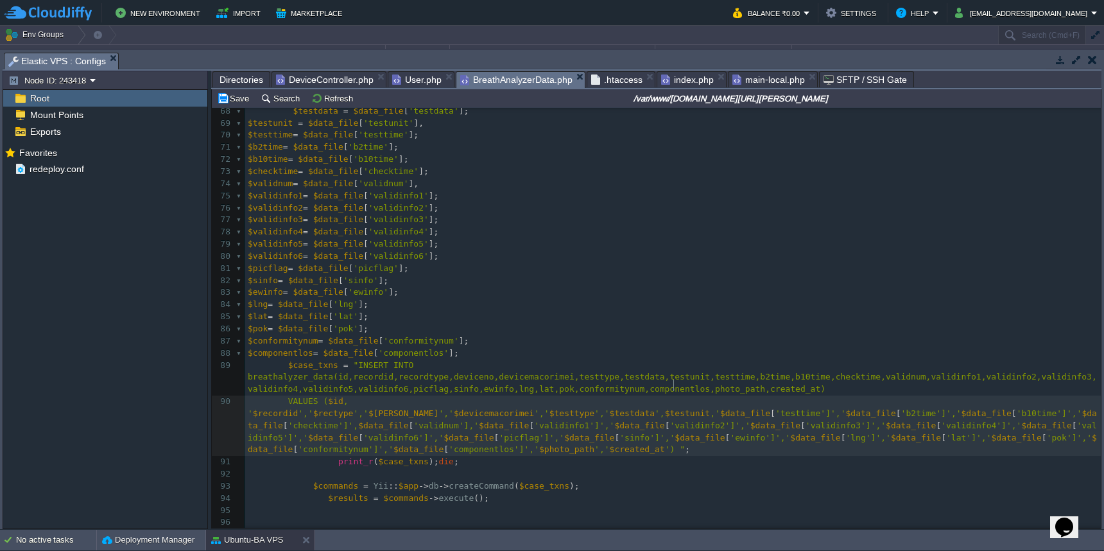
click at [775, 408] on span "'testtime']','" at bounding box center [810, 413] width 71 height 10
type textarea "testtime"
type textarea "data_file['testtime']"
drag, startPoint x: 689, startPoint y: 389, endPoint x: 793, endPoint y: 389, distance: 103.3
paste textarea
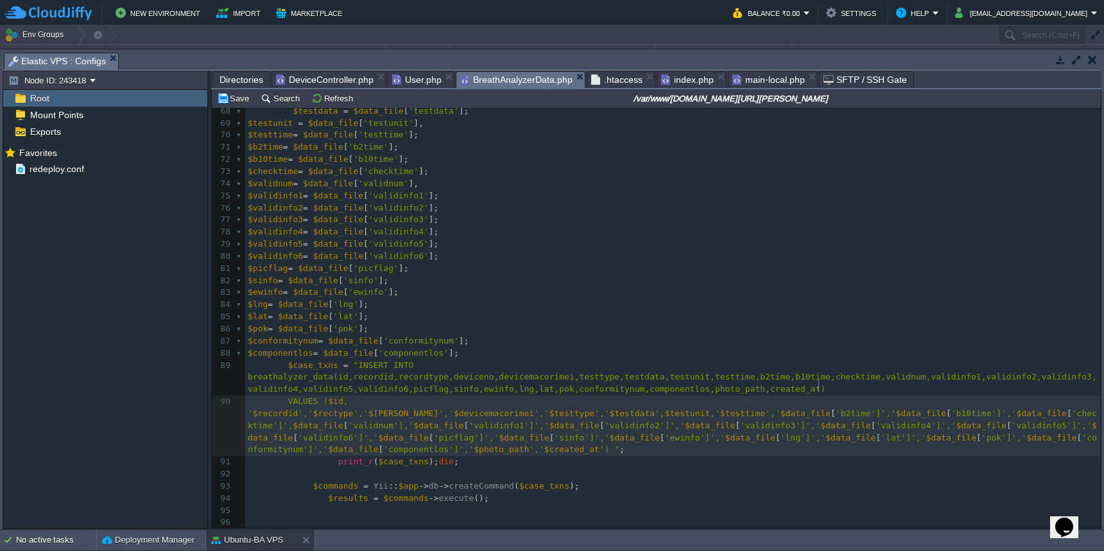
click at [820, 388] on div "xxxxxxxxxx 103 41 } else { 42 $picflag = false ; 43 } 44 45 $pok = true ; 46 if…" at bounding box center [672, 196] width 855 height 834
type textarea "b2time"
type textarea "data_file['b2time']"
drag, startPoint x: 748, startPoint y: 388, endPoint x: 842, endPoint y: 389, distance: 94.3
paste textarea
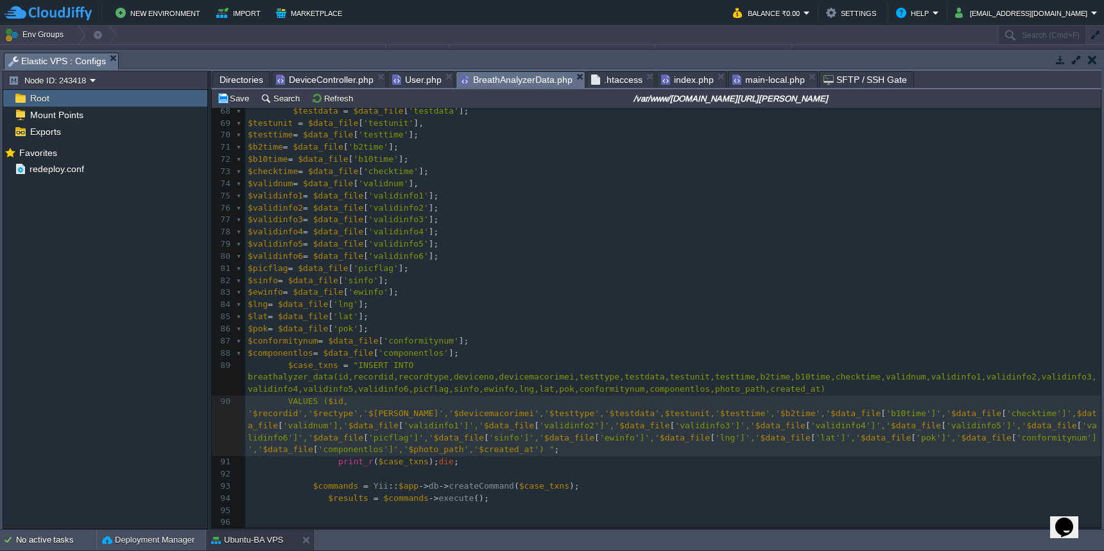
click at [875, 390] on div "xxxxxxxxxx 103 41 } else { 42 $picflag = false ; 43 } 44 45 $pok = true ; 46 if…" at bounding box center [672, 196] width 855 height 834
type textarea "b10time"
type textarea "data_file['b10time']"
drag, startPoint x: 798, startPoint y: 388, endPoint x: 898, endPoint y: 389, distance: 99.5
paste textarea
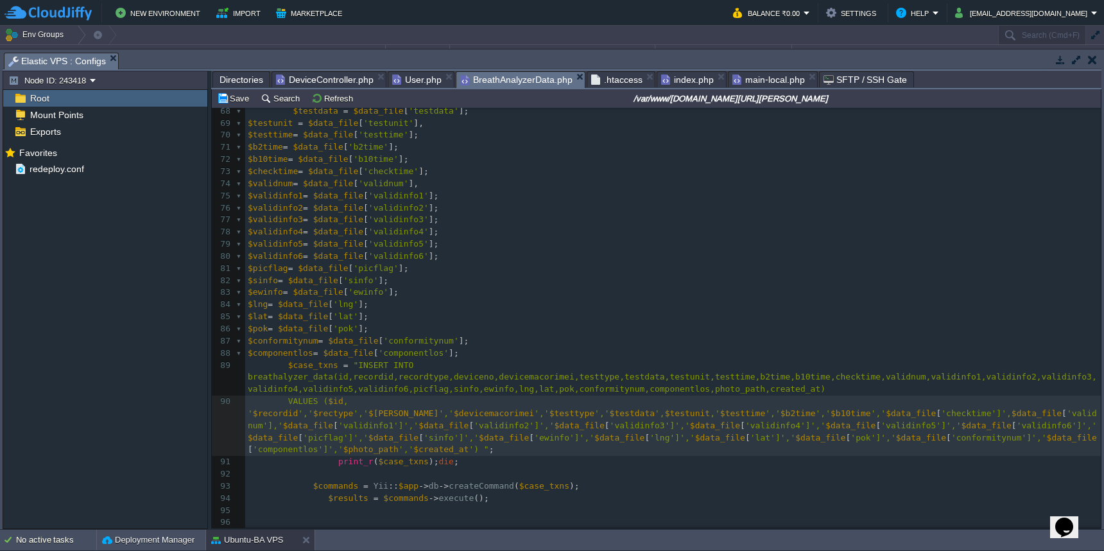
click at [941, 408] on span "'checktime']'," at bounding box center [976, 413] width 71 height 10
type textarea "checktime"
type textarea "data_file['checktime']"
drag, startPoint x: 853, startPoint y: 388, endPoint x: 956, endPoint y: 388, distance: 102.7
paste textarea
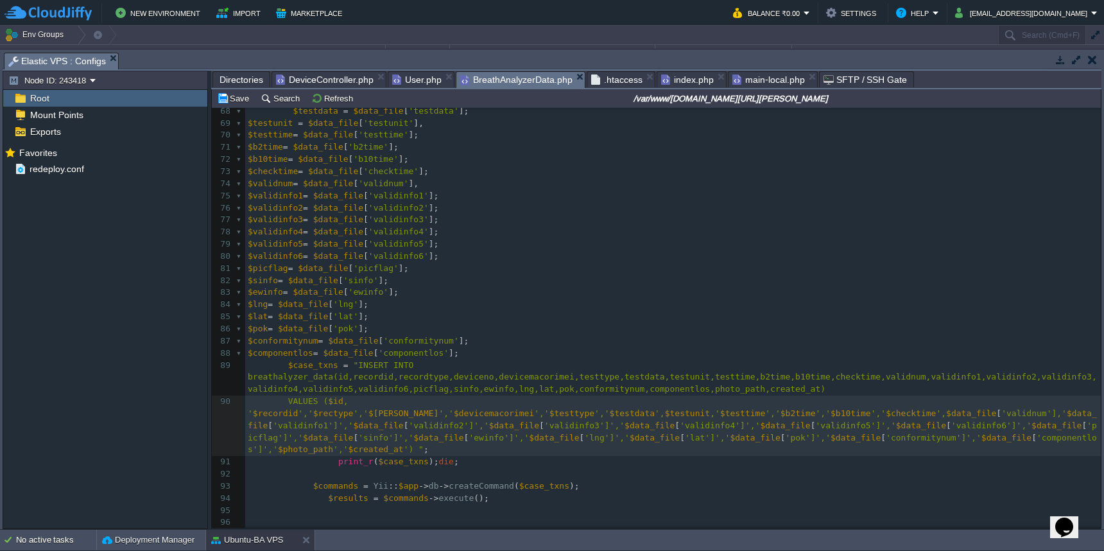
click at [1001, 408] on span "'validnum'],'" at bounding box center [1033, 413] width 65 height 10
type textarea "validnum"
type textarea "data_file['validnum']"
drag, startPoint x: 916, startPoint y: 386, endPoint x: 1018, endPoint y: 383, distance: 102.1
paste textarea
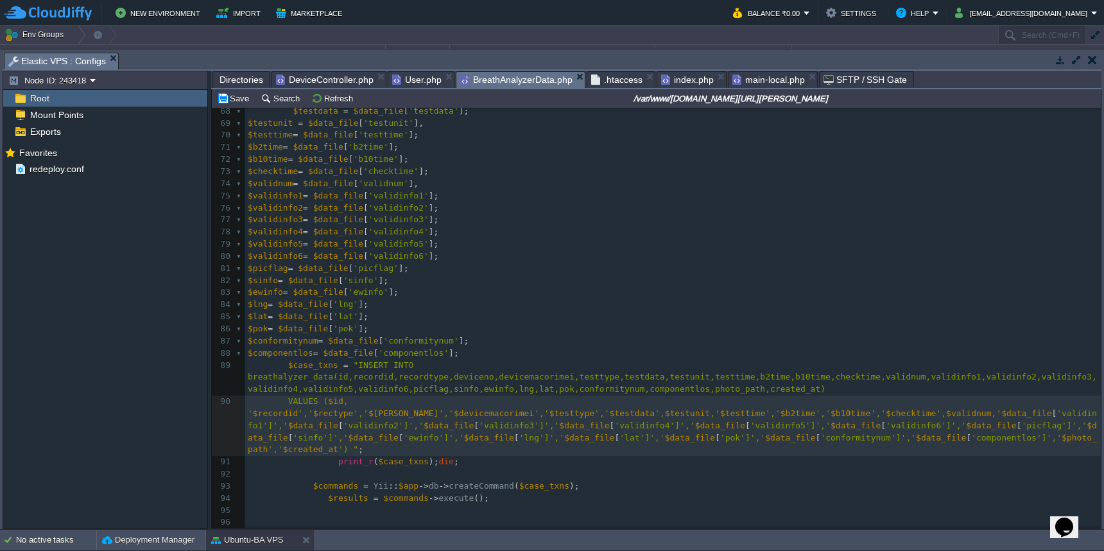
click at [1052, 408] on span "'validinfo1']','" at bounding box center [672, 419] width 849 height 22
type textarea "validinfo1"
type textarea "data_file['validinfo1']"
drag, startPoint x: 970, startPoint y: 386, endPoint x: 1083, endPoint y: 388, distance: 113.0
paste textarea
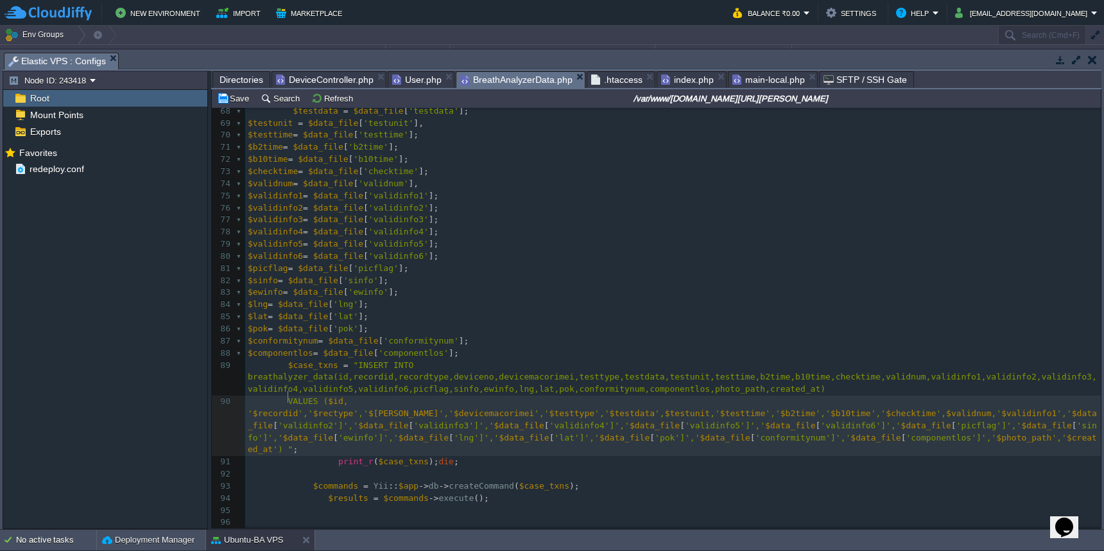
click at [289, 398] on div "xxxxxxxxxx 103 41 } else { 42 $picflag = false ; 43 } 44 45 $pok = true ; 46 if…" at bounding box center [672, 196] width 855 height 834
type textarea "validinfo2"
type textarea "data_file['validinfo2']"
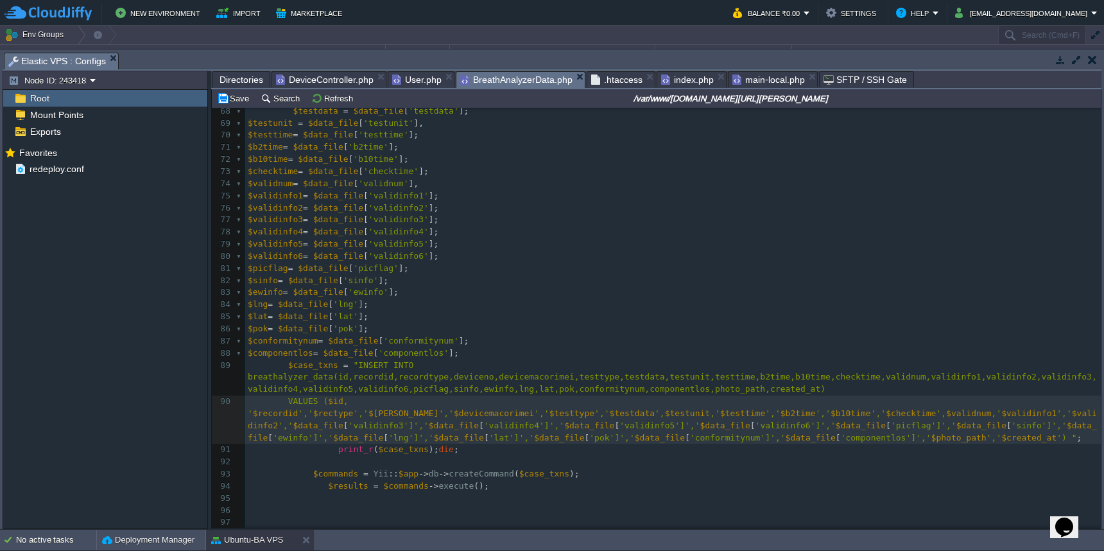
click at [340, 397] on div "xxxxxxxxxx 103 41 } else { 42 $picflag = false ; 43 } 44 45 $pok = true ; 46 if…" at bounding box center [672, 190] width 855 height 822
click at [348, 420] on span "'validinfo3']','" at bounding box center [388, 425] width 80 height 10
click at [338, 397] on div at bounding box center [338, 397] width 1 height 12
type textarea "validinfo3"
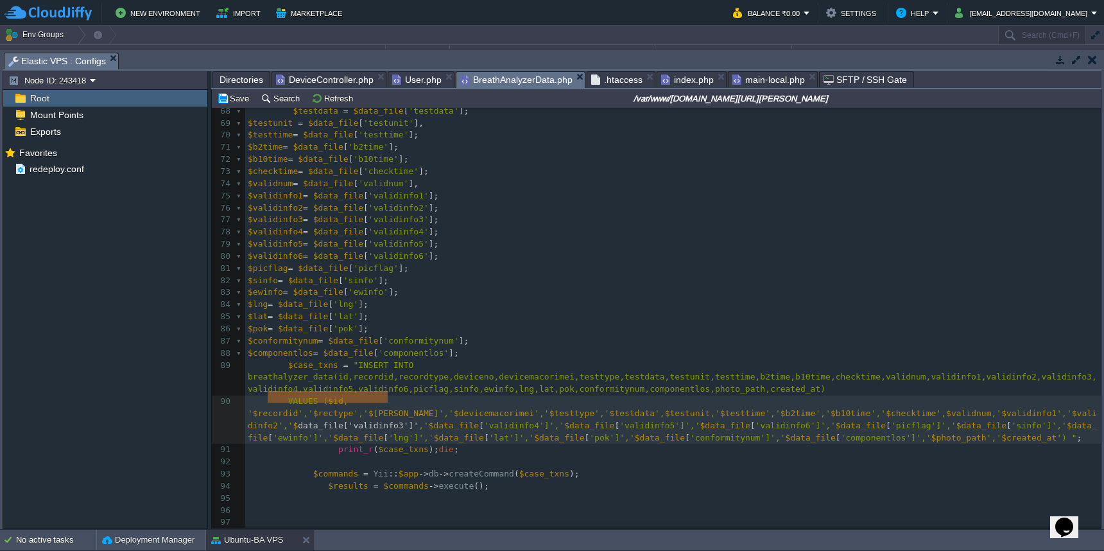
type textarea "data_file['validinfo3']"
drag, startPoint x: 269, startPoint y: 398, endPoint x: 385, endPoint y: 398, distance: 116.2
paste textarea
click at [415, 400] on div "xxxxxxxxxx 103 41 } else { 42 $picflag = false ; 43 } 44 45 $pok = true ; 46 if…" at bounding box center [672, 190] width 855 height 822
type textarea "validinfo4"
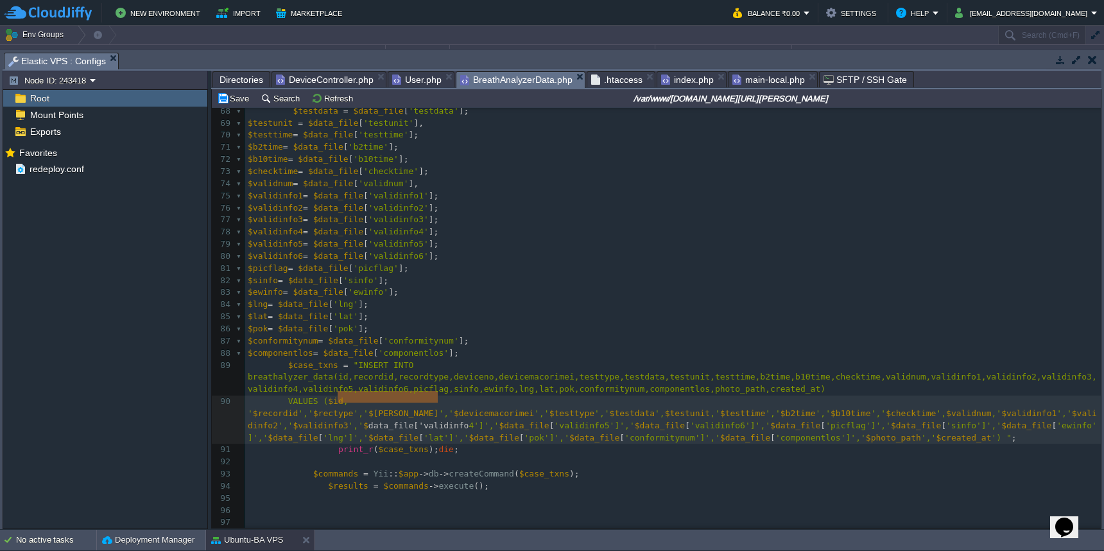
type textarea "data_file['validinfo4']"
drag, startPoint x: 337, startPoint y: 399, endPoint x: 454, endPoint y: 398, distance: 116.8
paste textarea
click at [498, 398] on div "xxxxxxxxxx 103 41 } else { 42 $picflag = false ; 43 } 44 45 $pok = true ; 46 if…" at bounding box center [672, 190] width 855 height 822
type textarea "validinfo5"
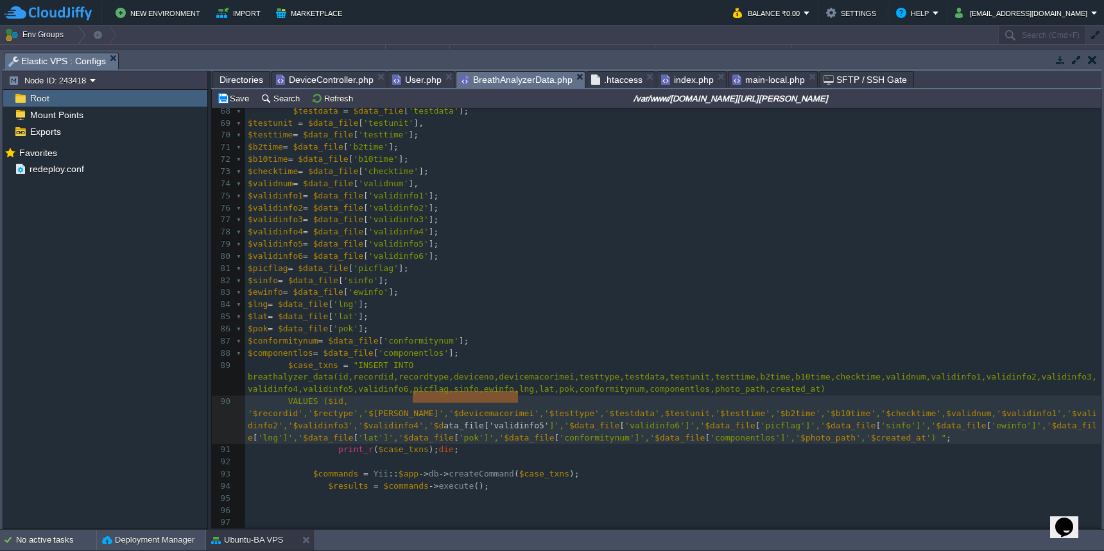
type textarea "ata_file['validinfo5']"
drag, startPoint x: 411, startPoint y: 399, endPoint x: 521, endPoint y: 399, distance: 110.4
paste textarea
click at [409, 400] on div "xxxxxxxxxx 103 41 } else { 42 $picflag = false ; 43 } 44 45 $pok = true ; 46 if…" at bounding box center [672, 190] width 855 height 822
click at [562, 420] on span "'validinfo6']','" at bounding box center [599, 425] width 80 height 10
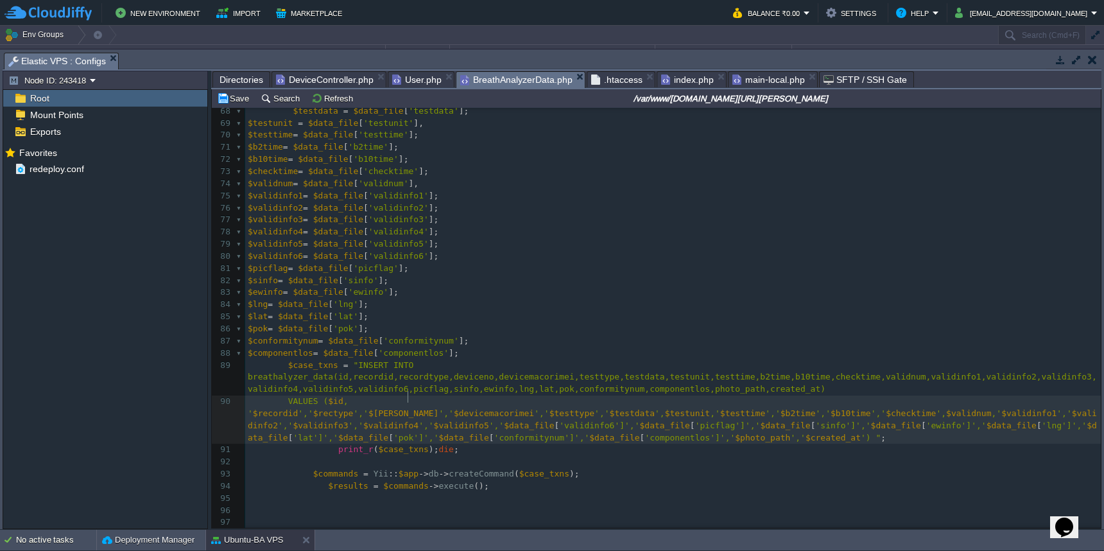
type textarea "validinfo6"
type textarea "data_file['validinfo6']"
drag, startPoint x: 477, startPoint y: 399, endPoint x: 591, endPoint y: 400, distance: 113.6
paste textarea
click at [630, 420] on span "'picflag']','" at bounding box center [662, 425] width 65 height 10
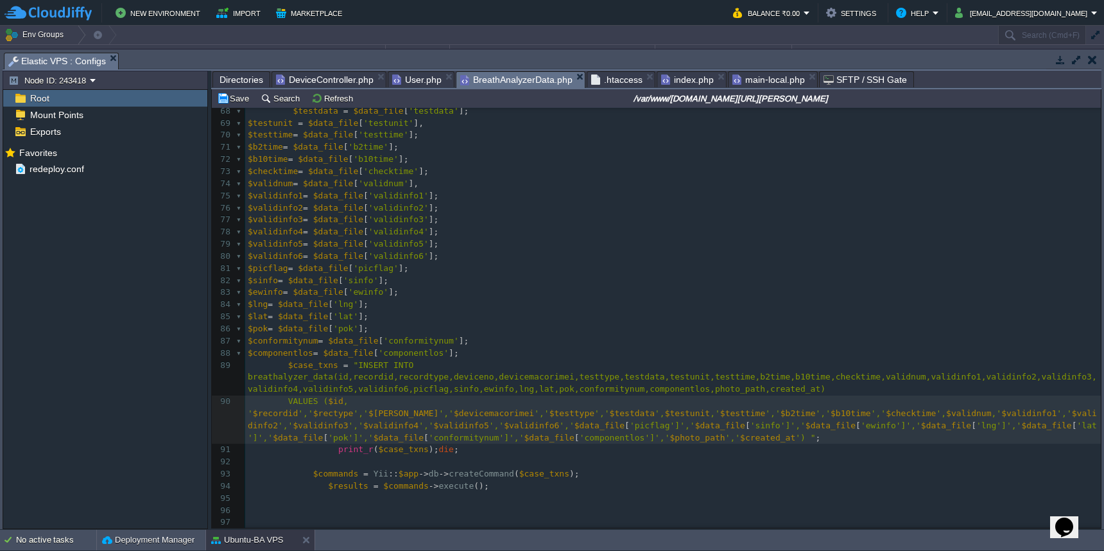
type textarea "picflag"
type textarea "data_file['picflag']"
drag, startPoint x: 549, startPoint y: 399, endPoint x: 646, endPoint y: 400, distance: 97.6
paste textarea
click at [678, 400] on div "xxxxxxxxxx 103 41 } else { 42 $picflag = false ; 43 } 44 45 $pok = true ; 46 if…" at bounding box center [672, 190] width 855 height 822
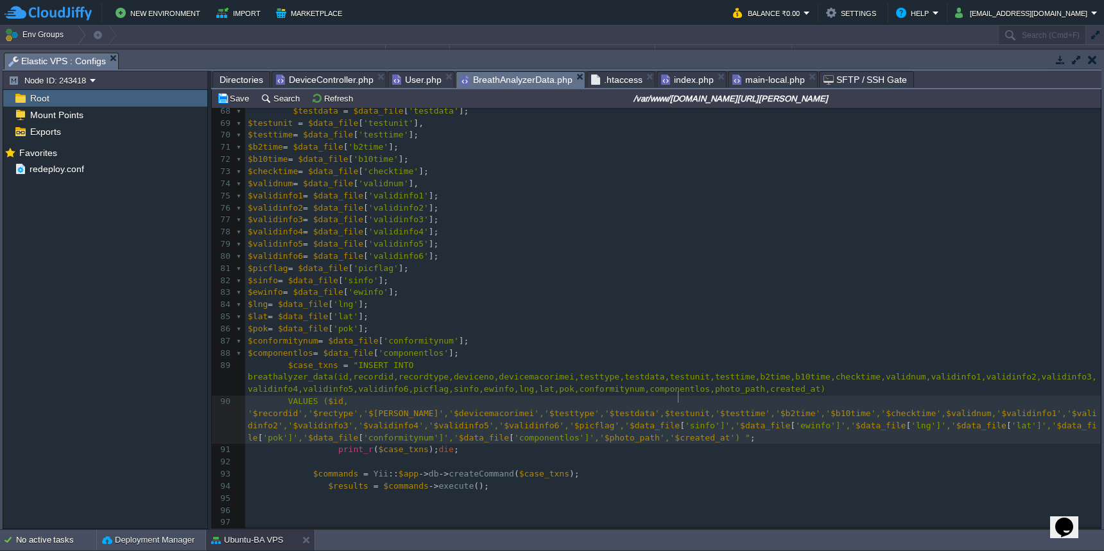
type textarea "sinfo"
type textarea "data_file['sinfo']"
drag, startPoint x: 604, startPoint y: 399, endPoint x: 686, endPoint y: 400, distance: 82.1
paste textarea
click at [730, 420] on span "'ewinfo']','" at bounding box center [760, 425] width 60 height 10
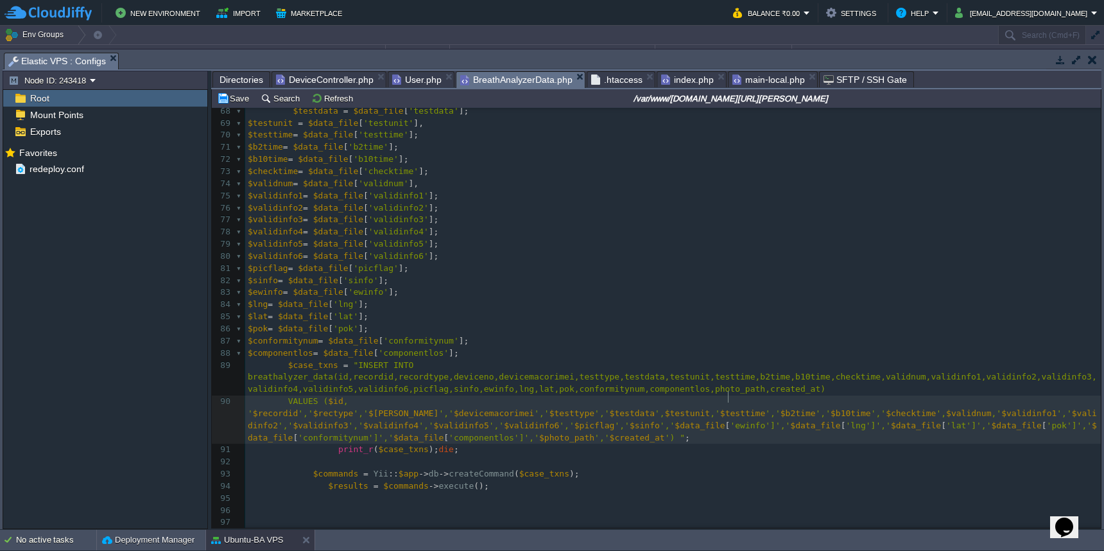
type textarea "ewinfo"
type textarea "data_file['ewinfo']"
drag, startPoint x: 648, startPoint y: 399, endPoint x: 736, endPoint y: 397, distance: 87.9
paste textarea
click at [780, 420] on span "'lng']','" at bounding box center [802, 425] width 45 height 10
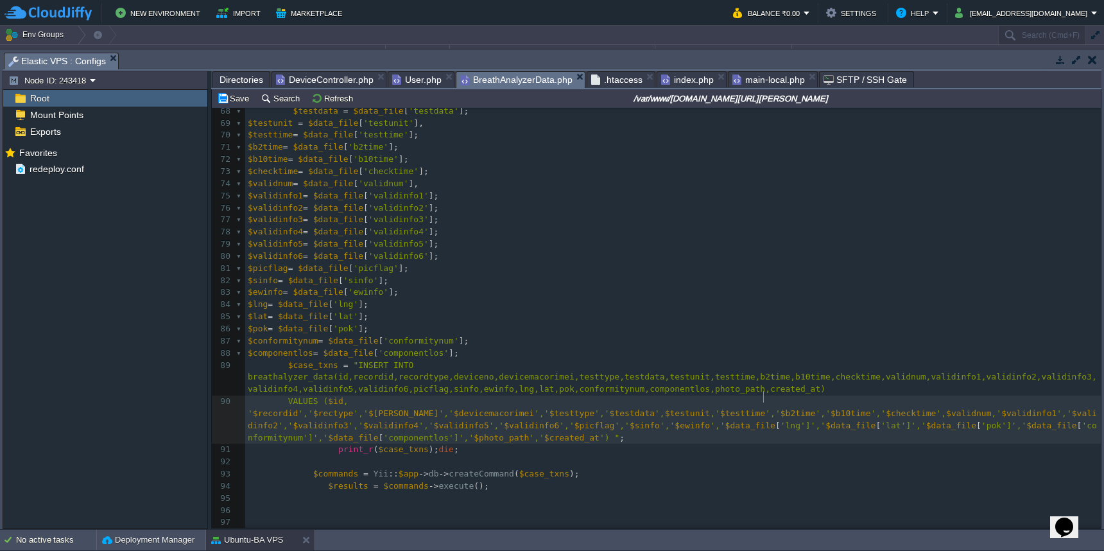
type textarea "lng"
type textarea "data_file['lng']"
drag, startPoint x: 699, startPoint y: 400, endPoint x: 777, endPoint y: 400, distance: 77.6
paste textarea
click at [816, 420] on span "'lat']','" at bounding box center [838, 425] width 45 height 10
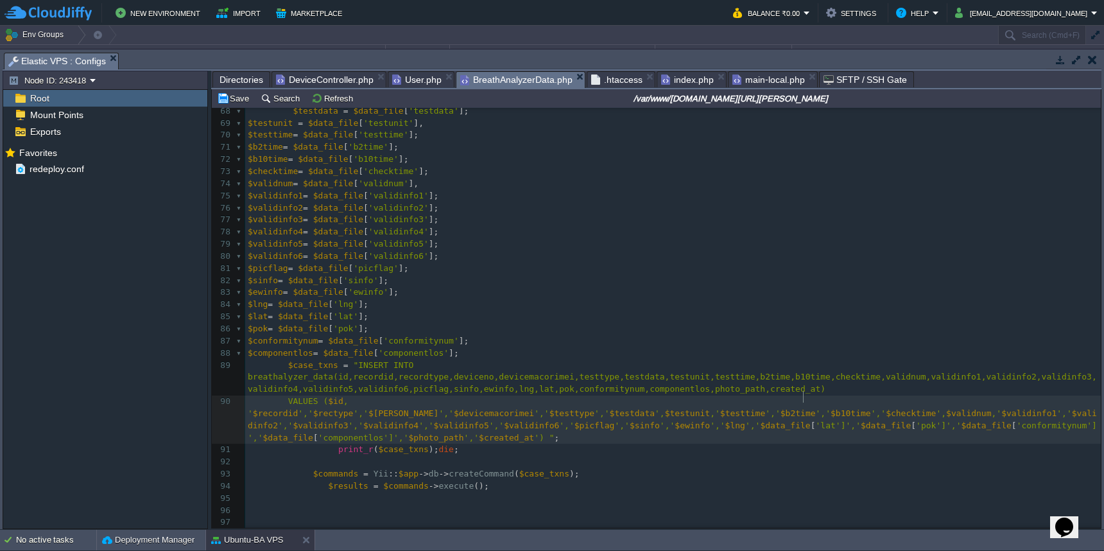
type textarea "lat"
type textarea "data_file['lat']"
drag, startPoint x: 735, startPoint y: 400, endPoint x: 811, endPoint y: 400, distance: 75.7
paste textarea
click at [850, 420] on span "'pok']','" at bounding box center [872, 425] width 45 height 10
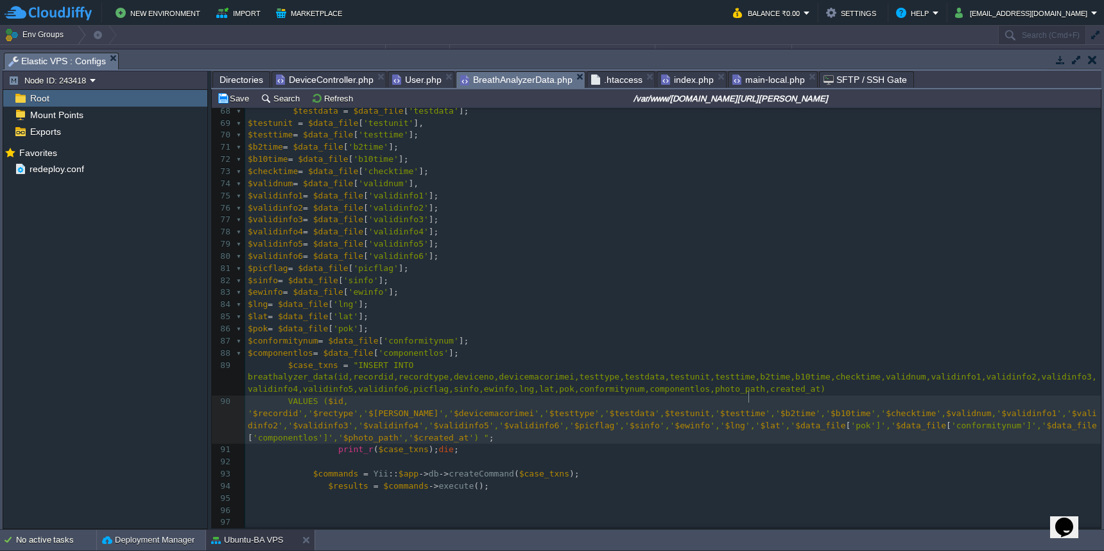
type textarea "pok"
type textarea "data_file['pok']"
drag, startPoint x: 771, startPoint y: 401, endPoint x: 850, endPoint y: 402, distance: 79.6
paste textarea
click at [905, 400] on div "xxxxxxxxxx 103 41 } else { 42 $picflag = false ; 43 } 44 45 $pok = true ; 46 if…" at bounding box center [672, 190] width 855 height 822
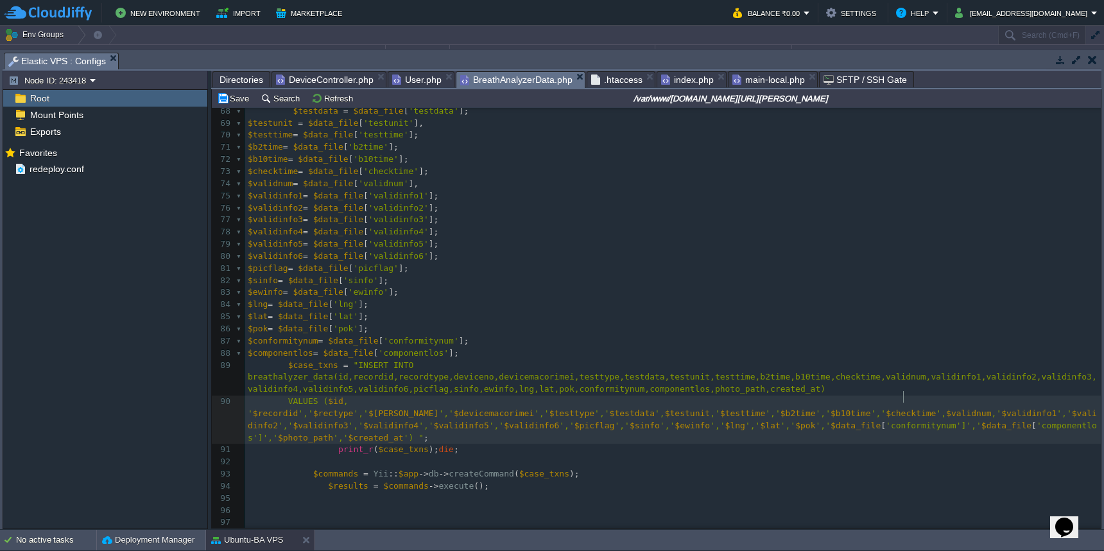
type textarea "conformitynum"
type textarea "ata_file['conformitynum']"
drag, startPoint x: 806, startPoint y: 399, endPoint x: 932, endPoint y: 399, distance: 126.4
paste textarea
click at [979, 401] on div "xxxxxxxxxx 103 41 } else { 42 $picflag = false ; 43 } 44 45 $pok = true ; 46 if…" at bounding box center [672, 190] width 855 height 822
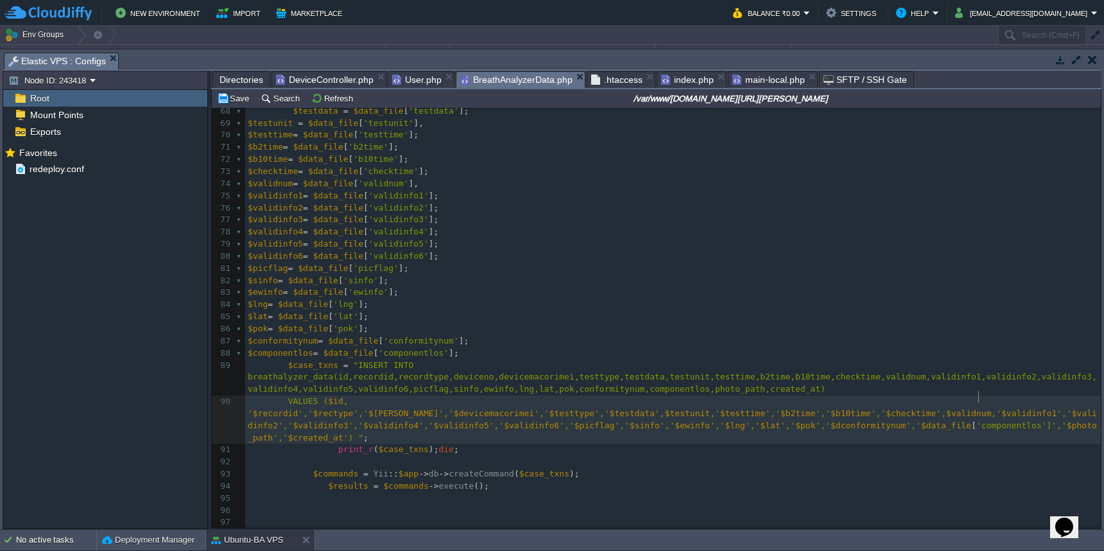
type textarea "componentlos"
type textarea "data_file['componentlos']"
drag, startPoint x: 895, startPoint y: 398, endPoint x: 1018, endPoint y: 397, distance: 122.6
click at [236, 104] on button "Save" at bounding box center [235, 98] width 36 height 12
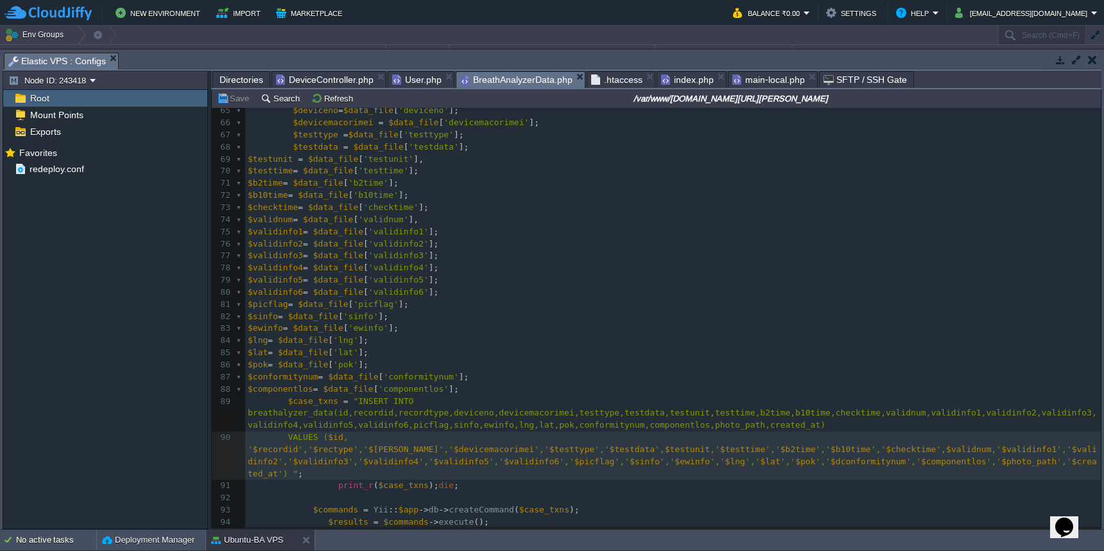
scroll to position [766, 0]
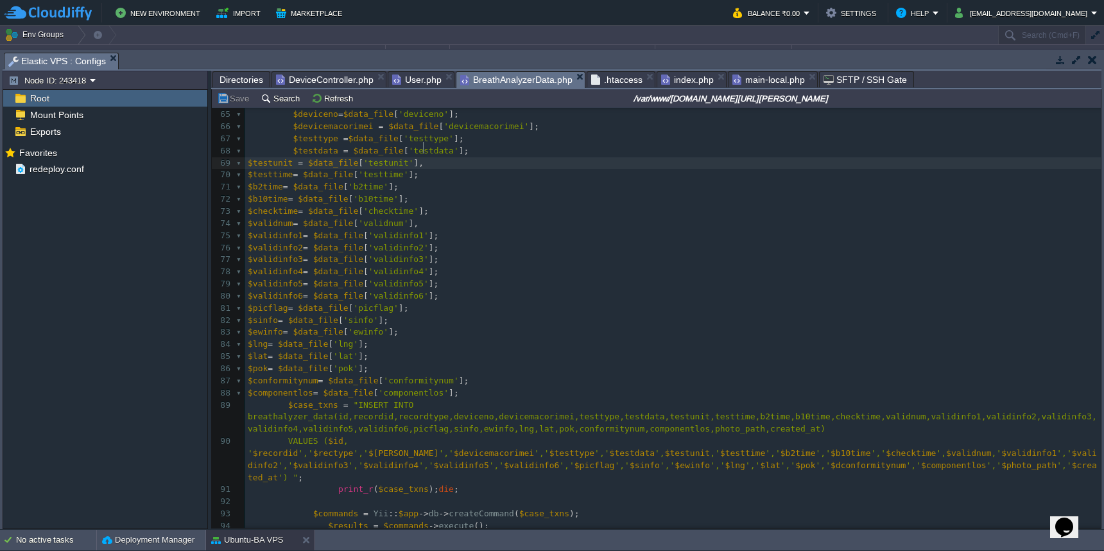
click at [460, 157] on pre "$testunit = $data_file [ 'testunit' ]," at bounding box center [672, 163] width 855 height 12
type textarea ";"
click at [239, 98] on button "Save" at bounding box center [235, 98] width 36 height 12
click at [451, 218] on pre "$validnum = $data_file [ 'validnum' ]," at bounding box center [672, 224] width 855 height 12
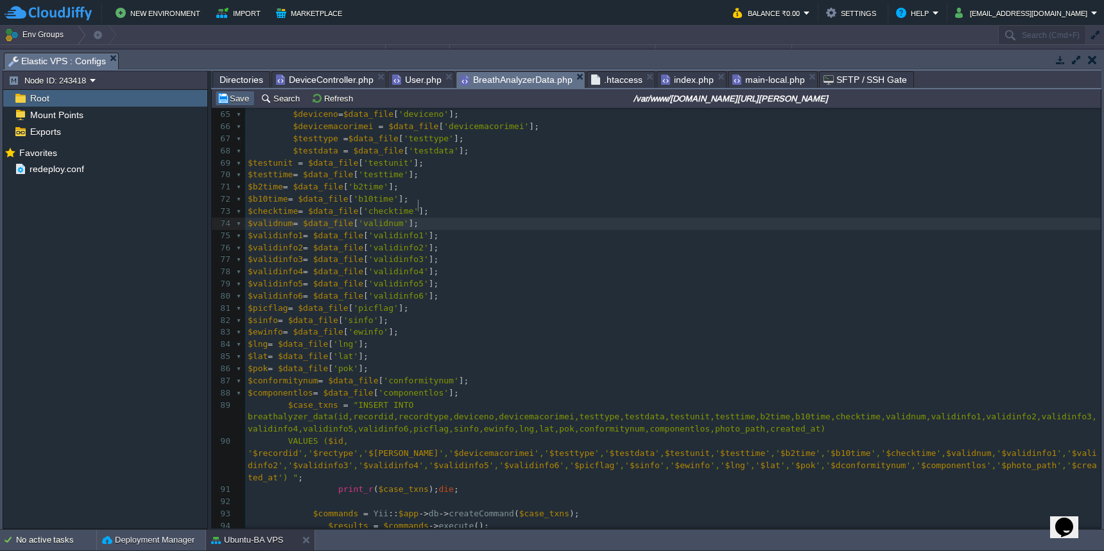
type textarea ";"
click at [227, 99] on button "Save" at bounding box center [235, 98] width 36 height 12
click at [326, 484] on span at bounding box center [293, 489] width 90 height 10
type textarea "//"
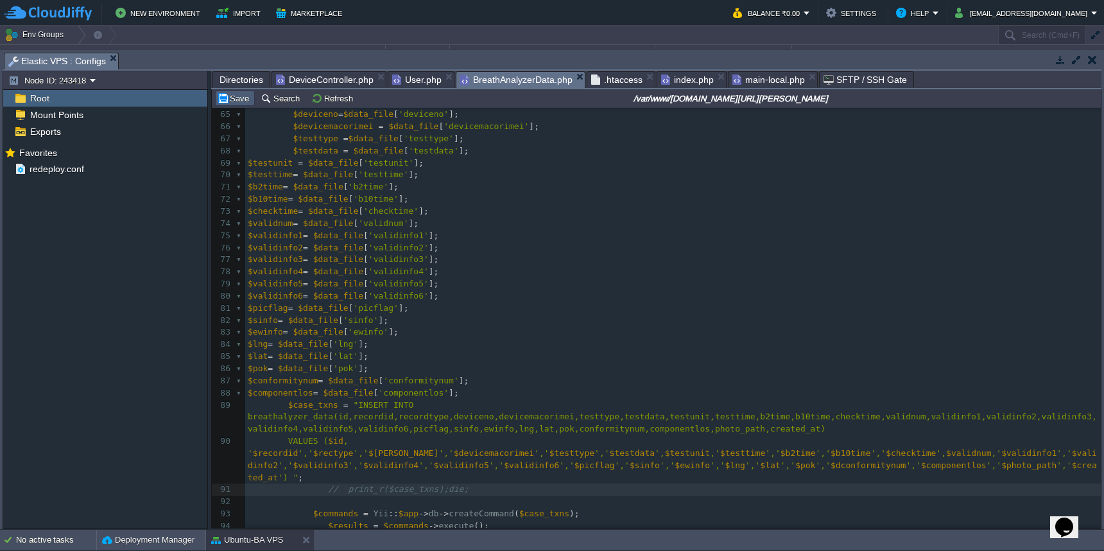
click at [244, 101] on button "Save" at bounding box center [235, 98] width 36 height 12
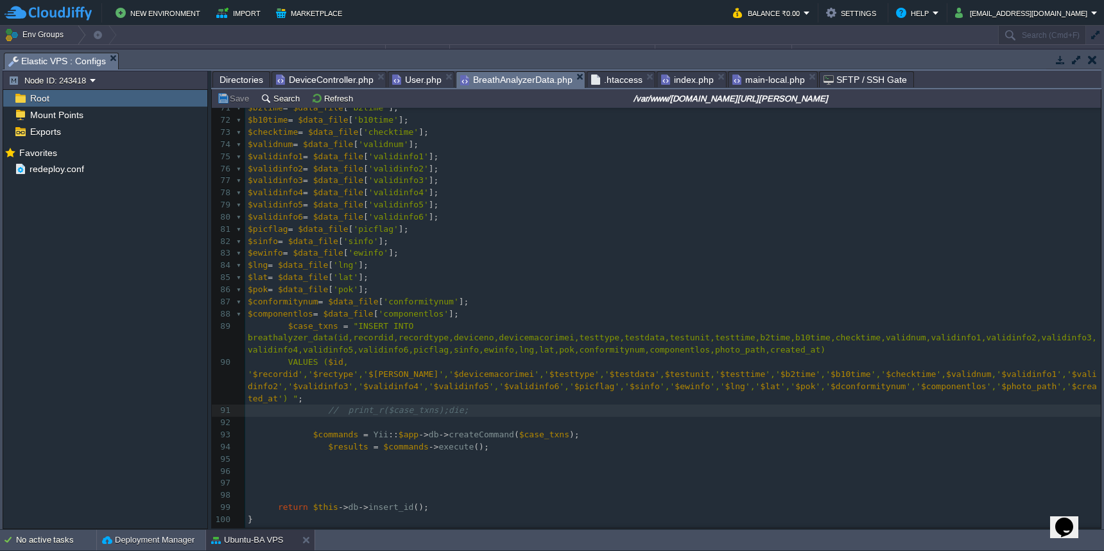
scroll to position [845, 0]
click at [271, 502] on span at bounding box center [263, 507] width 30 height 10
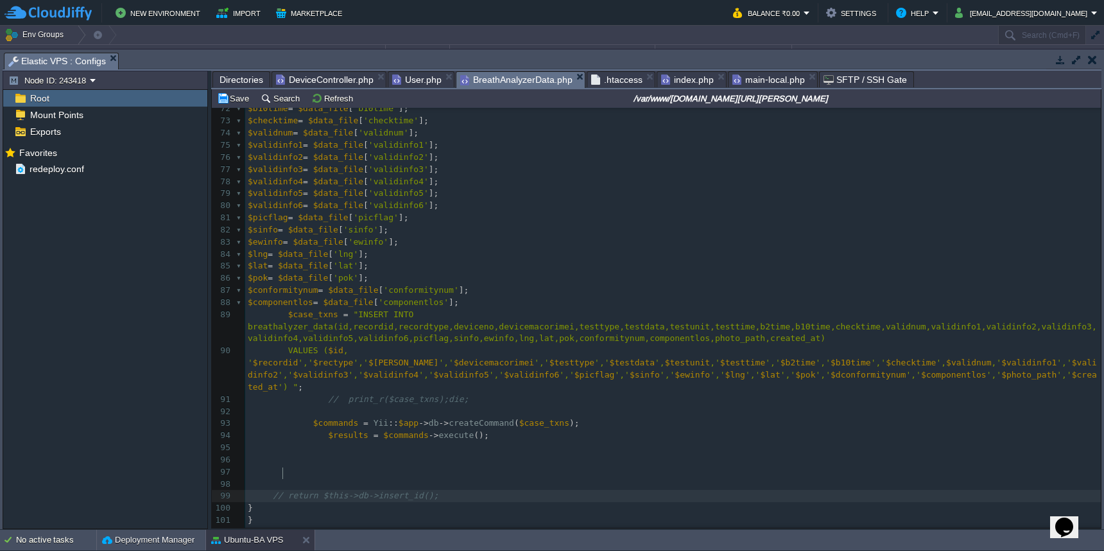
scroll to position [5, 4]
type textarea "//"
click at [232, 101] on button "Save" at bounding box center [235, 98] width 36 height 12
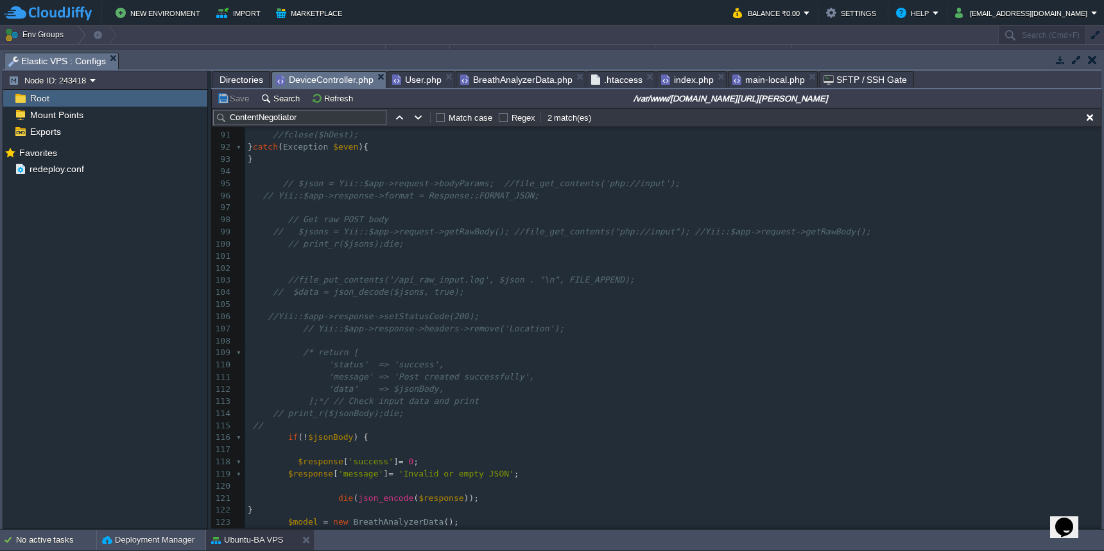
click at [314, 83] on span "DeviceController.php" at bounding box center [325, 80] width 98 height 16
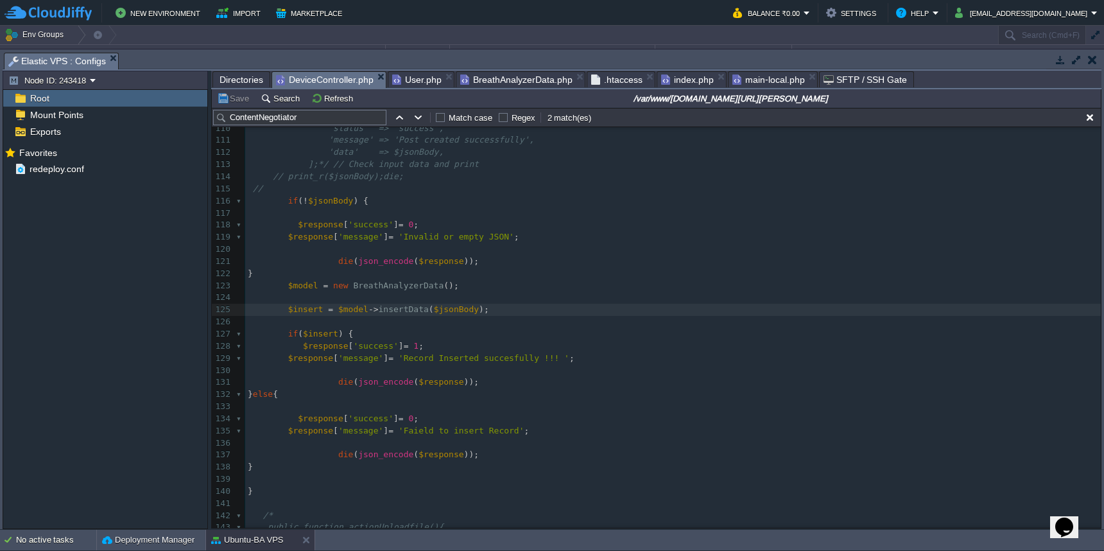
scroll to position [1289, 0]
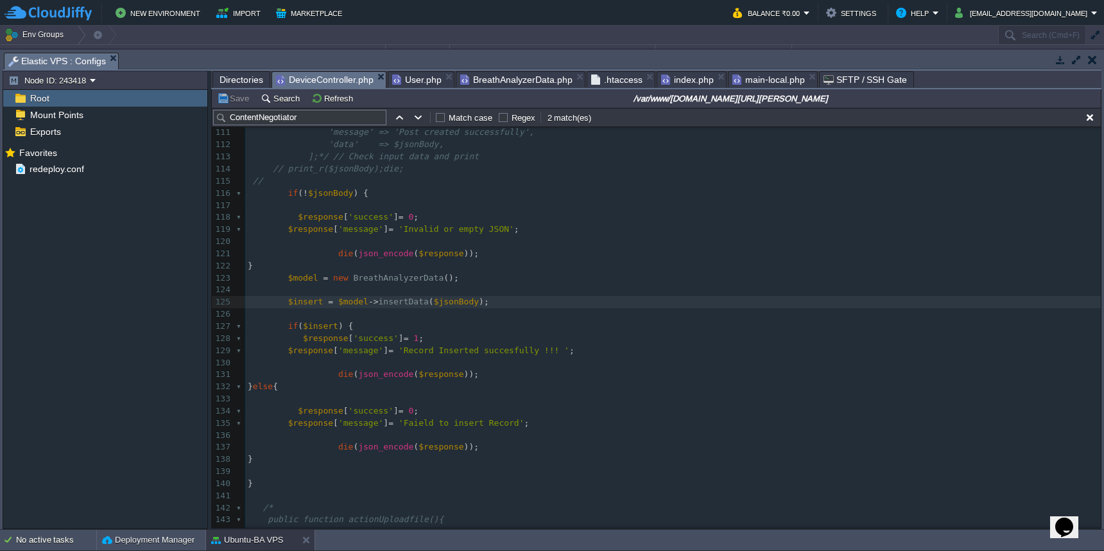
click at [533, 83] on span "BreathAnalyzerData.php" at bounding box center [516, 79] width 112 height 15
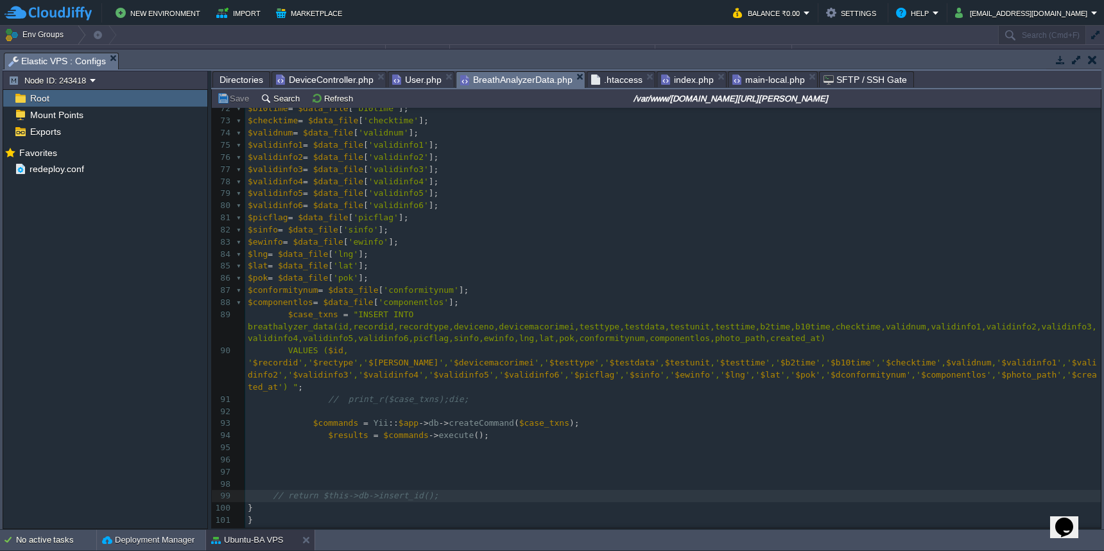
click at [685, 296] on pre "$componentlos = $data_file [ 'componentlos' ];" at bounding box center [672, 302] width 855 height 12
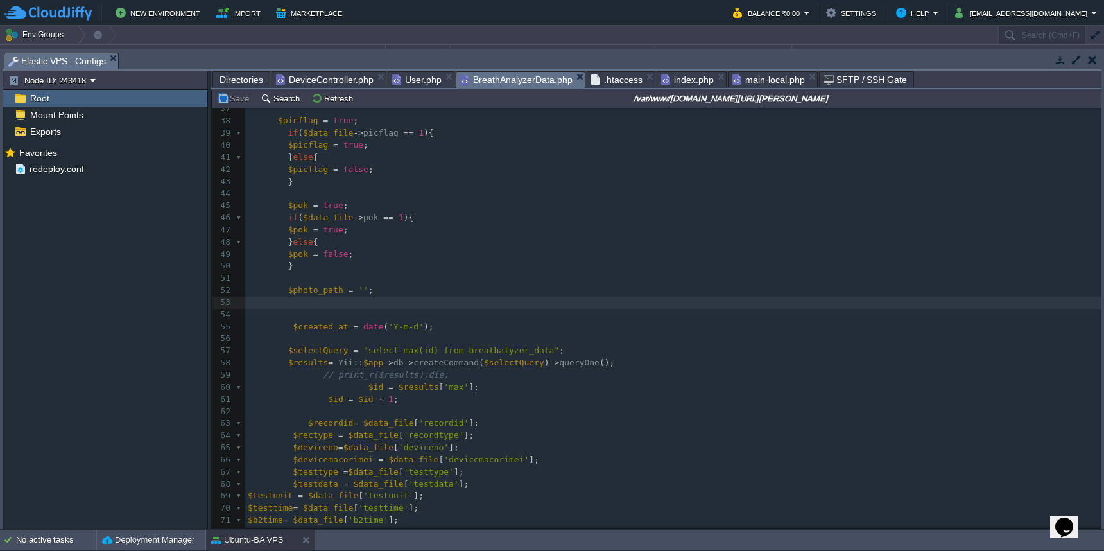
click at [248, 477] on div "xxxxxxxxxx 103 27 public function insert_data ( $data ) { 28 //print_r($data);d…" at bounding box center [672, 326] width 855 height 689
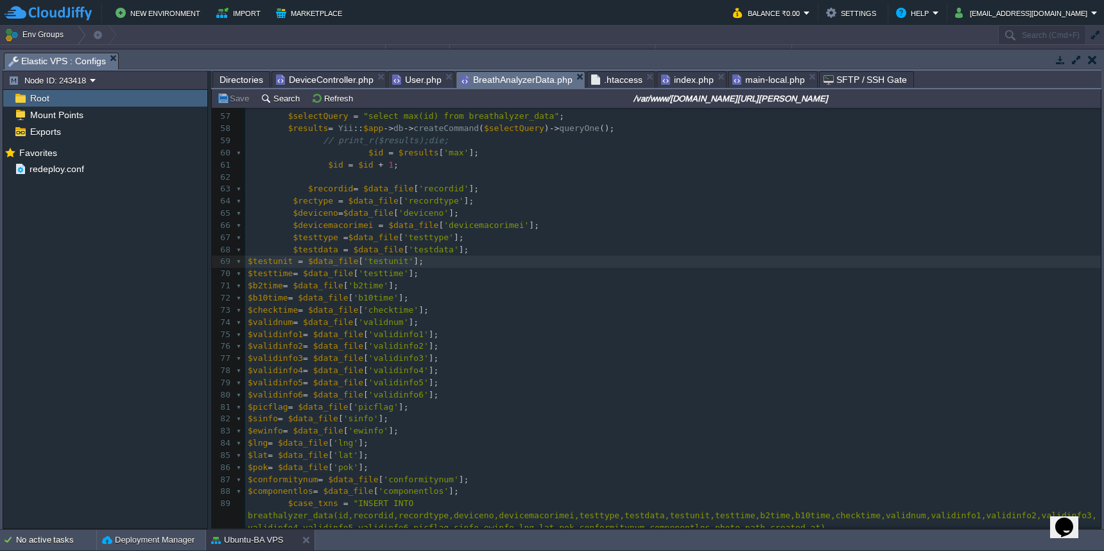
scroll to position [711, 0]
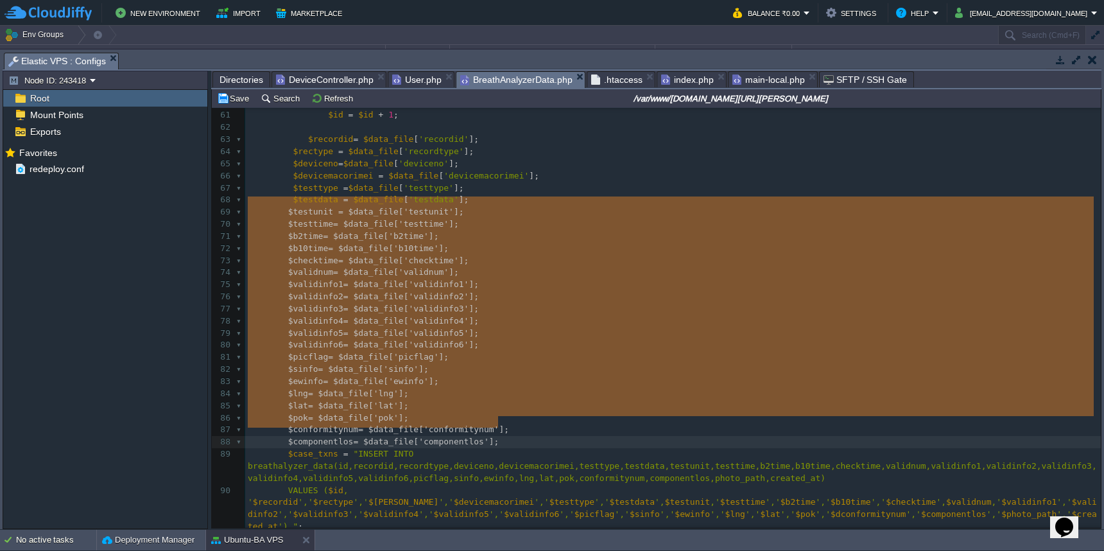
type textarea "$testunit = $data_file['testunit']; $testtime= $data_file['testtime']; $b2time=…"
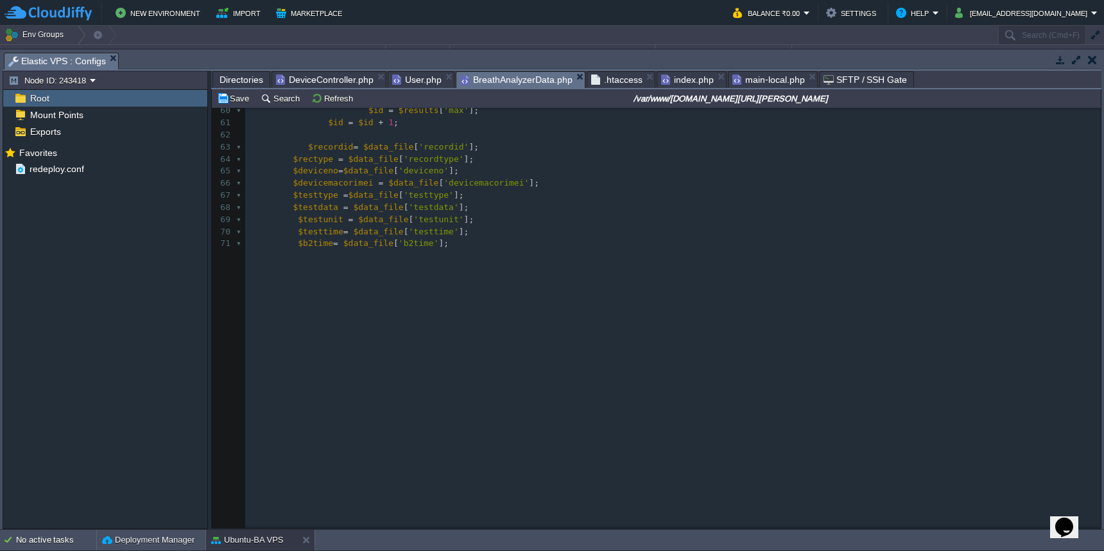
scroll to position [307, 0]
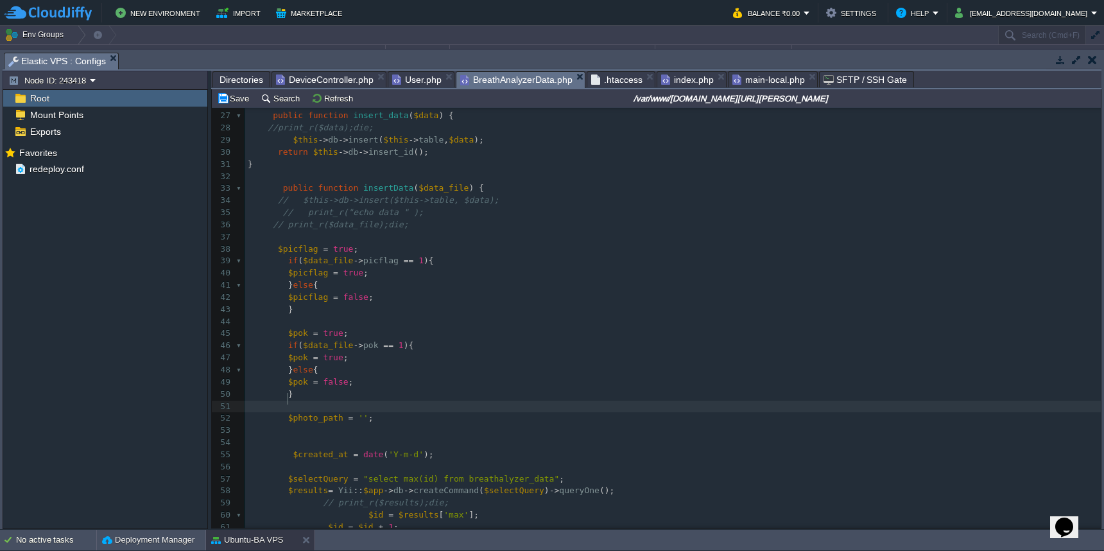
click at [711, 320] on pre at bounding box center [672, 322] width 855 height 12
click at [279, 473] on span at bounding box center [278, 479] width 20 height 12
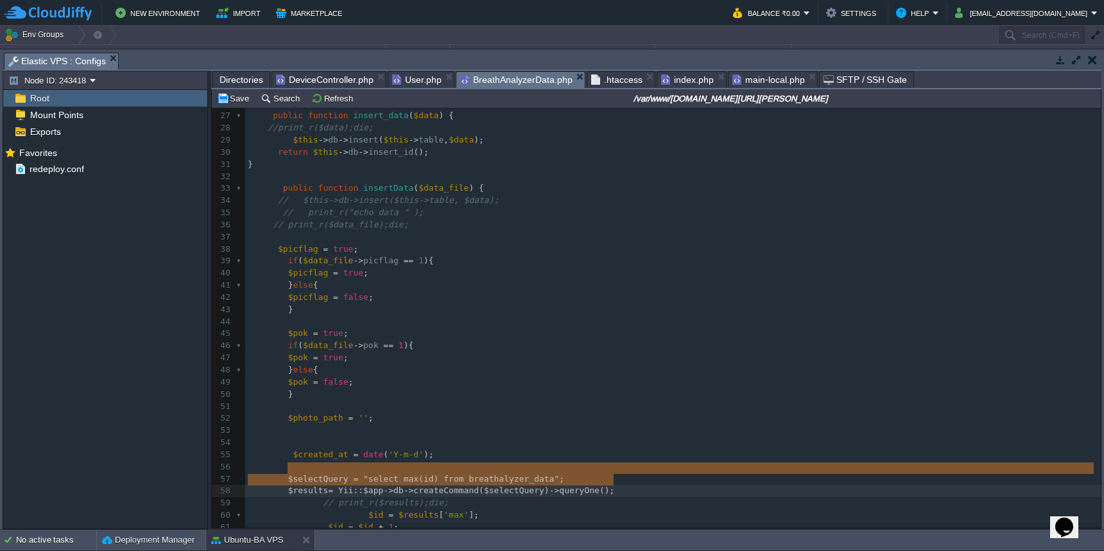
type textarea "$selectQuery = "select max(id) from breathalyzer_data"; $results= Yii::$app->db…"
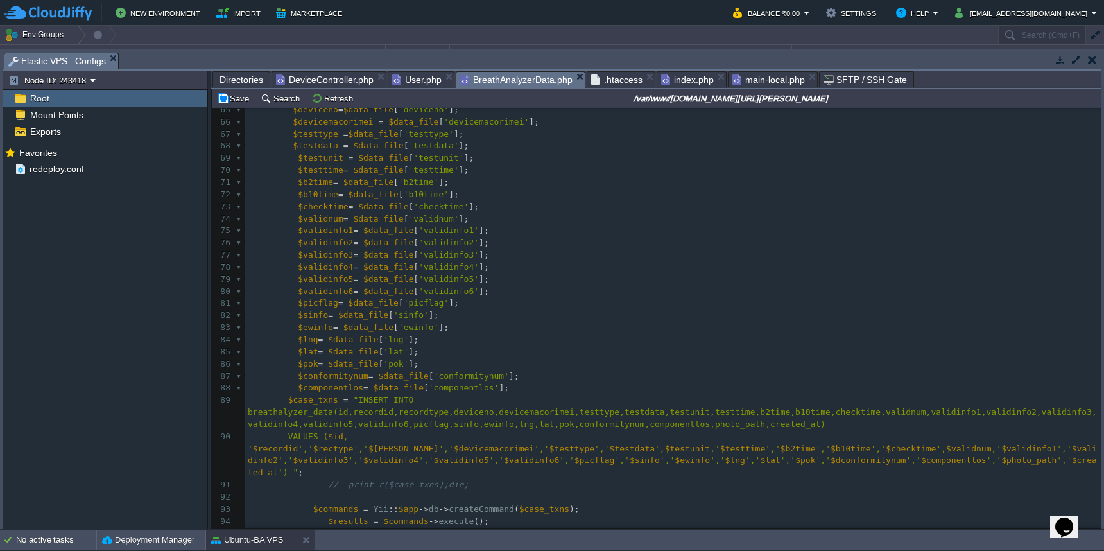
scroll to position [845, 0]
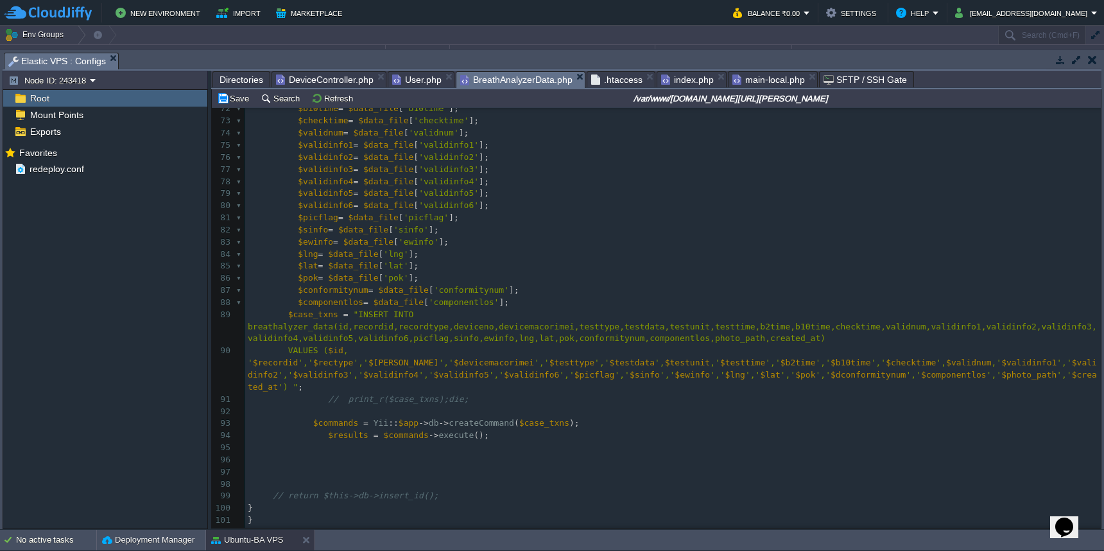
click at [540, 454] on pre "​" at bounding box center [672, 460] width 855 height 12
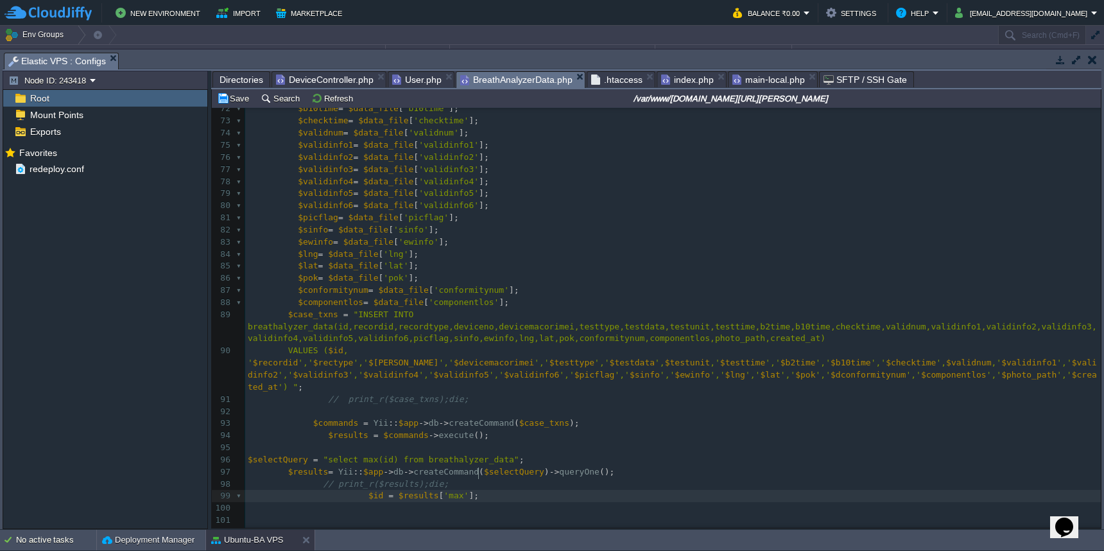
click at [372, 490] on span "$id" at bounding box center [375, 495] width 15 height 10
type textarea "max_"
click at [304, 511] on div "xxxxxxxxxx 103 $id = $results [ 'max' ]; 62 63 $recordid = $data_file [ 'record…" at bounding box center [672, 284] width 855 height 605
type textarea "return"
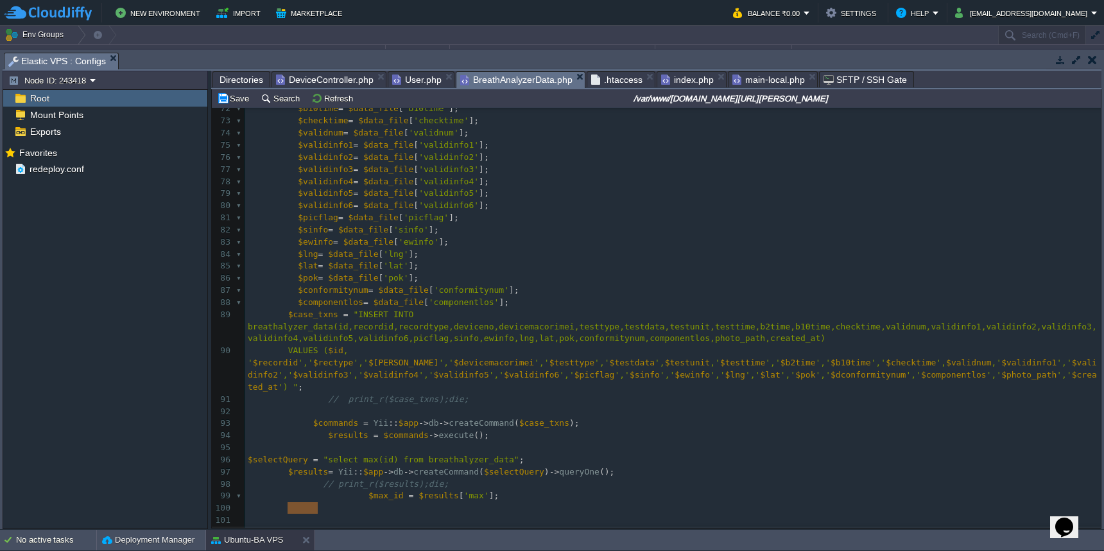
click at [336, 502] on pre at bounding box center [672, 508] width 855 height 12
paste textarea "$max_id"
click at [381, 490] on span "$max_id" at bounding box center [385, 495] width 35 height 10
type textarea "$max_id"
click at [361, 502] on pre "return" at bounding box center [672, 508] width 855 height 12
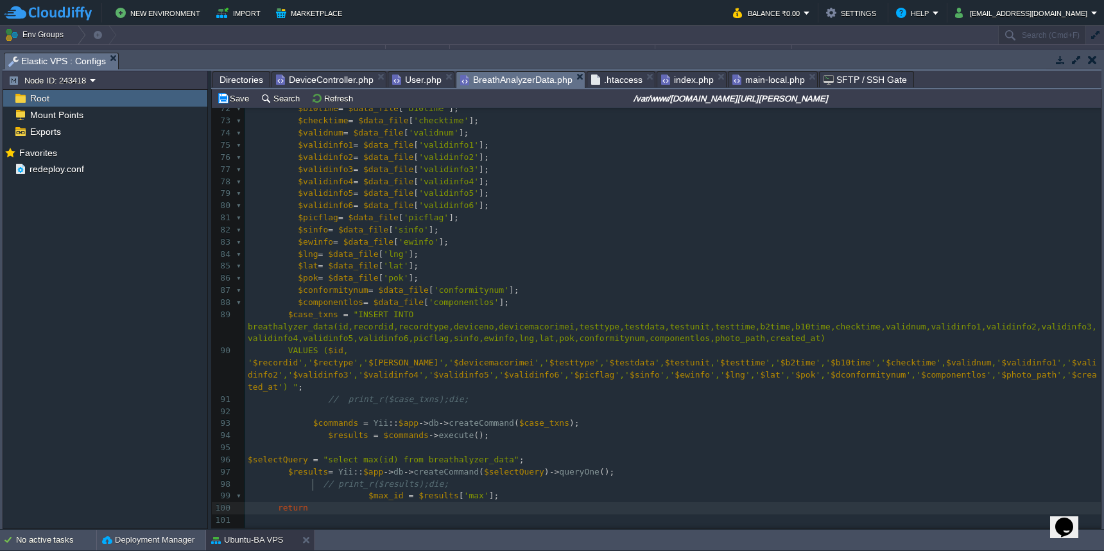
paste textarea ";"
type textarea ";"
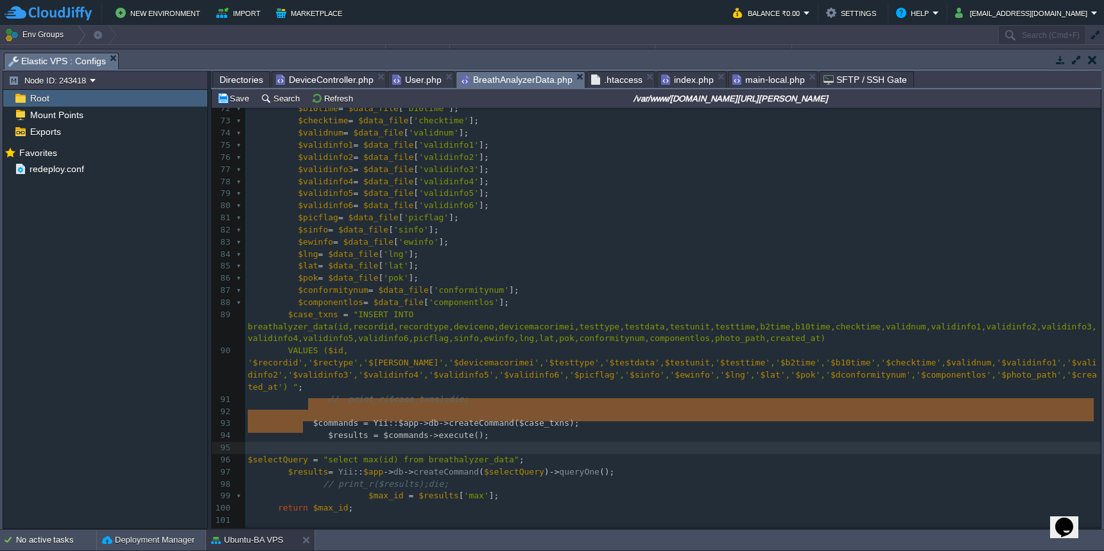
type textarea "$commands = Yii::$app->db->createCommand($case_txns); $results = $commands->exe…"
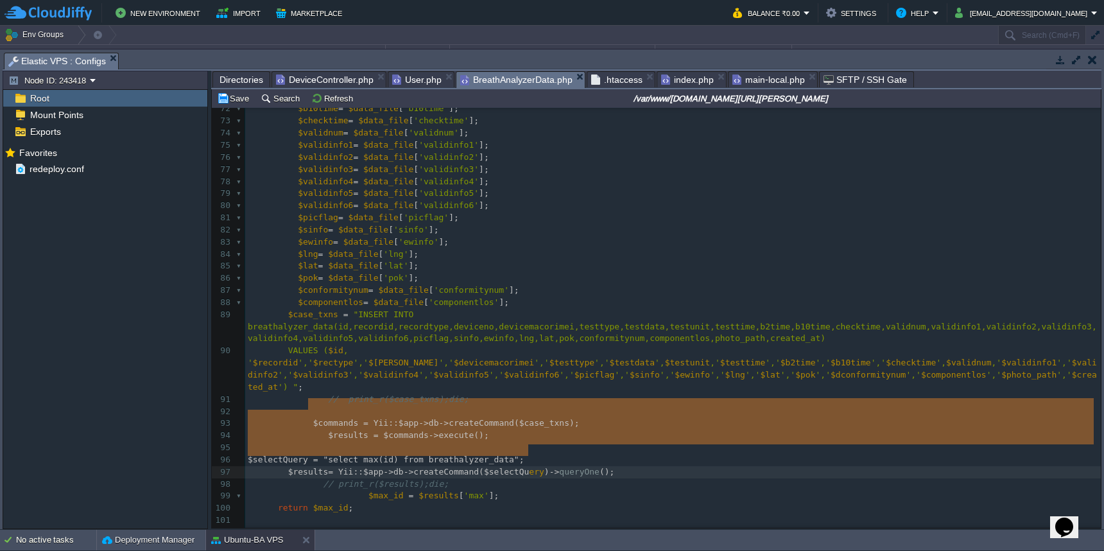
drag, startPoint x: 310, startPoint y: 401, endPoint x: 530, endPoint y: 452, distance: 226.0
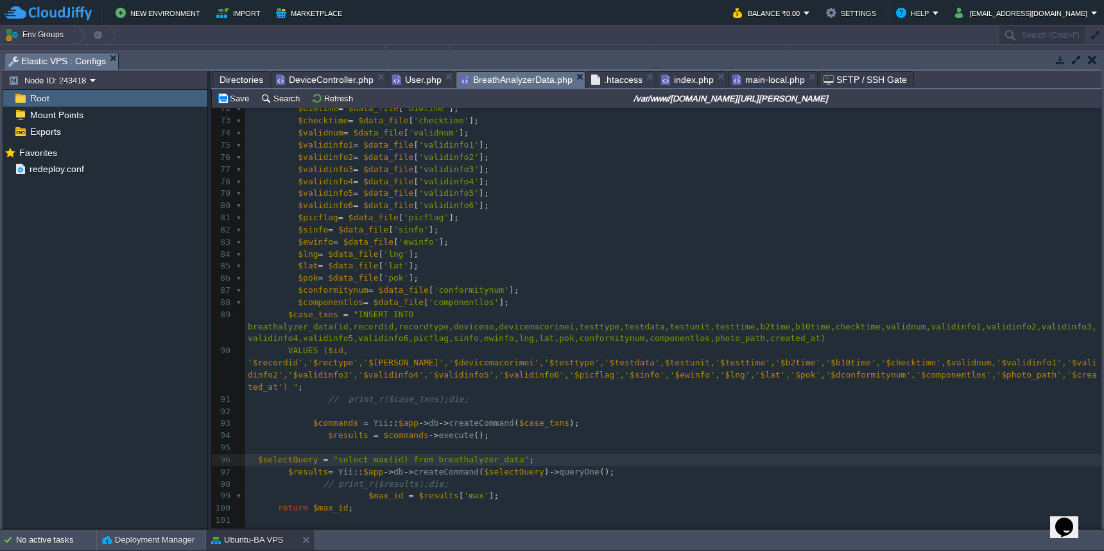
type textarea "*"
type textarea "/*"
click at [528, 490] on pre "$max_id = $results['max'];" at bounding box center [672, 496] width 855 height 12
type textarea "*/"
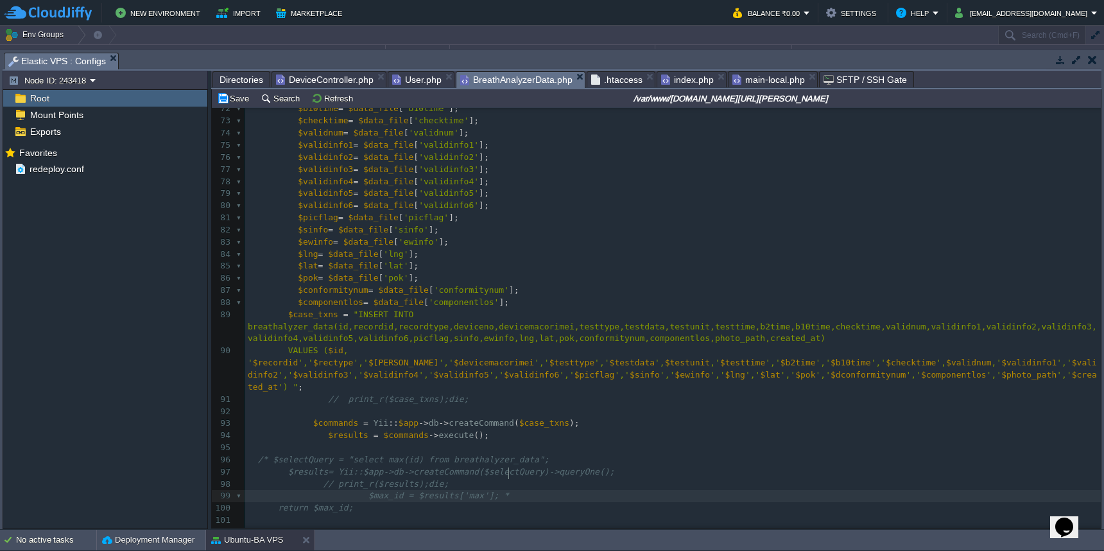
scroll to position [5, 7]
click at [340, 486] on div "xxxxxxxxxx 103 $id = $results [ 'max' ]; 62 63 $recordid = $data_file [ 'record…" at bounding box center [672, 284] width 855 height 605
type textarea "$max_id"
paste textarea
type textarea "$id ="
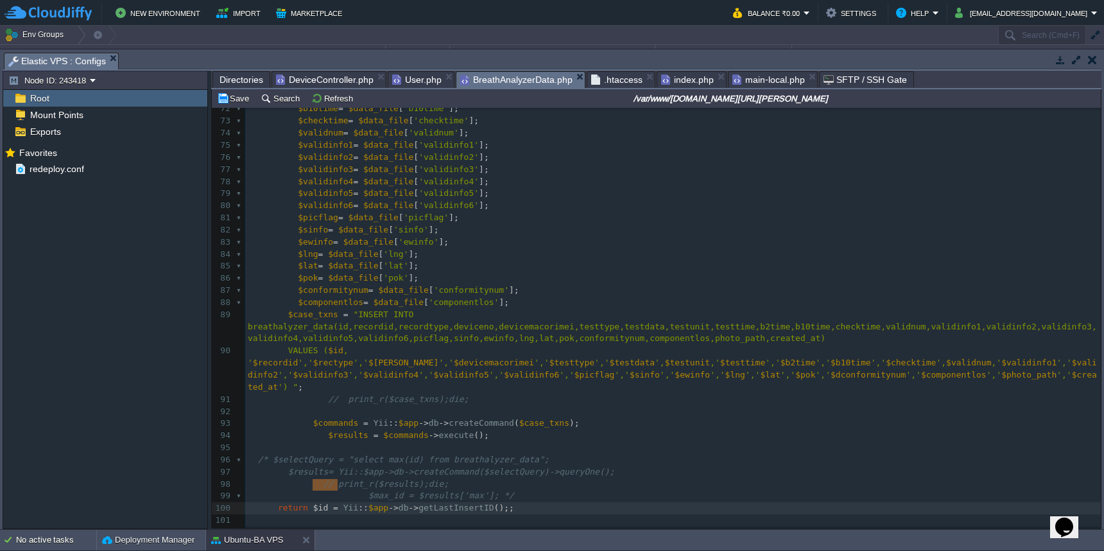
drag, startPoint x: 313, startPoint y: 485, endPoint x: 340, endPoint y: 485, distance: 27.0
click at [230, 94] on td "Save" at bounding box center [235, 97] width 40 height 15
click at [545, 212] on pre "$picflag = $data_file [ 'picflag' ];" at bounding box center [672, 218] width 855 height 12
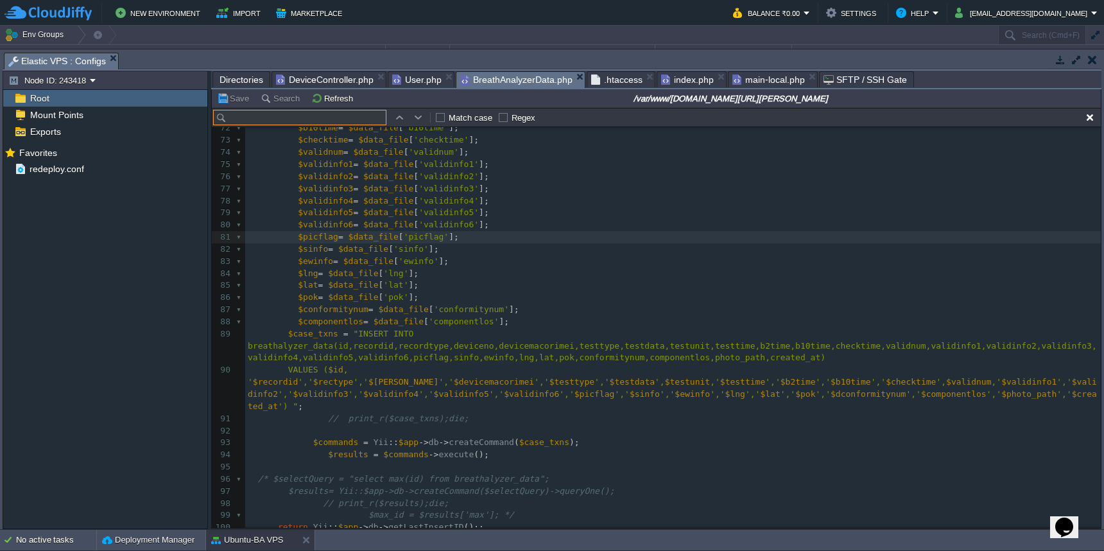
scroll to position [864, 0]
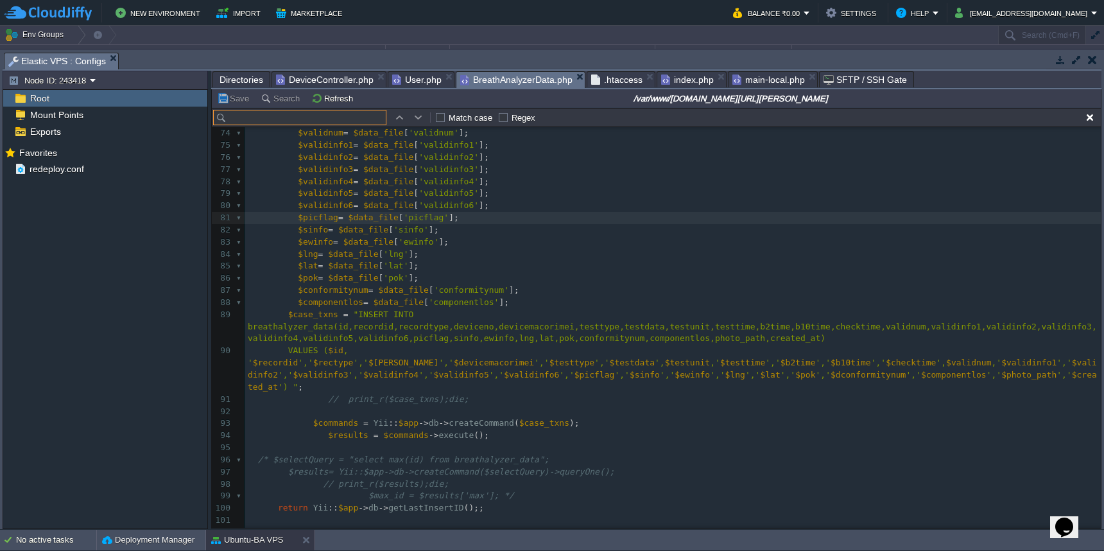
paste input "conformitynum"
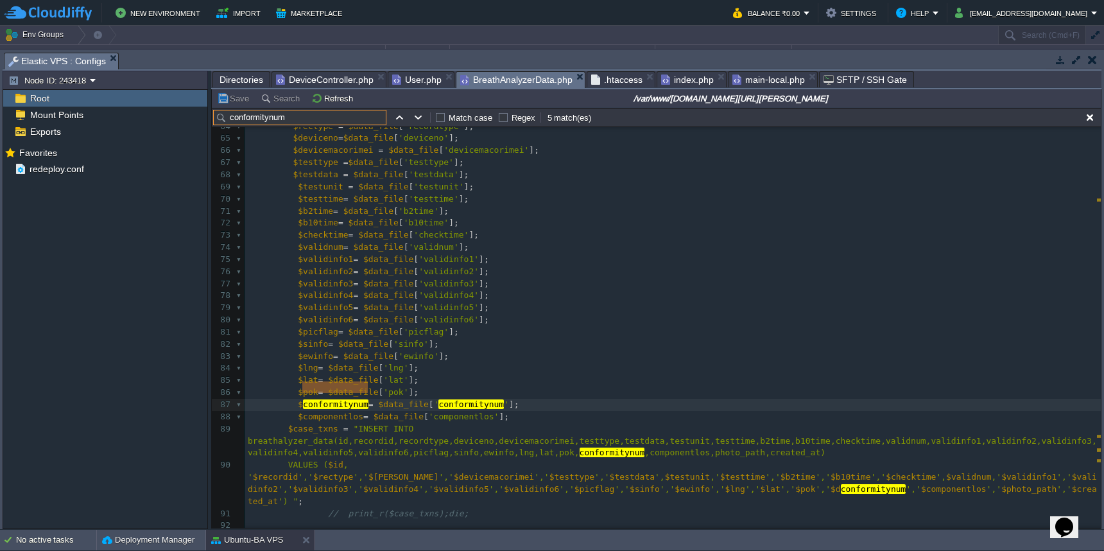
type input "conformitynum"
click at [809, 471] on div "xxxxxxxxxx 103 [[ 'recordid' , 'recordtype' , 'deviceno' , 'devicemacorimei' , …" at bounding box center [672, 356] width 855 height 689
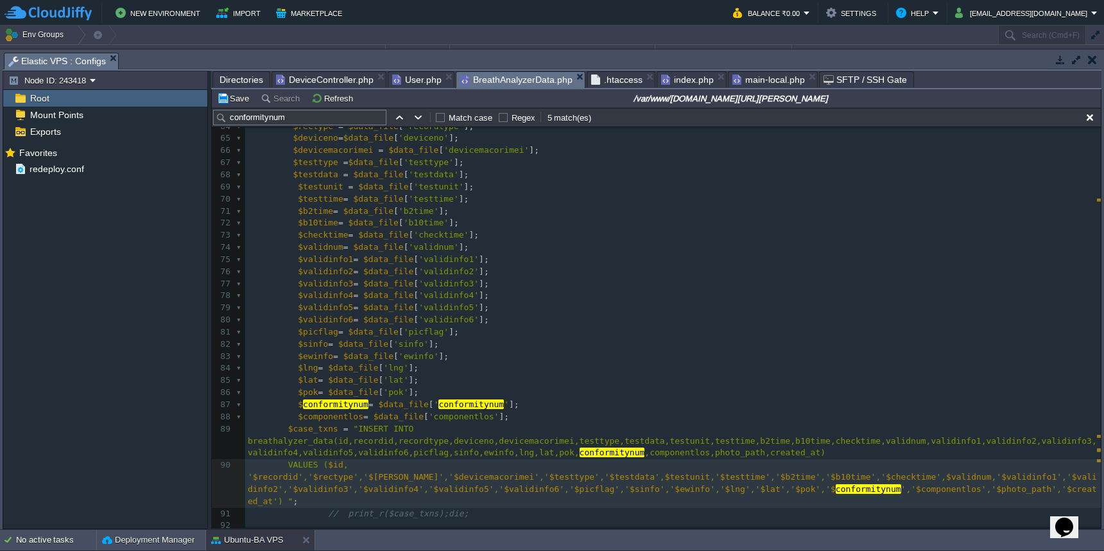
click at [804, 338] on pre "$sinfo = $data_file [ 'sinfo' ];" at bounding box center [672, 344] width 855 height 12
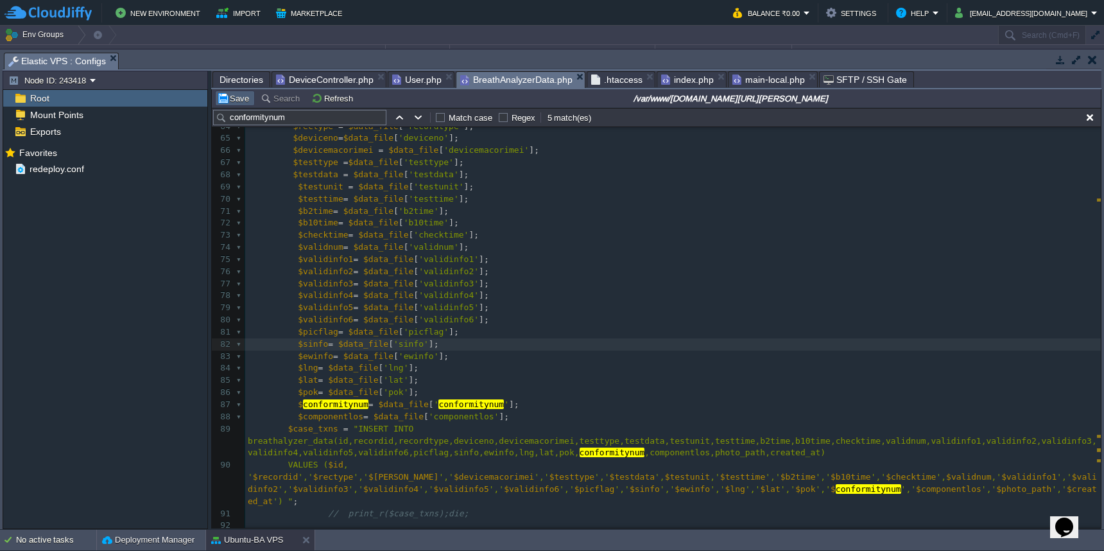
click at [225, 100] on button "Save" at bounding box center [235, 98] width 36 height 12
click at [582, 544] on pre "$results = $commands -> execute ();" at bounding box center [672, 550] width 855 height 12
click at [320, 524] on div "xxxxxxxxxx 103 [[ 'recordid' , 'recordtype' , 'deviceno' , 'devicemacorimei' , …" at bounding box center [672, 346] width 855 height 701
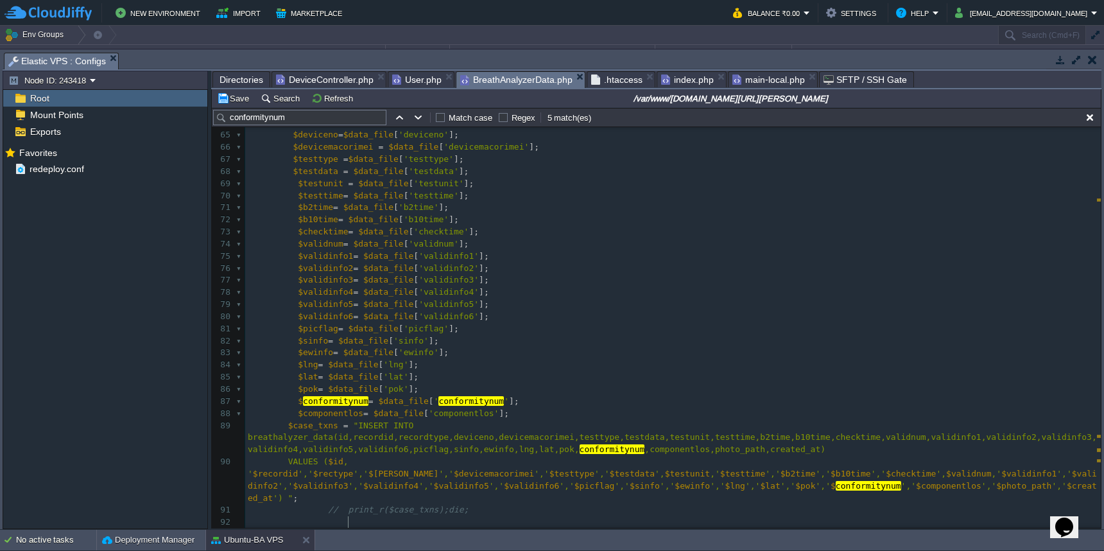
type textarea "$valu ="
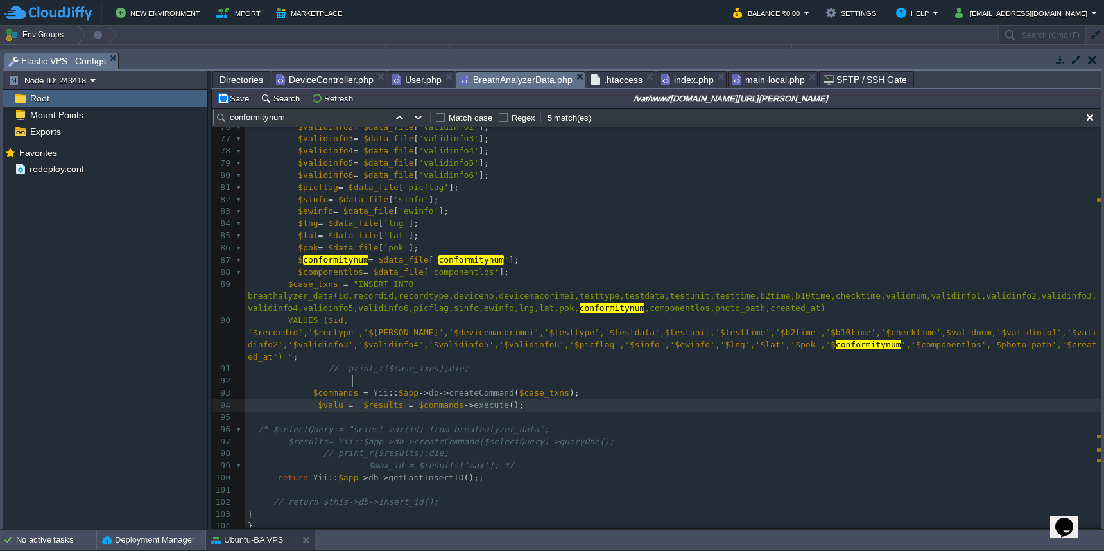
scroll to position [898, 0]
type textarea "Yii::$app->db->getLastInsertID();;"
drag, startPoint x: 314, startPoint y: 453, endPoint x: 513, endPoint y: 452, distance: 198.3
click at [354, 87] on span "DeviceController.php" at bounding box center [325, 79] width 98 height 15
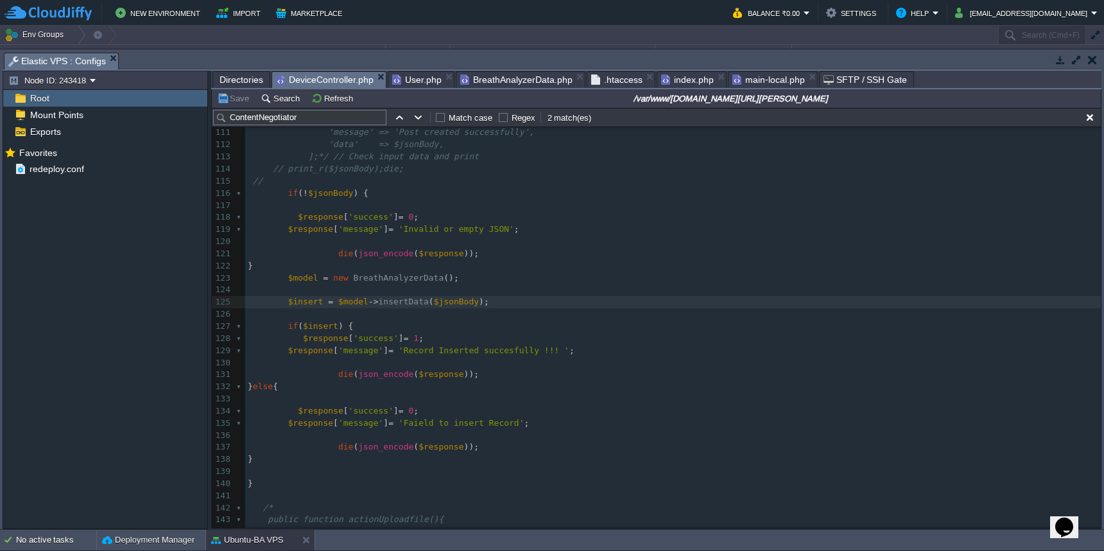
click at [540, 83] on span "BreathAnalyzerData.php" at bounding box center [516, 79] width 112 height 15
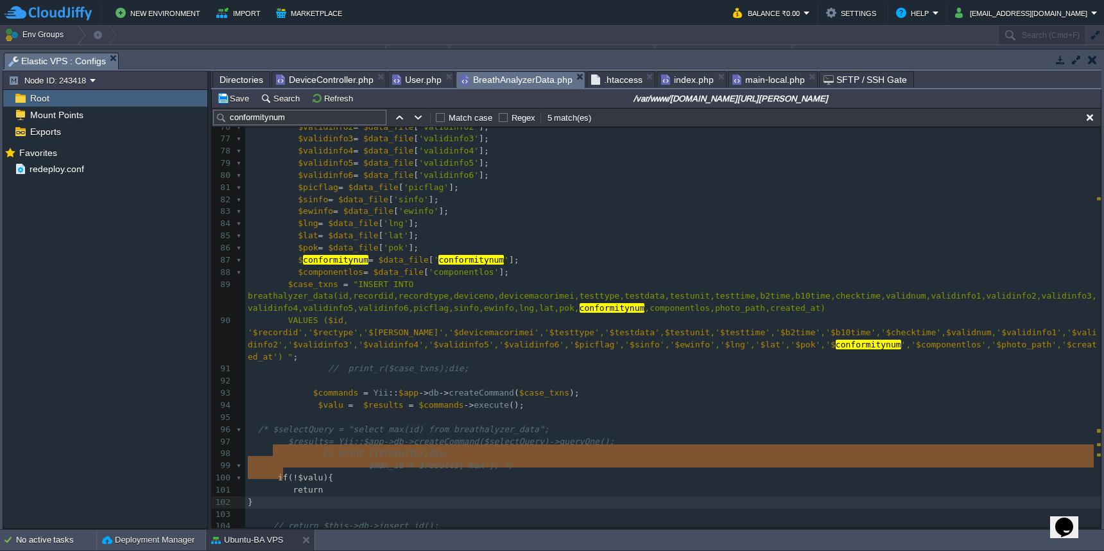
drag, startPoint x: 275, startPoint y: 450, endPoint x: 291, endPoint y: 470, distance: 25.6
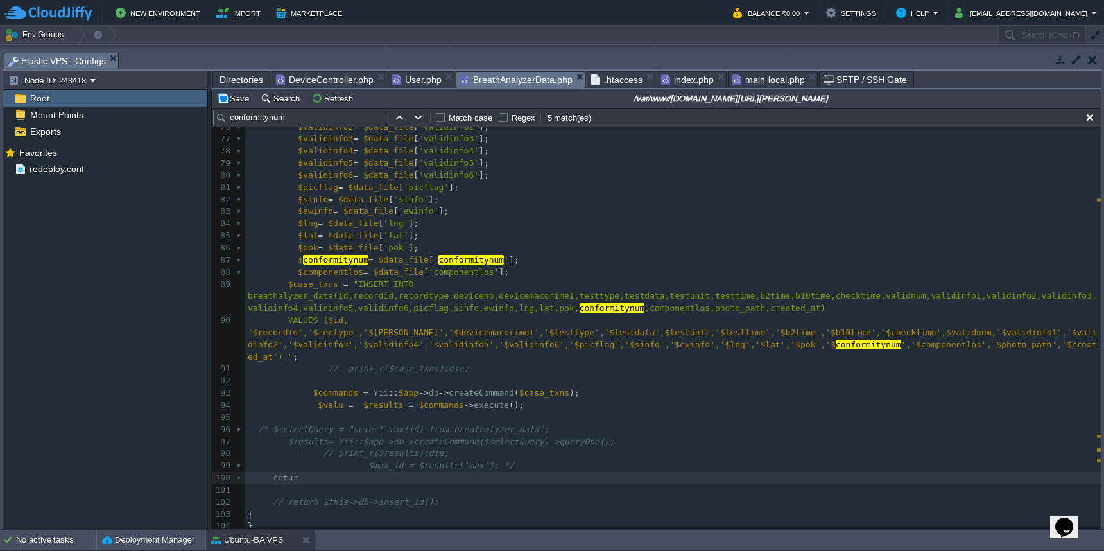
scroll to position [5, 22]
click at [334, 384] on div "xxxxxxxxxx 103 [[ 'recordid' , 'recordtype' , 'deviceno' , 'devicemacorimei' , …" at bounding box center [672, 205] width 855 height 701
click at [338, 472] on pre "return" at bounding box center [672, 478] width 855 height 12
paste textarea ";"
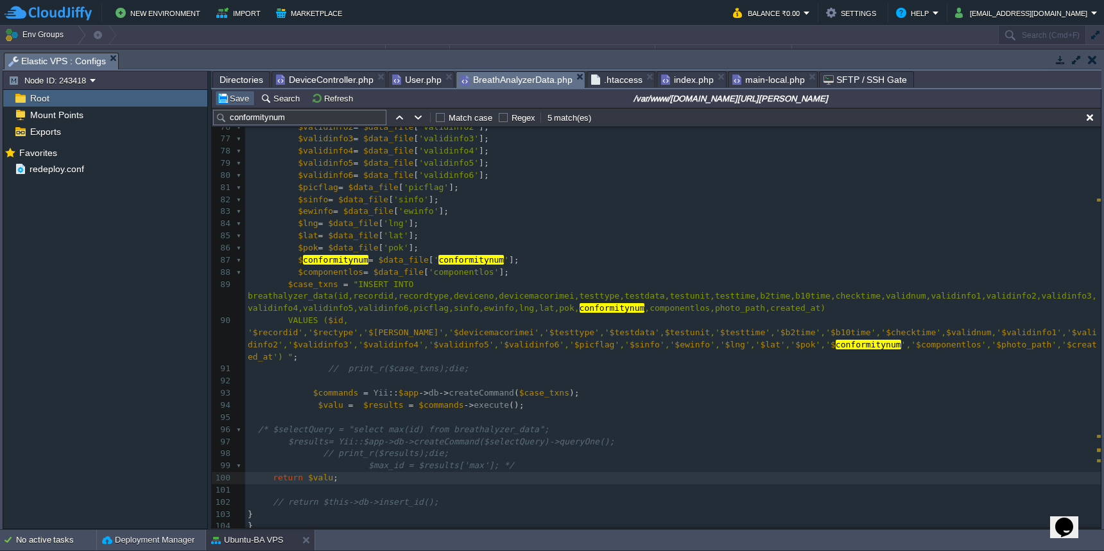
click at [237, 102] on button "Save" at bounding box center [235, 98] width 36 height 12
click at [609, 484] on pre at bounding box center [672, 490] width 855 height 12
click at [296, 76] on span "DeviceController.php" at bounding box center [325, 79] width 98 height 15
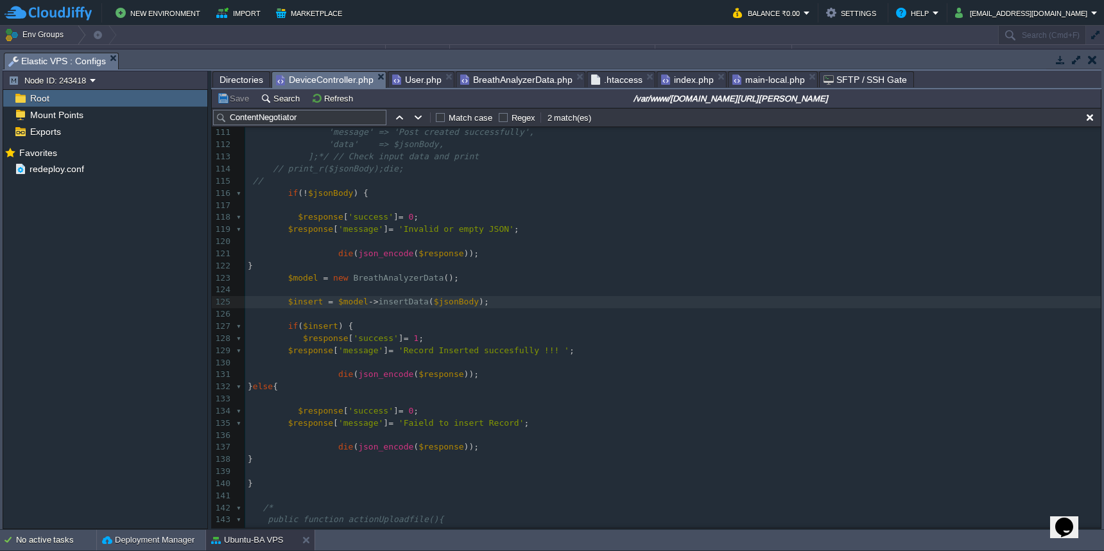
click at [284, 502] on pre "/*" at bounding box center [672, 508] width 855 height 12
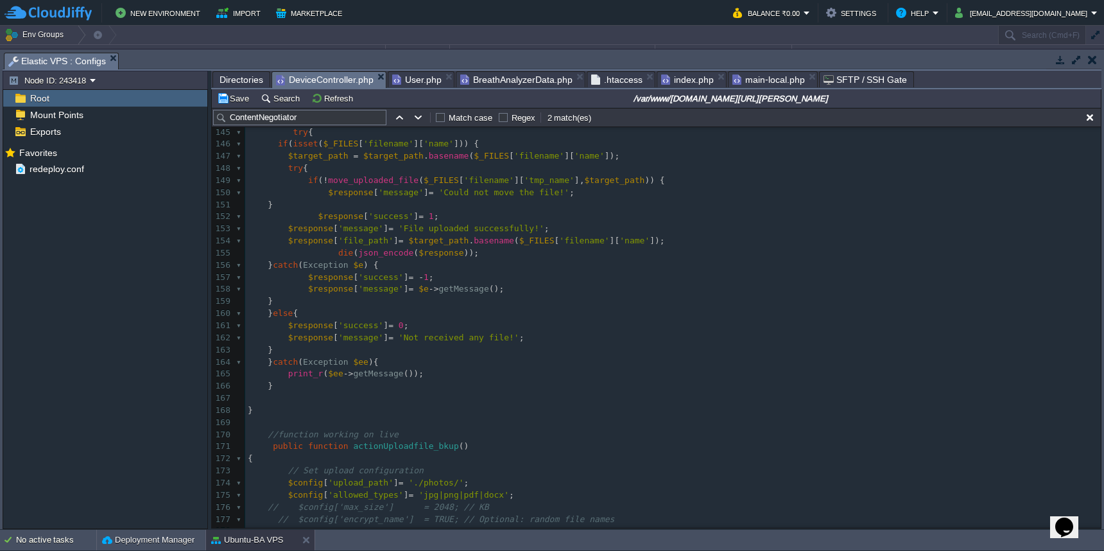
scroll to position [2007, 0]
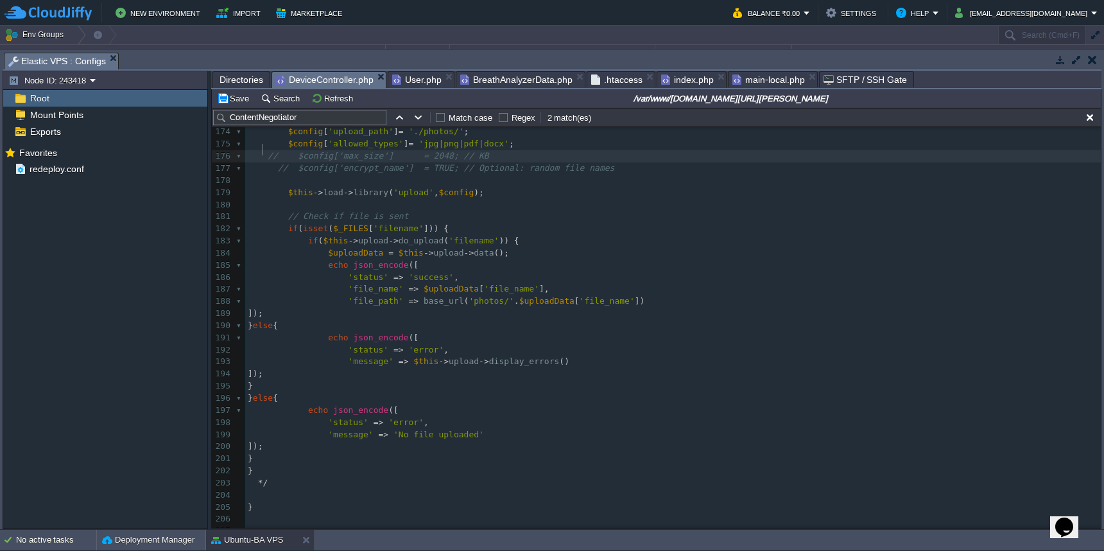
click at [296, 477] on pre "*/" at bounding box center [672, 483] width 855 height 12
click at [233, 96] on button "Save" at bounding box center [235, 98] width 36 height 12
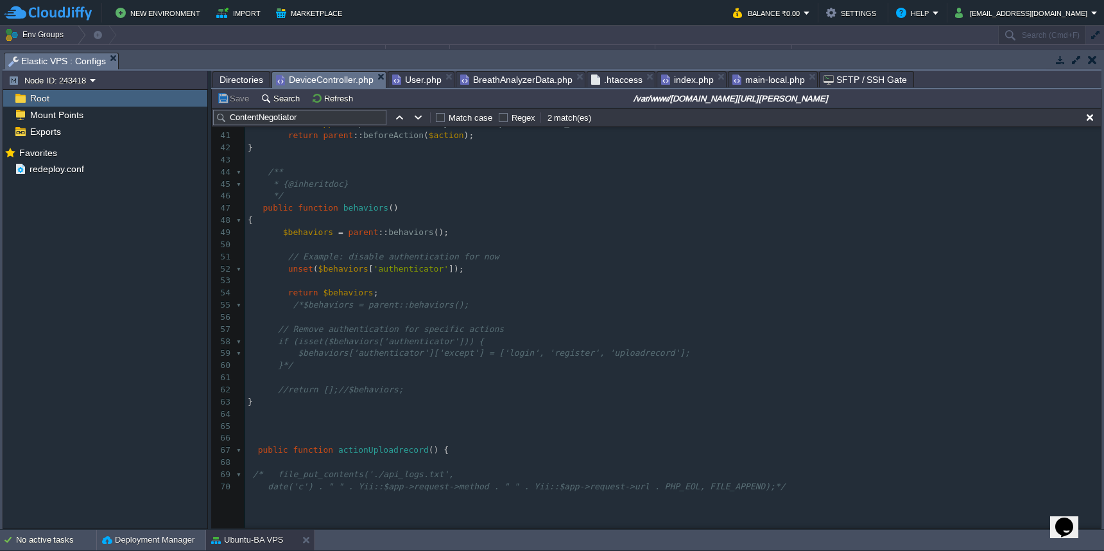
scroll to position [201, 0]
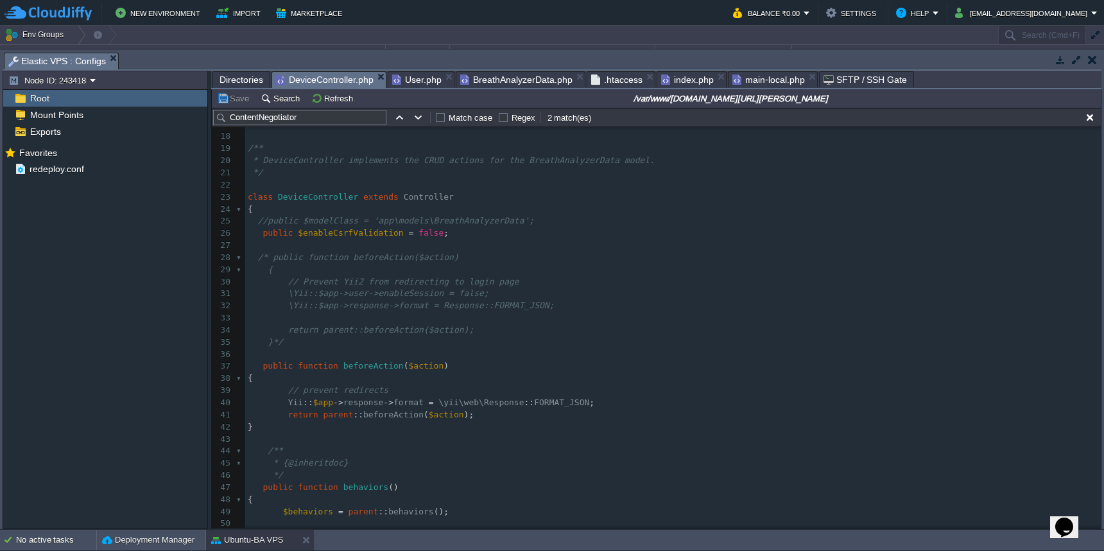
click at [250, 80] on span "Directories" at bounding box center [241, 79] width 44 height 15
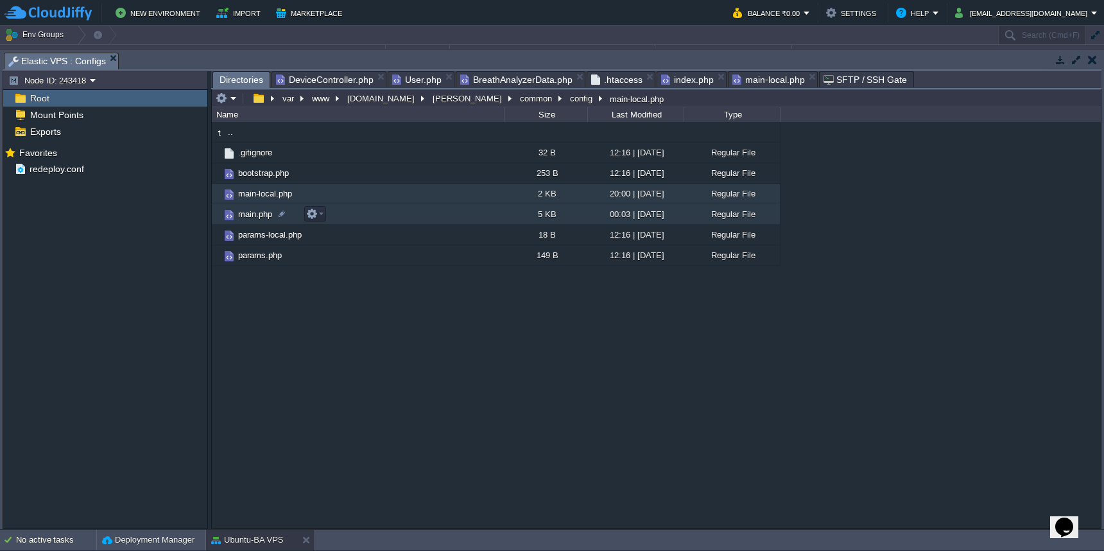
click at [368, 221] on td "main.php" at bounding box center [358, 214] width 292 height 21
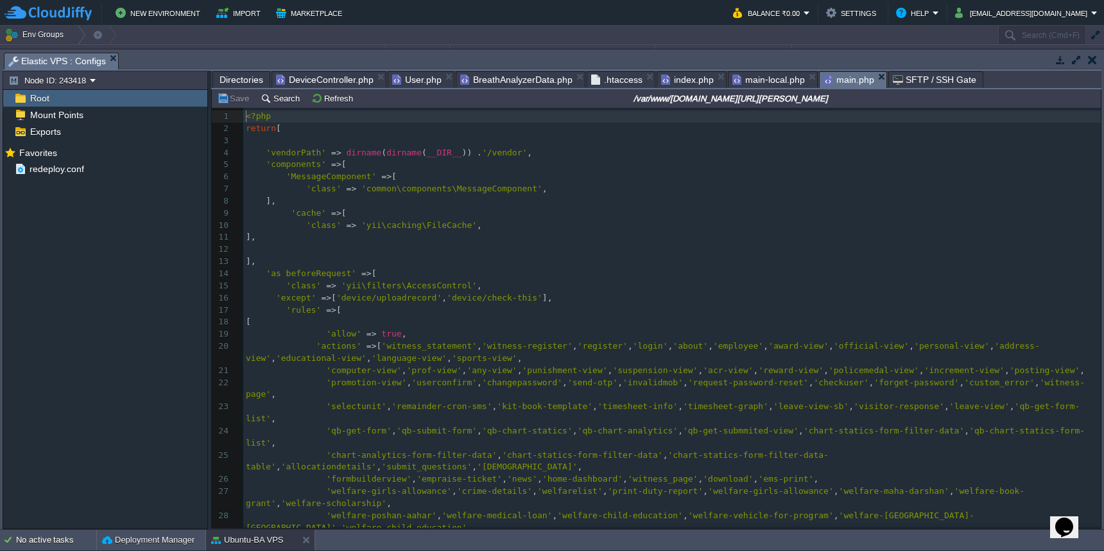
scroll to position [5, 0]
click at [271, 291] on div "66 1 <?php 2 return [ 3 4 'vendorPath' => dirname ( dirname ( __DIR__ )) . '/ve…" at bounding box center [671, 406] width 857 height 592
click at [565, 328] on pre "'allow' => true ," at bounding box center [671, 334] width 857 height 12
drag, startPoint x: 497, startPoint y: 292, endPoint x: 544, endPoint y: 292, distance: 46.8
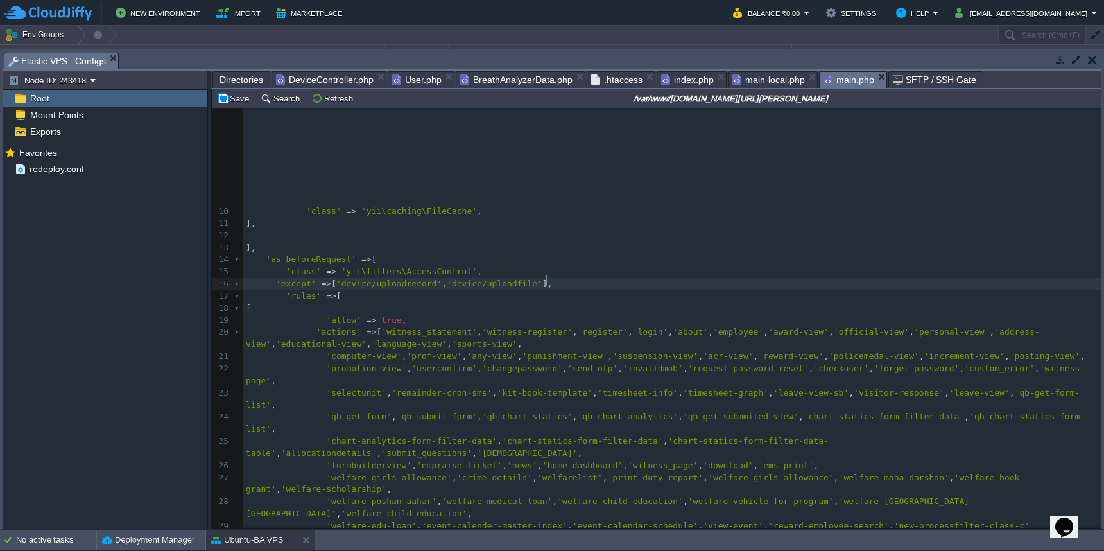
scroll to position [0, 0]
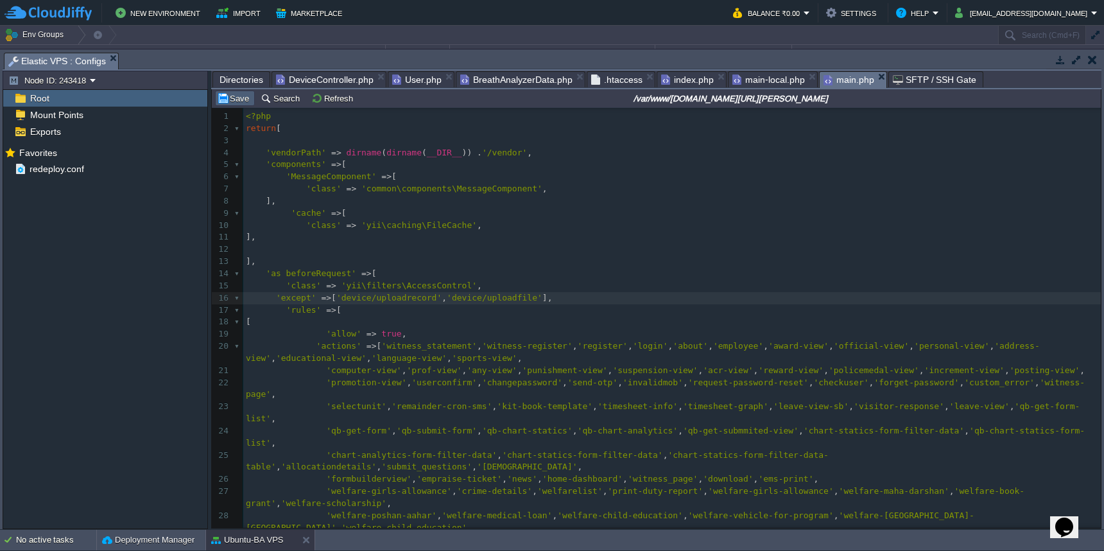
click at [237, 103] on button "Save" at bounding box center [235, 98] width 36 height 12
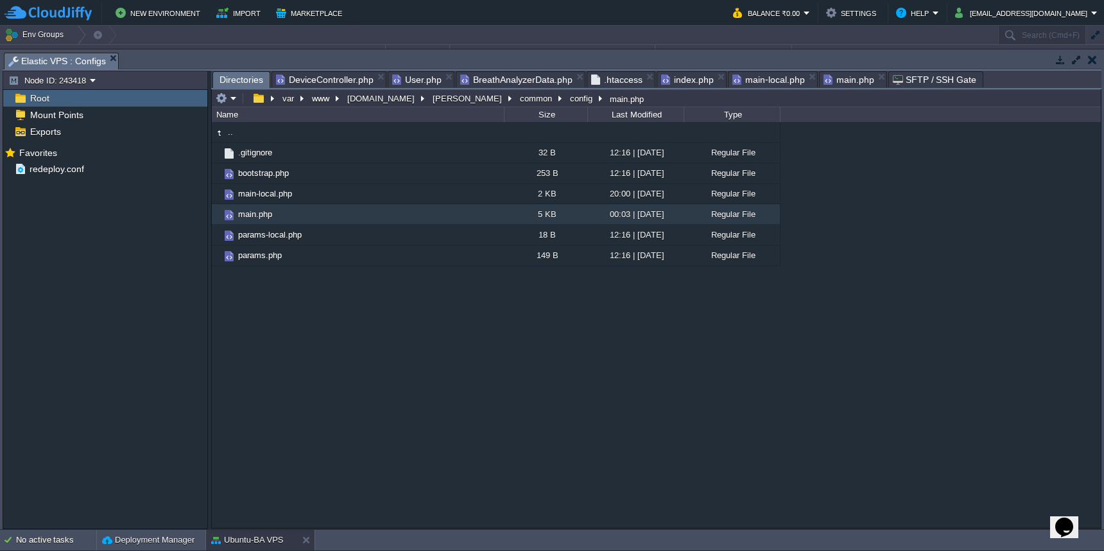
click at [252, 80] on span "Directories" at bounding box center [241, 80] width 44 height 16
click at [431, 103] on button "[PERSON_NAME]" at bounding box center [468, 98] width 74 height 12
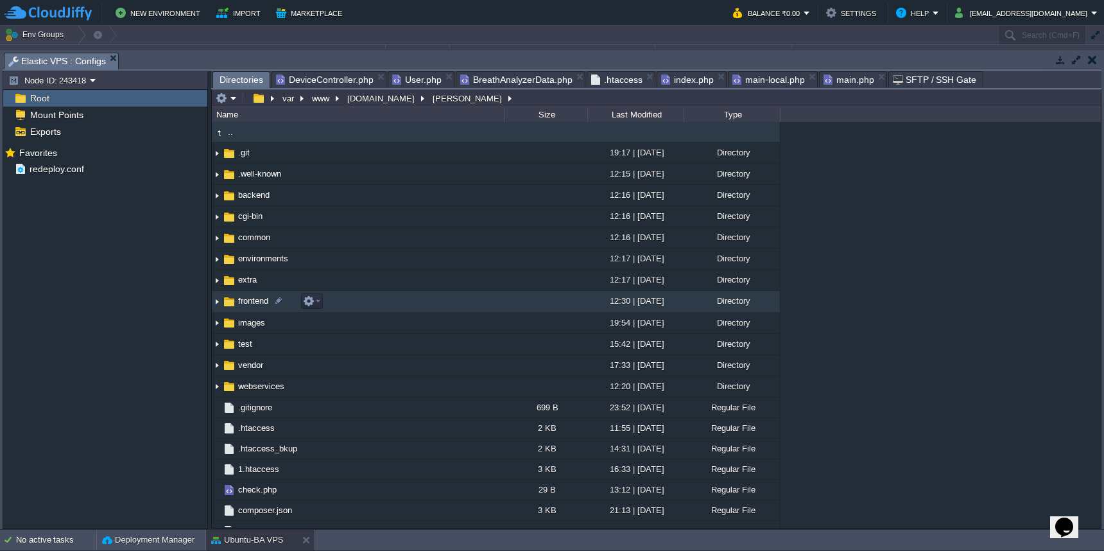
click at [445, 305] on td "frontend" at bounding box center [358, 301] width 292 height 21
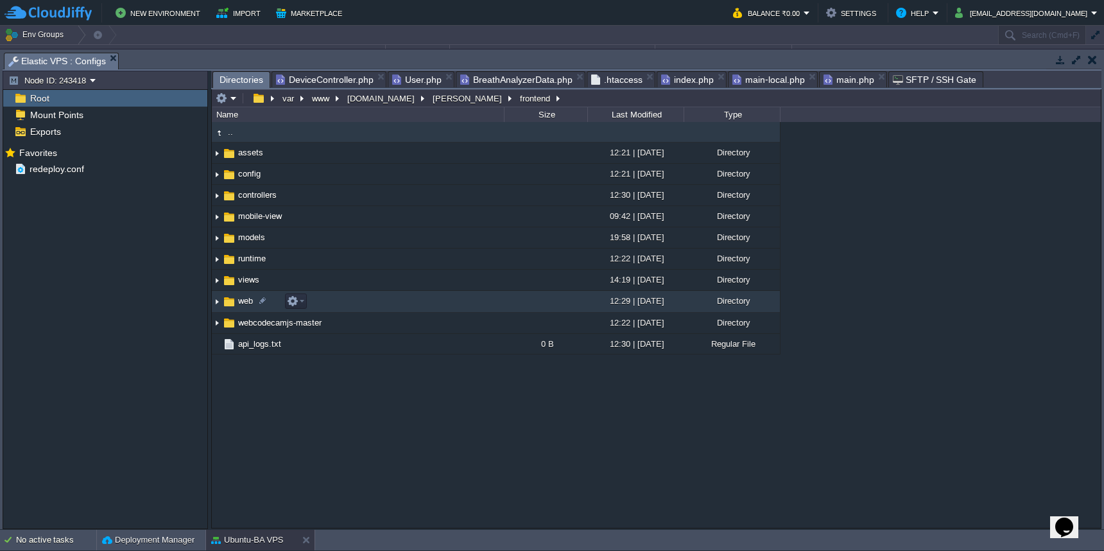
click at [458, 312] on td "web" at bounding box center [358, 301] width 292 height 21
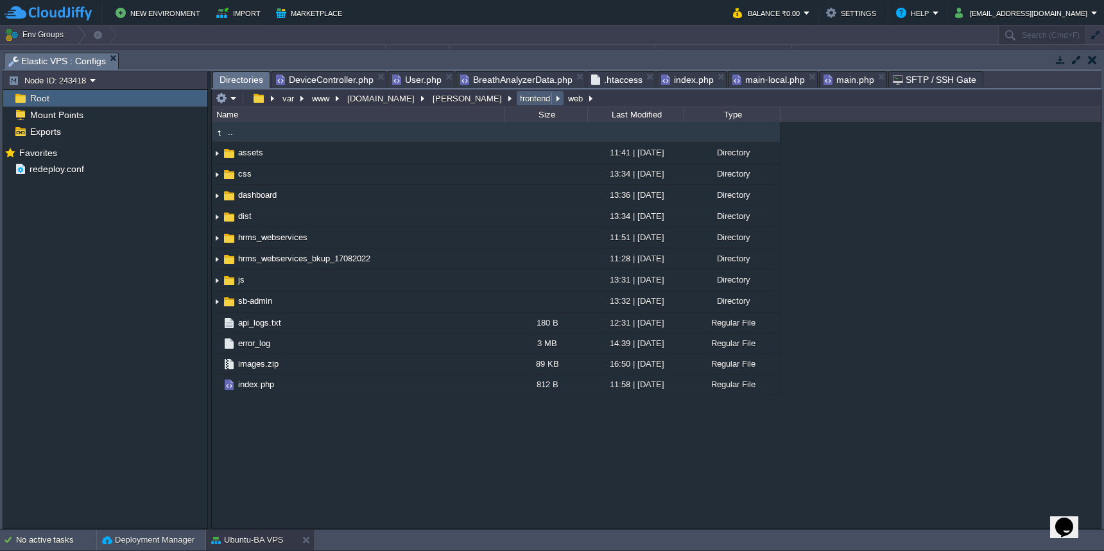
click at [518, 99] on button "frontend" at bounding box center [535, 98] width 35 height 12
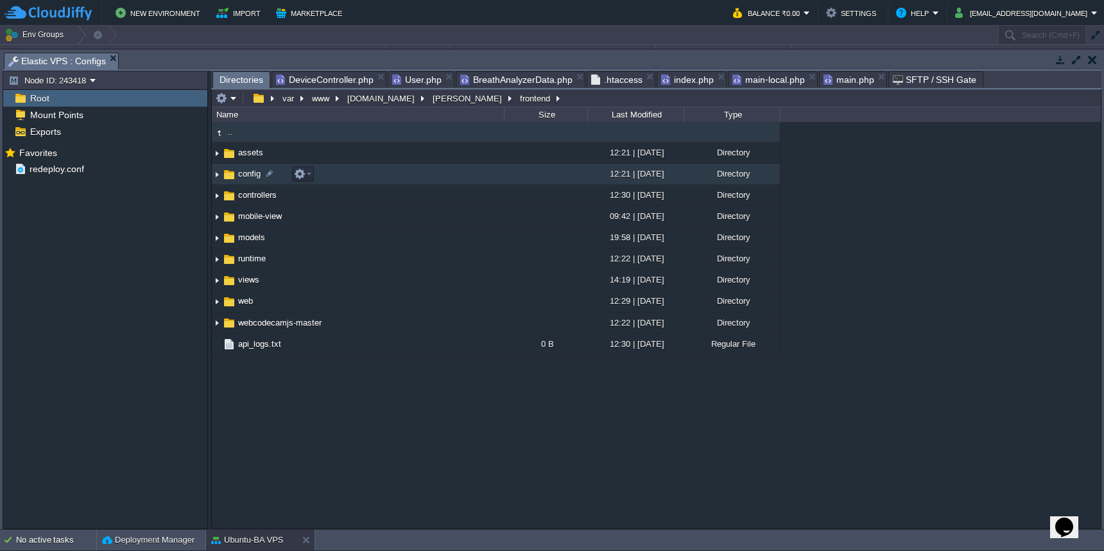
click at [452, 183] on td "config" at bounding box center [358, 174] width 292 height 21
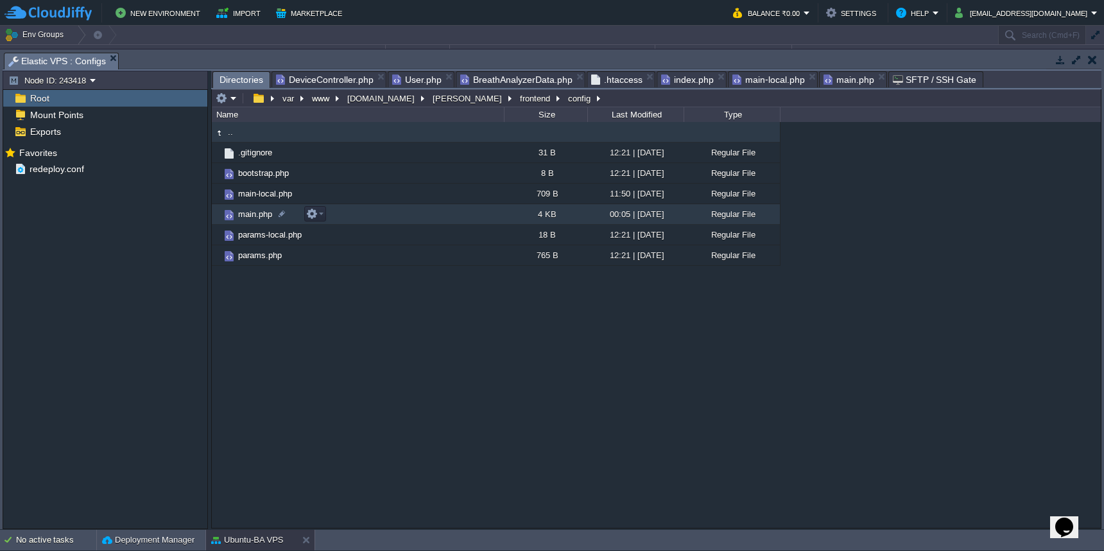
click at [452, 218] on td "main.php" at bounding box center [358, 214] width 292 height 21
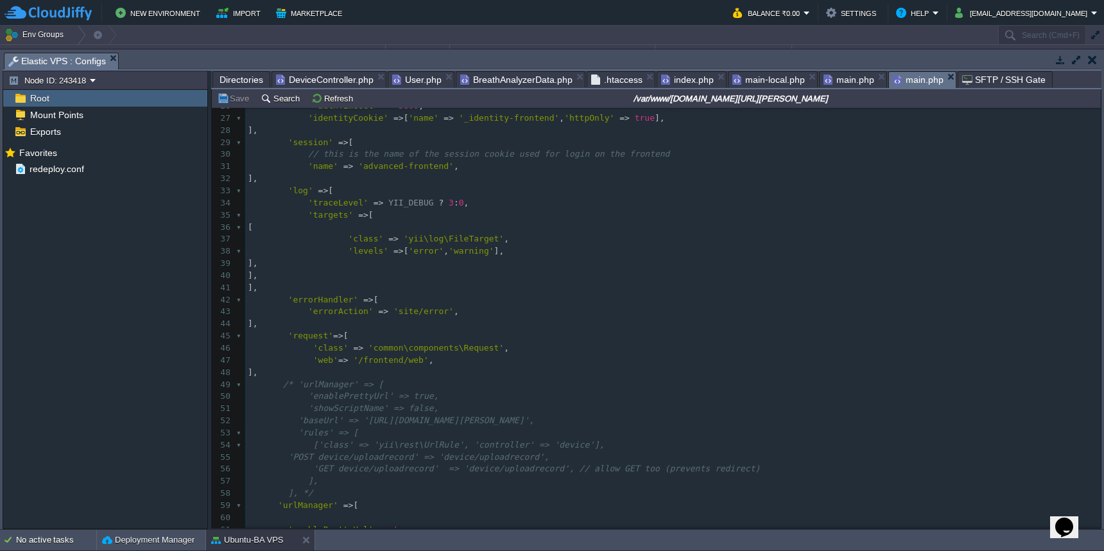
scroll to position [338, 0]
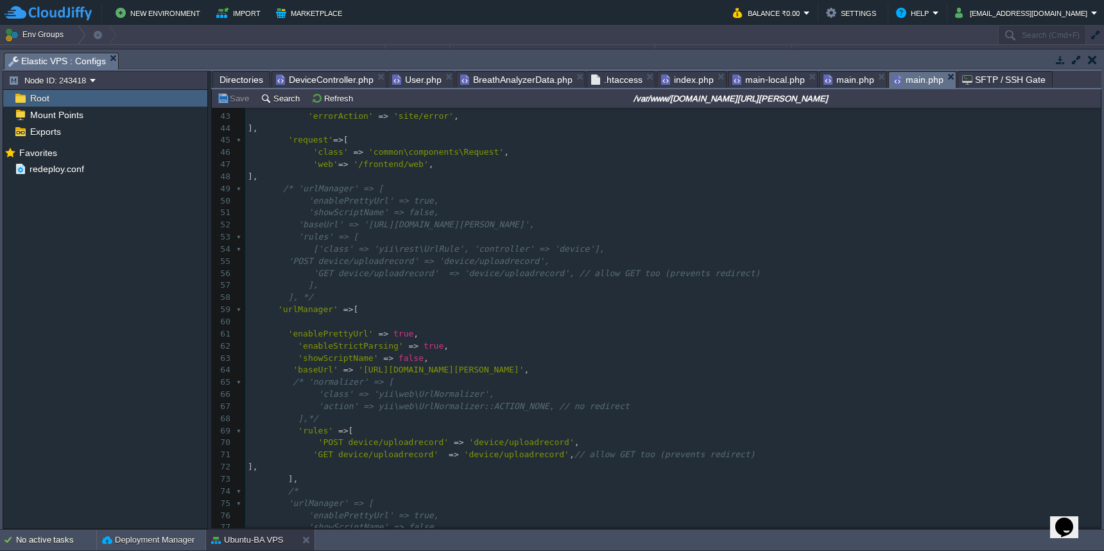
click at [308, 421] on div "114 <?php 28 ], 29 'session' => [ 30 // this is the name of the session cookie …" at bounding box center [672, 297] width 855 height 737
paste textarea "uploadrecord"
click at [430, 431] on div "xxxxxxxxxx <?php 28 ], 29 'session' => [ 30 // this is the name of the session …" at bounding box center [672, 304] width 855 height 750
click at [418, 432] on div "xxxxxxxxxx <?php 28 ], 29 'session' => [ 30 // this is the name of the session …" at bounding box center [672, 304] width 855 height 750
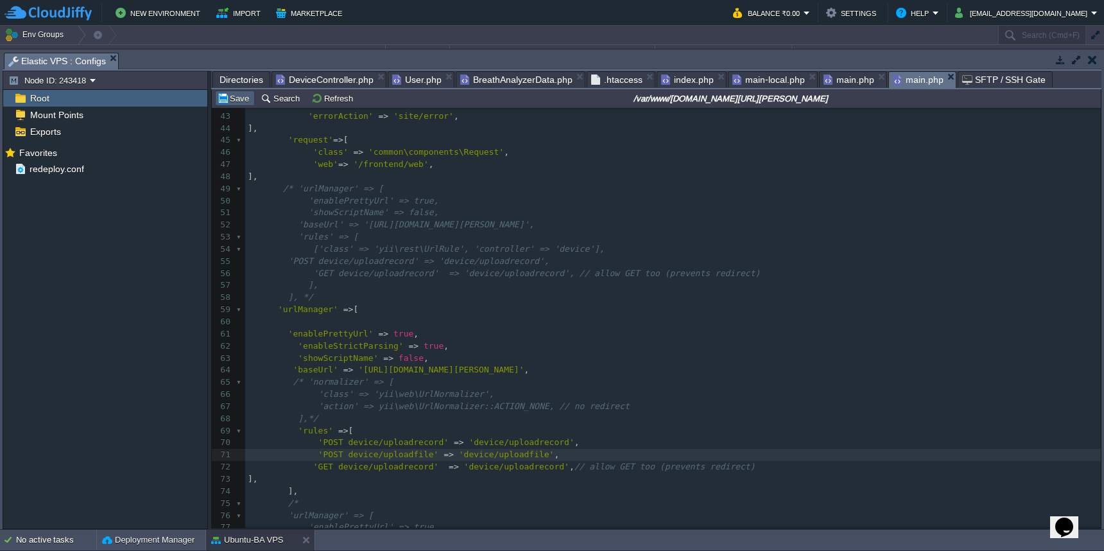
click at [240, 103] on button "Save" at bounding box center [235, 98] width 36 height 12
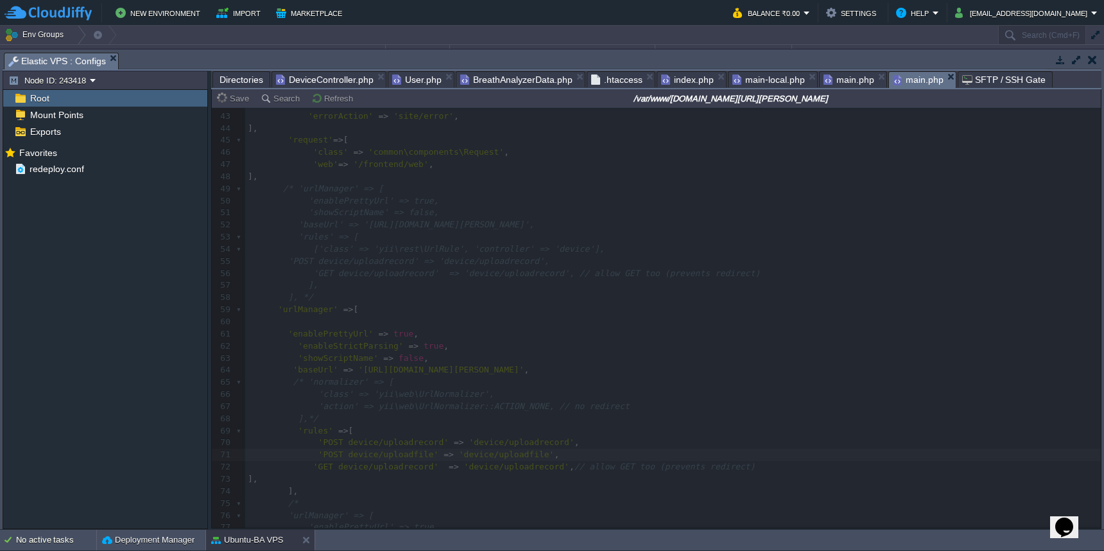
click at [338, 82] on span "DeviceController.php" at bounding box center [325, 79] width 98 height 15
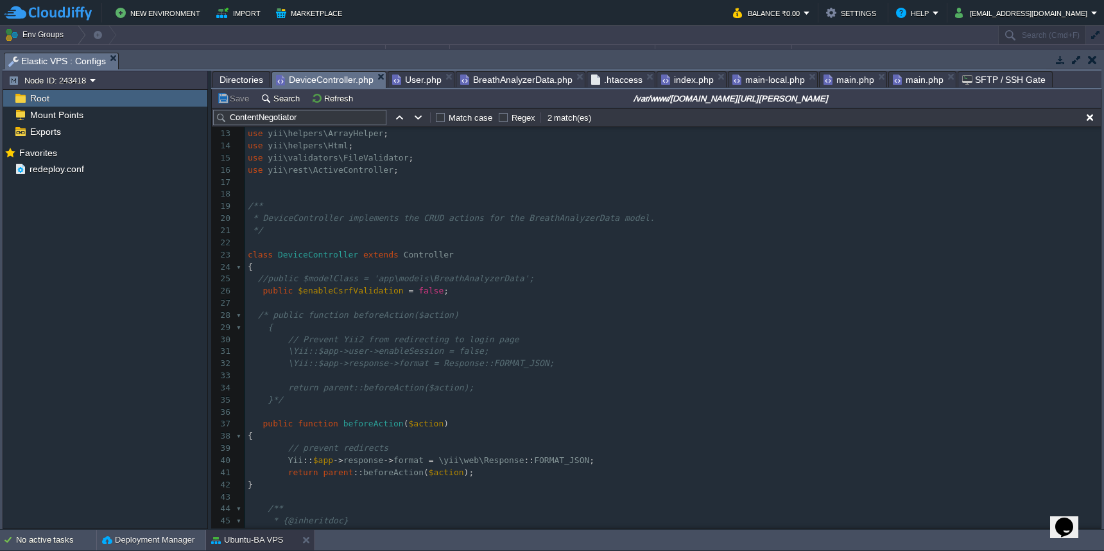
scroll to position [100, 0]
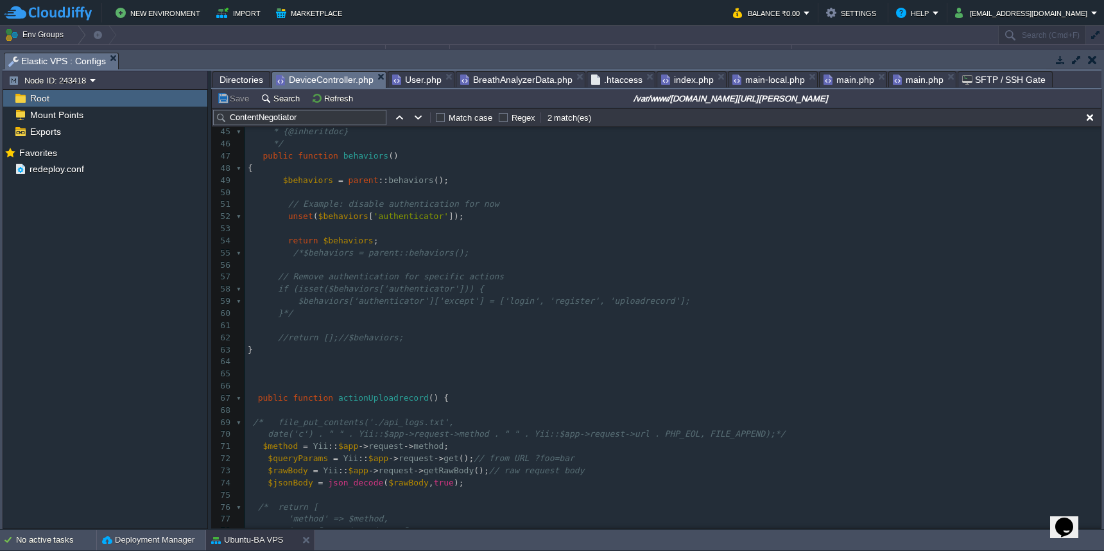
click at [242, 78] on span "Directories" at bounding box center [241, 79] width 44 height 15
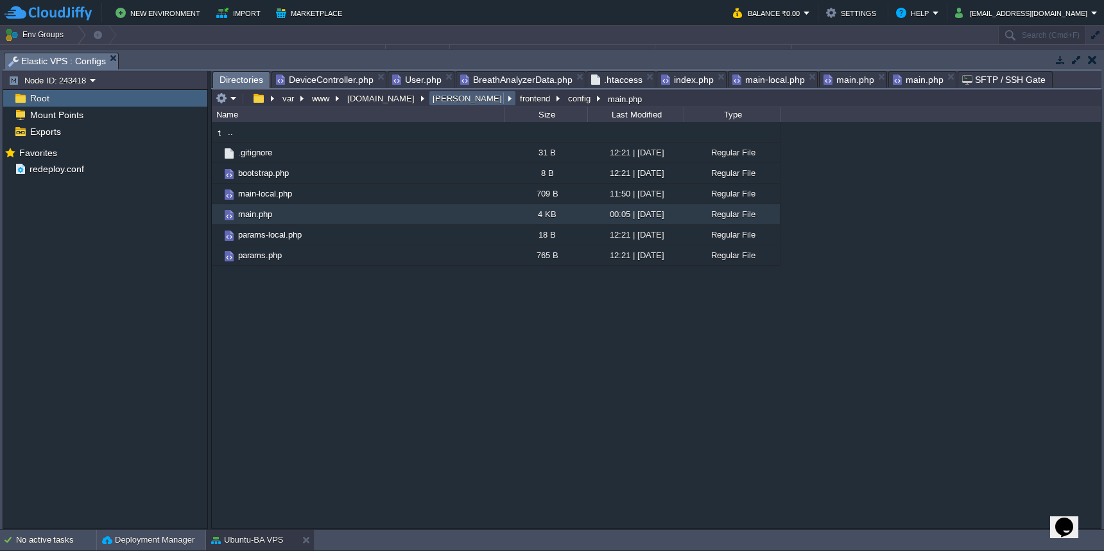
click at [431, 98] on button "[PERSON_NAME]" at bounding box center [468, 98] width 74 height 12
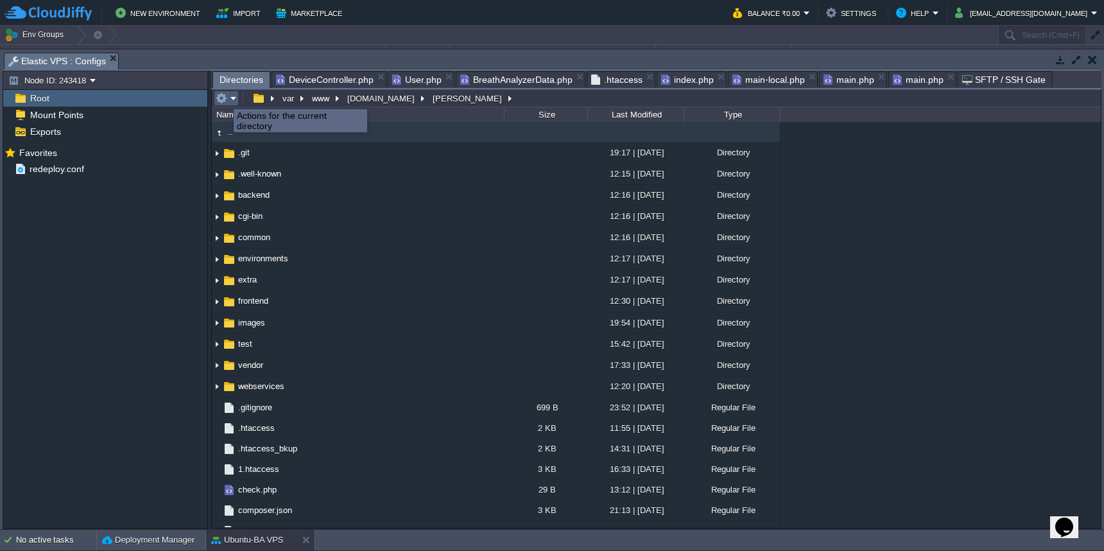
click at [224, 98] on button "button" at bounding box center [222, 98] width 12 height 12
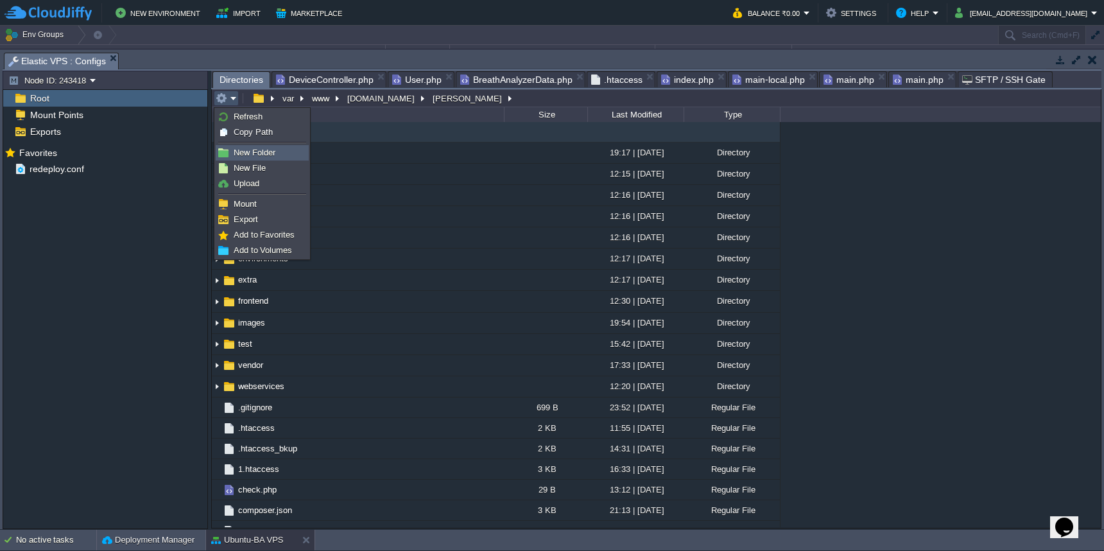
click at [239, 155] on span "New Folder" at bounding box center [255, 153] width 42 height 10
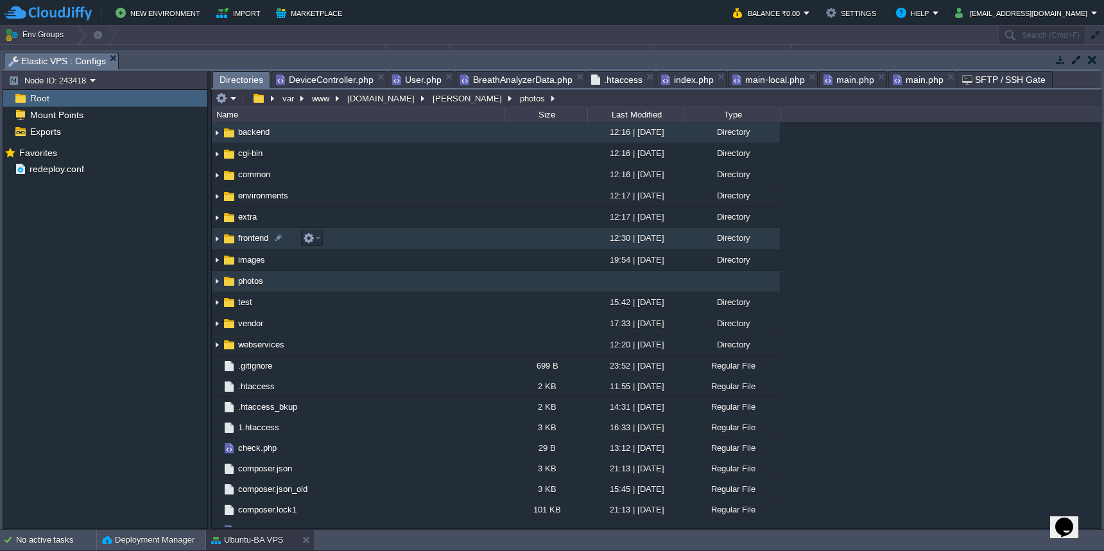
click at [411, 245] on td "frontend" at bounding box center [358, 238] width 292 height 21
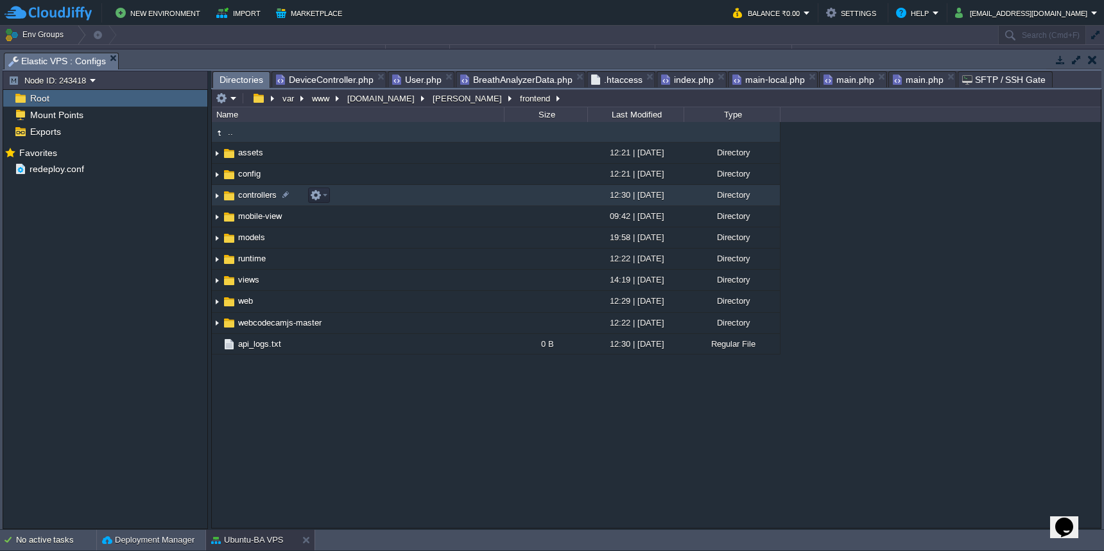
click at [440, 197] on td "controllers" at bounding box center [358, 195] width 292 height 21
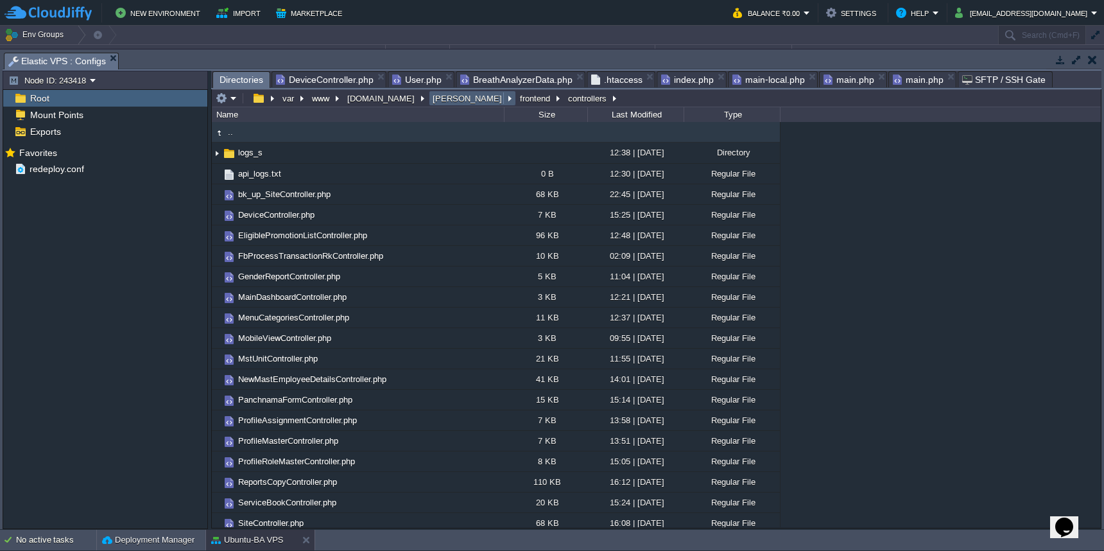
click at [431, 98] on button "[PERSON_NAME]" at bounding box center [468, 98] width 74 height 12
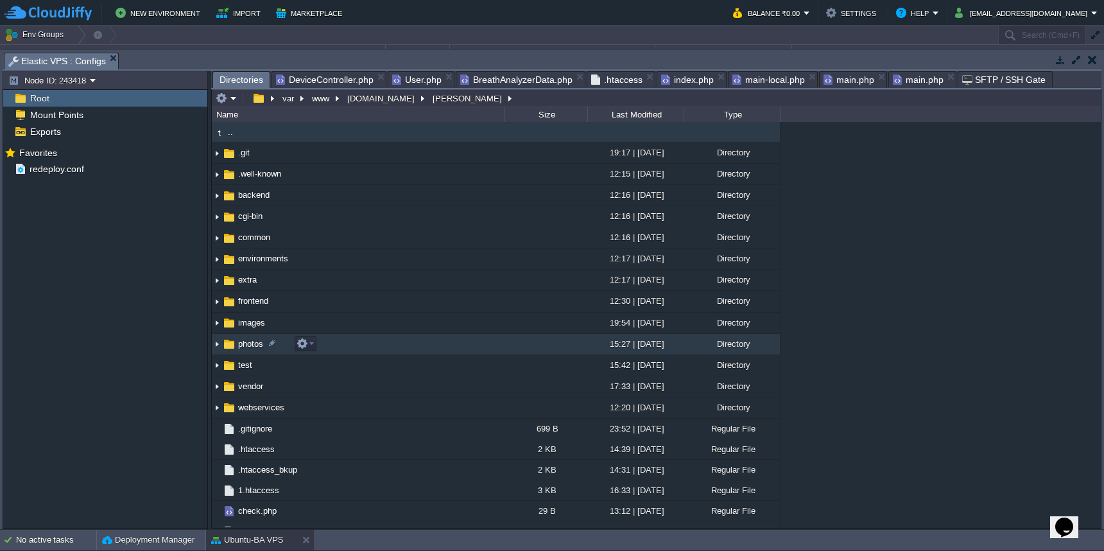
click at [393, 347] on td "photos" at bounding box center [358, 344] width 292 height 21
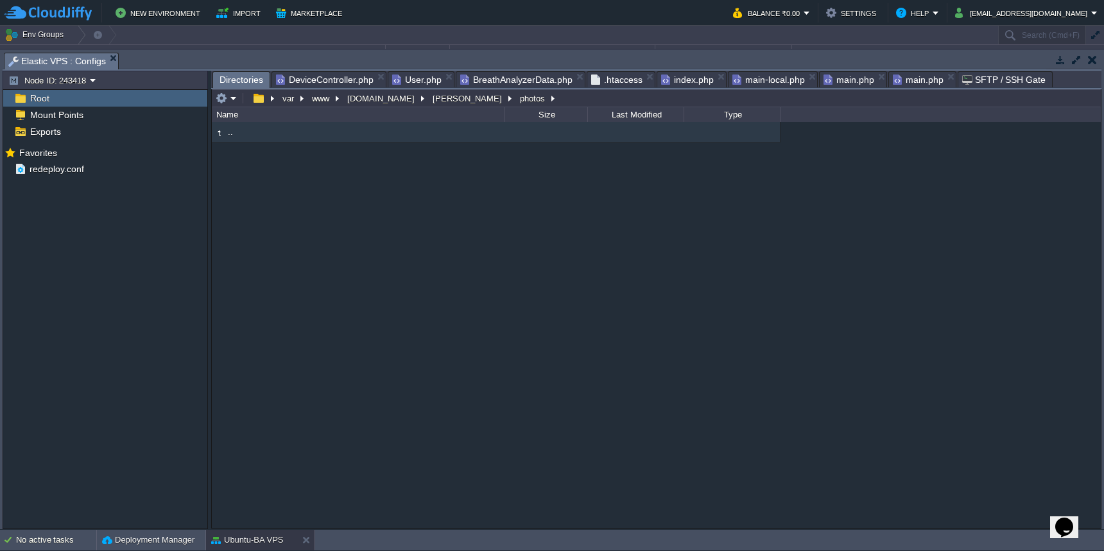
click at [345, 81] on span "DeviceController.php" at bounding box center [325, 79] width 98 height 15
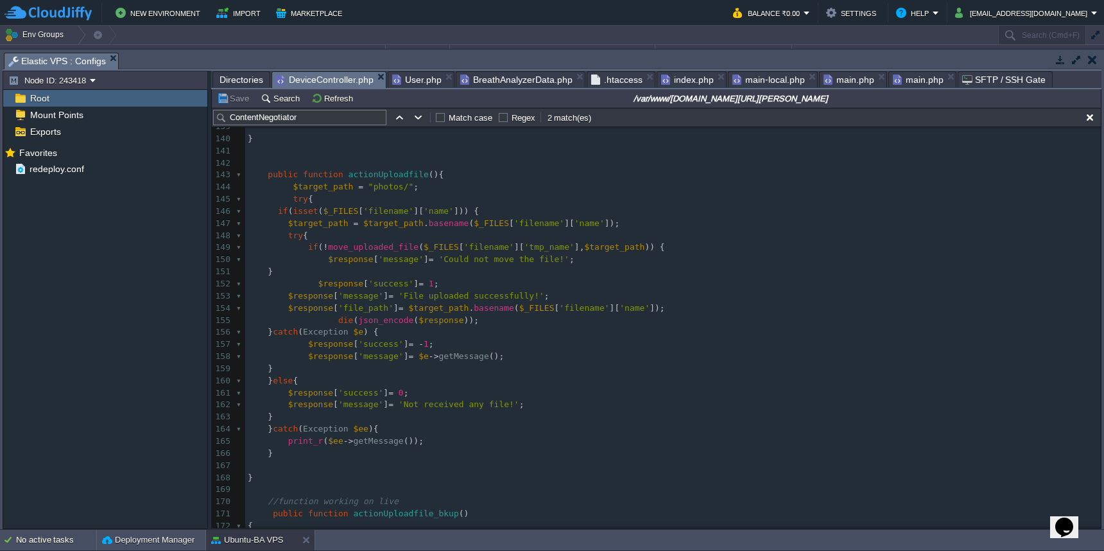
scroll to position [1613, 0]
click at [385, 176] on div "x 120 121 die ( json_encode ( $response )); 122 } 123 $model = new BreathAnalyz…" at bounding box center [672, 284] width 855 height 786
click at [234, 83] on span "Directories" at bounding box center [241, 79] width 44 height 15
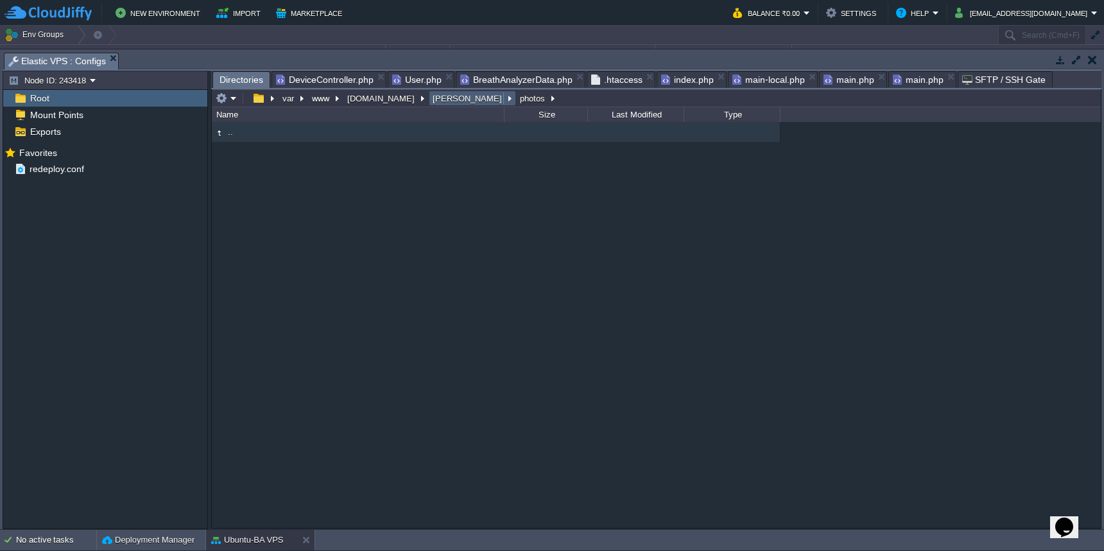
click at [433, 101] on button "[PERSON_NAME]" at bounding box center [468, 98] width 74 height 12
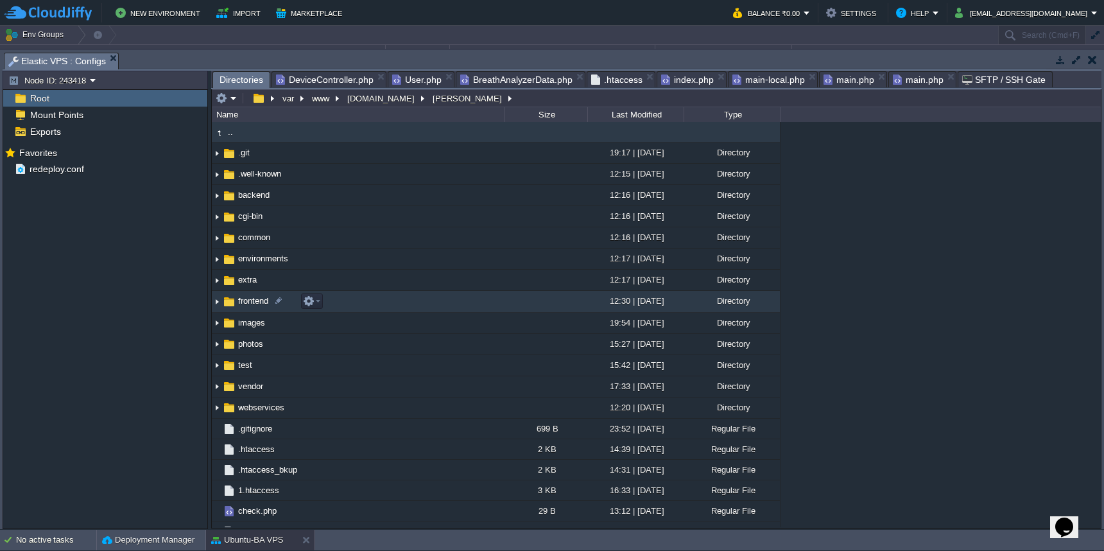
click at [389, 298] on td "frontend" at bounding box center [358, 301] width 292 height 21
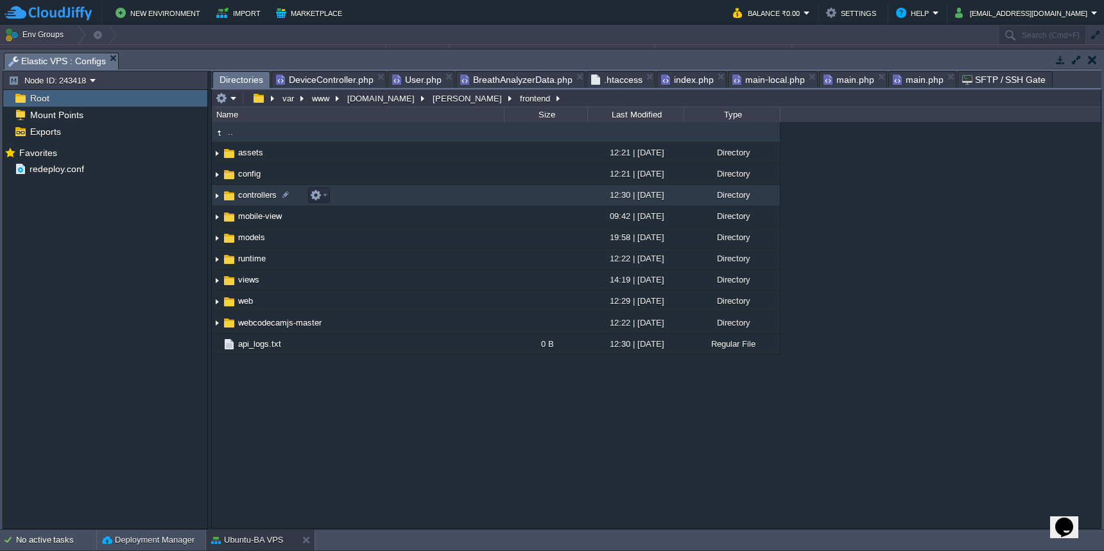
click at [437, 196] on td "controllers" at bounding box center [358, 195] width 292 height 21
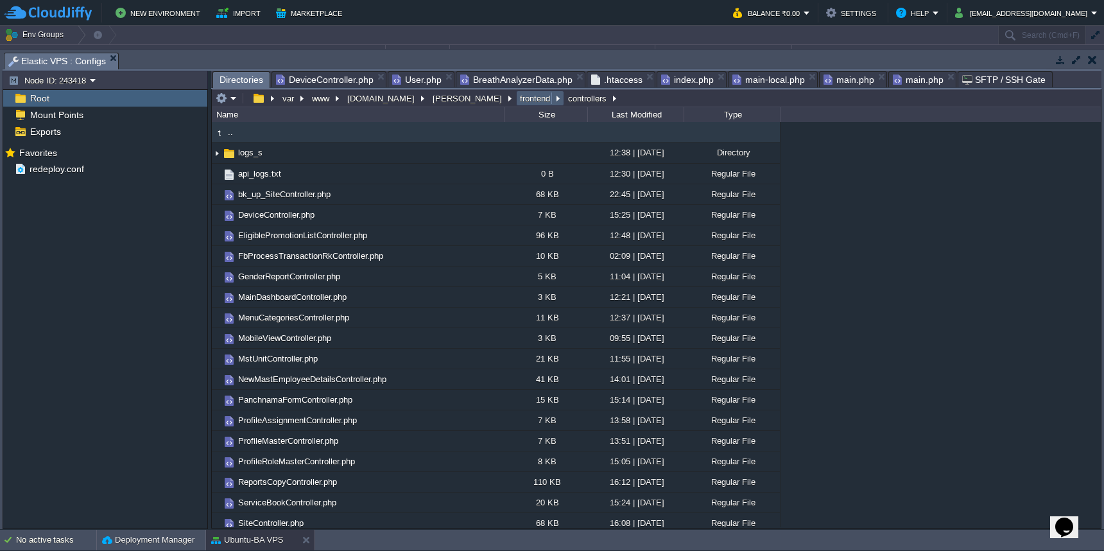
click at [518, 100] on button "frontend" at bounding box center [535, 98] width 35 height 12
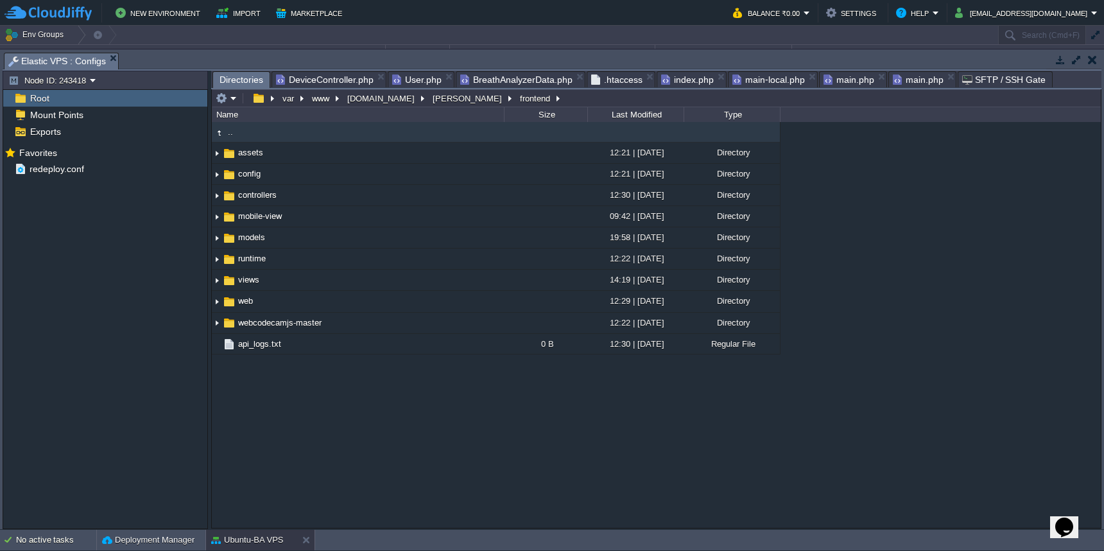
click at [323, 79] on span "DeviceController.php" at bounding box center [325, 79] width 98 height 15
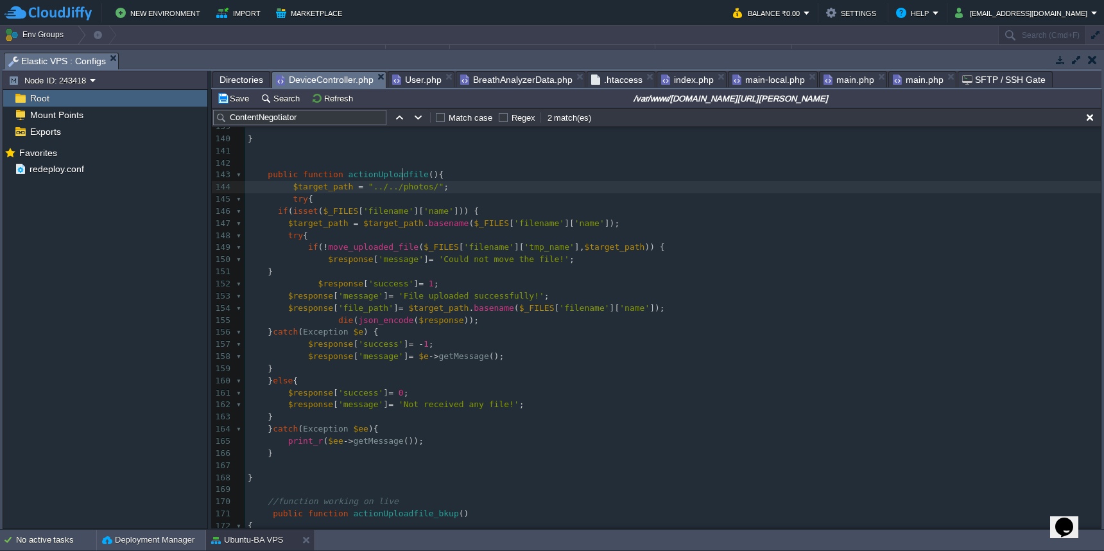
scroll to position [5, 13]
click at [237, 102] on button "Save" at bounding box center [235, 98] width 36 height 12
click at [249, 85] on span "Directories" at bounding box center [241, 79] width 44 height 15
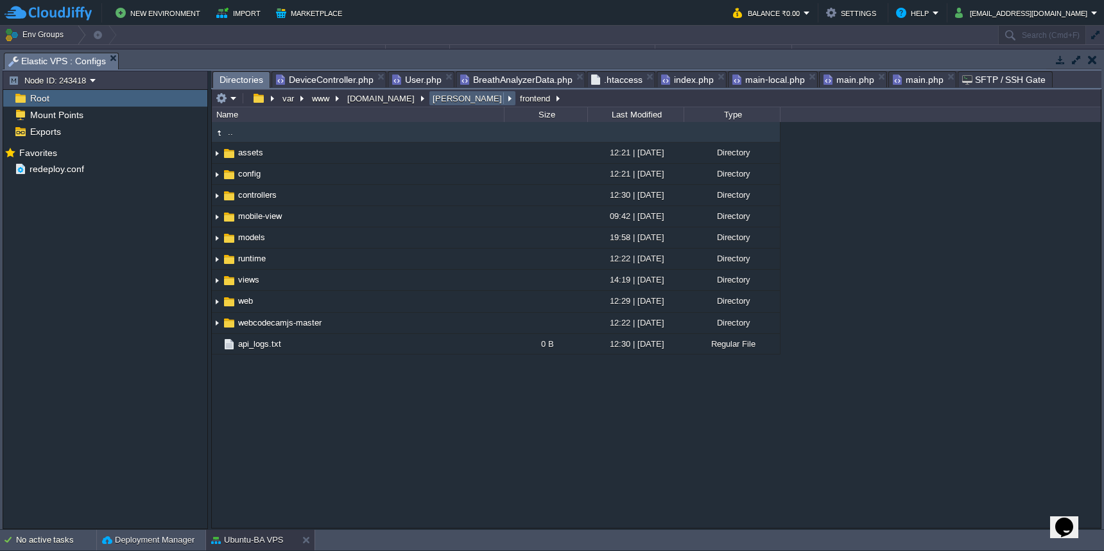
click at [437, 105] on td "[PERSON_NAME]" at bounding box center [472, 97] width 87 height 15
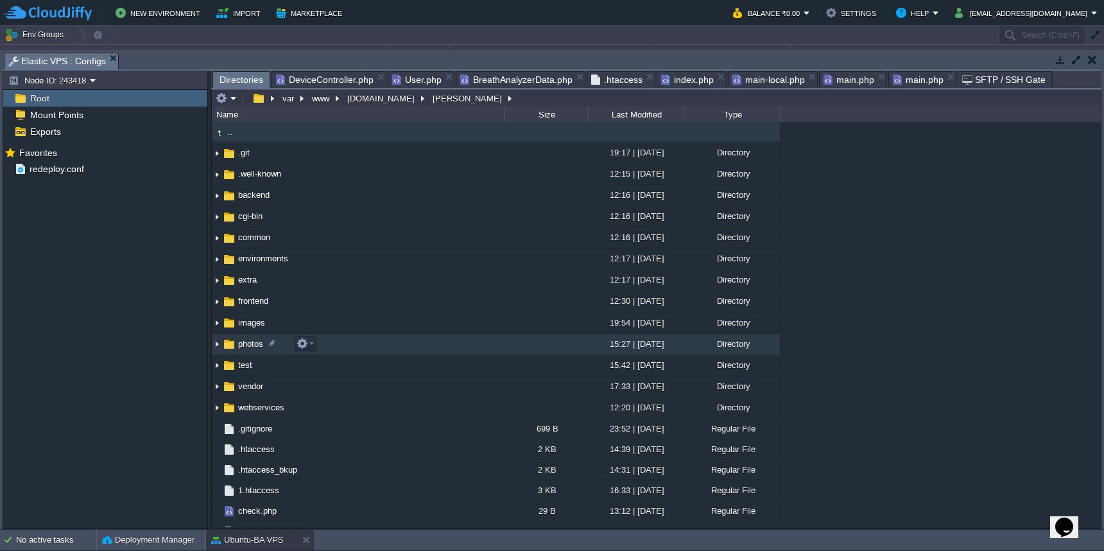
click at [444, 350] on td "photos" at bounding box center [358, 344] width 292 height 21
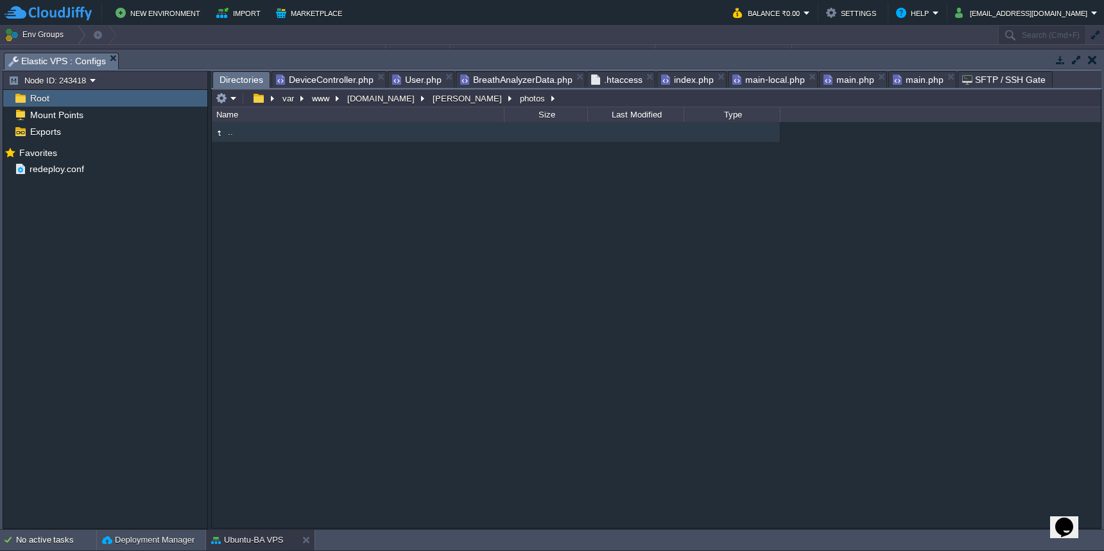
click at [327, 80] on span "DeviceController.php" at bounding box center [325, 79] width 98 height 15
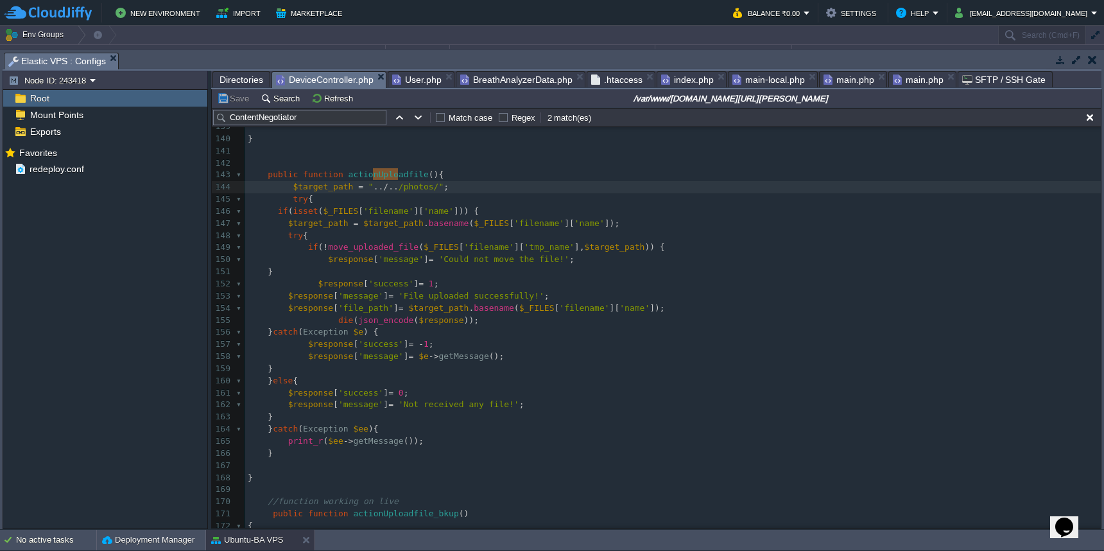
drag, startPoint x: 373, startPoint y: 176, endPoint x: 399, endPoint y: 173, distance: 26.6
click at [232, 99] on button "Save" at bounding box center [235, 98] width 36 height 12
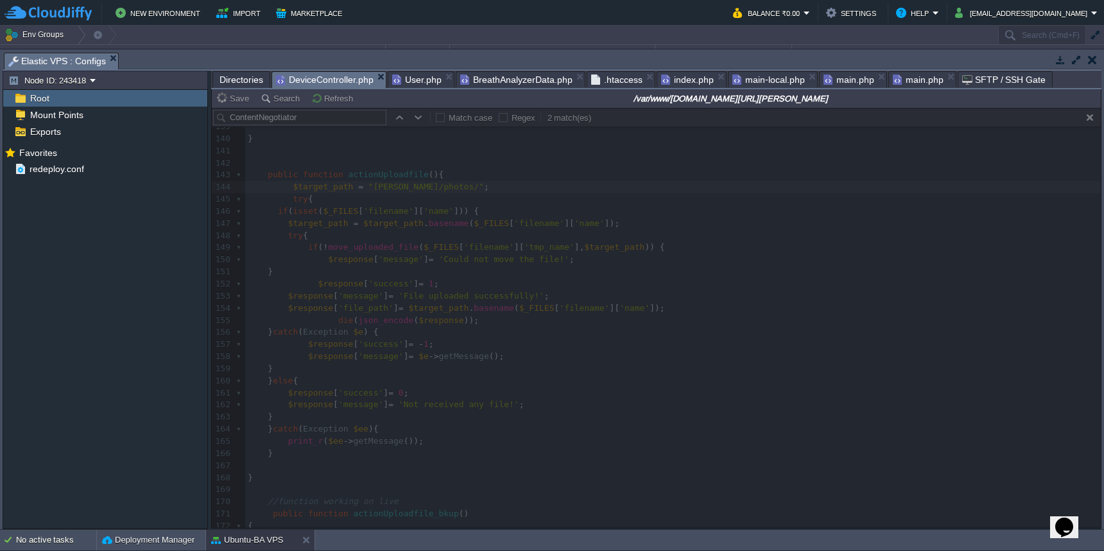
click at [241, 87] on span "Directories" at bounding box center [241, 79] width 44 height 15
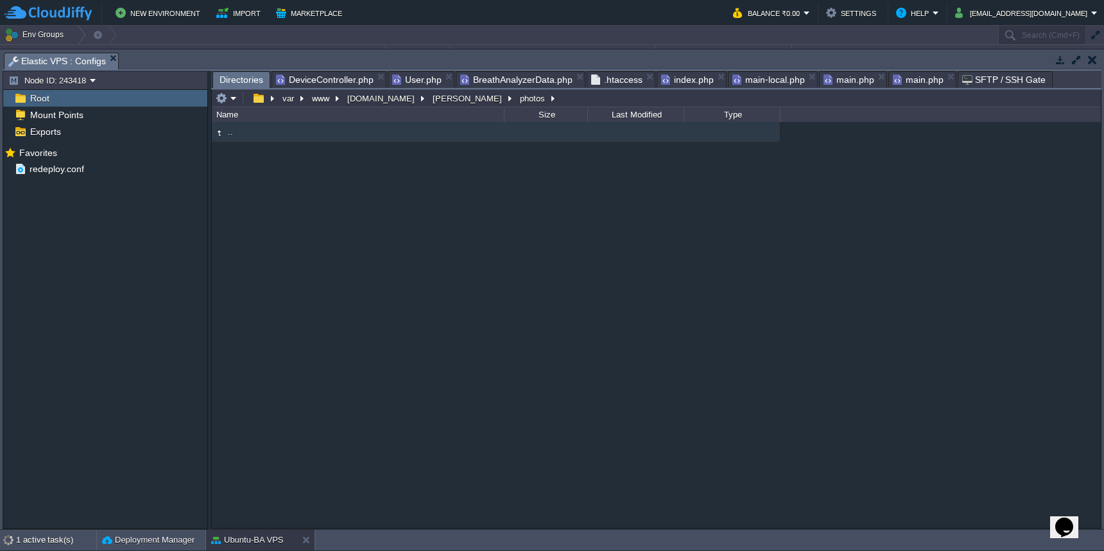
click at [607, 77] on span ".htaccess" at bounding box center [616, 79] width 51 height 15
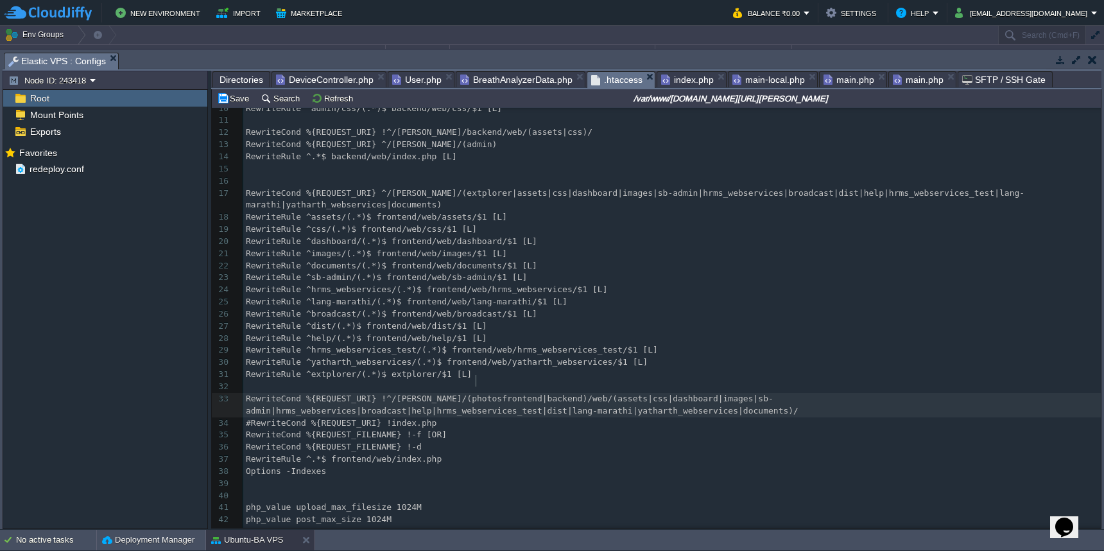
scroll to position [5, 24]
click at [222, 102] on button "Save" at bounding box center [235, 98] width 36 height 12
drag, startPoint x: 445, startPoint y: 384, endPoint x: 479, endPoint y: 385, distance: 34.0
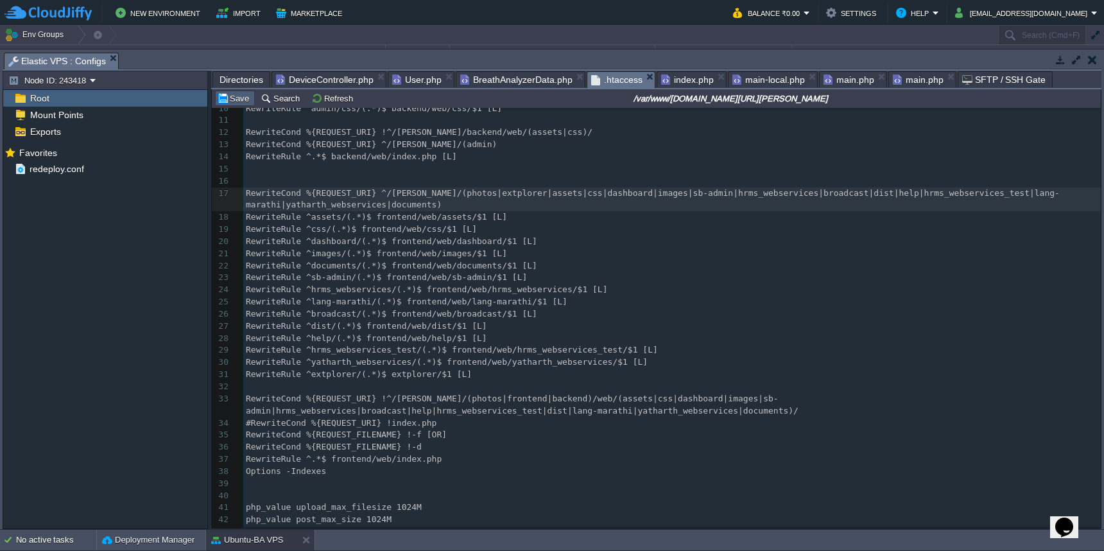
click at [239, 101] on button "Save" at bounding box center [235, 98] width 36 height 12
click at [251, 81] on span "Directories" at bounding box center [241, 79] width 44 height 15
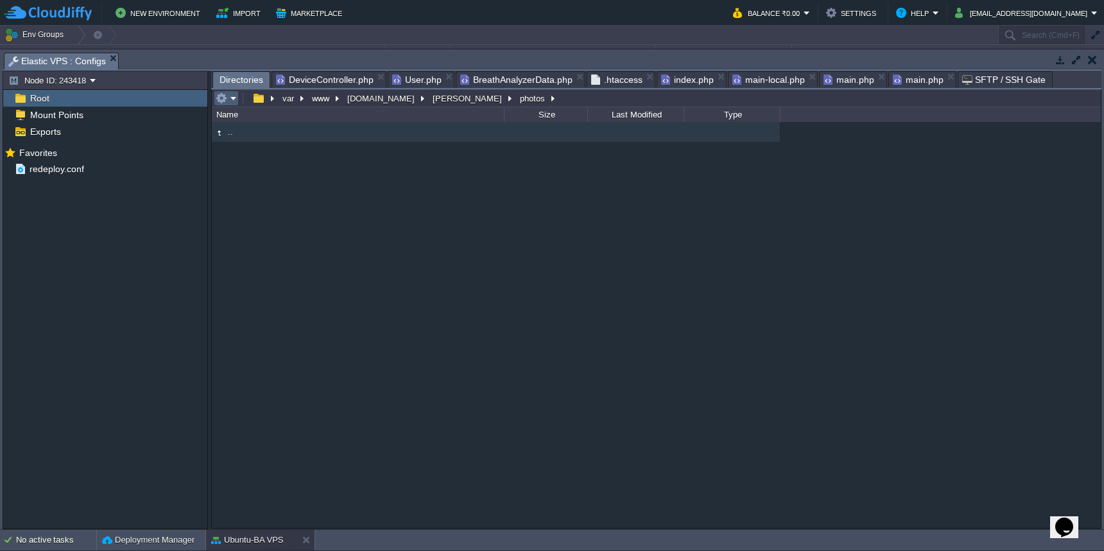
click at [228, 98] on em at bounding box center [226, 98] width 21 height 12
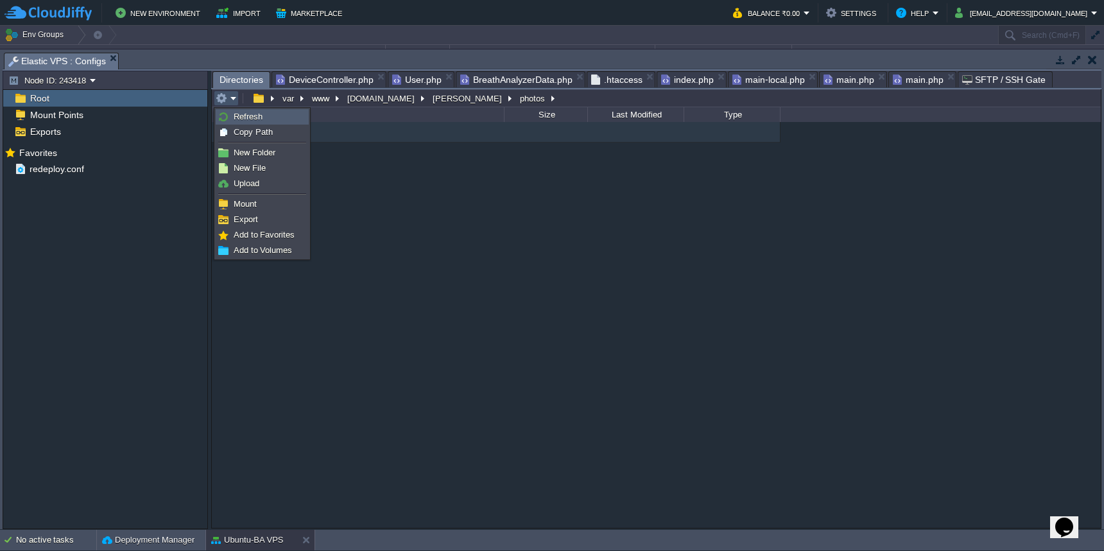
click at [228, 120] on img at bounding box center [223, 117] width 10 height 10
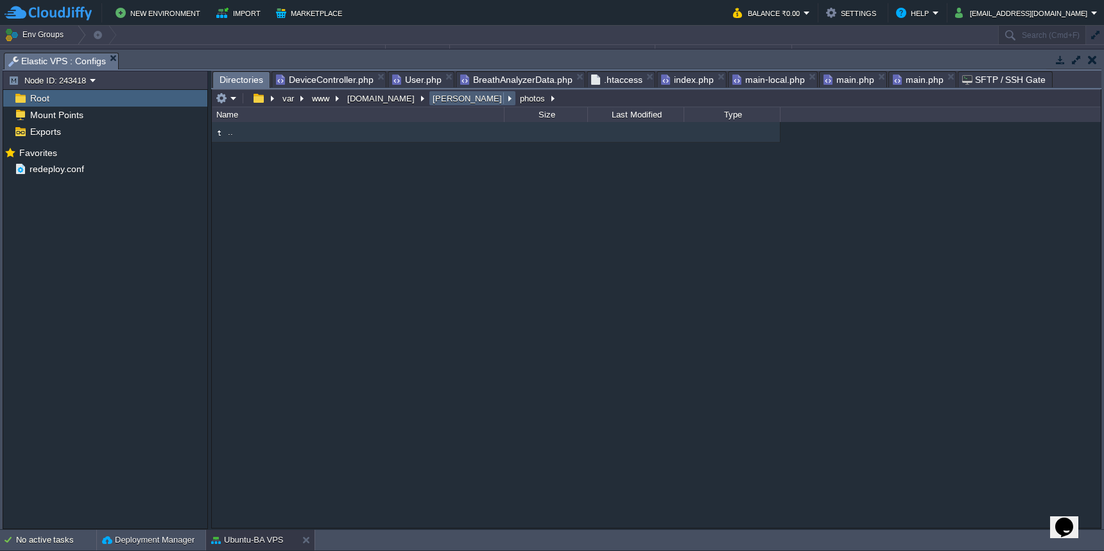
click at [437, 103] on button "[PERSON_NAME]" at bounding box center [468, 98] width 74 height 12
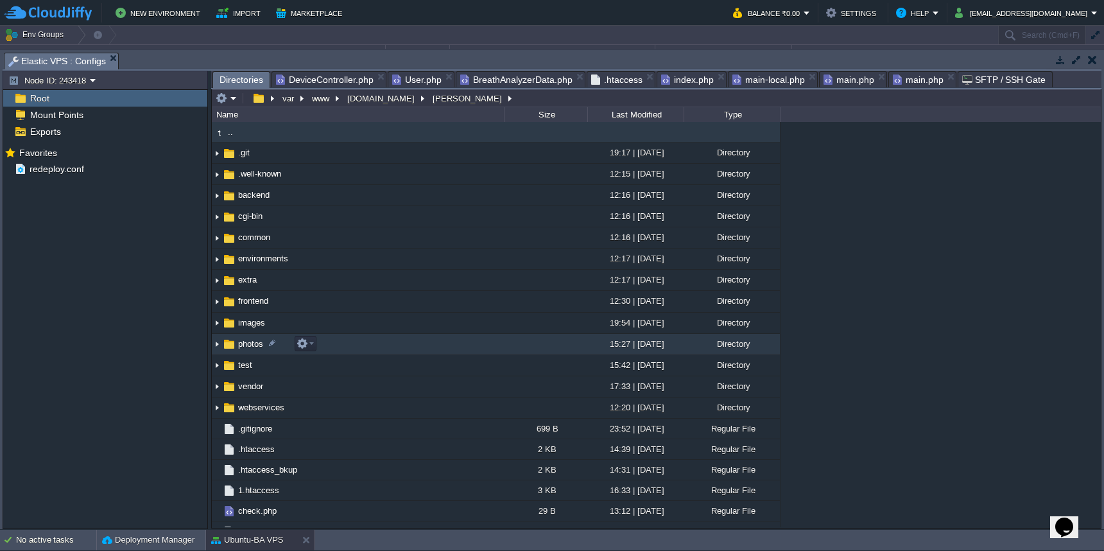
click at [401, 338] on td "photos" at bounding box center [358, 344] width 292 height 21
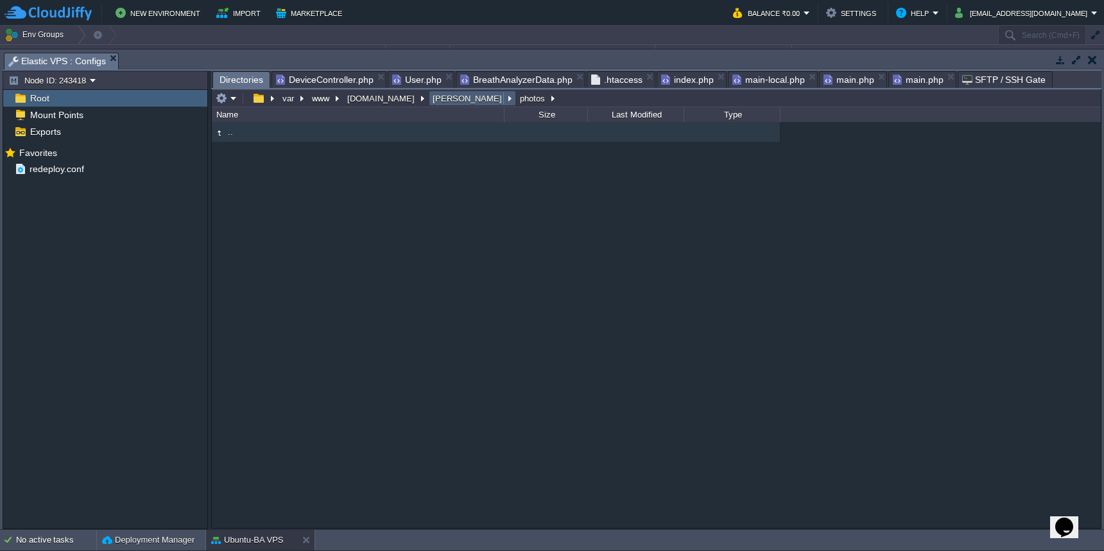
click at [431, 103] on button "[PERSON_NAME]" at bounding box center [468, 98] width 74 height 12
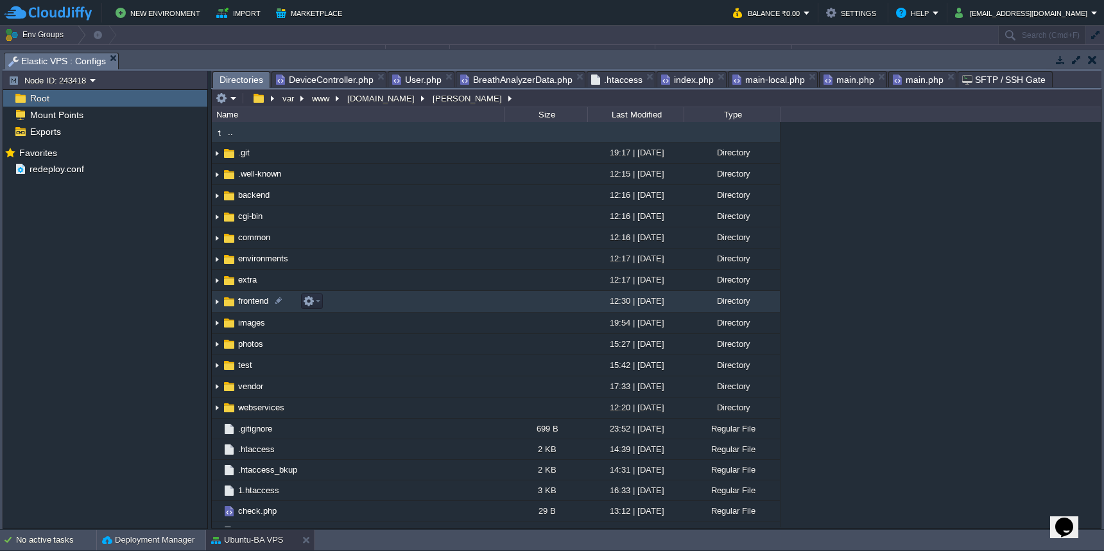
click at [377, 302] on td "frontend" at bounding box center [358, 301] width 292 height 21
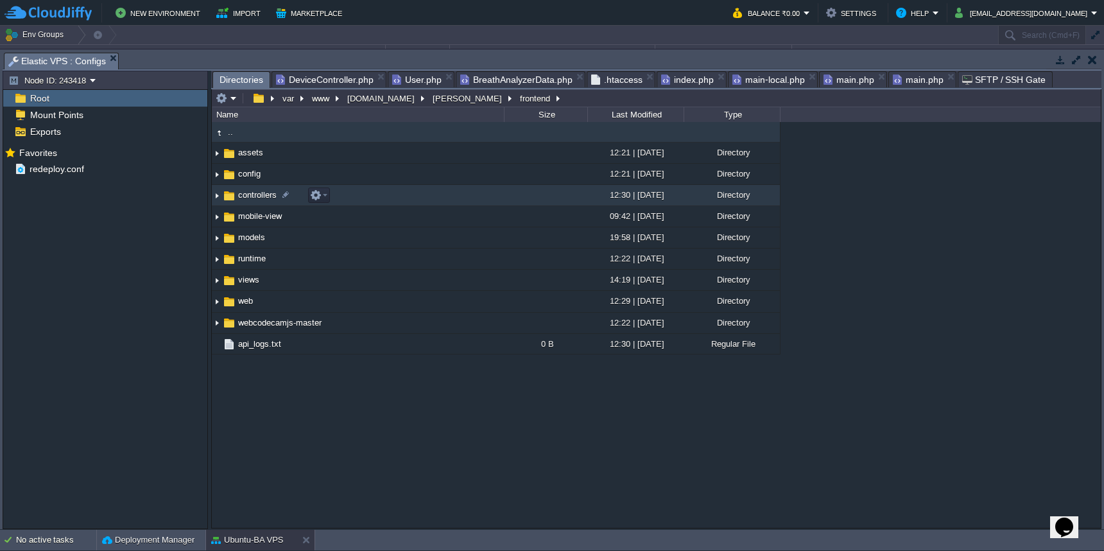
click at [411, 203] on td "controllers" at bounding box center [358, 195] width 292 height 21
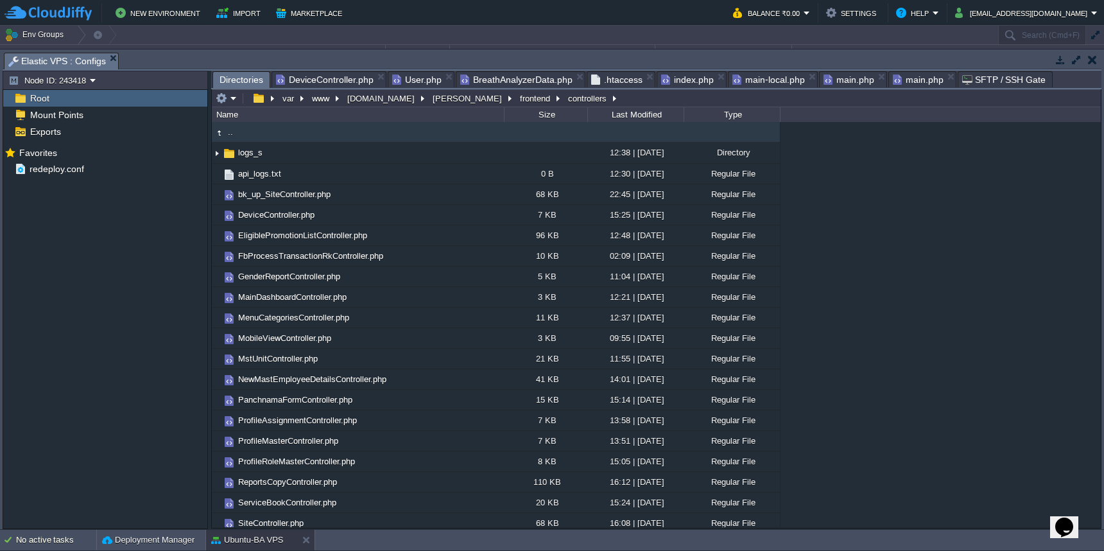
click at [338, 82] on span "DeviceController.php" at bounding box center [325, 79] width 98 height 15
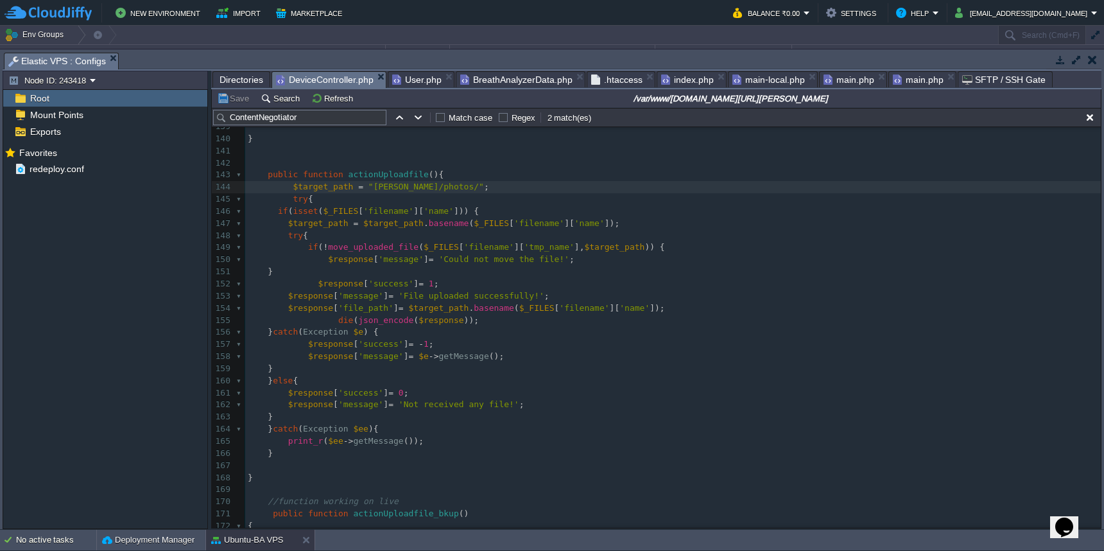
click at [406, 182] on span ""[PERSON_NAME]/photos/"" at bounding box center [426, 187] width 116 height 10
click at [238, 97] on button "Save" at bounding box center [235, 98] width 36 height 12
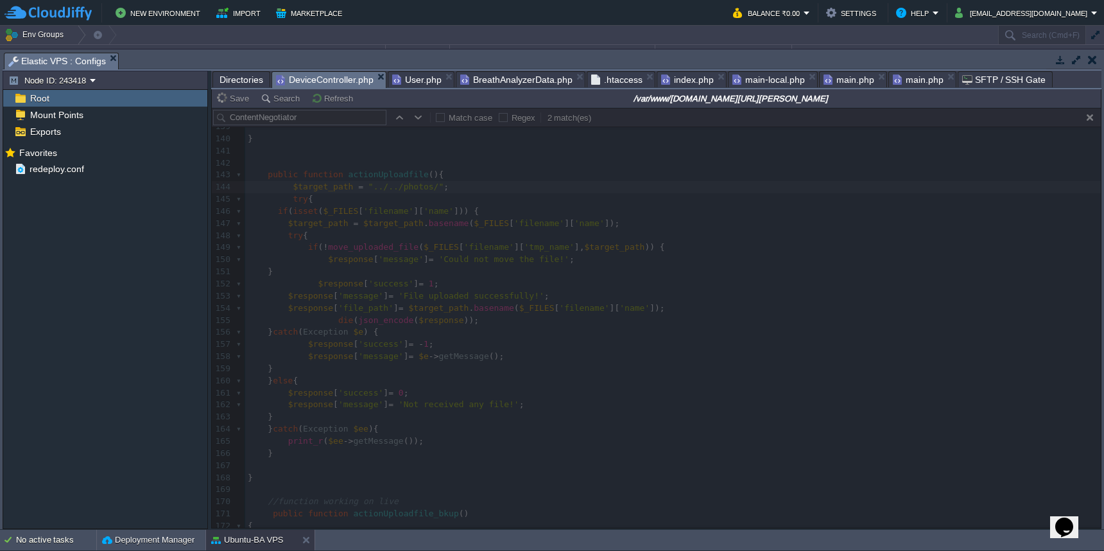
click at [243, 80] on span "Directories" at bounding box center [241, 79] width 44 height 15
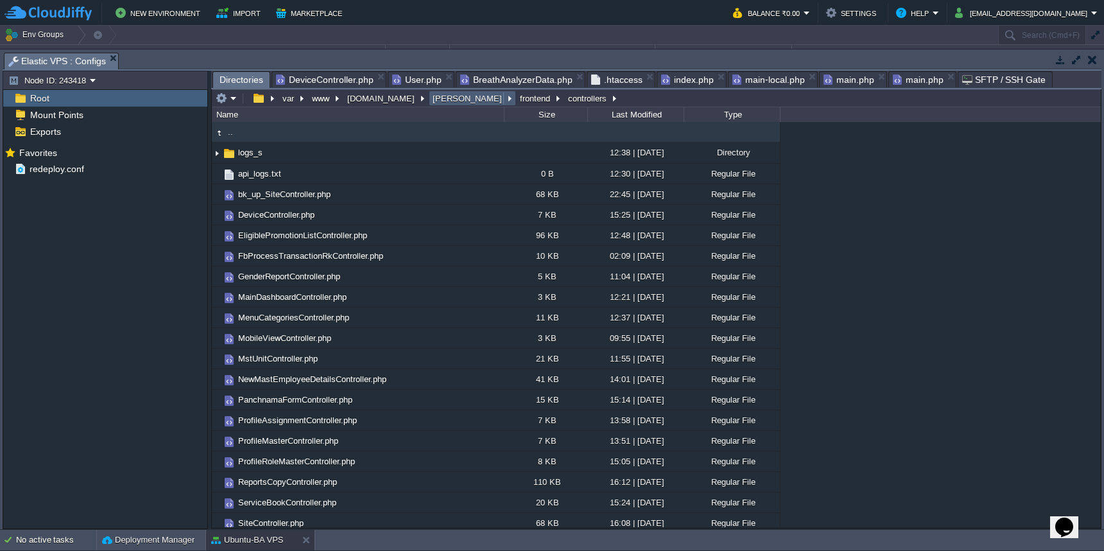
click at [431, 100] on button "[PERSON_NAME]" at bounding box center [468, 98] width 74 height 12
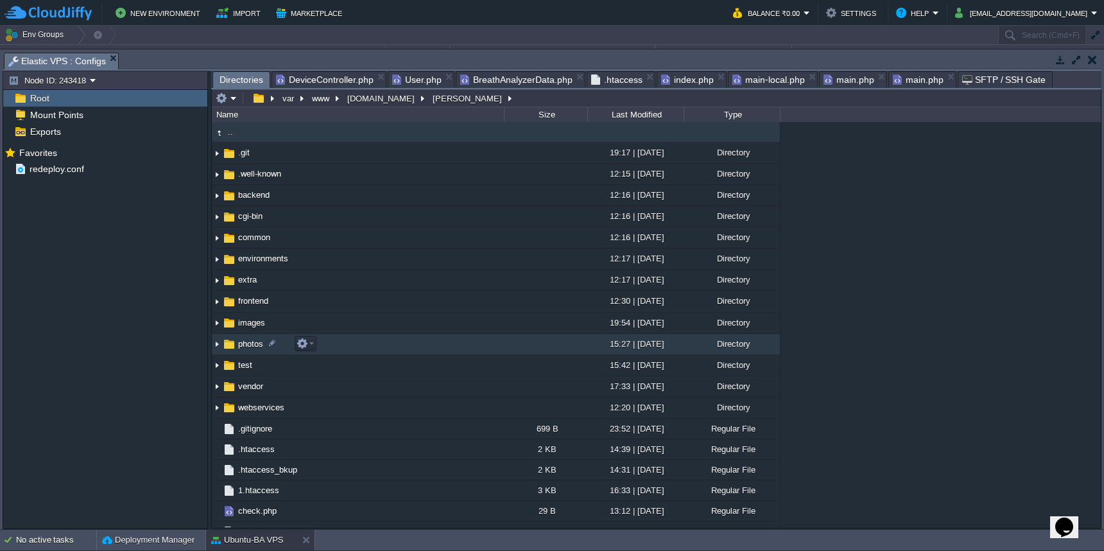
click at [398, 342] on td "photos" at bounding box center [358, 344] width 292 height 21
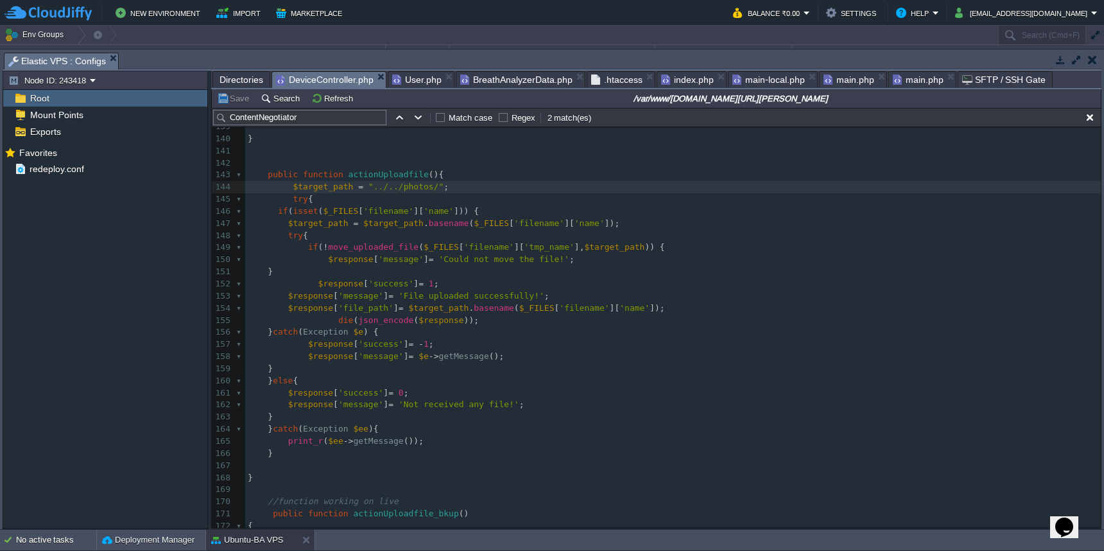
click at [317, 78] on span "DeviceController.php" at bounding box center [325, 80] width 98 height 16
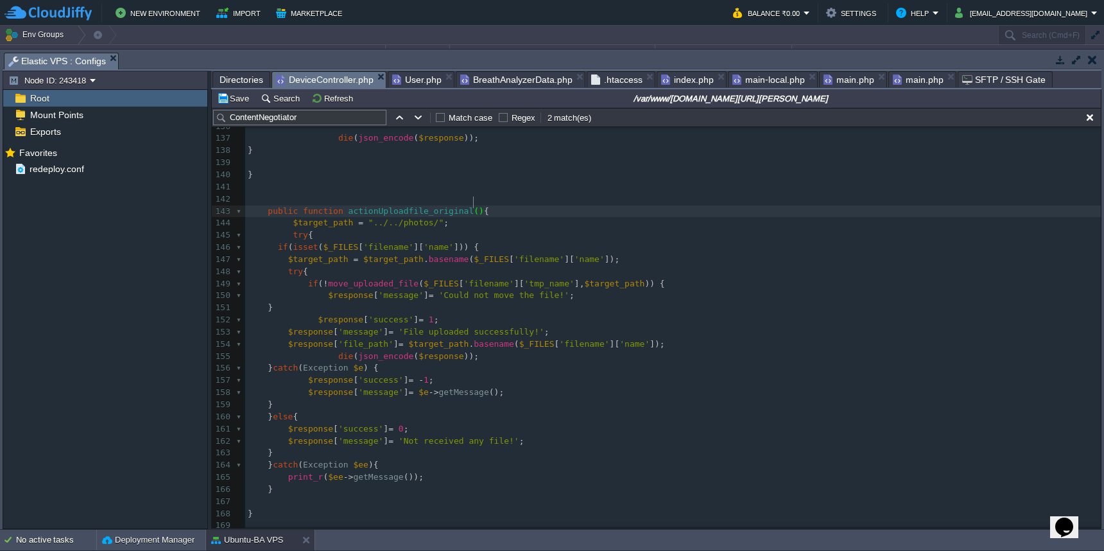
scroll to position [5, 29]
click at [236, 97] on button "Save" at bounding box center [235, 98] width 36 height 12
click at [234, 103] on button "Save" at bounding box center [235, 98] width 36 height 12
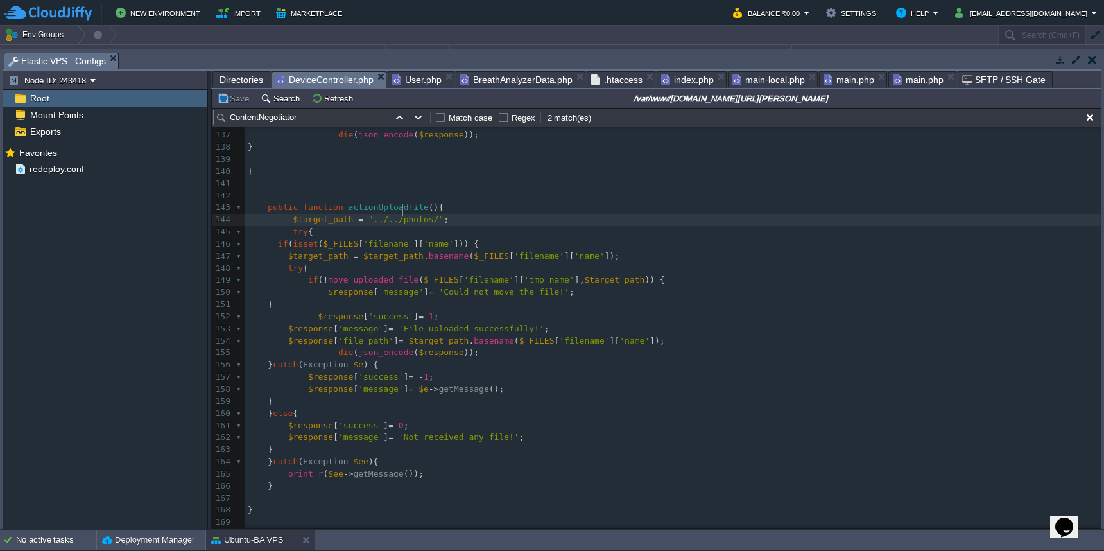
click at [402, 214] on span ""../../photos/"" at bounding box center [405, 219] width 75 height 10
click at [289, 210] on div "x 126 ​ 127 if ( $insert ) { 128 $response [ 'success' ] = 1 ; 129 $response [ …" at bounding box center [672, 334] width 855 height 677
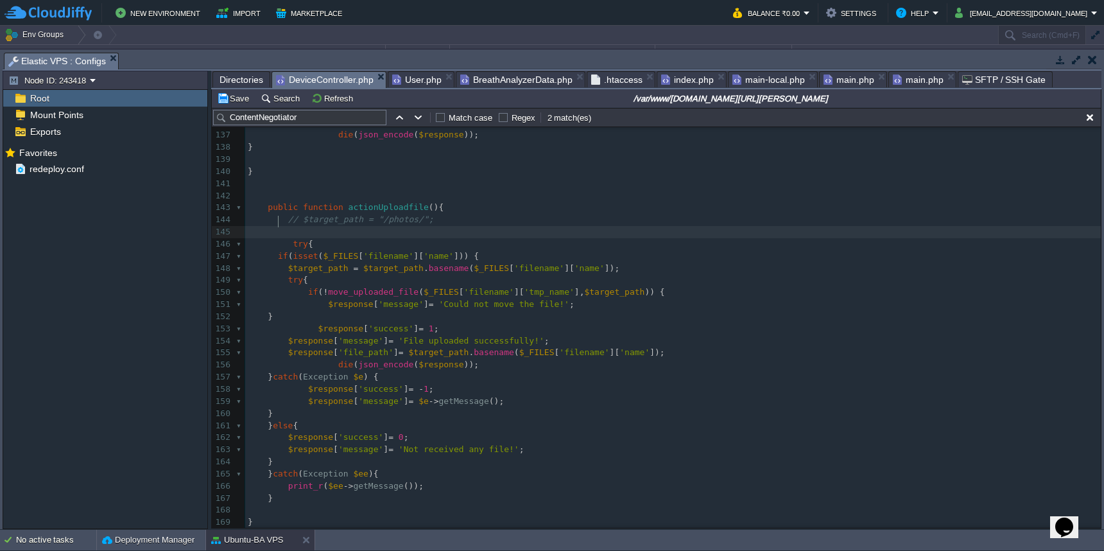
paste textarea "$target_path"
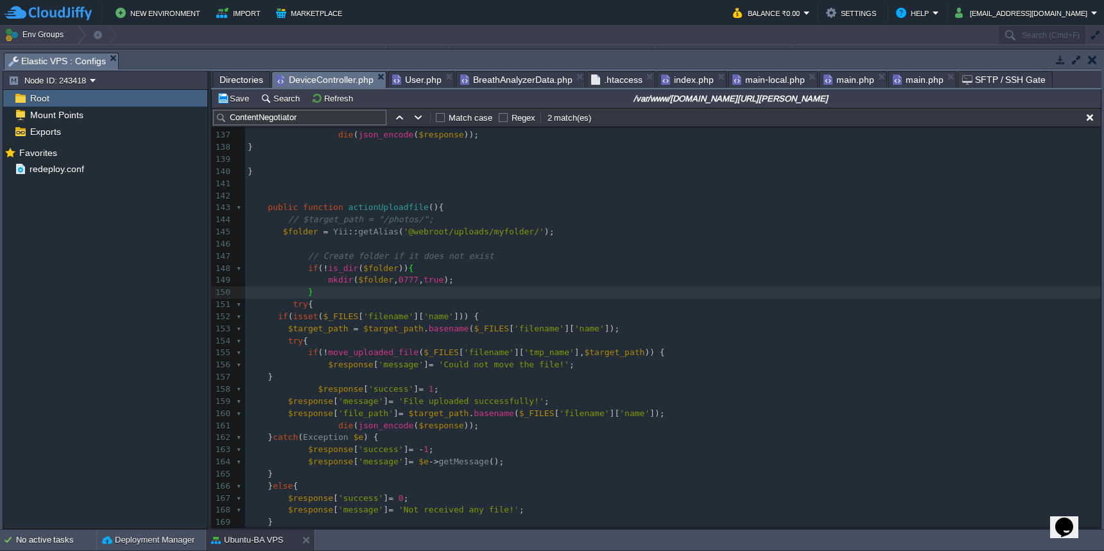
click at [337, 214] on span "// $target_path = "/photos/";" at bounding box center [361, 219] width 146 height 10
click at [298, 227] on pre "$folder = Yii :: getAlias ( '@webroot/uploads/myfolder/' );" at bounding box center [672, 232] width 855 height 12
paste textarea
click at [501, 227] on span "'@webroot/uploads/myfolder/'" at bounding box center [499, 232] width 141 height 10
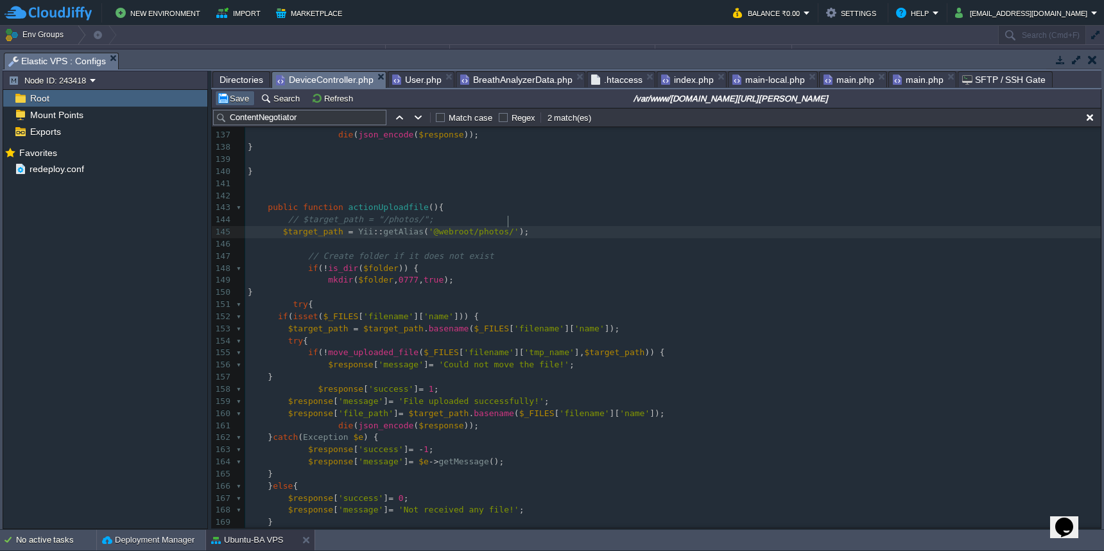
click at [239, 102] on button "Save" at bounding box center [235, 98] width 36 height 12
click at [234, 77] on span "Directories" at bounding box center [241, 79] width 44 height 15
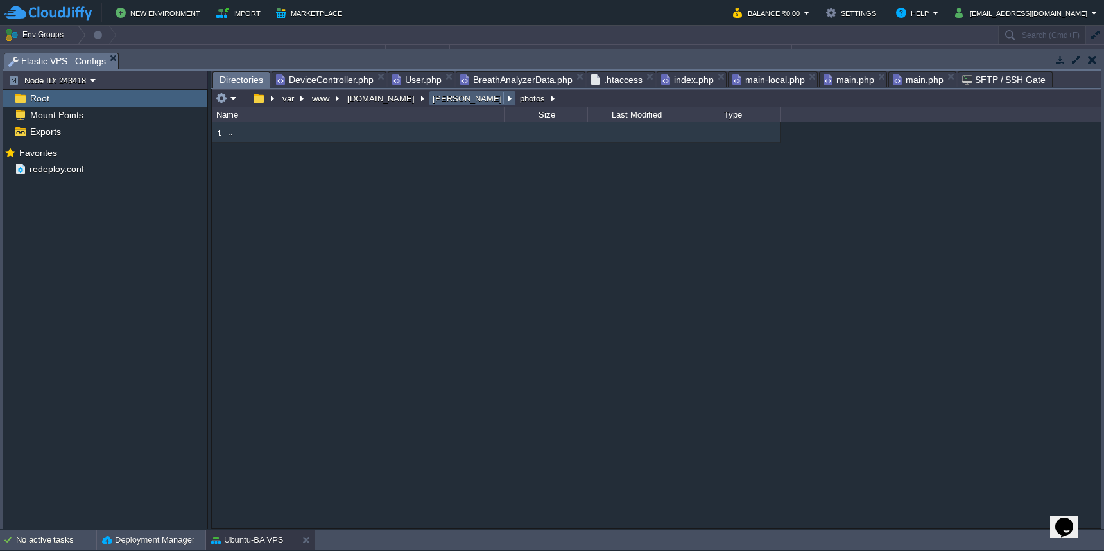
click at [433, 100] on button "[PERSON_NAME]" at bounding box center [468, 98] width 74 height 12
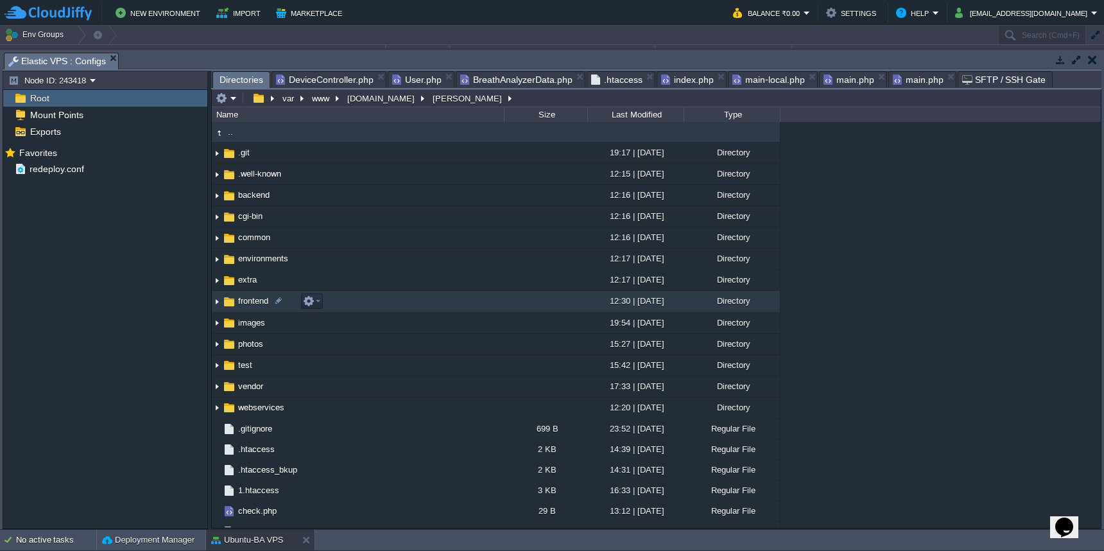
click at [415, 302] on td "frontend" at bounding box center [358, 301] width 292 height 21
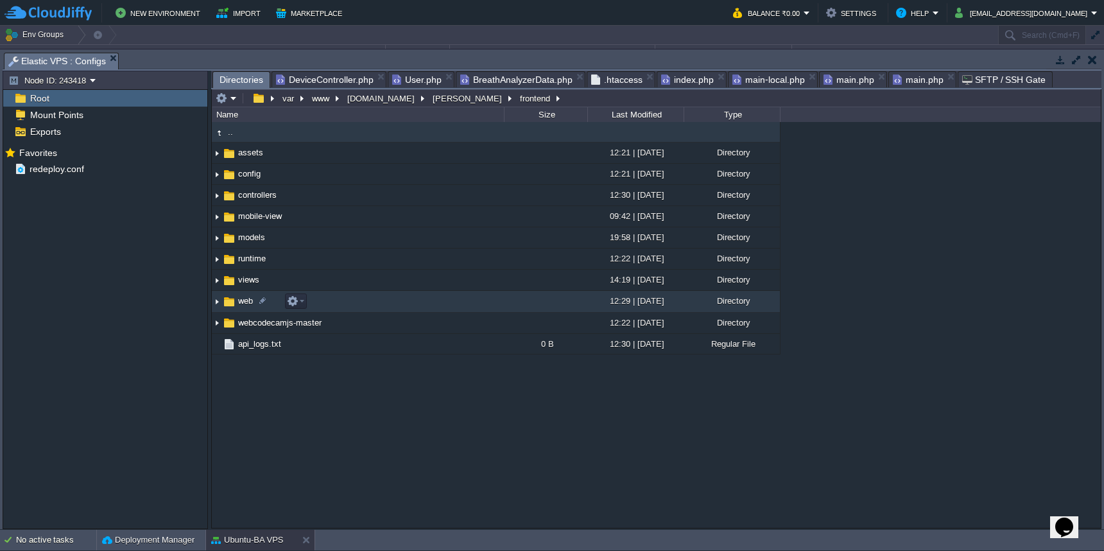
click at [414, 305] on td "web" at bounding box center [358, 301] width 292 height 21
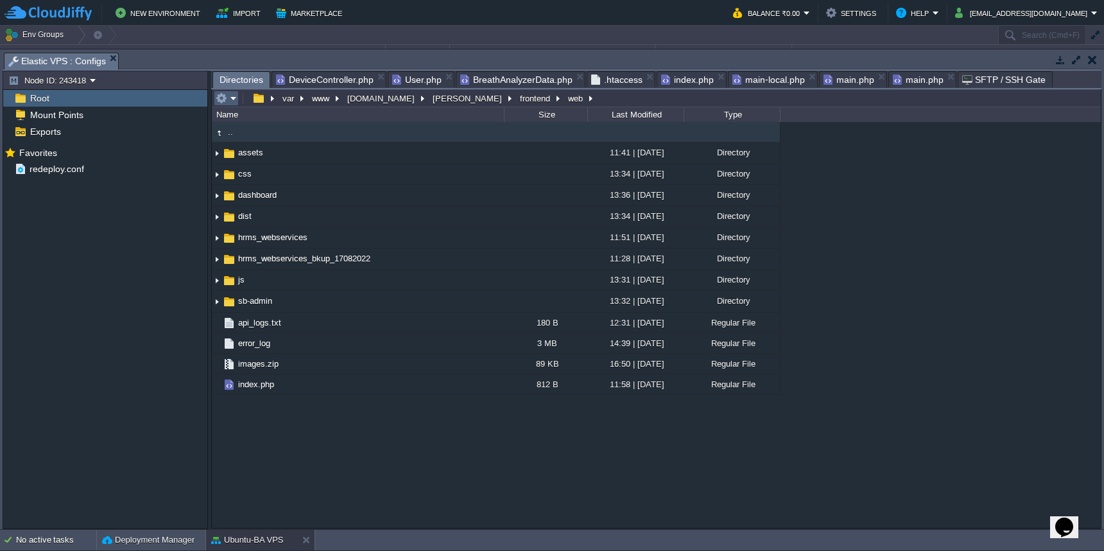
click at [218, 93] on td at bounding box center [226, 97] width 25 height 15
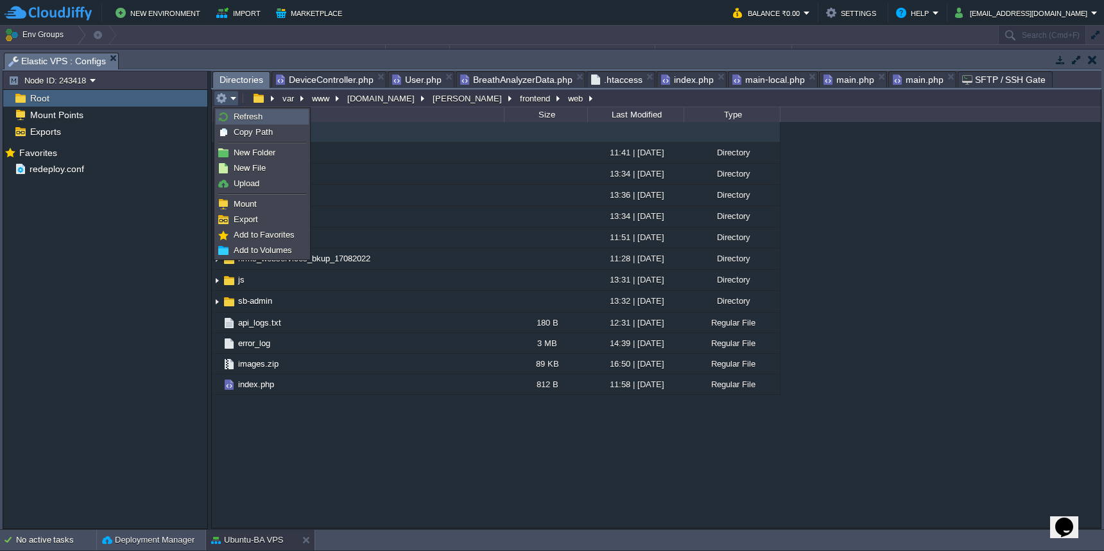
click at [223, 121] on img at bounding box center [223, 117] width 10 height 10
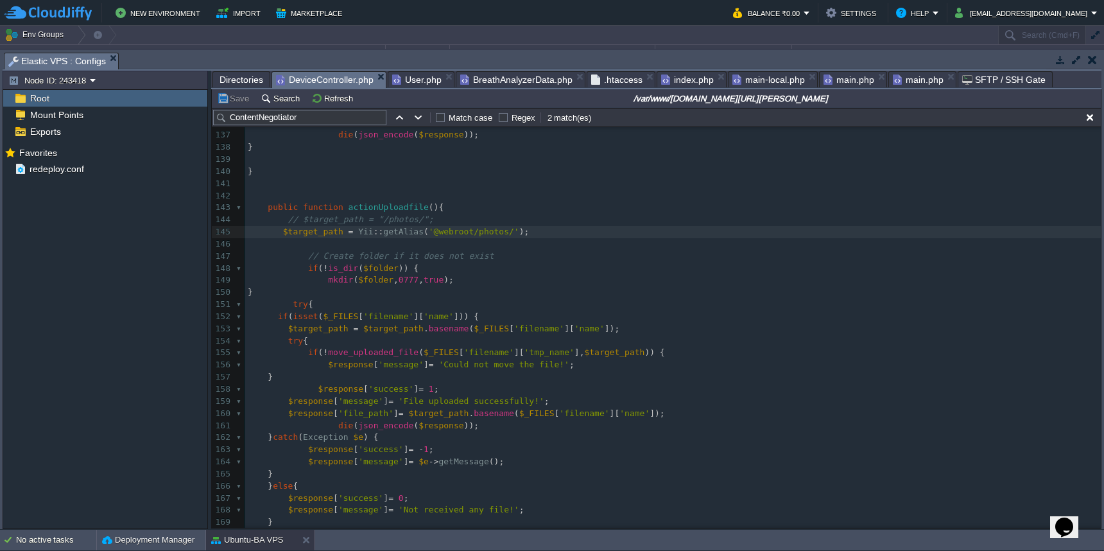
click at [303, 78] on span "DeviceController.php" at bounding box center [325, 80] width 98 height 16
click at [237, 76] on span "Directories" at bounding box center [241, 79] width 44 height 15
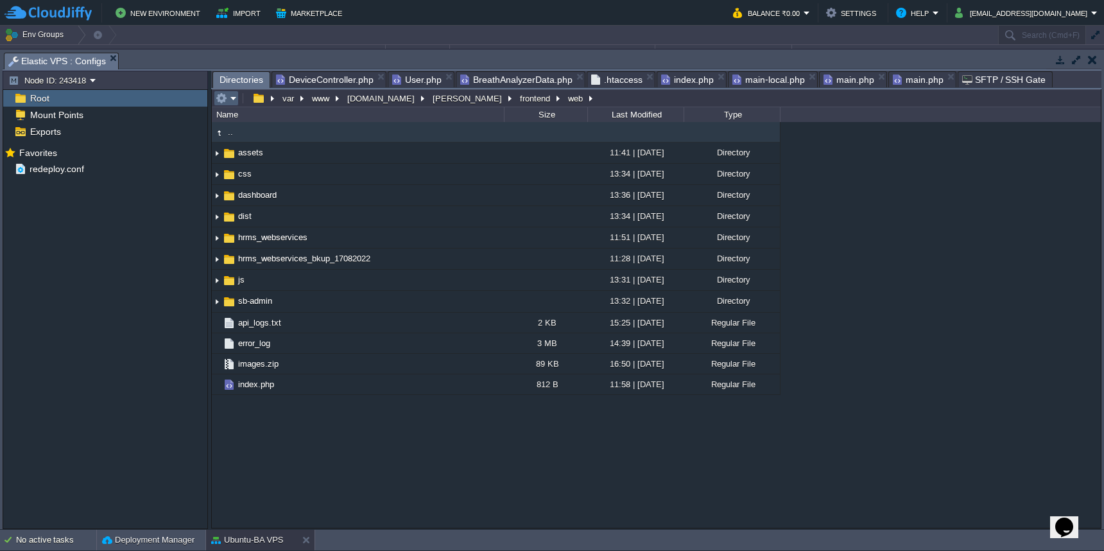
click at [230, 103] on em at bounding box center [226, 98] width 21 height 12
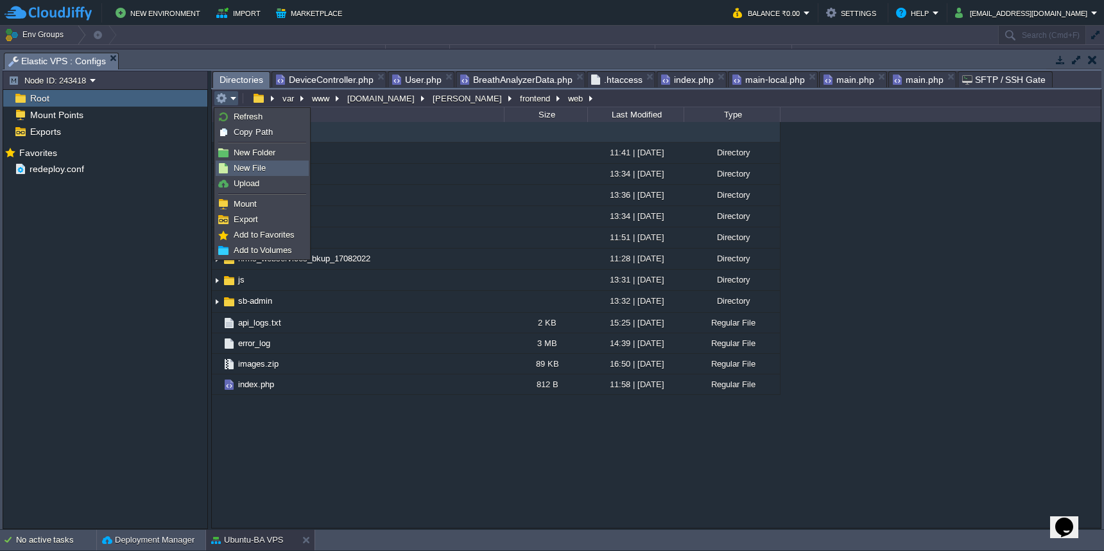
click at [243, 165] on span "New File" at bounding box center [250, 168] width 32 height 10
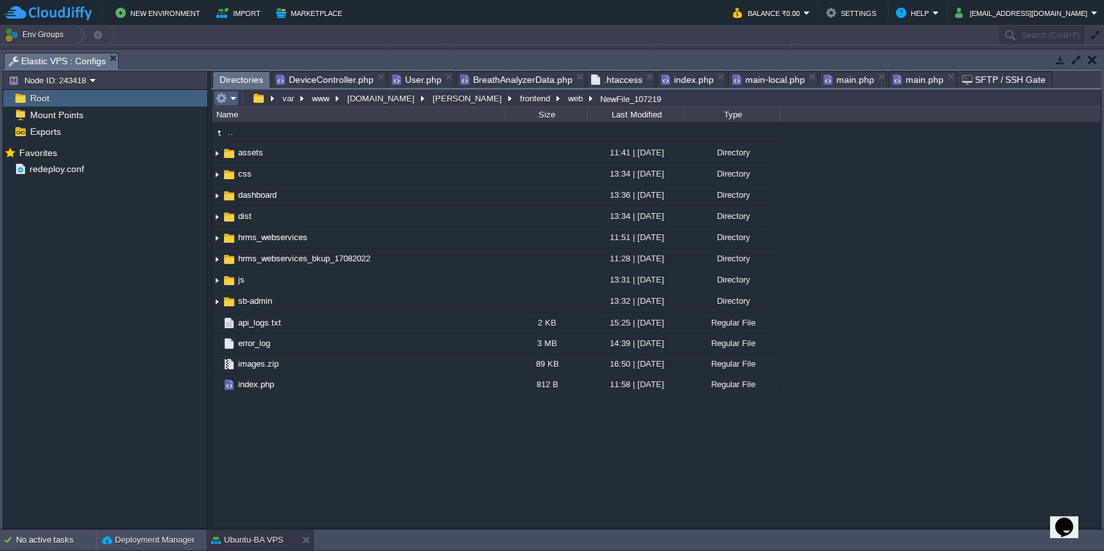
click at [227, 99] on em at bounding box center [226, 98] width 21 height 12
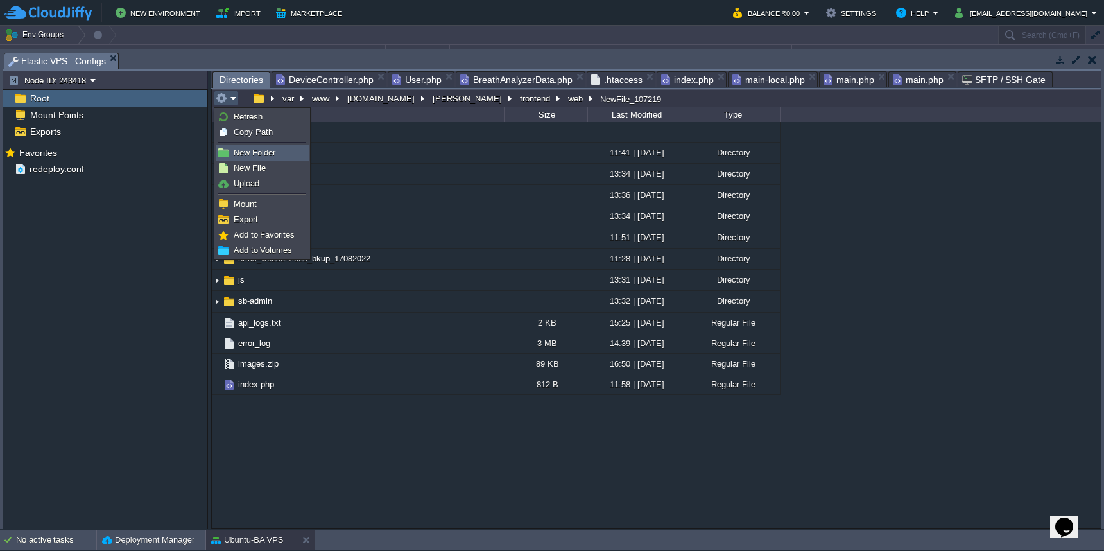
click at [235, 155] on span "New Folder" at bounding box center [255, 153] width 42 height 10
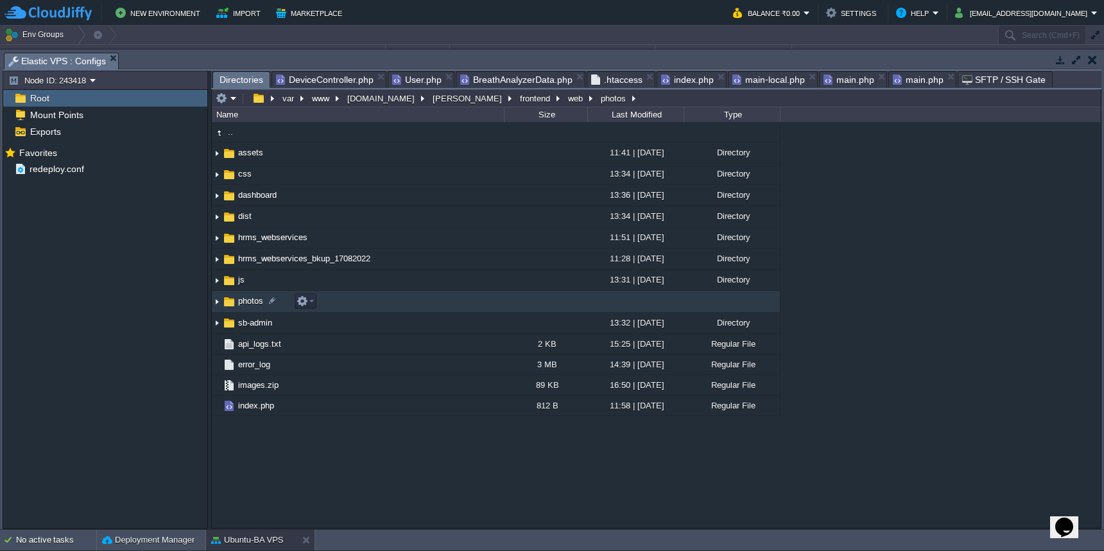
click at [336, 304] on td "photos" at bounding box center [358, 301] width 292 height 21
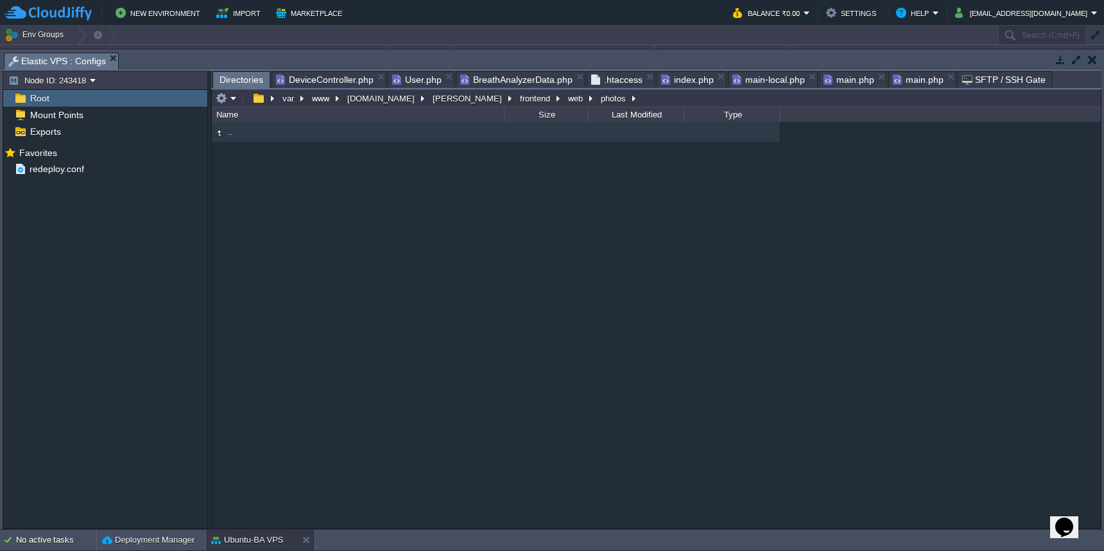
click at [336, 85] on span "DeviceController.php" at bounding box center [325, 79] width 98 height 15
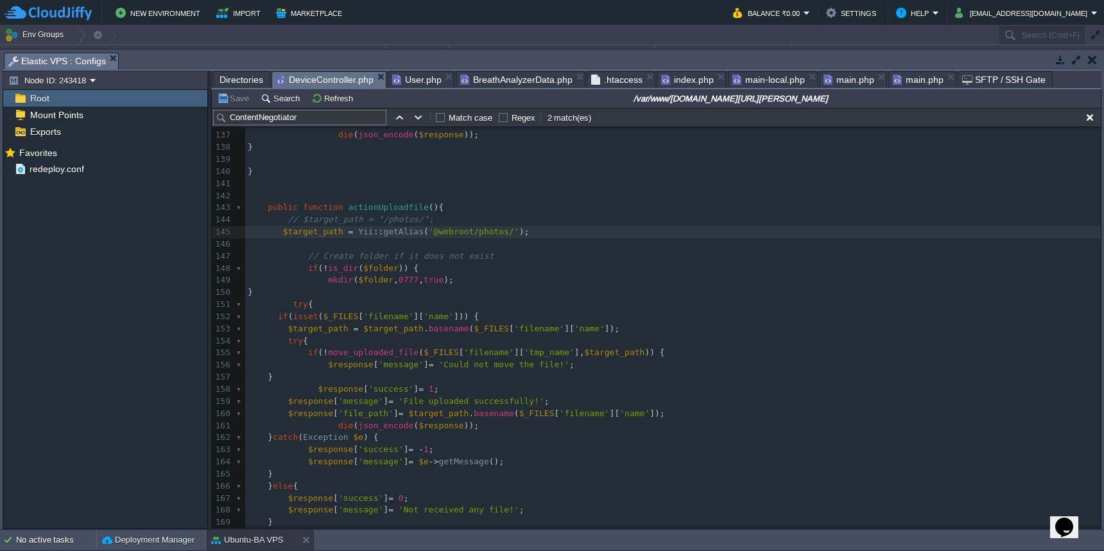
click at [474, 408] on span "." at bounding box center [470, 413] width 5 height 10
click at [234, 101] on button "Save" at bounding box center [235, 98] width 36 height 12
drag, startPoint x: 356, startPoint y: 226, endPoint x: 402, endPoint y: 226, distance: 46.2
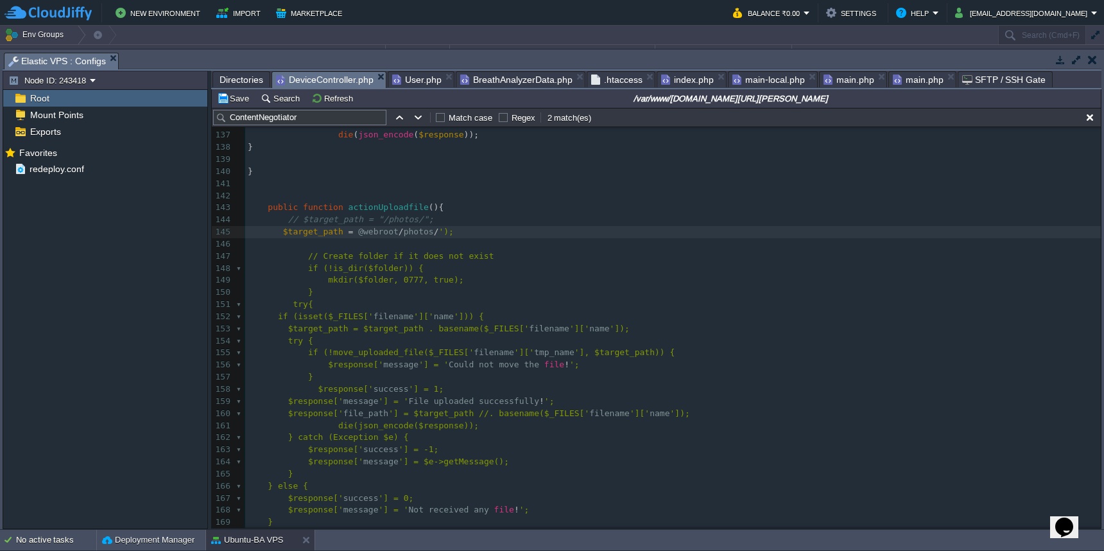
scroll to position [5, 2]
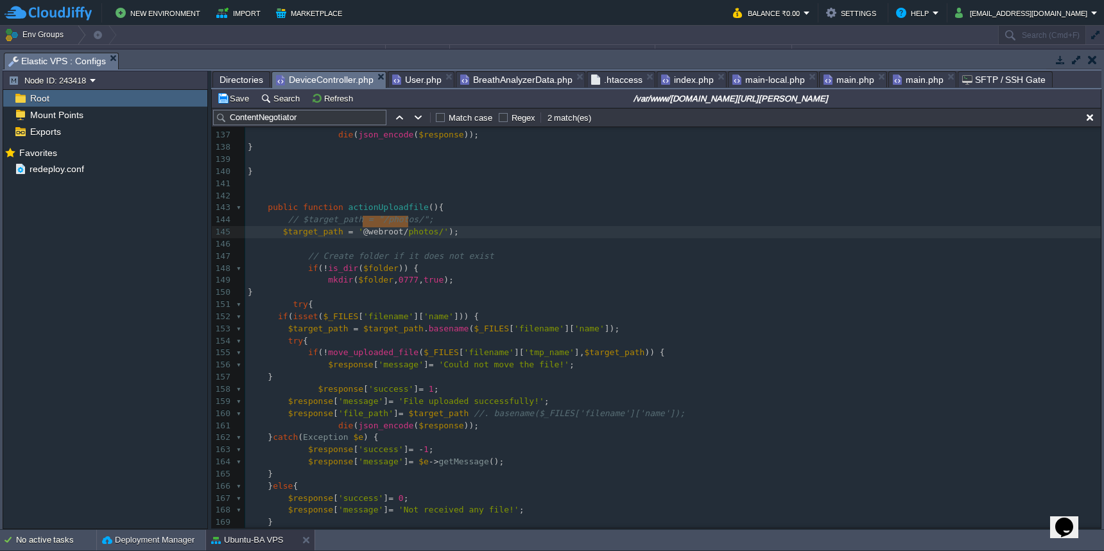
paste textarea
click at [384, 225] on div "x 126 ​ 127 if ( $insert ) { 128 $response [ 'success' ] = 1 ; 129 $response [ …" at bounding box center [672, 371] width 855 height 750
click at [478, 226] on div "x 126 ​ 127 if ( $insert ) { 128 $response [ 'success' ] = 1 ; 129 $response [ …" at bounding box center [672, 371] width 855 height 750
click at [524, 226] on div "x 126 ​ 127 if ( $insert ) { 128 $response [ 'success' ] = 1 ; 129 $response [ …" at bounding box center [672, 371] width 855 height 750
click at [234, 100] on button "Save" at bounding box center [235, 98] width 36 height 12
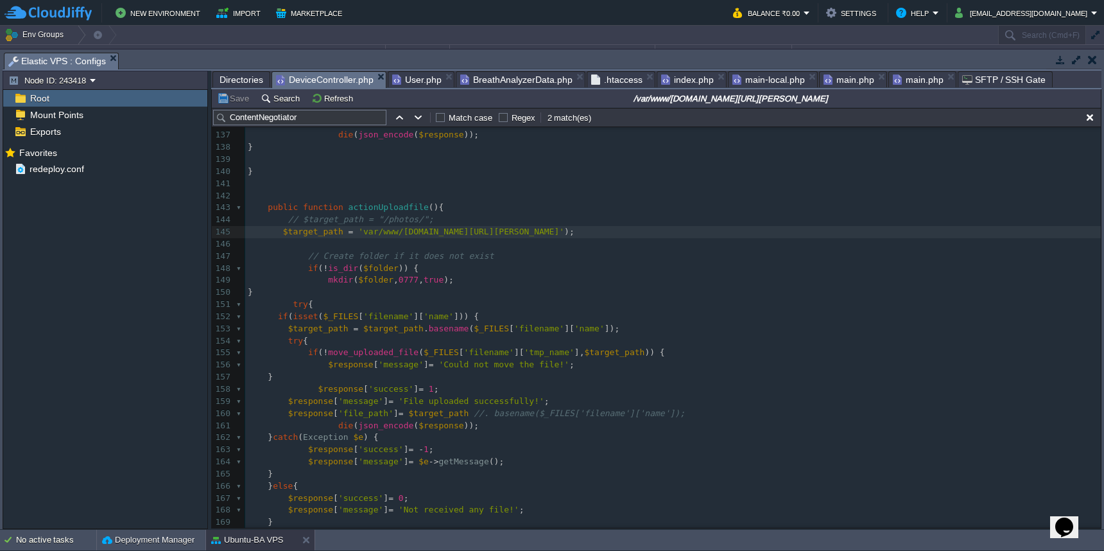
scroll to position [5, 1]
click at [238, 104] on button "Save" at bounding box center [235, 98] width 36 height 12
click at [331, 420] on span at bounding box center [293, 425] width 90 height 10
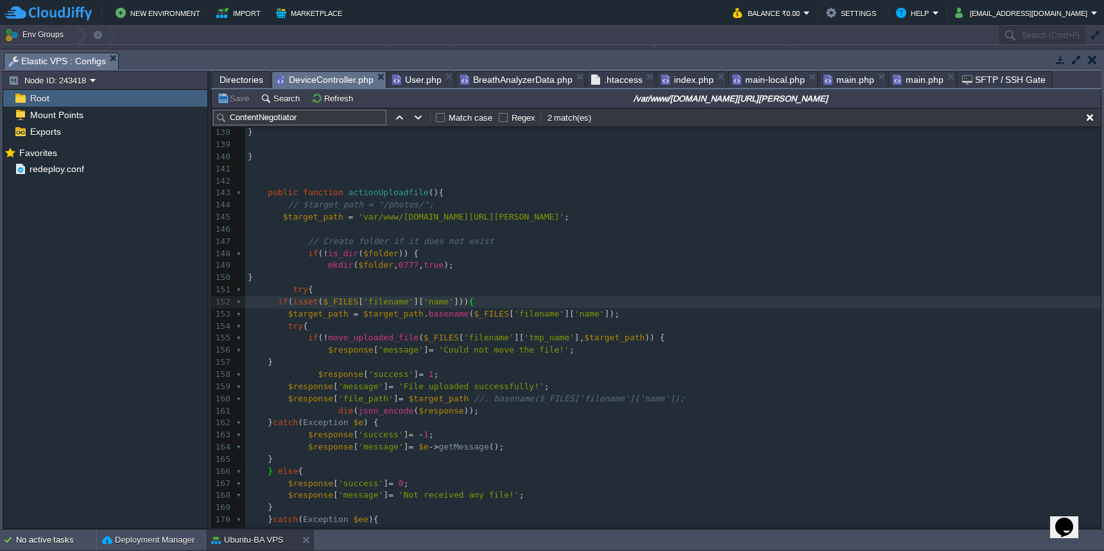
scroll to position [1576, 0]
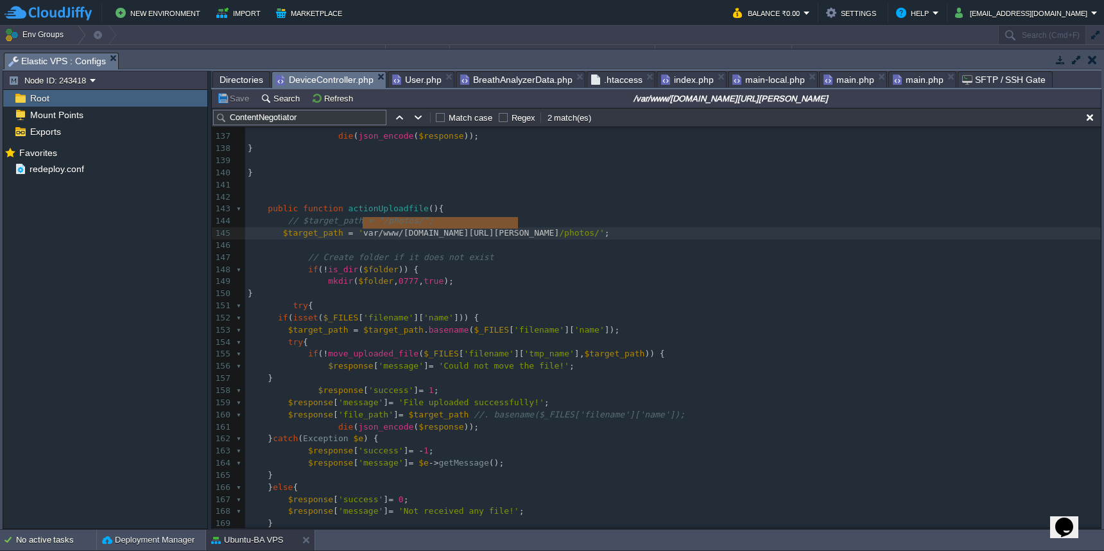
drag, startPoint x: 364, startPoint y: 225, endPoint x: 517, endPoint y: 223, distance: 152.7
click at [231, 105] on td "Save" at bounding box center [235, 97] width 40 height 15
click at [474, 399] on div "x 126 ​ 127 if ( $insert ) { 128 $response [ 'success' ] = 1 ; 129 $response [ …" at bounding box center [672, 372] width 855 height 750
click at [237, 102] on button "Save" at bounding box center [235, 98] width 36 height 12
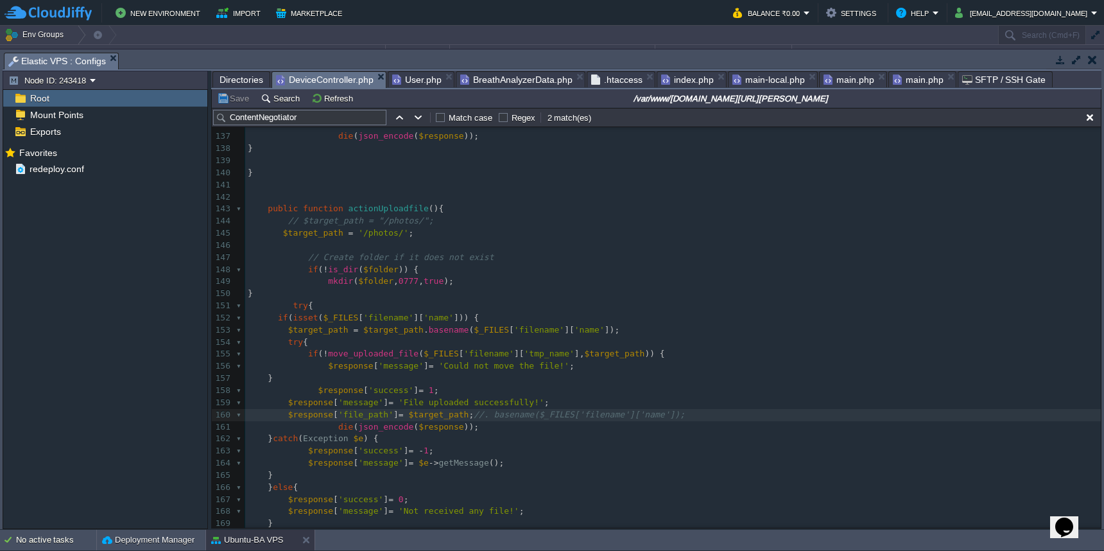
click at [243, 82] on span "Directories" at bounding box center [241, 79] width 44 height 15
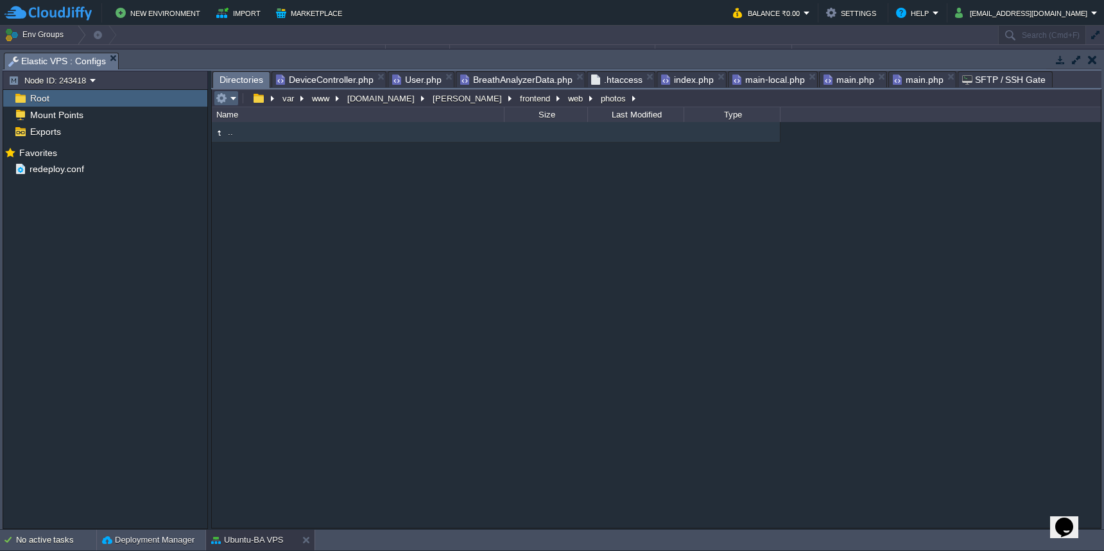
click at [232, 101] on em at bounding box center [226, 98] width 21 height 12
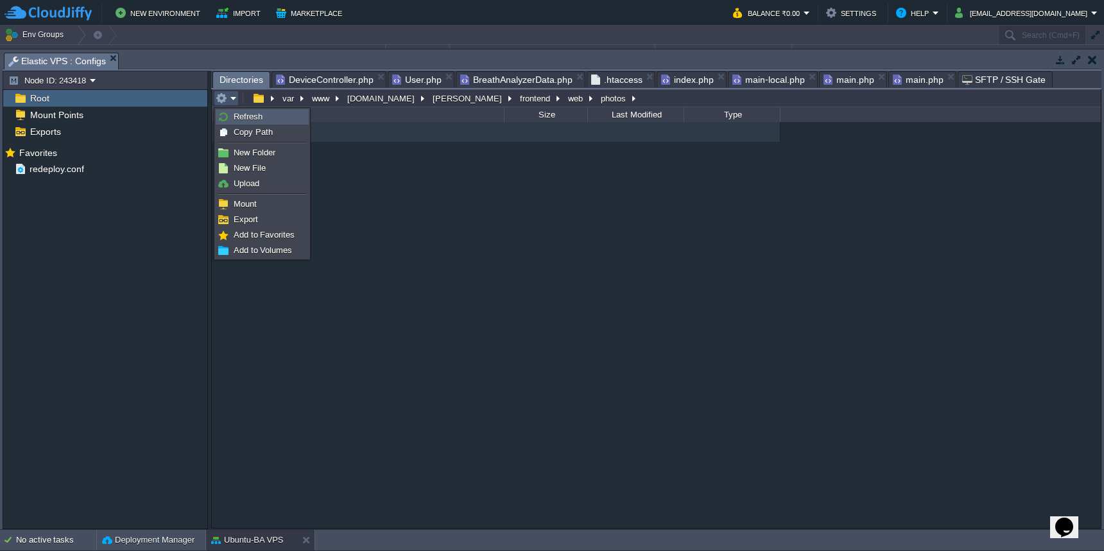
click at [234, 121] on span "Refresh" at bounding box center [248, 117] width 29 height 10
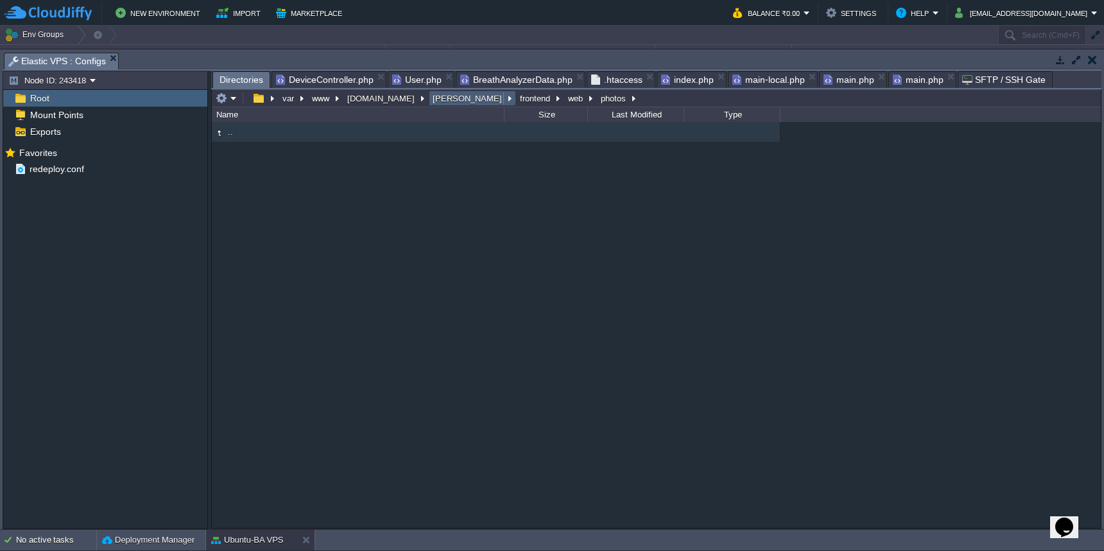
click at [431, 101] on button "[PERSON_NAME]" at bounding box center [468, 98] width 74 height 12
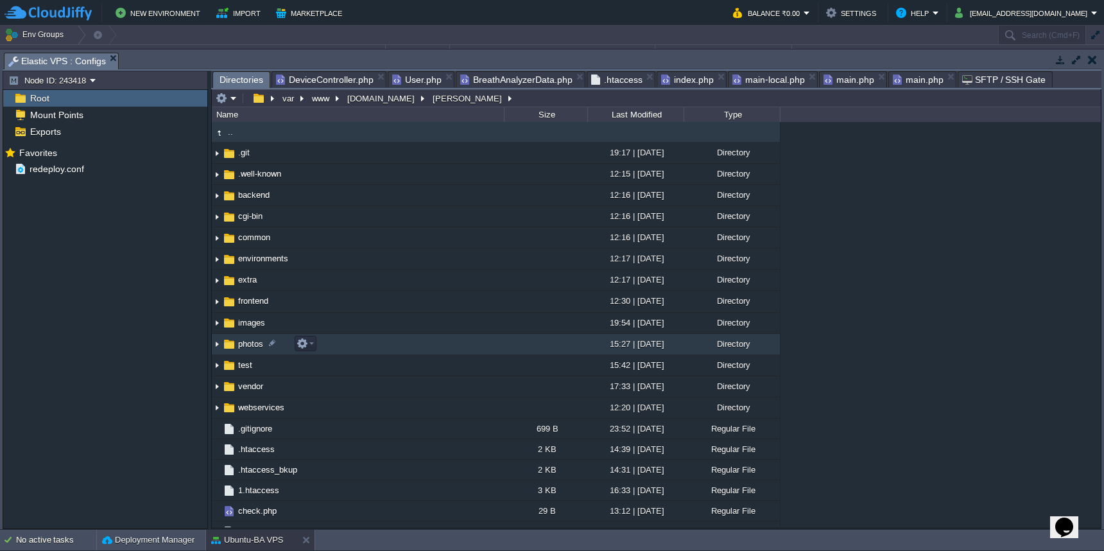
click at [332, 347] on td "photos" at bounding box center [358, 344] width 292 height 21
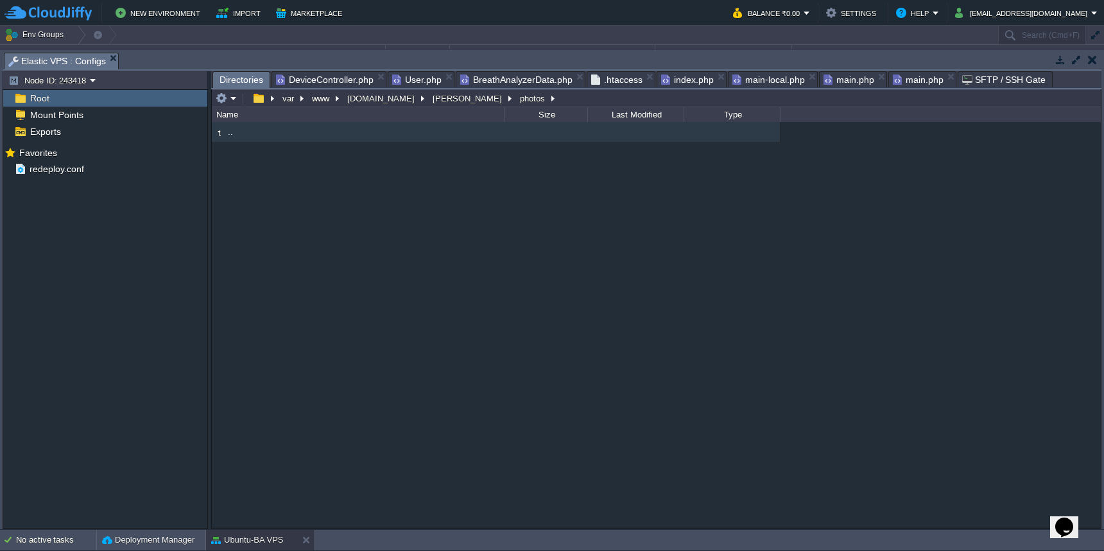
click at [329, 78] on span "DeviceController.php" at bounding box center [325, 79] width 98 height 15
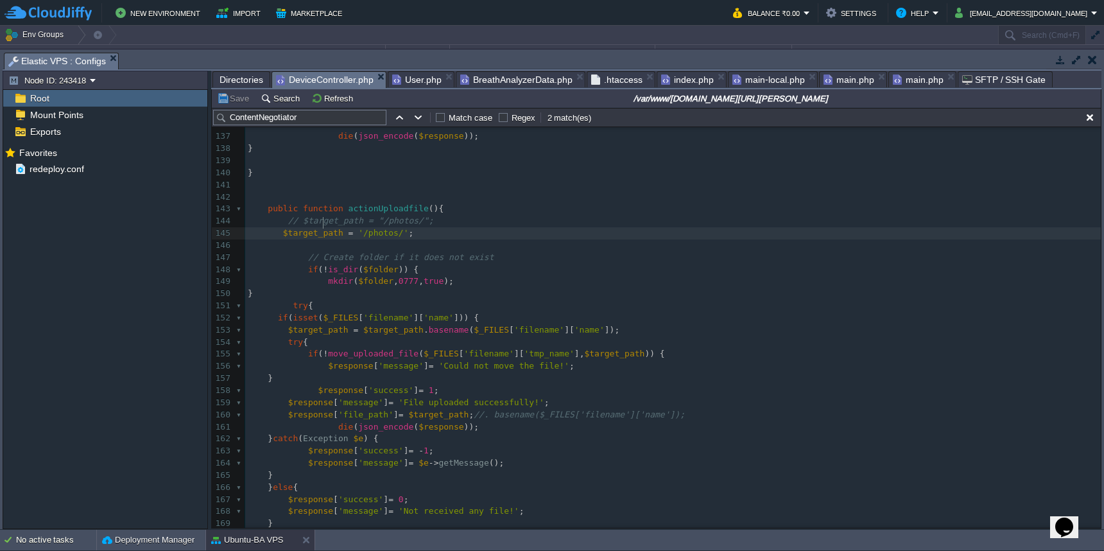
click at [324, 226] on div "x 126 ​ 127 if ( $insert ) { 128 $response [ 'success' ] = 1 ; 129 $response [ …" at bounding box center [672, 372] width 855 height 750
click at [474, 409] on span at bounding box center [470, 414] width 5 height 10
click at [327, 223] on div "x 126 ​ 127 if ( $insert ) { 128 $response [ 'success' ] = 1 ; 129 $response [ …" at bounding box center [672, 372] width 855 height 750
click at [379, 256] on div "x 126 ​ 127 if ( $insert ) { 128 $response [ 'success' ] = 1 ; 129 $response [ …" at bounding box center [672, 372] width 855 height 750
paste textarea
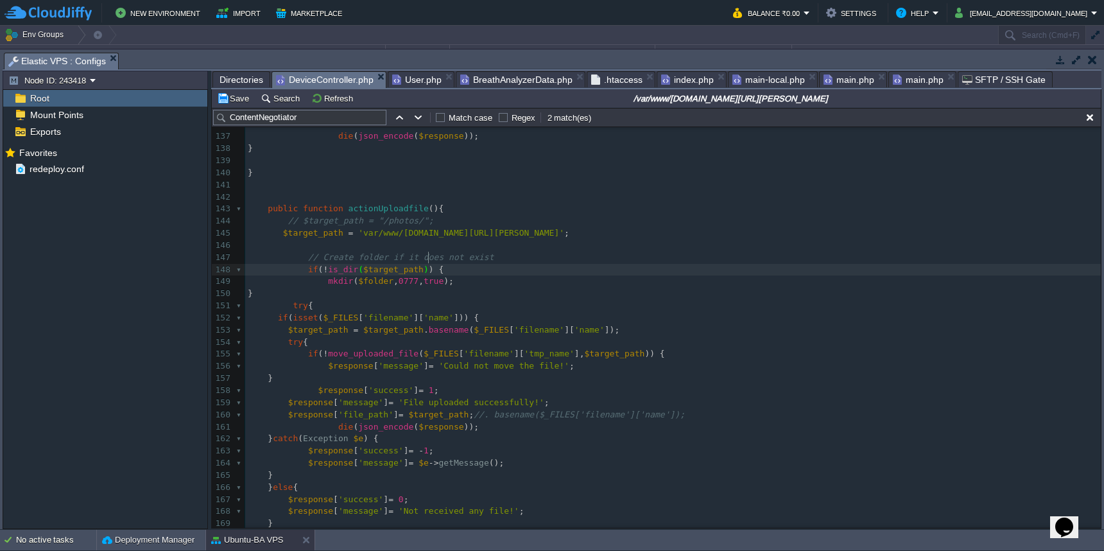
click at [379, 271] on div "x 126 ​ 127 if ( $insert ) { 128 $response [ 'success' ] = 1 ; 129 $response [ …" at bounding box center [672, 372] width 855 height 750
click at [238, 102] on button "Save" at bounding box center [235, 98] width 36 height 12
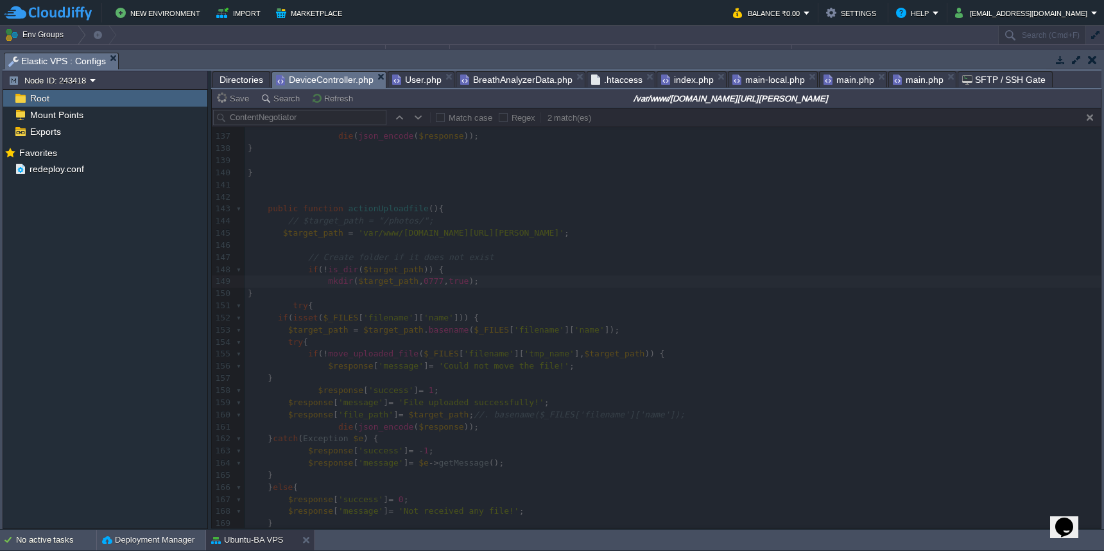
click at [247, 80] on span "Directories" at bounding box center [241, 79] width 44 height 15
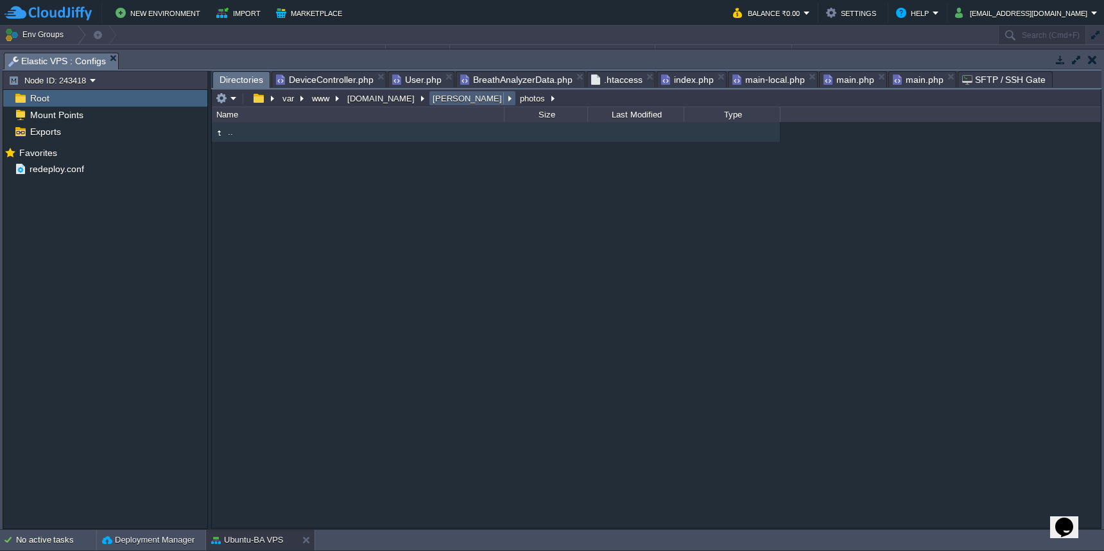
click at [431, 102] on button "[PERSON_NAME]" at bounding box center [468, 98] width 74 height 12
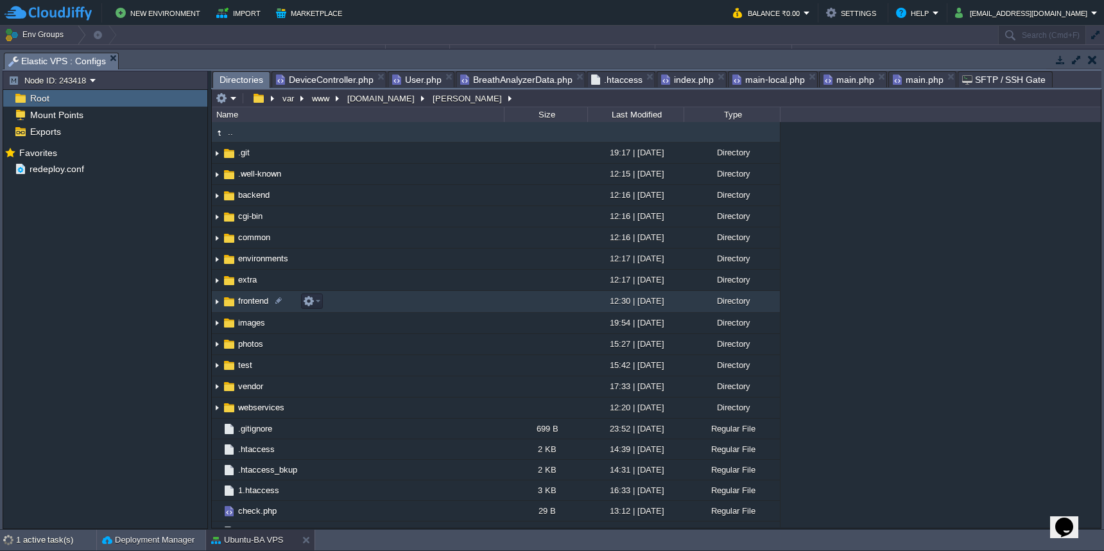
click at [400, 305] on td "frontend" at bounding box center [358, 301] width 292 height 21
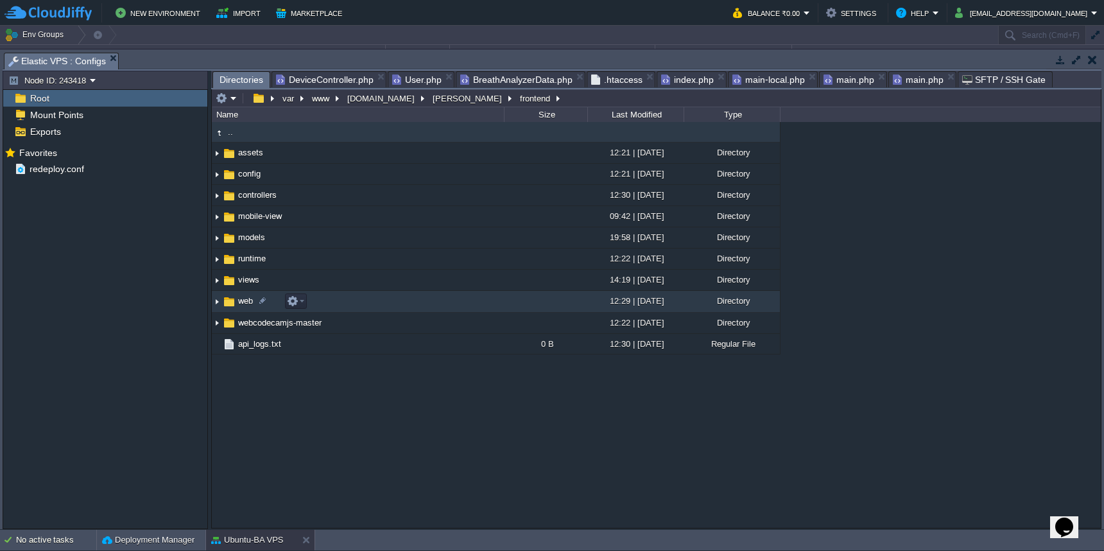
click at [400, 310] on td "web" at bounding box center [358, 301] width 292 height 21
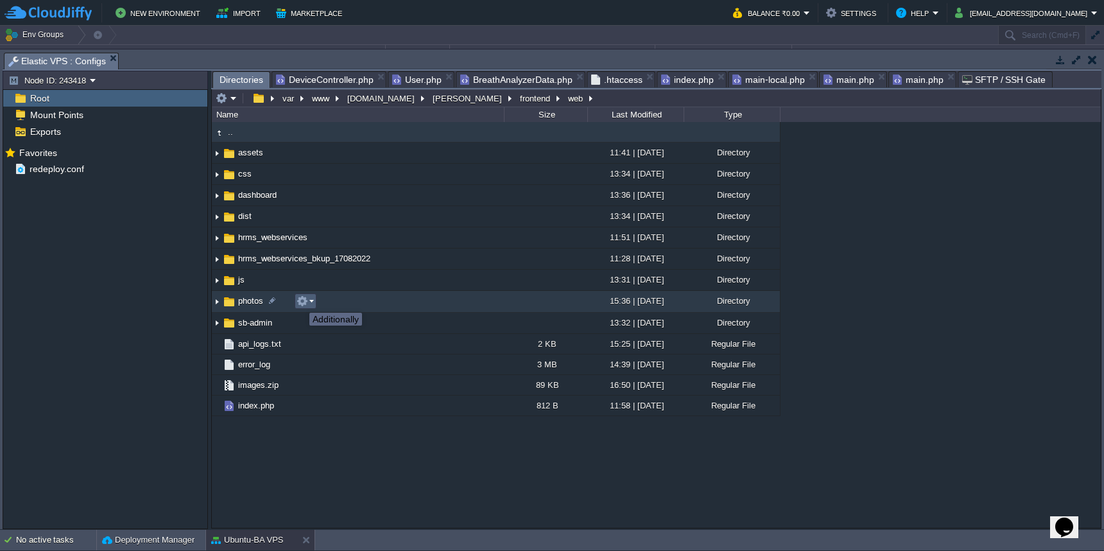
click at [305, 302] on button "button" at bounding box center [302, 301] width 12 height 12
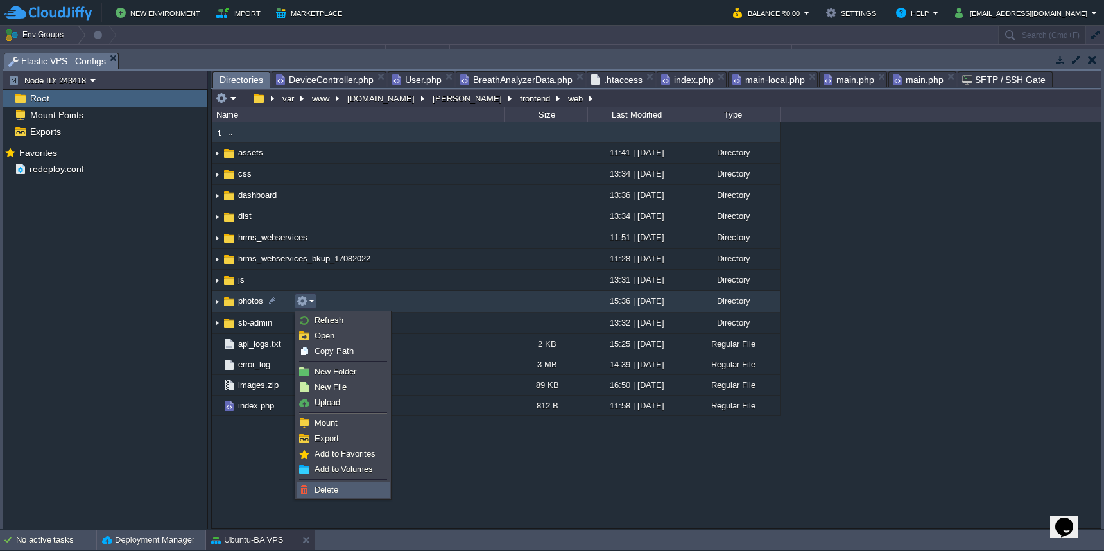
click at [343, 484] on link "Delete" at bounding box center [343, 490] width 92 height 14
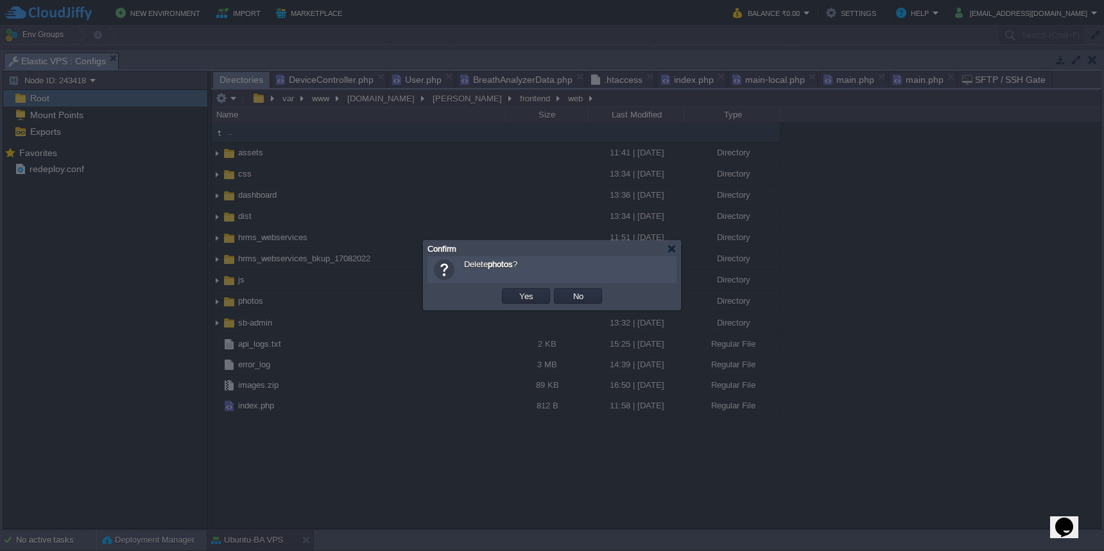
click at [520, 297] on button "Yes" at bounding box center [526, 296] width 22 height 12
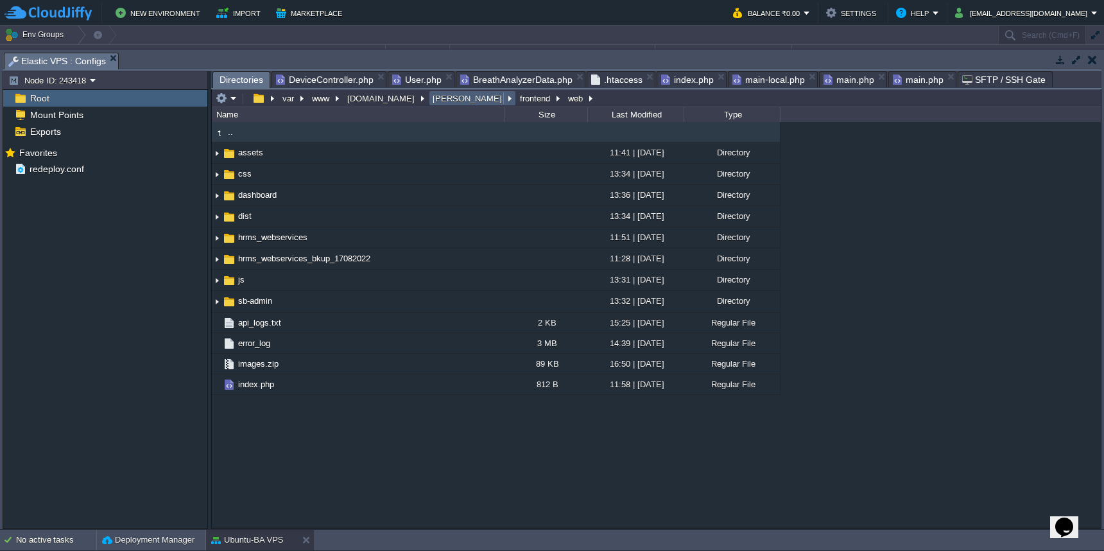
click at [433, 104] on button "[PERSON_NAME]" at bounding box center [468, 98] width 74 height 12
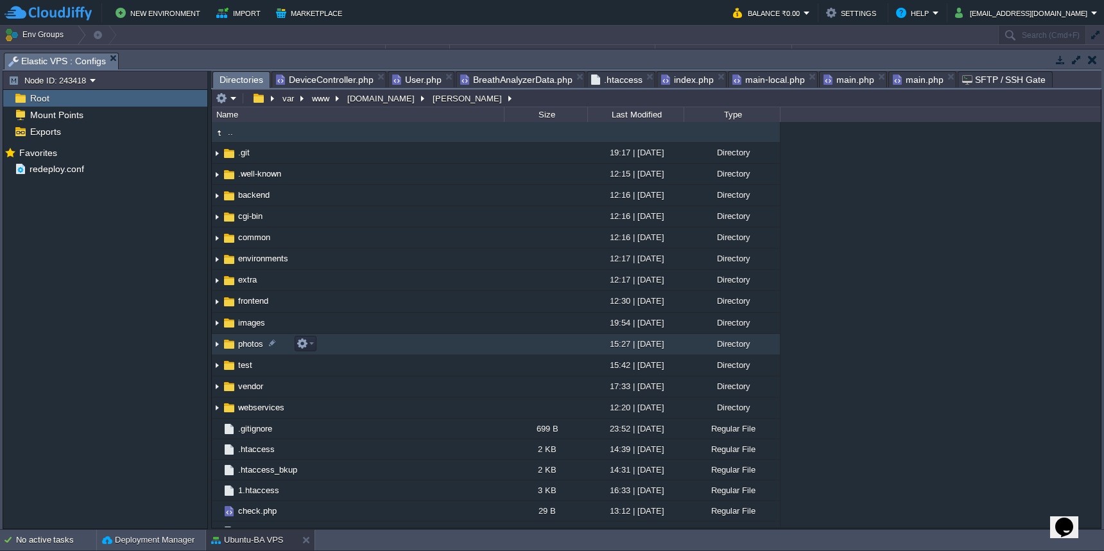
click at [417, 345] on td "photos" at bounding box center [358, 344] width 292 height 21
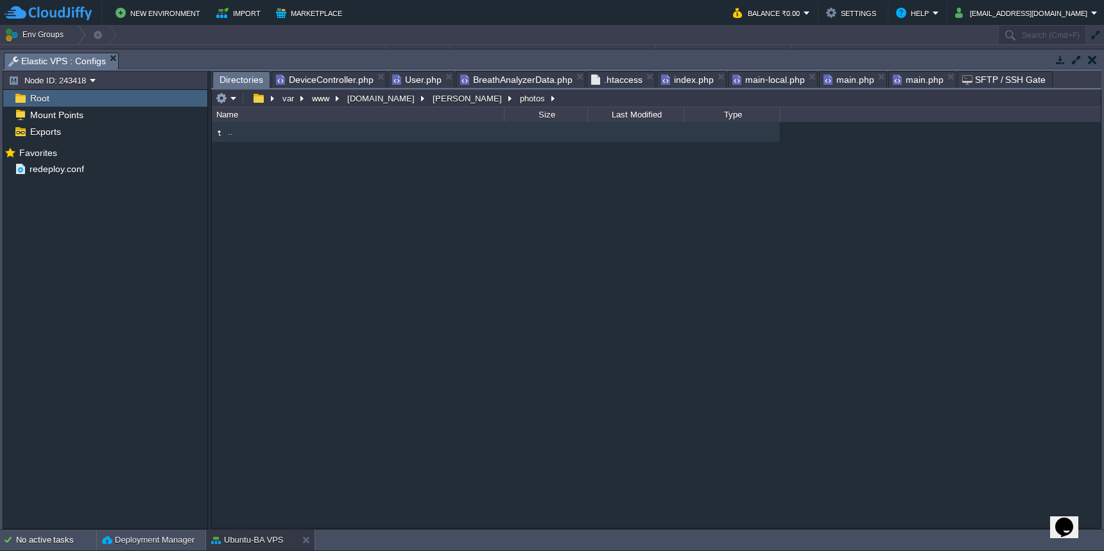
click at [329, 80] on span "DeviceController.php" at bounding box center [325, 79] width 98 height 15
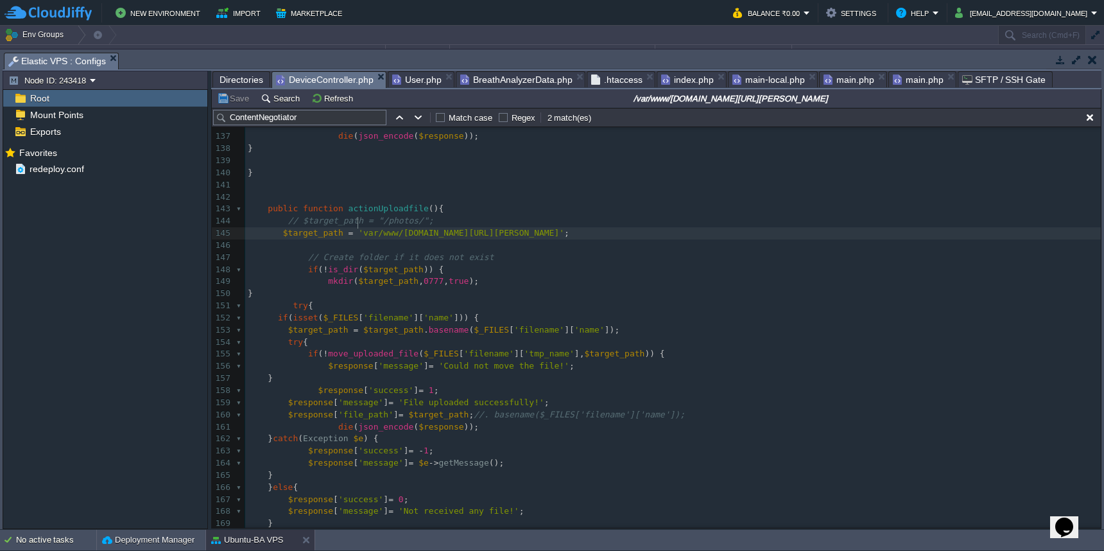
click at [357, 227] on div "x 126 ​ 127 if ( $insert ) { 128 $response [ 'success' ] = 1 ; 129 $response [ …" at bounding box center [672, 372] width 855 height 750
paste textarea
click at [776, 239] on pre at bounding box center [672, 245] width 855 height 12
click at [780, 226] on div "x 126 ​ 127 if ( $insert ) { 128 $response [ 'success' ] = 1 ; 129 $response [ …" at bounding box center [672, 372] width 855 height 750
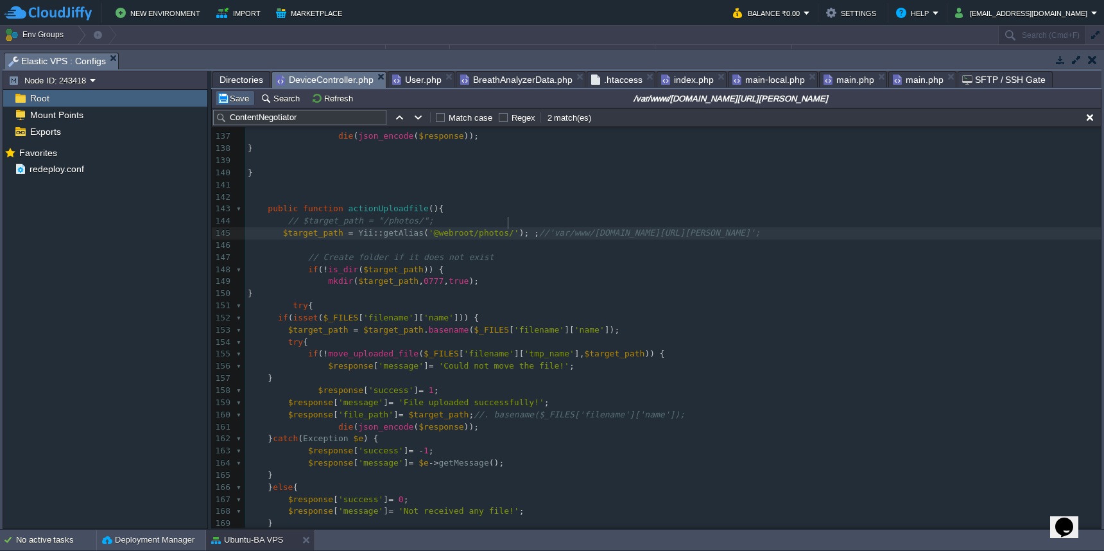
click at [231, 103] on button "Save" at bounding box center [235, 98] width 36 height 12
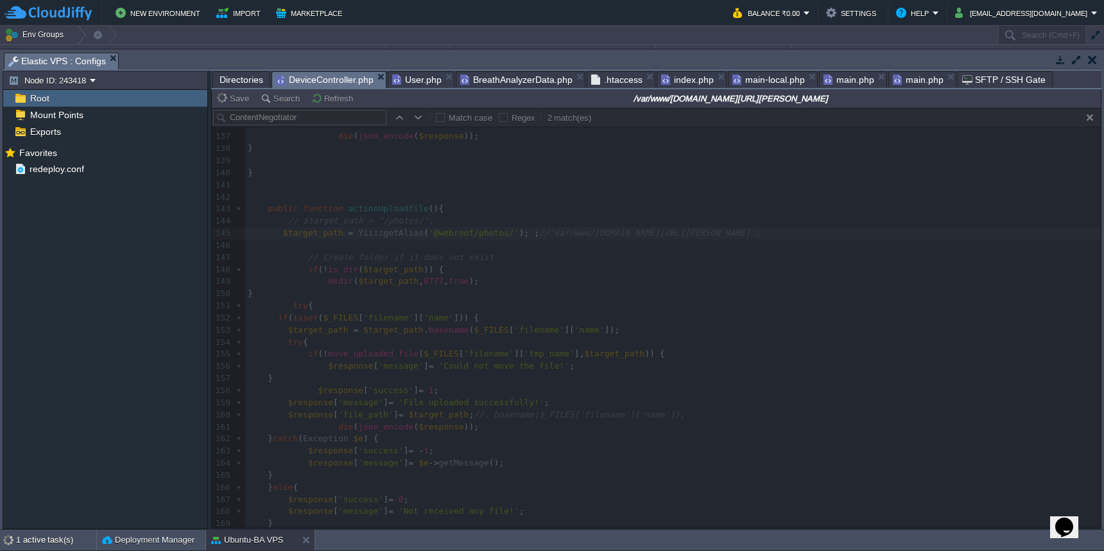
click at [252, 82] on span "Directories" at bounding box center [241, 79] width 44 height 15
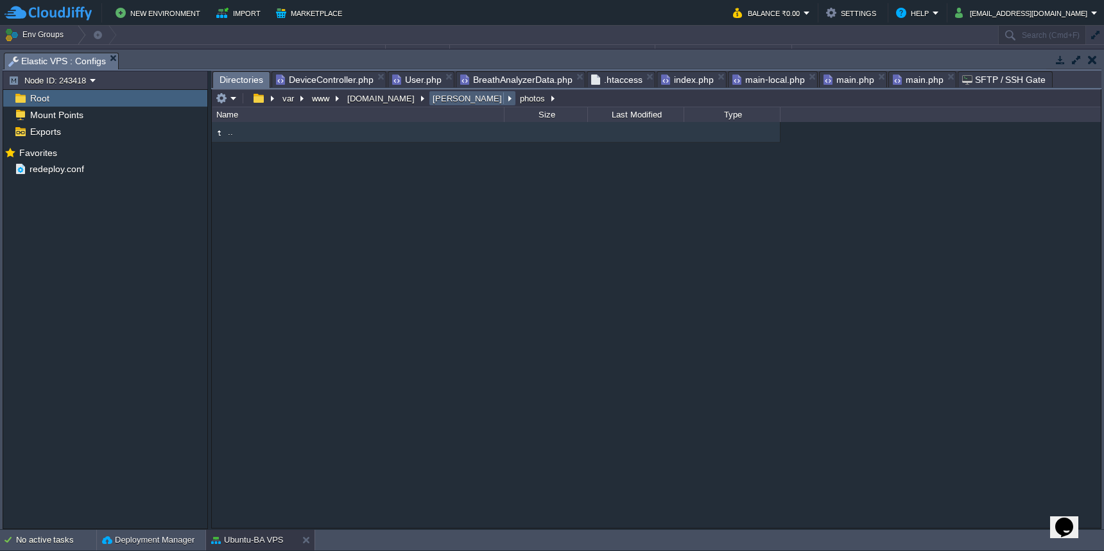
click at [431, 103] on button "[PERSON_NAME]" at bounding box center [468, 98] width 74 height 12
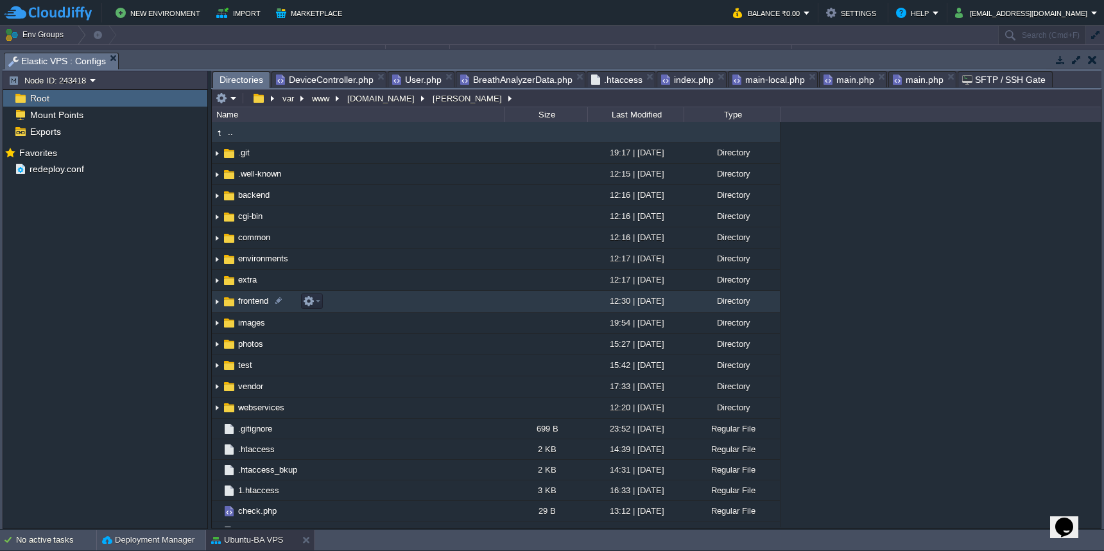
click at [443, 308] on td "frontend" at bounding box center [358, 301] width 292 height 21
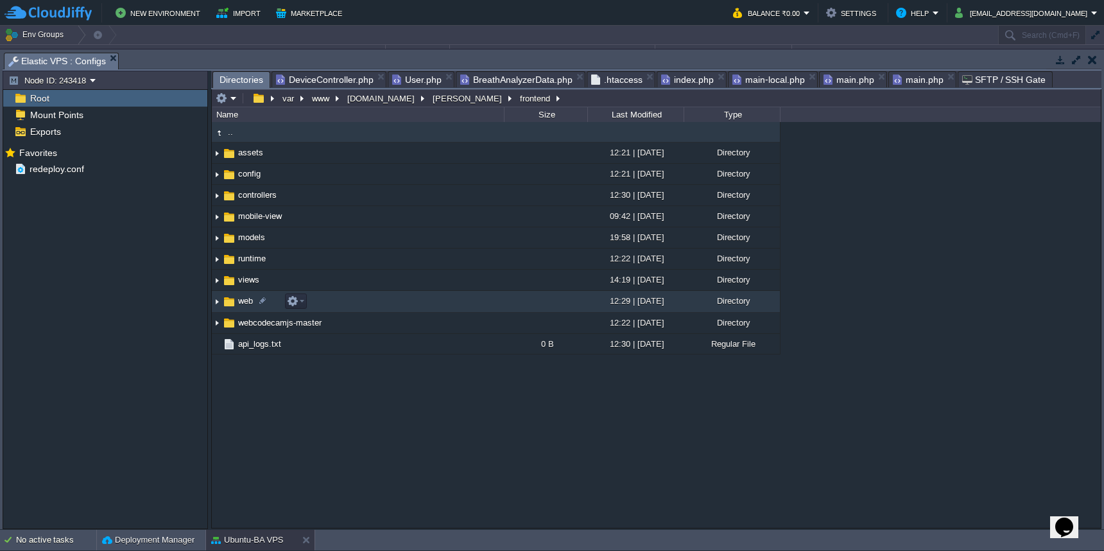
click at [443, 300] on td "web" at bounding box center [358, 301] width 292 height 21
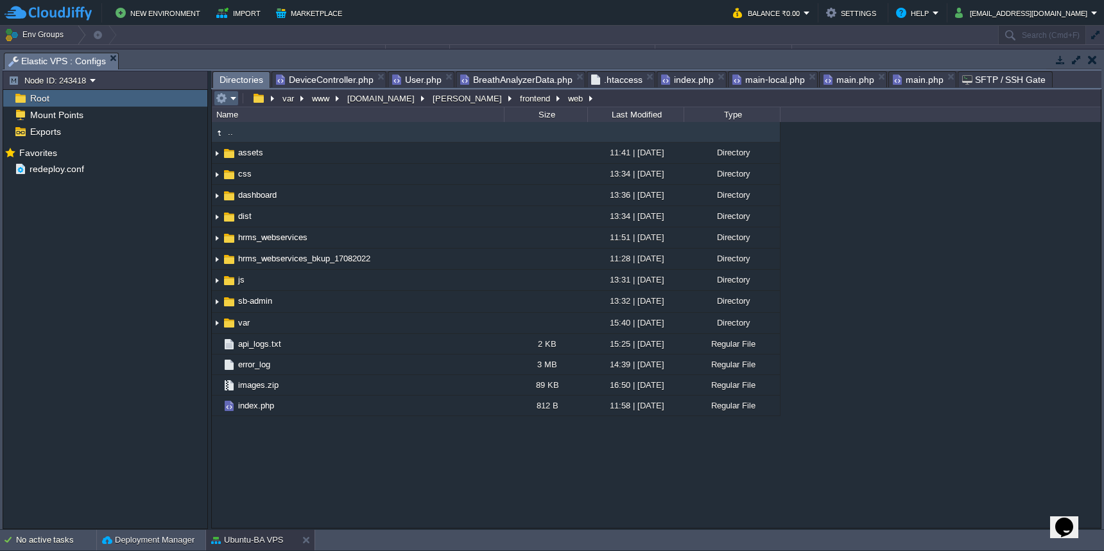
click at [233, 104] on em at bounding box center [226, 98] width 21 height 12
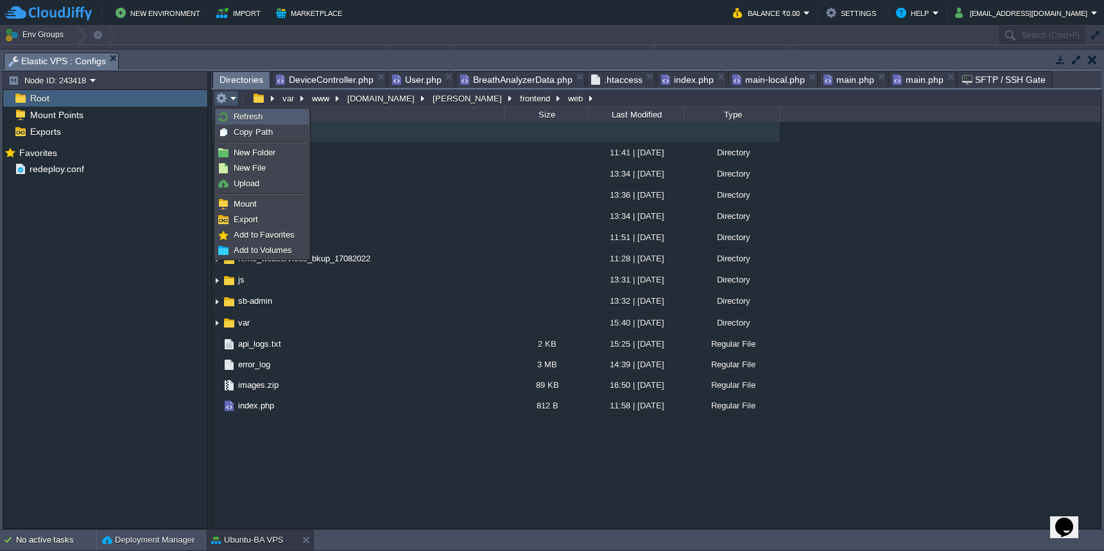
click at [235, 116] on span "Refresh" at bounding box center [248, 117] width 29 height 10
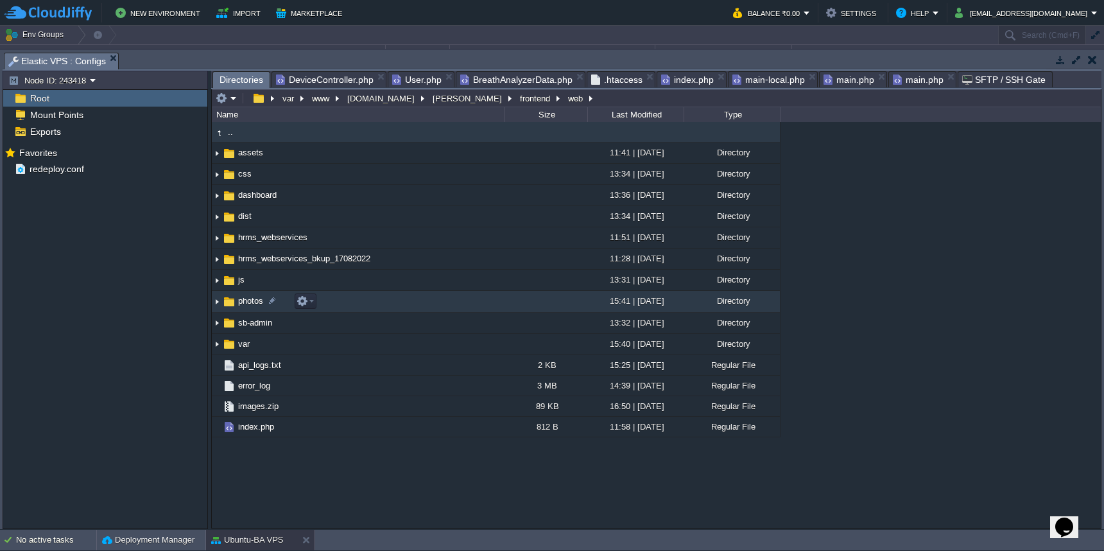
click at [375, 303] on td "photos" at bounding box center [358, 301] width 292 height 21
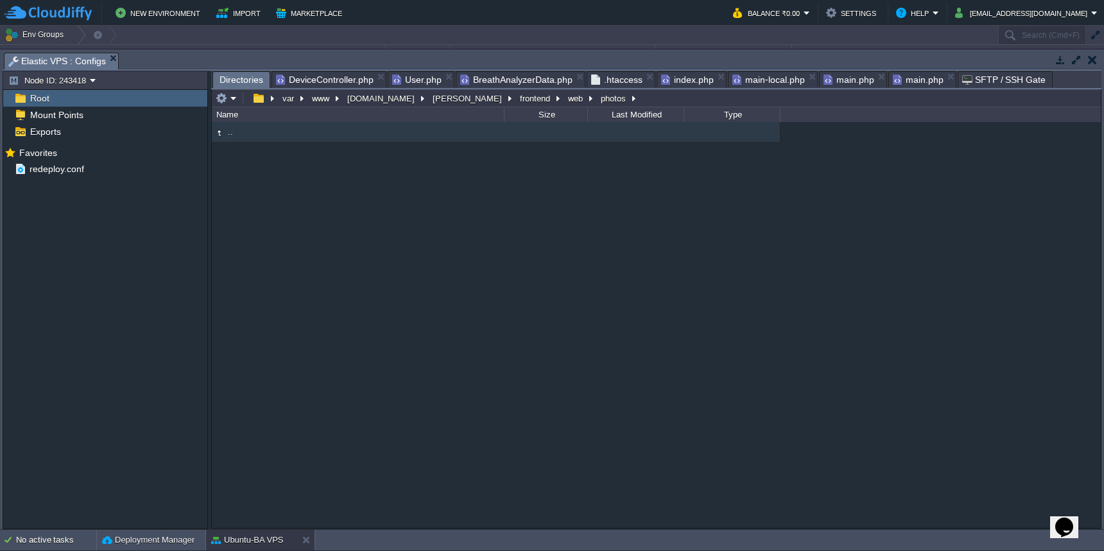
click at [325, 81] on span "DeviceController.php" at bounding box center [325, 79] width 98 height 15
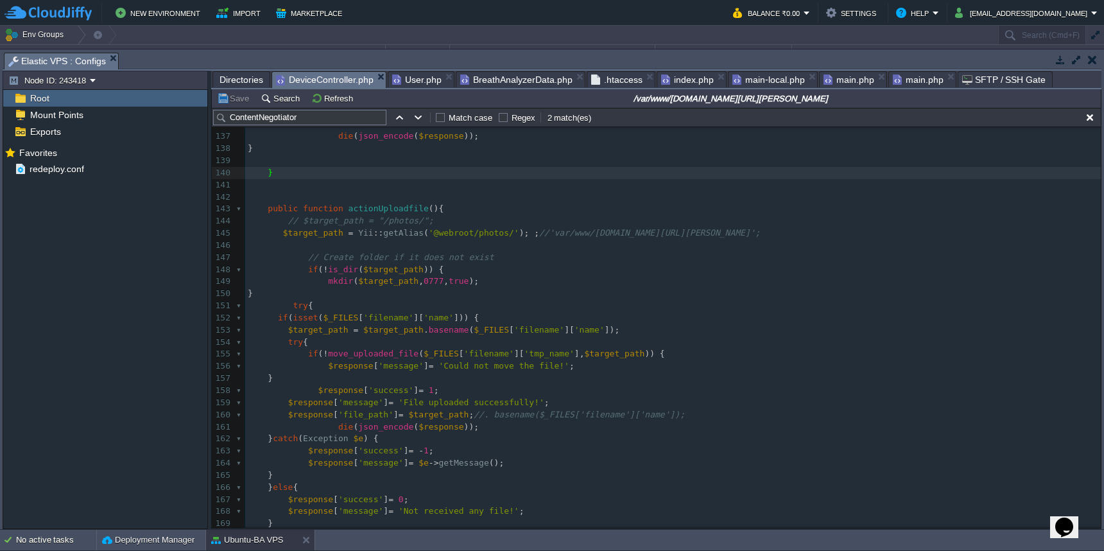
scroll to position [0, 0]
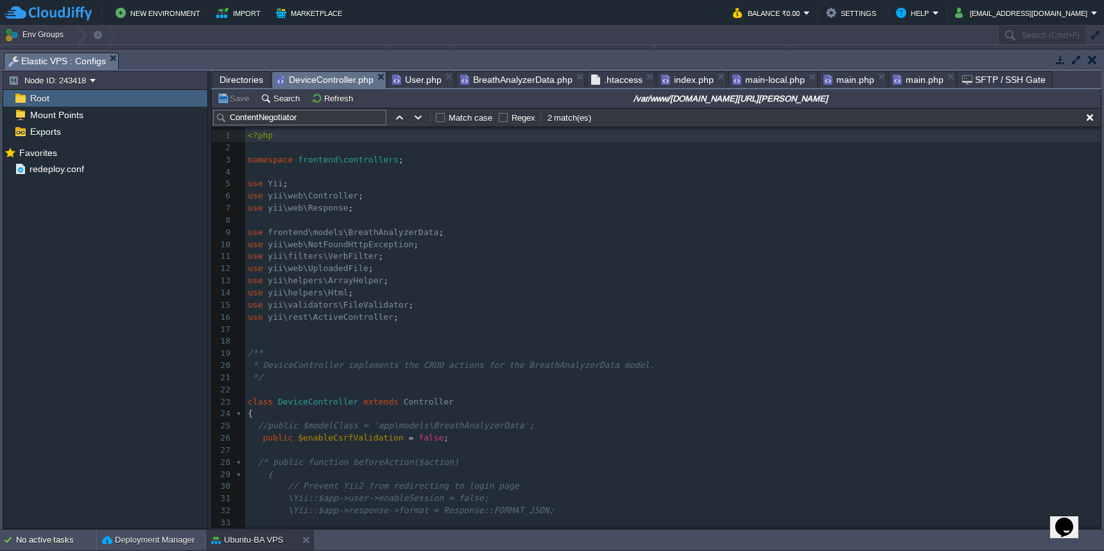
click at [431, 311] on pre "use yii\rest\ActiveController ;" at bounding box center [672, 317] width 855 height 12
click at [740, 359] on pre "/**" at bounding box center [672, 365] width 855 height 12
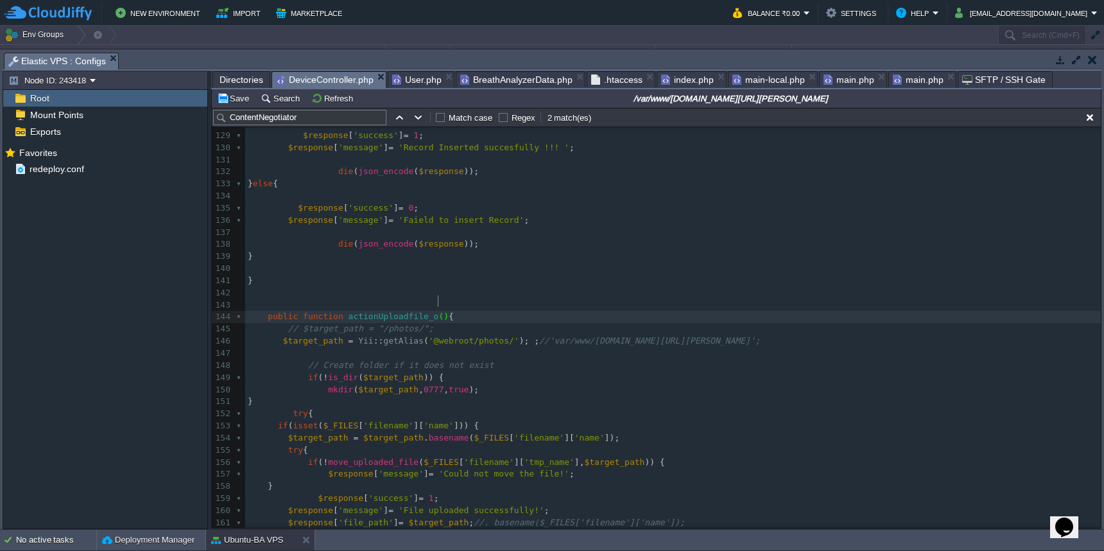
scroll to position [5, 15]
click at [544, 287] on pre at bounding box center [672, 293] width 855 height 12
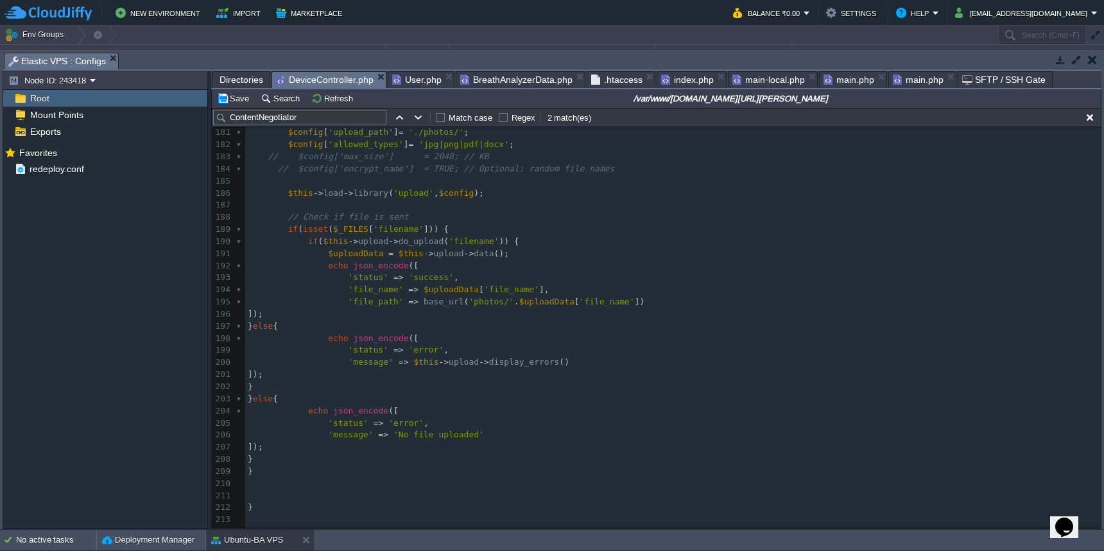
click at [352, 477] on pre at bounding box center [672, 483] width 855 height 12
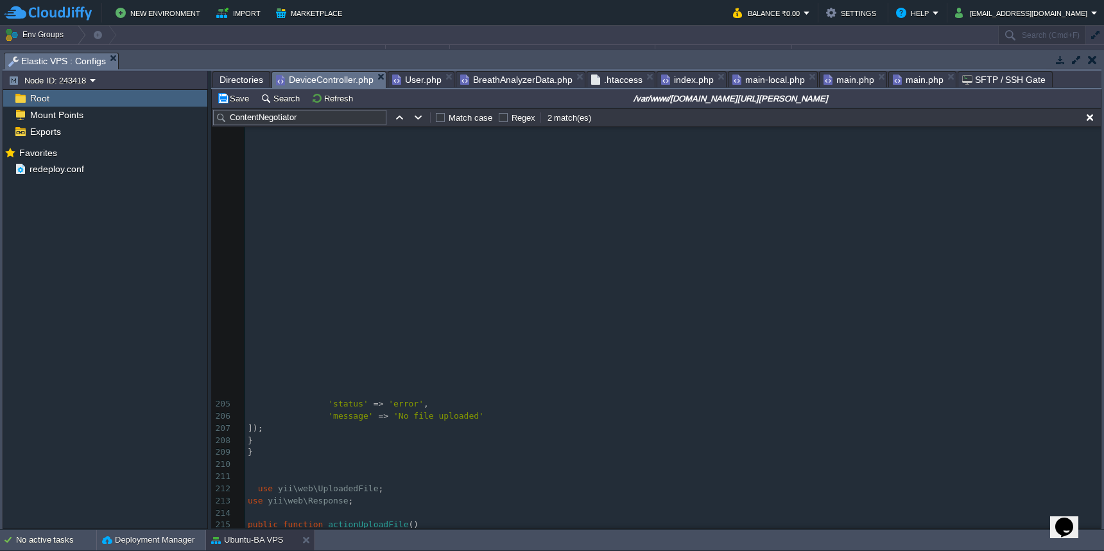
scroll to position [2490, 0]
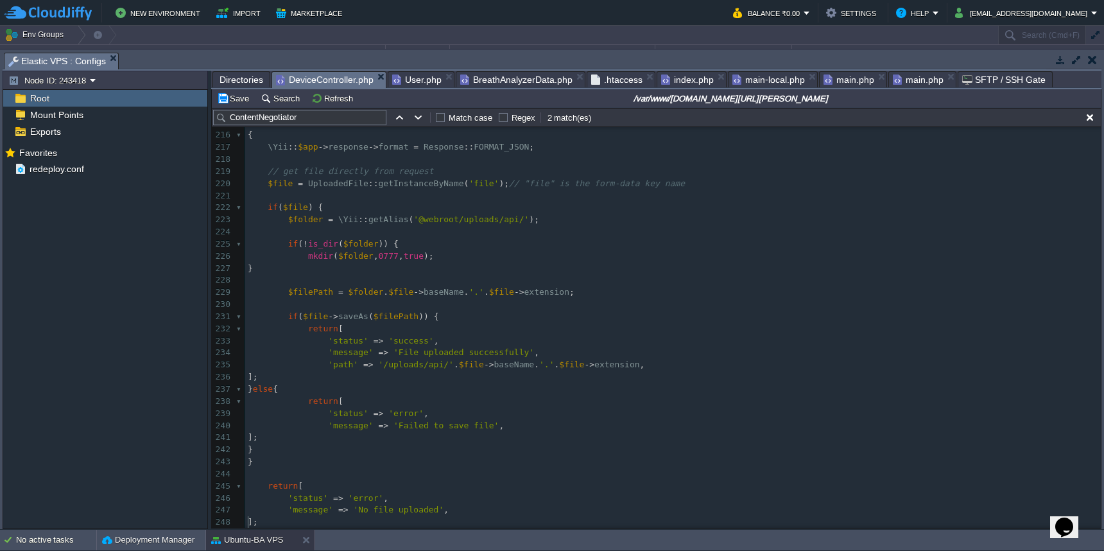
click at [639, 250] on pre "mkdir ( $folder , 0777 , true );" at bounding box center [672, 256] width 855 height 12
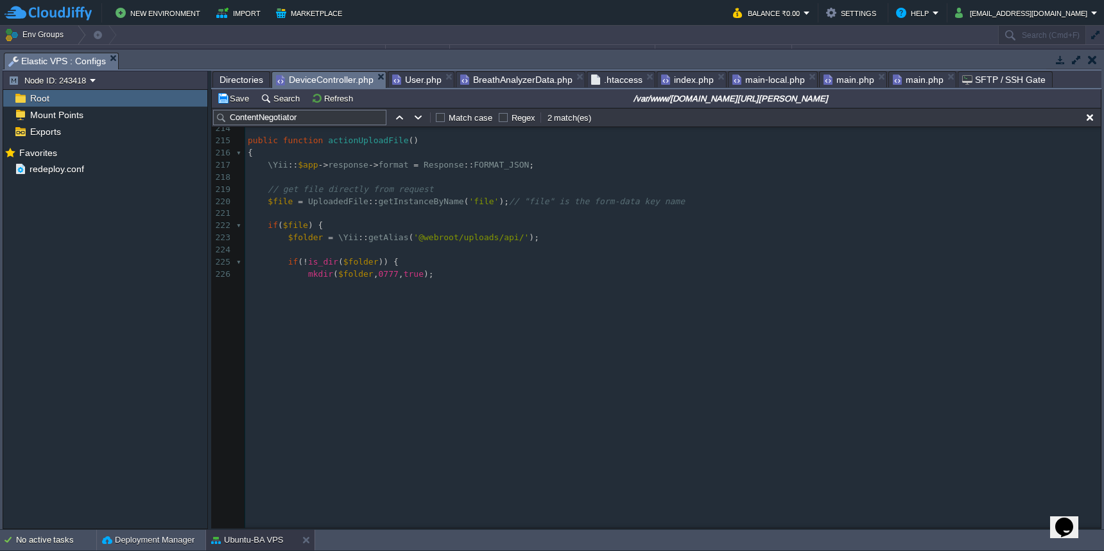
scroll to position [2097, 0]
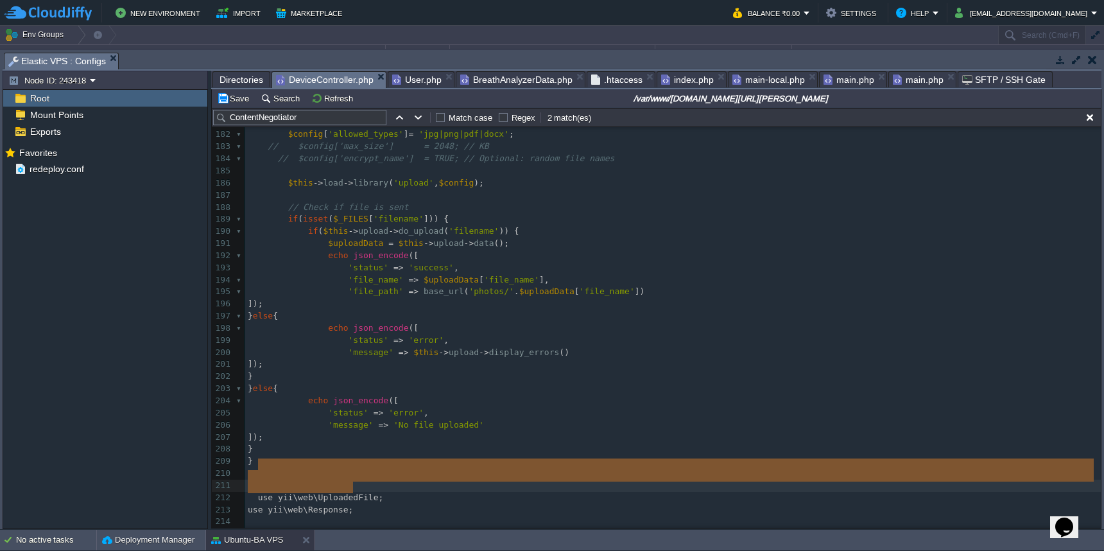
drag, startPoint x: 448, startPoint y: 489, endPoint x: 448, endPoint y: 465, distance: 23.7
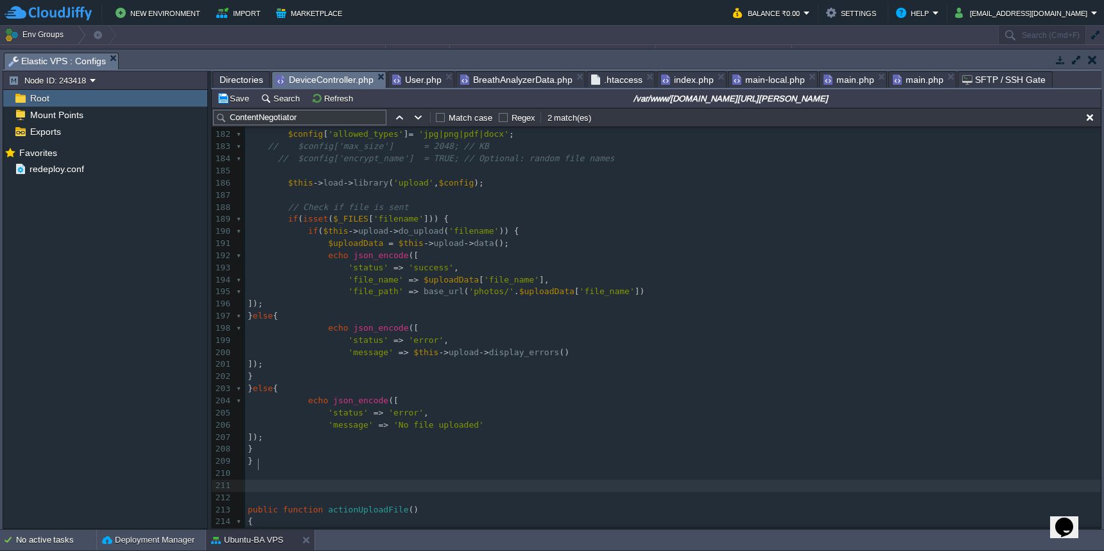
click at [393, 486] on div "x echo json_encode ([ 172 print_r ( $ee -> getMessage ()); 173 } 174 175 } 176 …" at bounding box center [672, 340] width 855 height 665
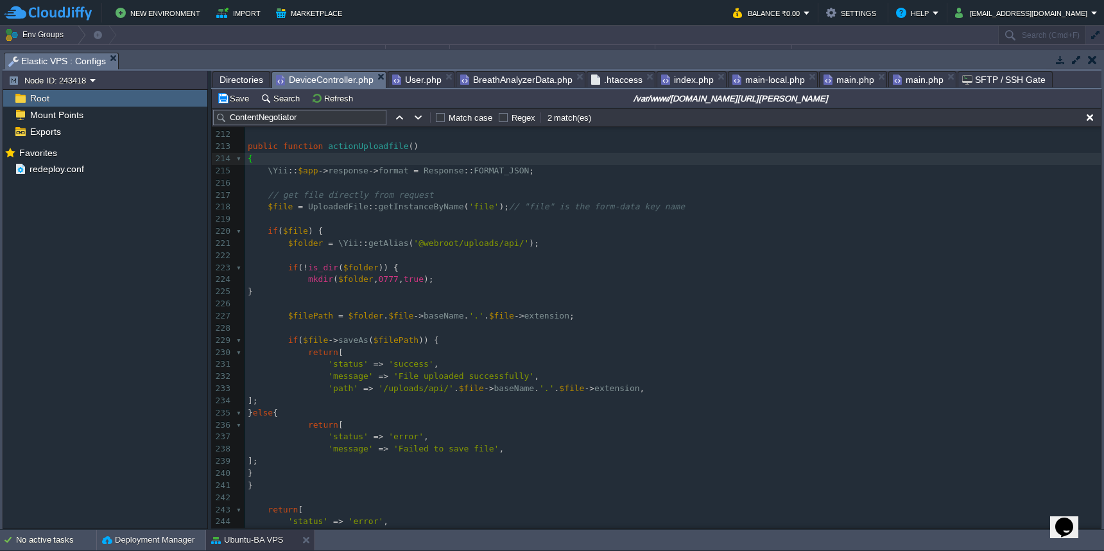
click at [492, 202] on span "'file'" at bounding box center [483, 207] width 30 height 10
click at [483, 232] on div "x echo json_encode ([ 195 'file_path' => base_url ( 'photos/' . $uploadData [ '…" at bounding box center [672, 280] width 855 height 714
click at [506, 238] on span "'@webroot/photos/api/'" at bounding box center [468, 243] width 110 height 10
click at [437, 383] on span "'/uploads/api/'" at bounding box center [416, 388] width 75 height 10
click at [487, 238] on span "'@webroot/photos/'" at bounding box center [458, 243] width 90 height 10
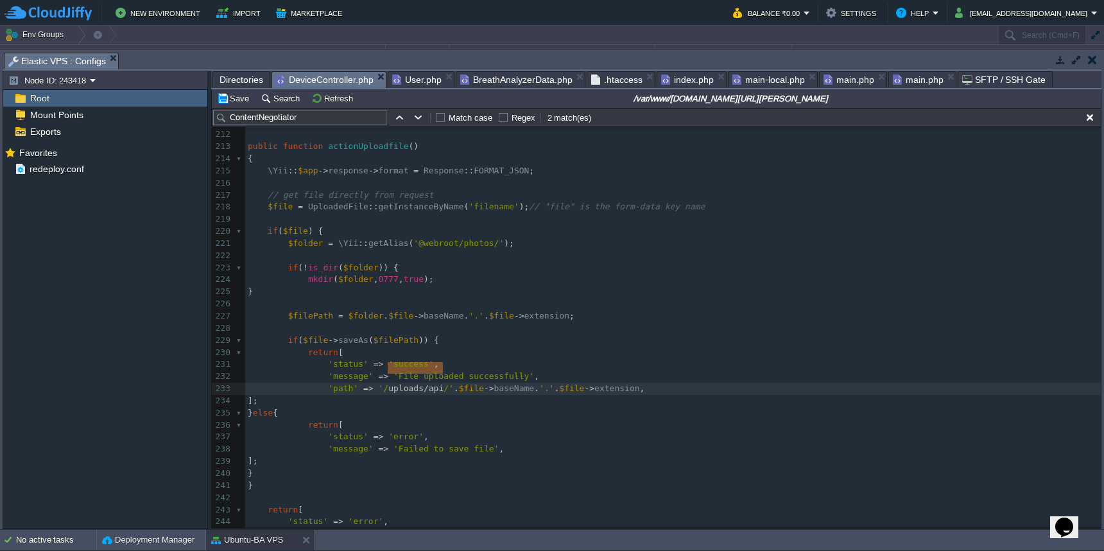
drag, startPoint x: 386, startPoint y: 370, endPoint x: 441, endPoint y: 368, distance: 54.6
click at [237, 103] on button "Save" at bounding box center [235, 98] width 36 height 12
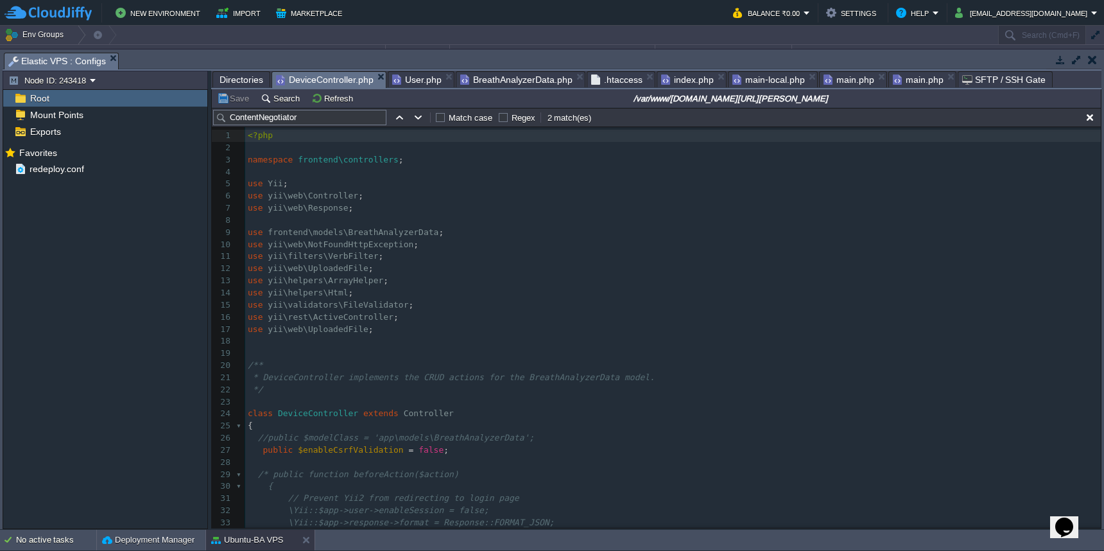
click at [442, 311] on pre "use yii\rest\ActiveController ;" at bounding box center [672, 317] width 855 height 12
click at [233, 98] on button "Save" at bounding box center [235, 98] width 36 height 12
click at [245, 83] on span "Directories" at bounding box center [241, 79] width 44 height 15
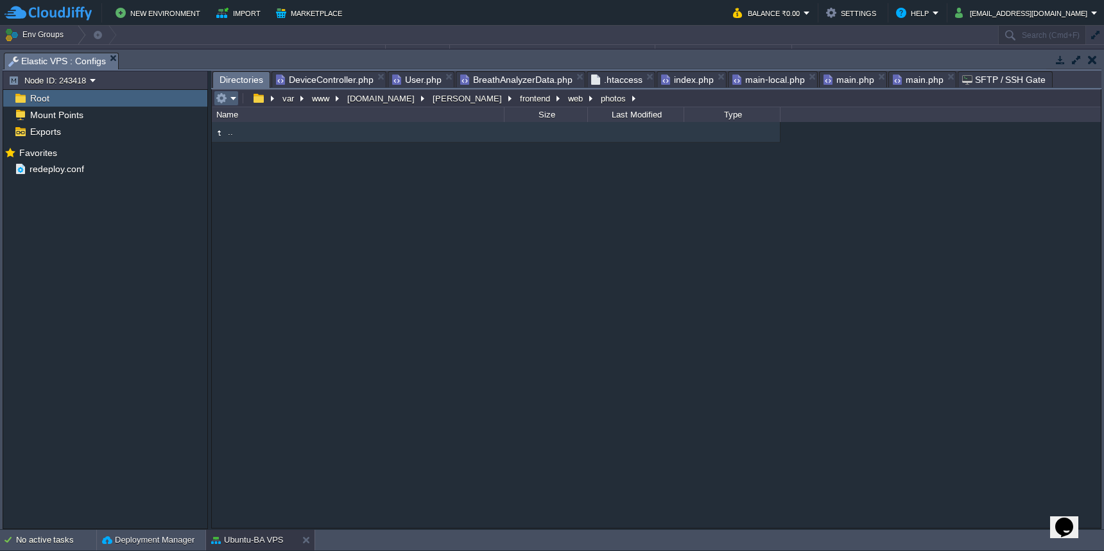
click at [229, 101] on em at bounding box center [226, 98] width 21 height 12
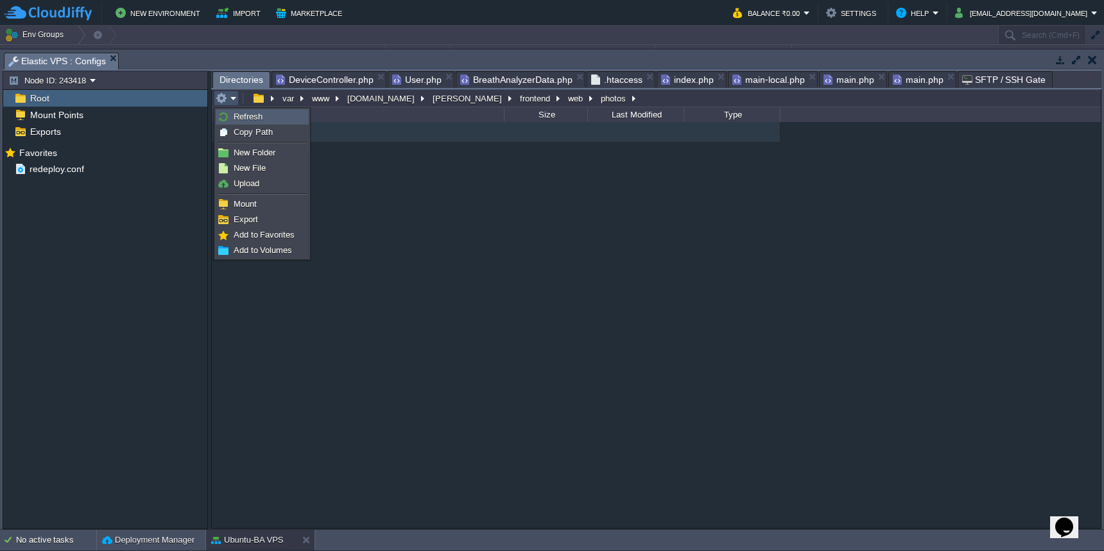
click at [233, 117] on link "Refresh" at bounding box center [262, 117] width 92 height 14
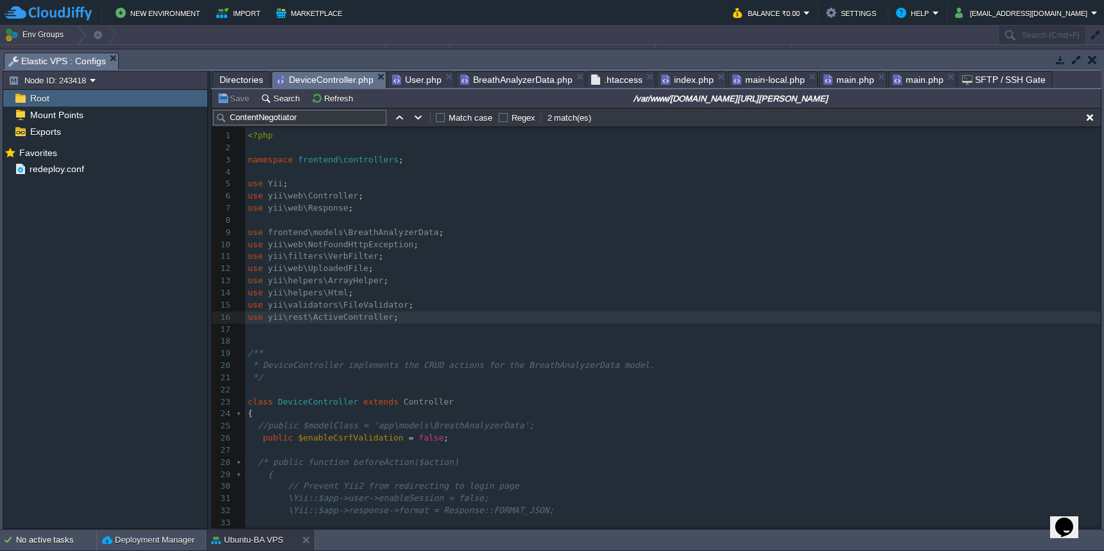
click at [333, 80] on span "DeviceController.php" at bounding box center [325, 80] width 98 height 16
click at [771, 444] on pre at bounding box center [672, 450] width 855 height 12
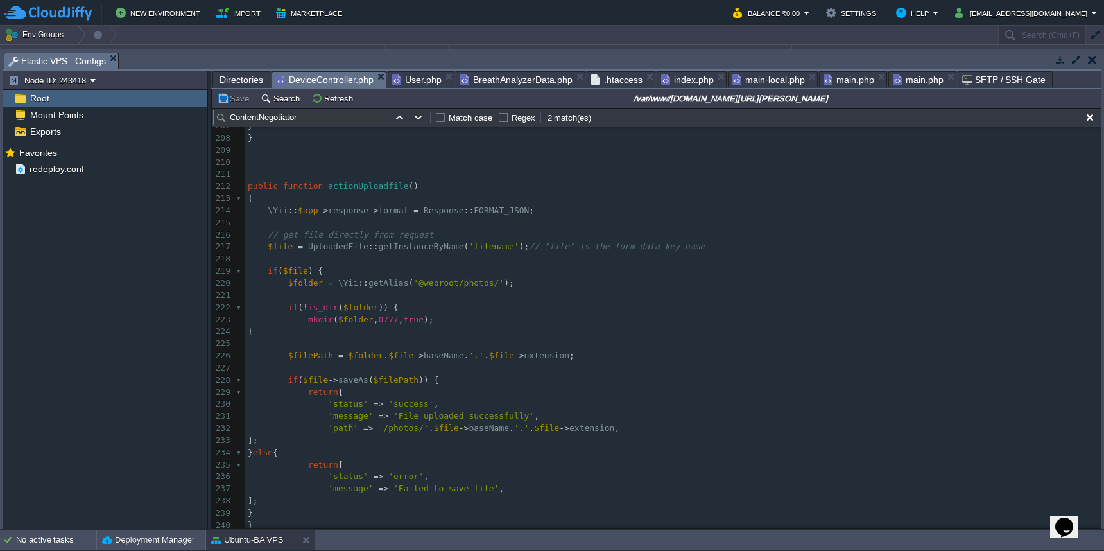
scroll to position [2375, 0]
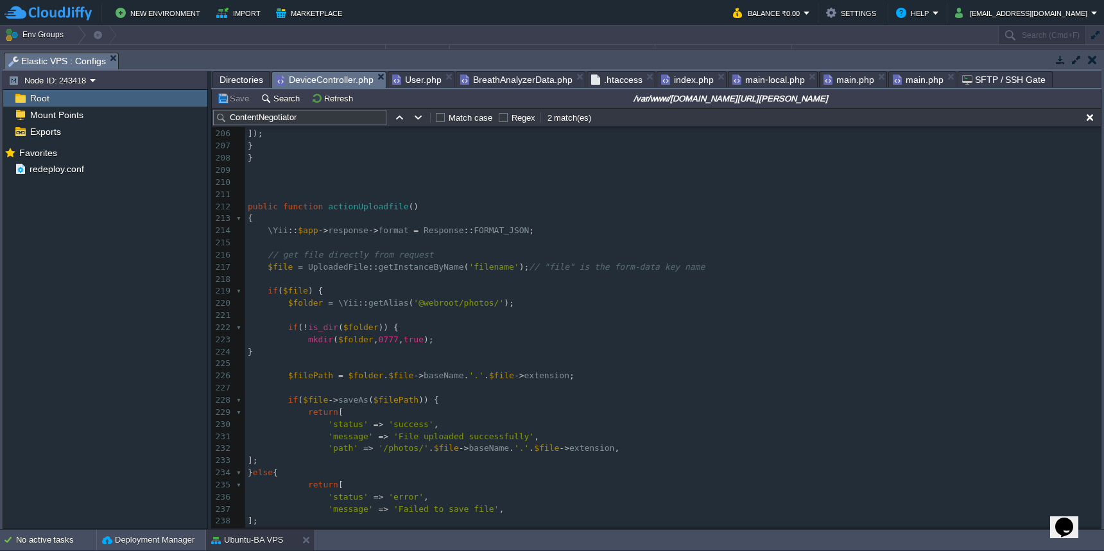
click at [476, 298] on span "'@webroot/photos/'" at bounding box center [458, 303] width 90 height 10
click at [238, 78] on span "Directories" at bounding box center [241, 79] width 44 height 15
click at [341, 81] on span "DeviceController.php" at bounding box center [325, 80] width 98 height 16
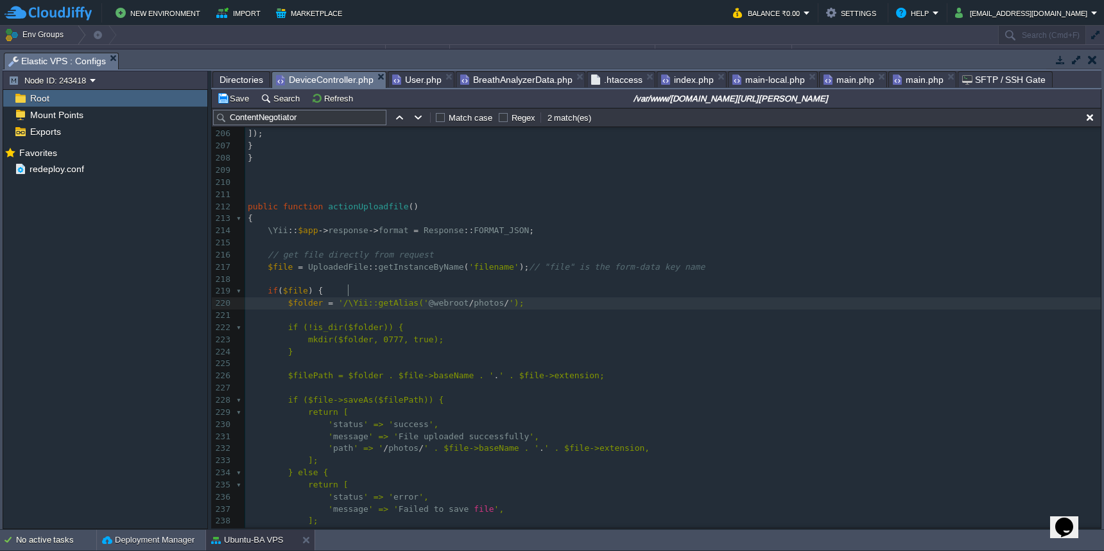
paste textarea "'"
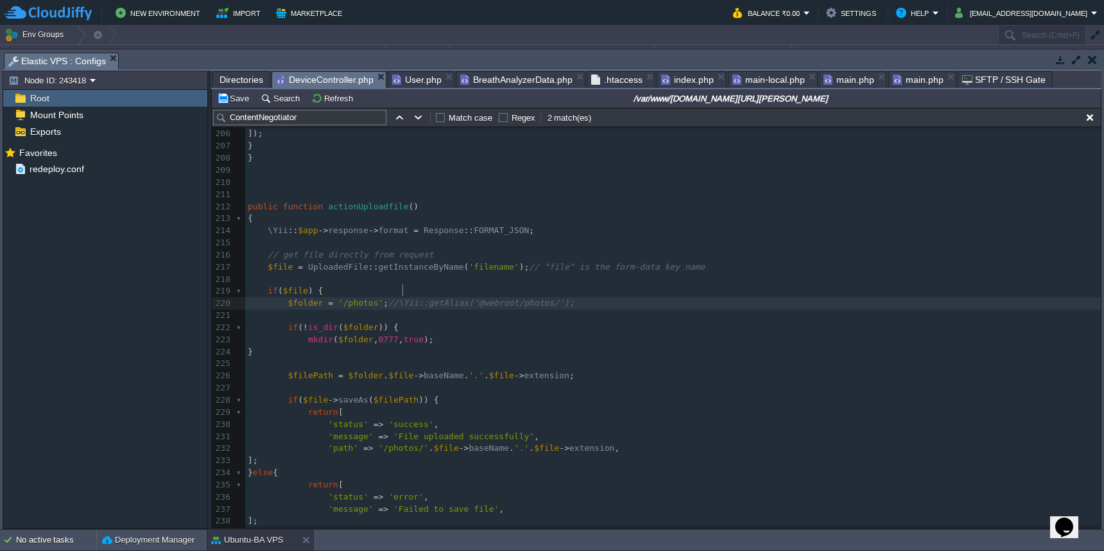
scroll to position [5, 15]
click at [235, 102] on button "Save" at bounding box center [235, 98] width 36 height 12
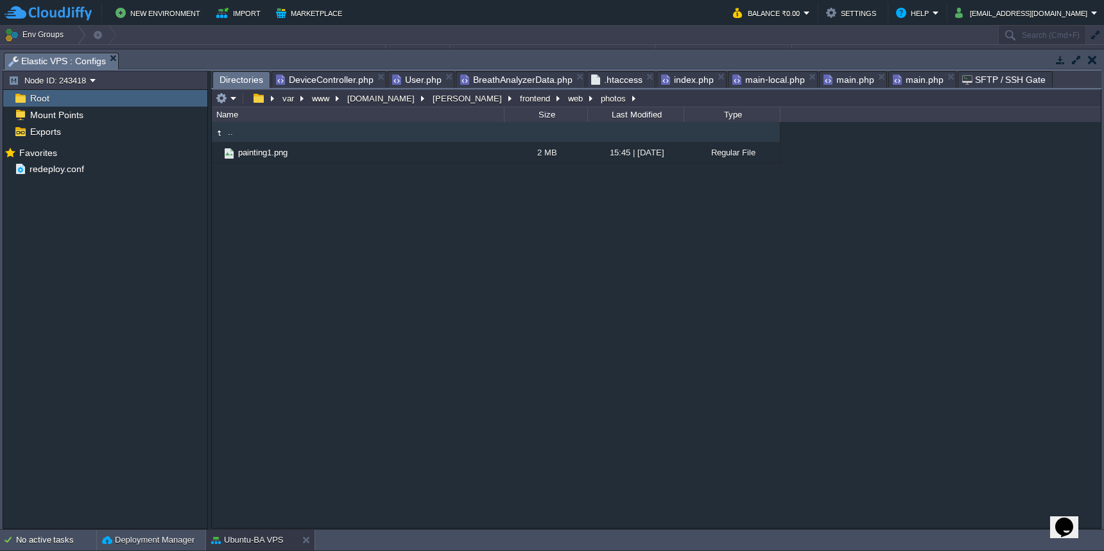
click at [246, 82] on span "Directories" at bounding box center [241, 80] width 44 height 16
click at [431, 101] on button "[PERSON_NAME]" at bounding box center [468, 98] width 74 height 12
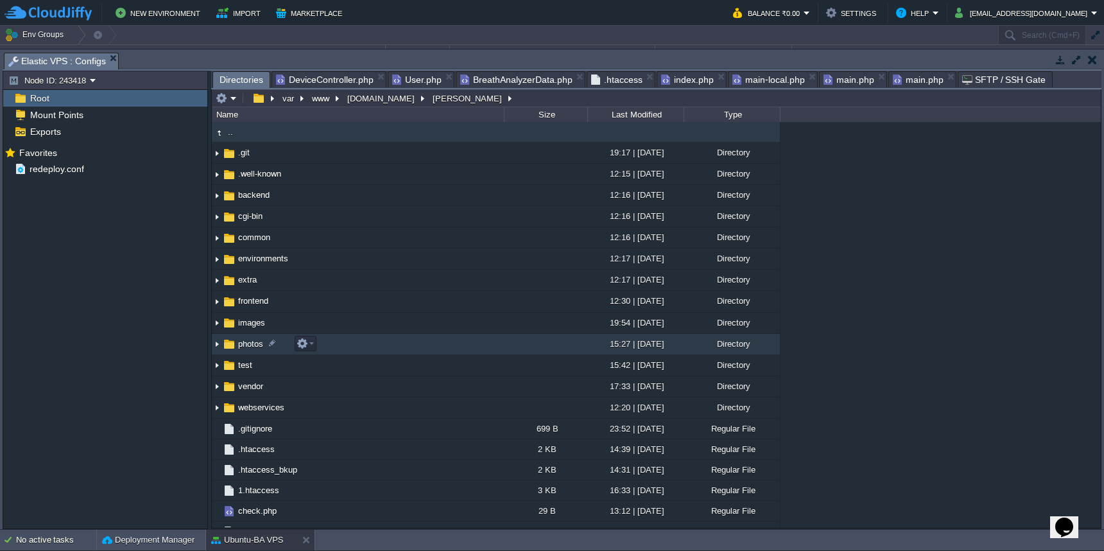
click at [374, 345] on td "photos" at bounding box center [358, 344] width 292 height 21
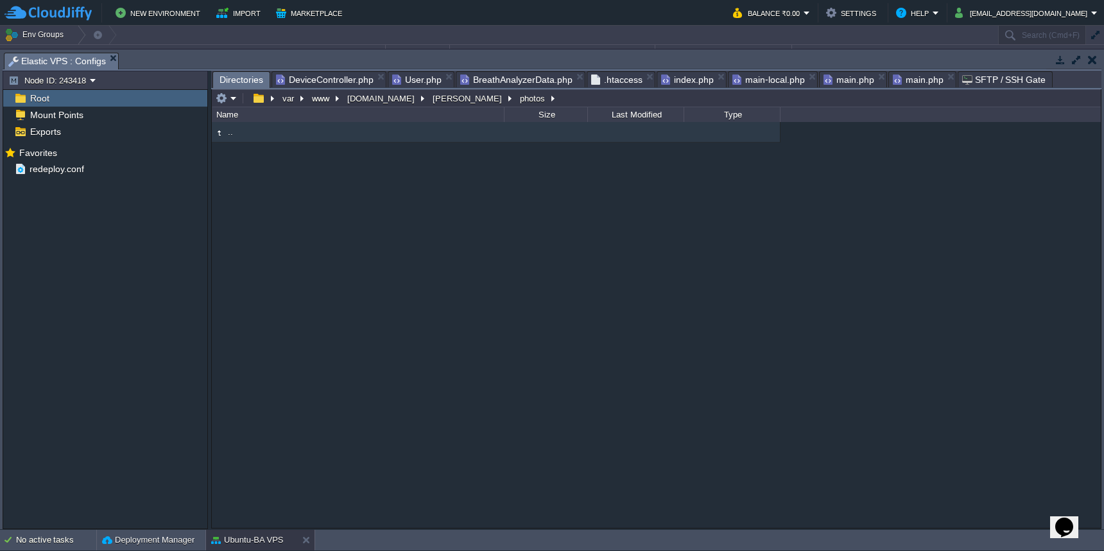
click at [325, 80] on span "DeviceController.php" at bounding box center [325, 79] width 98 height 15
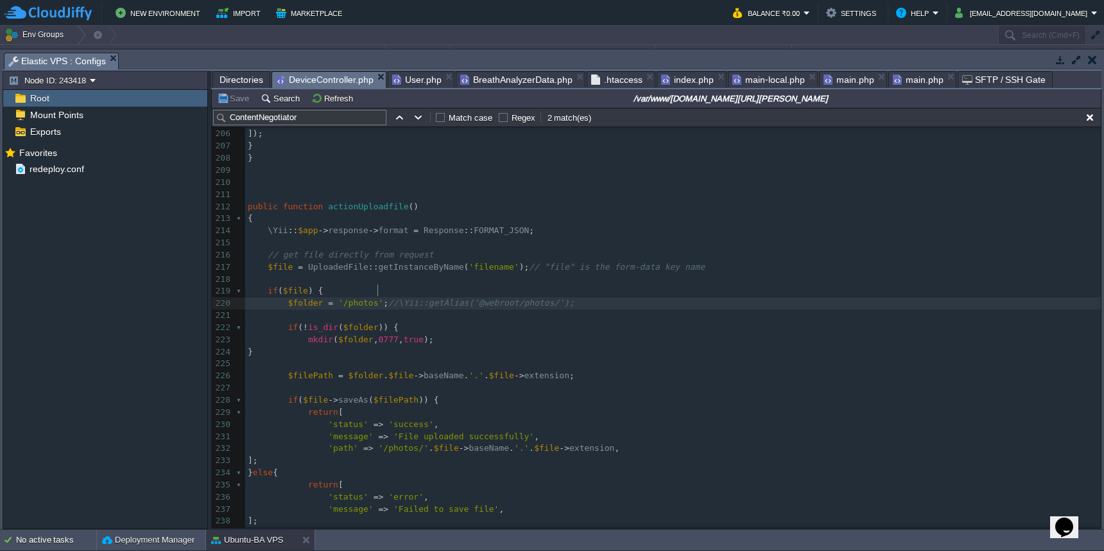
click at [377, 298] on span "'/photos'" at bounding box center [360, 303] width 45 height 10
click at [240, 99] on button "Save" at bounding box center [235, 98] width 36 height 12
click at [342, 298] on span "'/photos/'" at bounding box center [363, 303] width 50 height 10
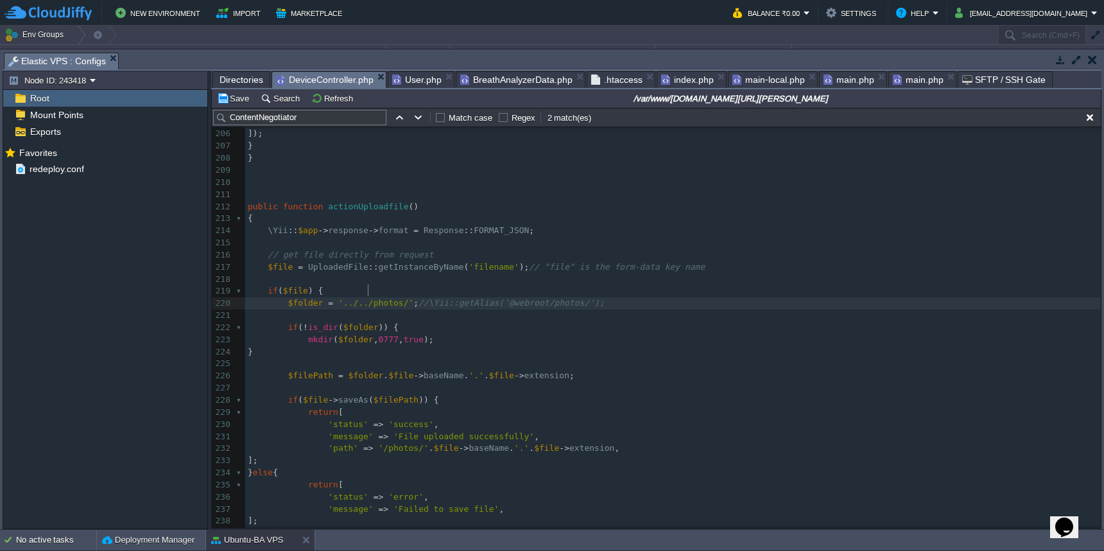
click at [343, 293] on div "x echo json_encode ([ 196 } else { 197 echo json_encode ([ 198 'status' => 'err…" at bounding box center [672, 351] width 855 height 689
click at [238, 105] on td "Save" at bounding box center [235, 97] width 40 height 15
drag, startPoint x: 337, startPoint y: 290, endPoint x: 434, endPoint y: 291, distance: 96.9
click at [238, 102] on button "Save" at bounding box center [235, 98] width 36 height 12
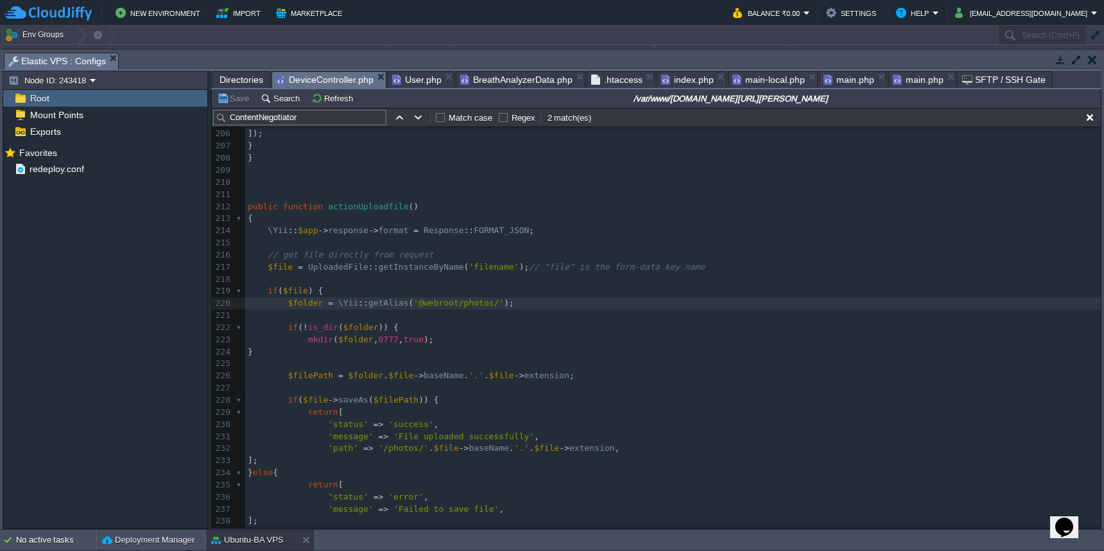
click at [244, 81] on span "Directories" at bounding box center [241, 79] width 44 height 15
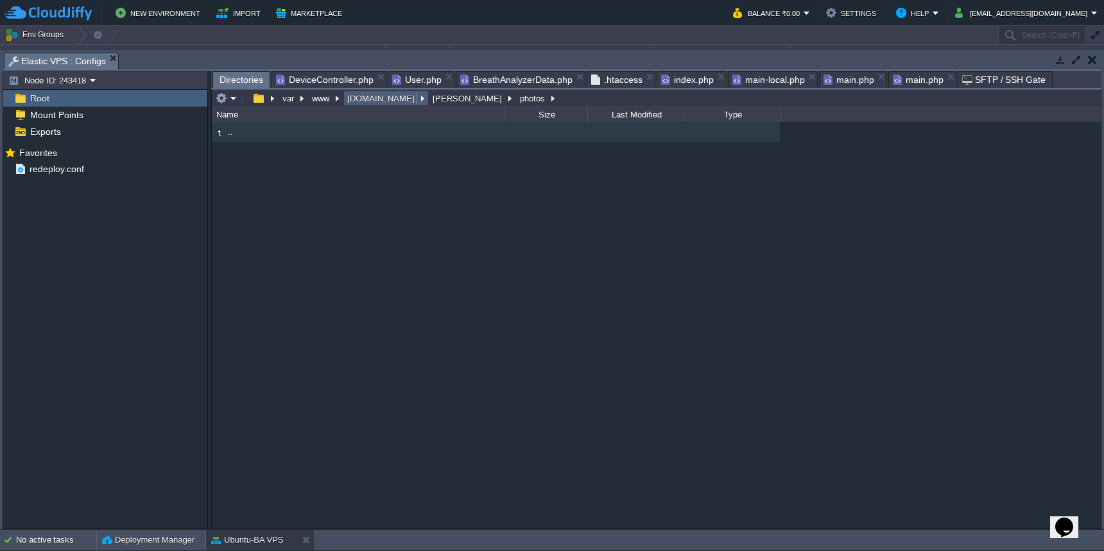
click at [379, 104] on button "[DOMAIN_NAME]" at bounding box center [381, 98] width 73 height 12
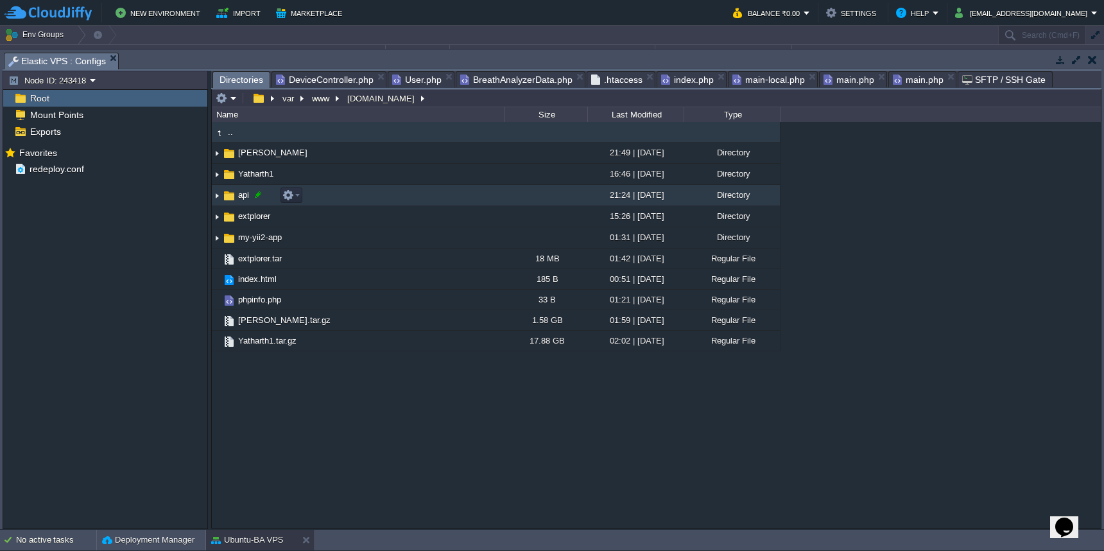
click at [259, 194] on div at bounding box center [258, 195] width 12 height 12
click at [318, 200] on em at bounding box center [313, 195] width 17 height 12
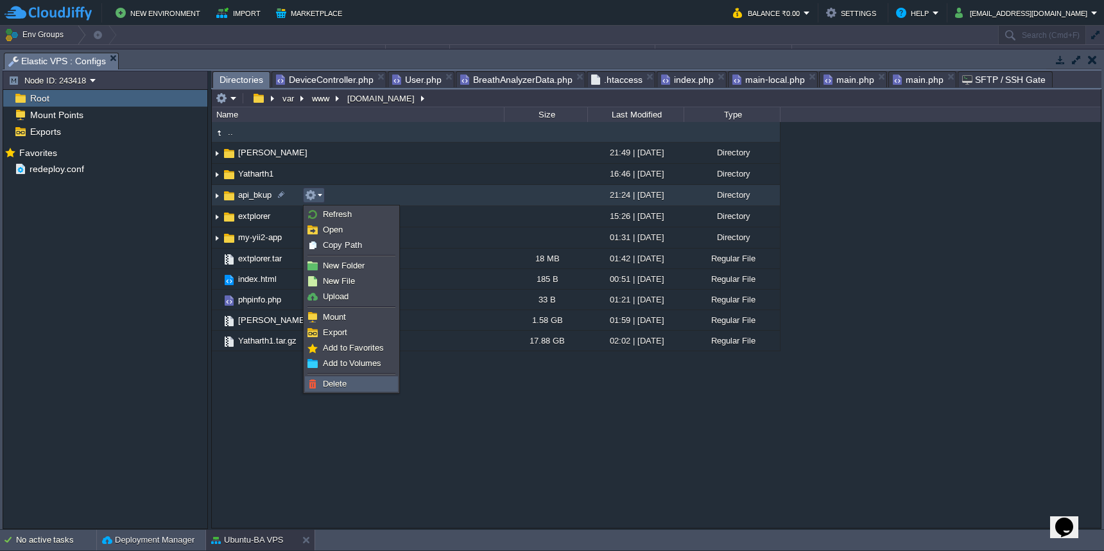
click at [350, 379] on link "Delete" at bounding box center [351, 384] width 92 height 14
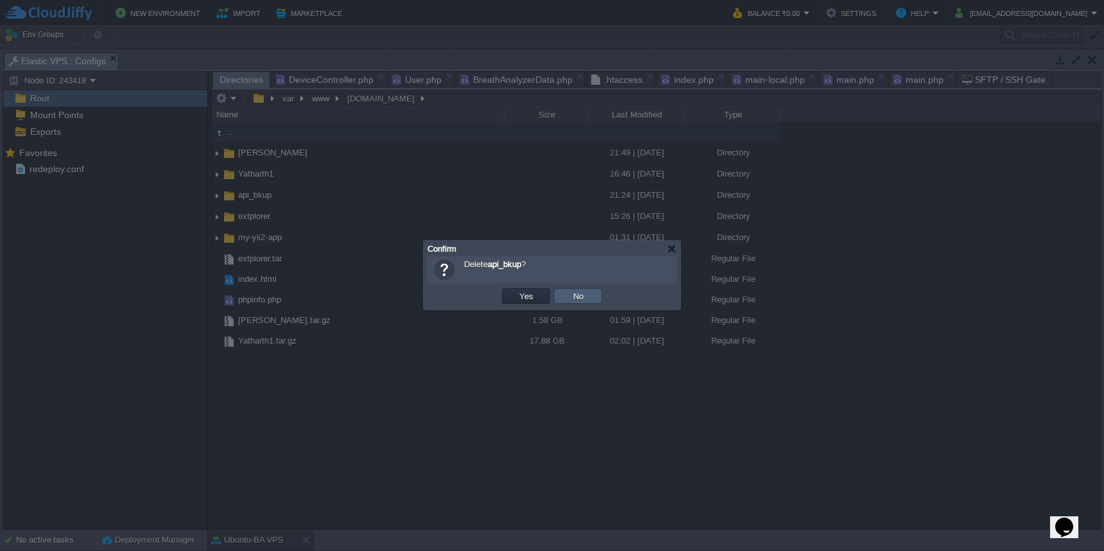
click at [596, 300] on td "No" at bounding box center [578, 295] width 48 height 15
